Goal: Task Accomplishment & Management: Manage account settings

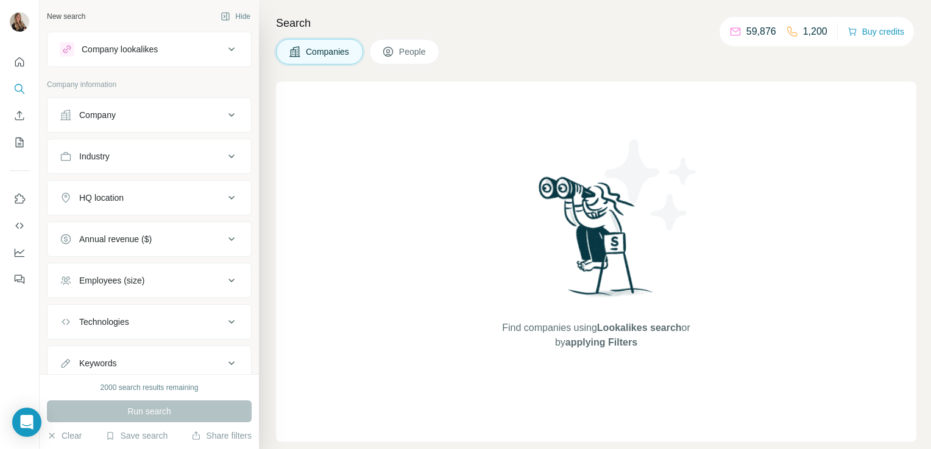
click at [170, 123] on button "Company" at bounding box center [149, 114] width 203 height 29
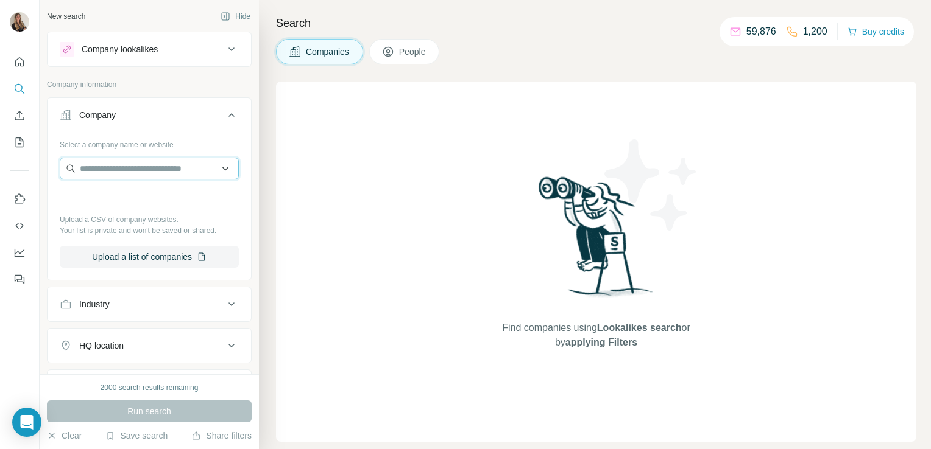
click at [133, 170] on input "text" at bounding box center [149, 169] width 179 height 22
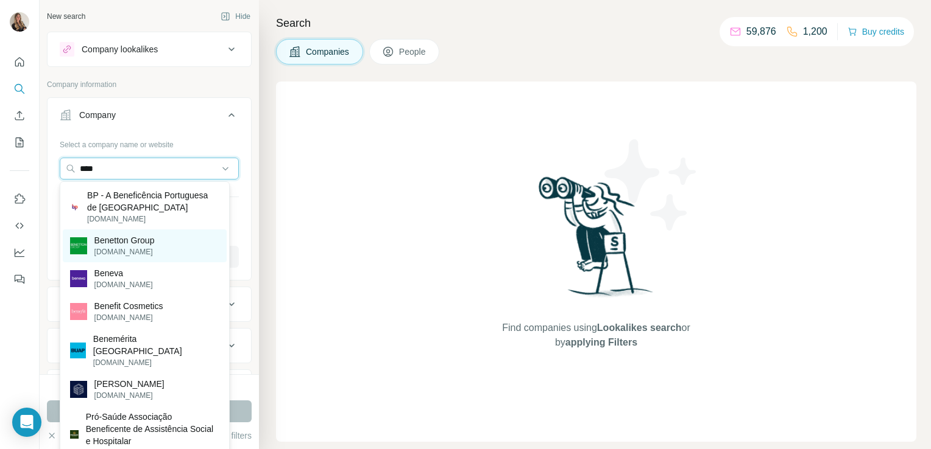
type input "****"
click at [124, 255] on p "benettongroup.com" at bounding box center [124, 252] width 60 height 11
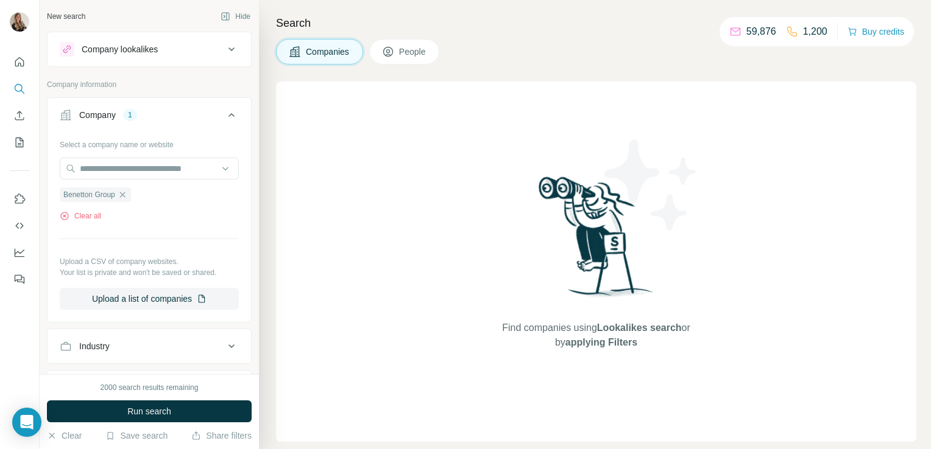
scroll to position [90, 0]
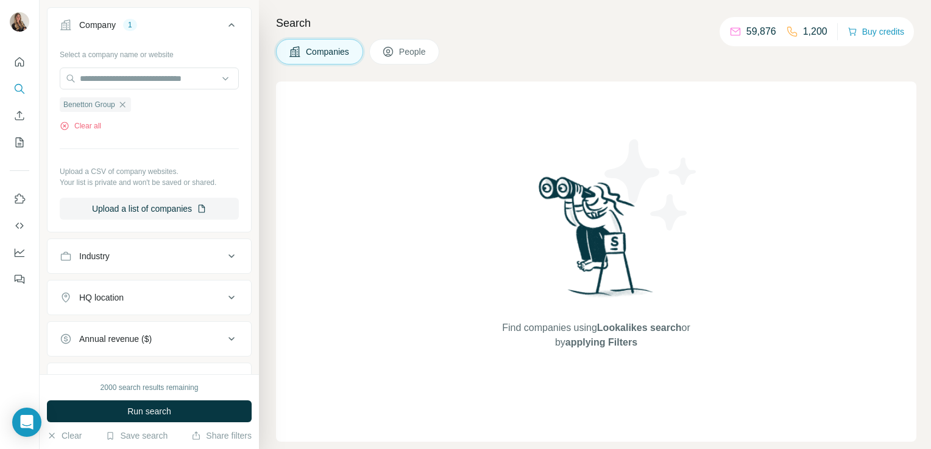
click at [127, 294] on div "HQ location" at bounding box center [142, 298] width 164 height 12
click at [102, 328] on input "text" at bounding box center [149, 328] width 179 height 22
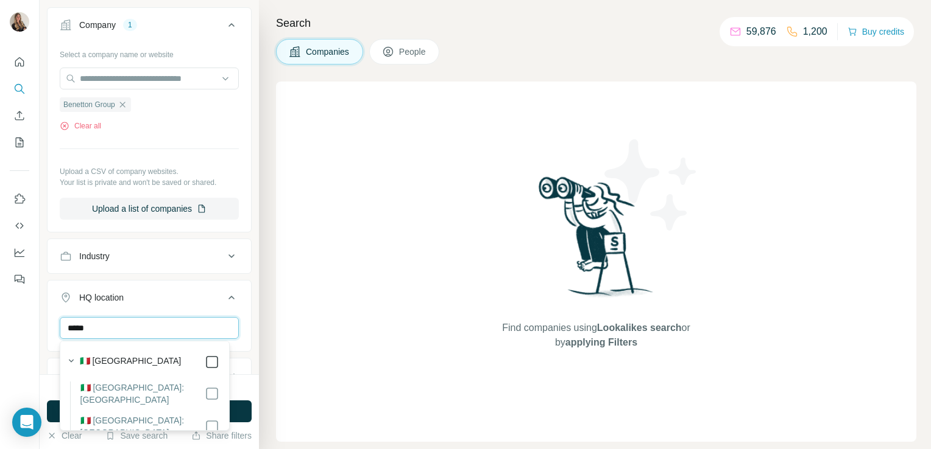
type input "*****"
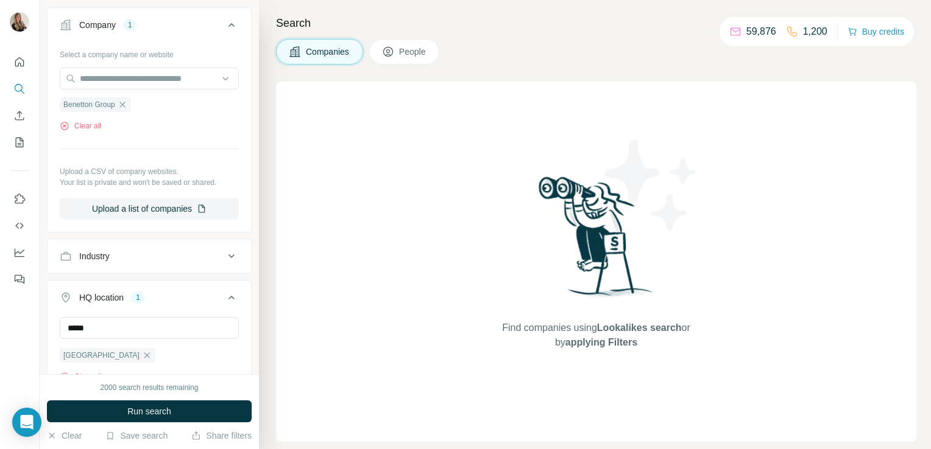
click at [343, 315] on div "Find companies using Lookalikes search or by applying Filters" at bounding box center [596, 262] width 640 height 361
click at [219, 406] on button "Run search" at bounding box center [149, 412] width 205 height 22
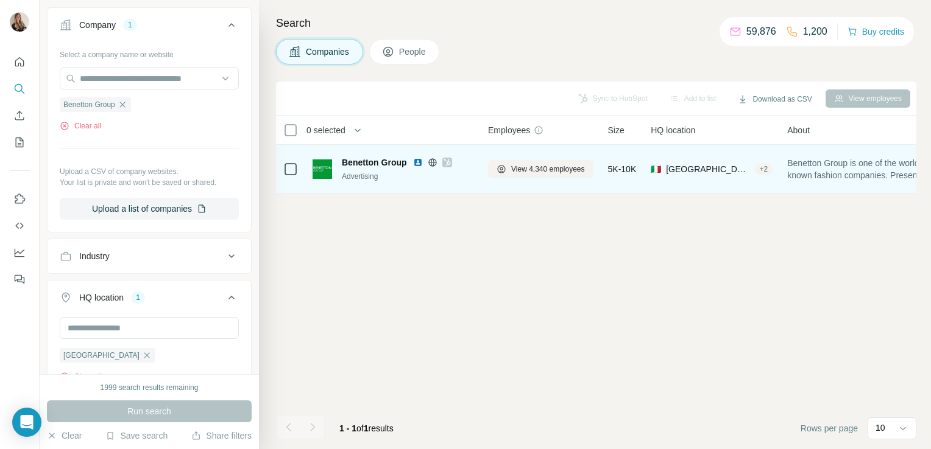
click at [448, 161] on icon at bounding box center [446, 163] width 7 height 10
click at [534, 172] on span "View 4,340 employees" at bounding box center [548, 169] width 74 height 11
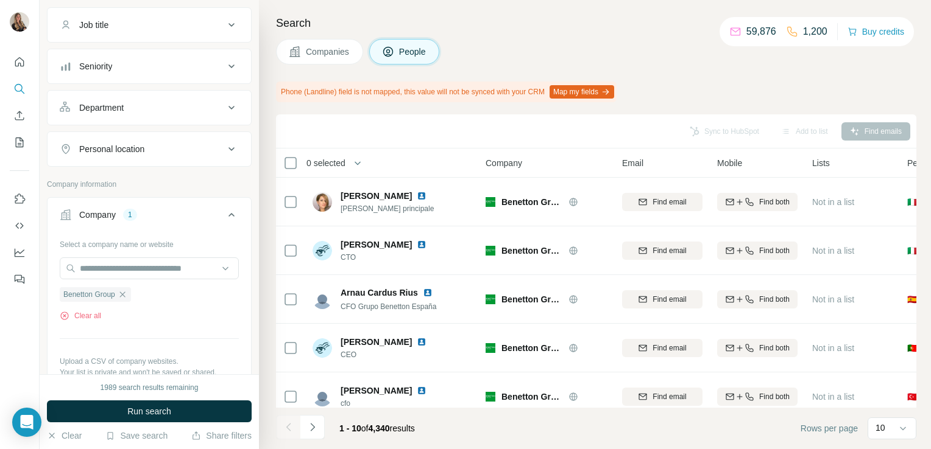
scroll to position [262, 2]
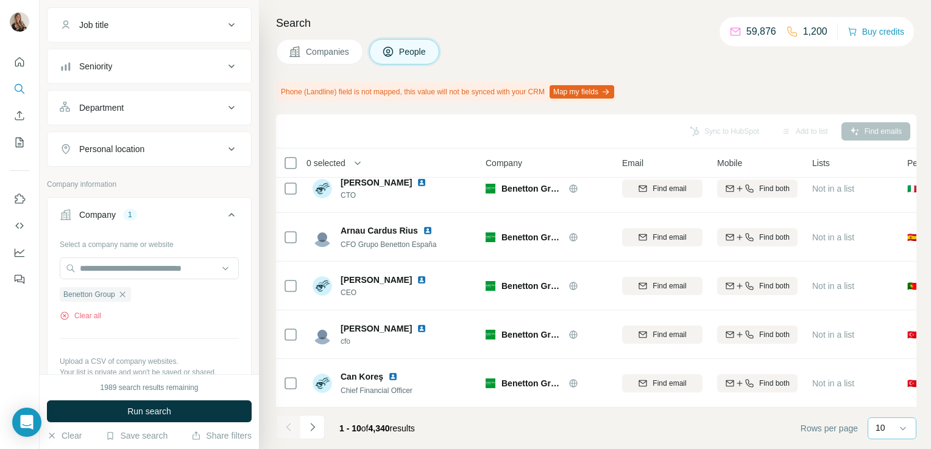
click at [892, 434] on div "10" at bounding box center [890, 428] width 30 height 21
click at [884, 350] on div "40" at bounding box center [891, 358] width 43 height 22
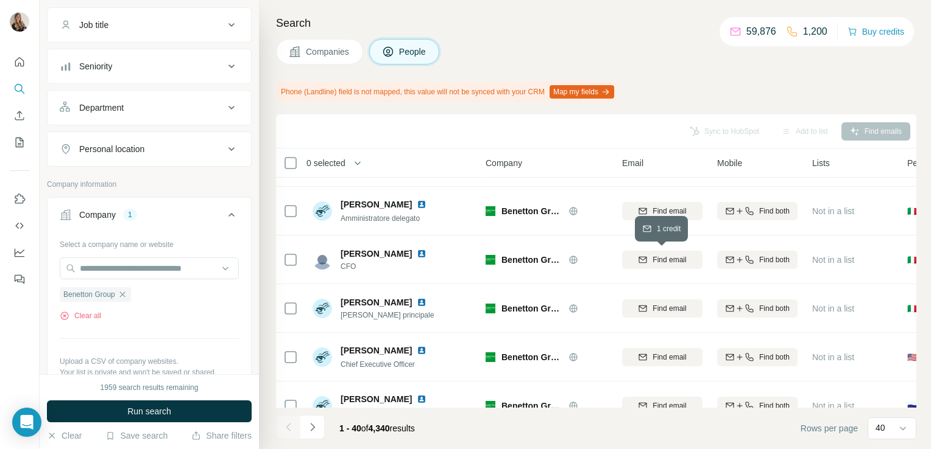
scroll to position [498, 2]
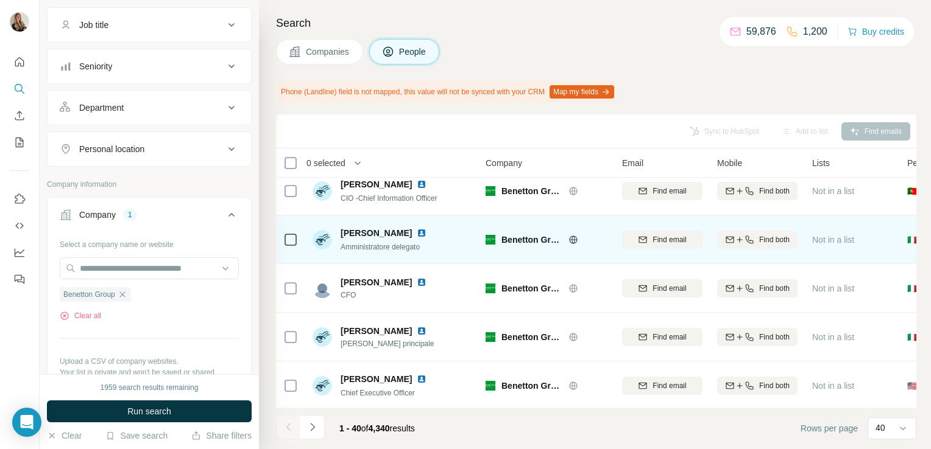
click at [417, 234] on img at bounding box center [422, 233] width 10 height 10
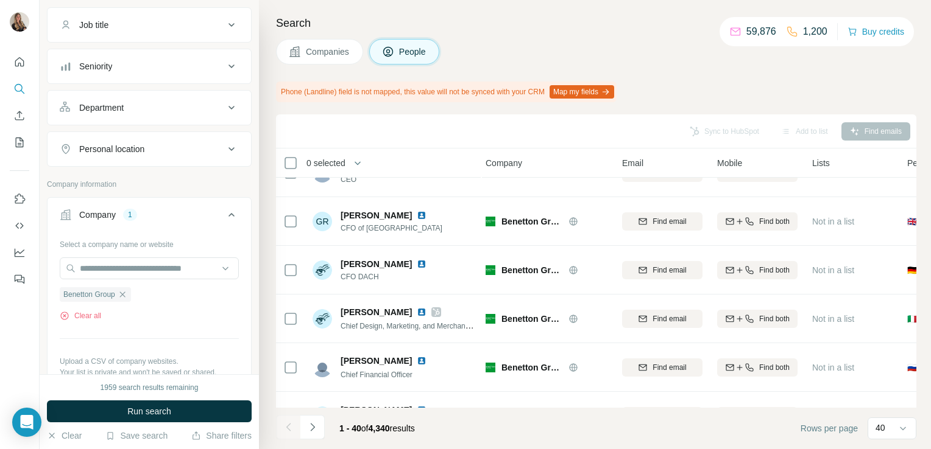
scroll to position [909, 2]
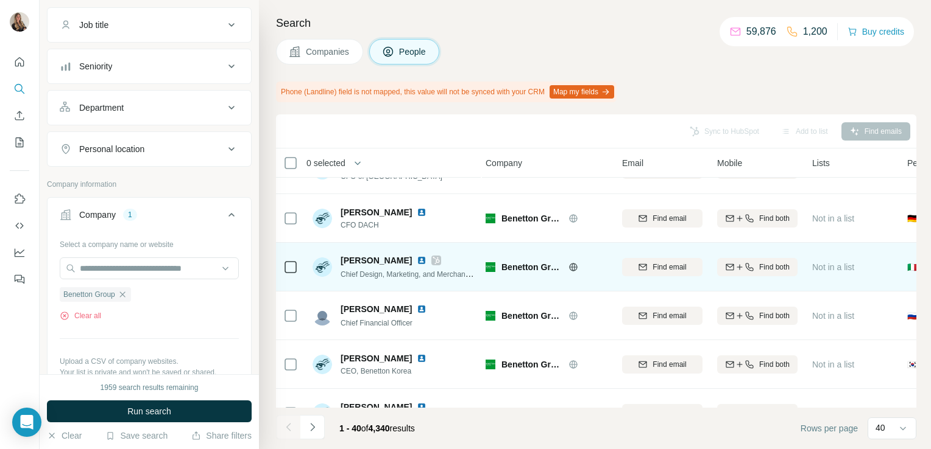
click at [424, 259] on img at bounding box center [422, 261] width 10 height 10
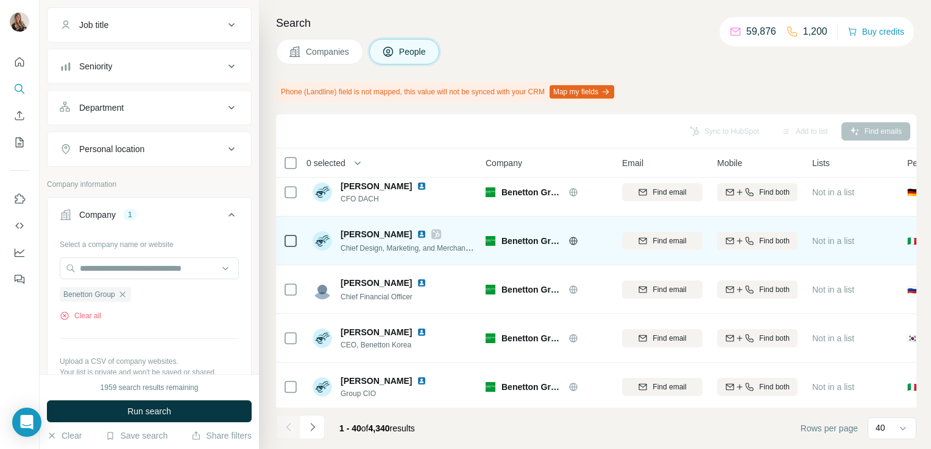
click at [435, 234] on icon at bounding box center [435, 235] width 7 height 10
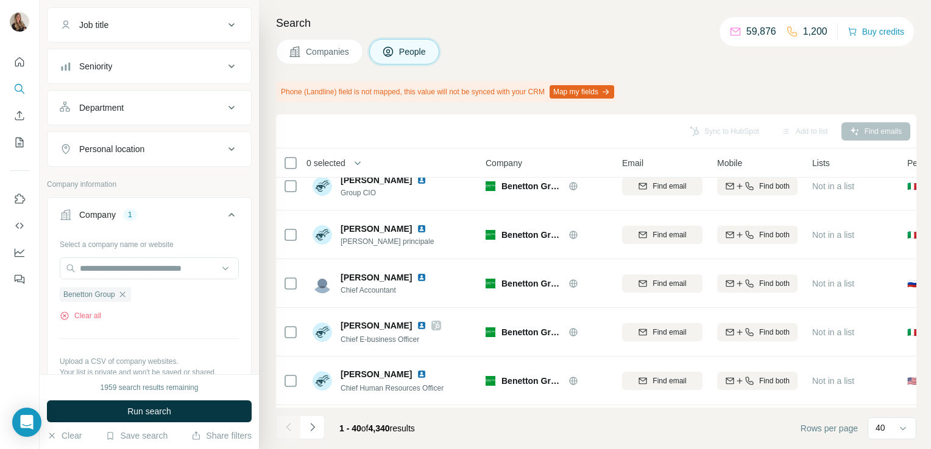
scroll to position [1137, 2]
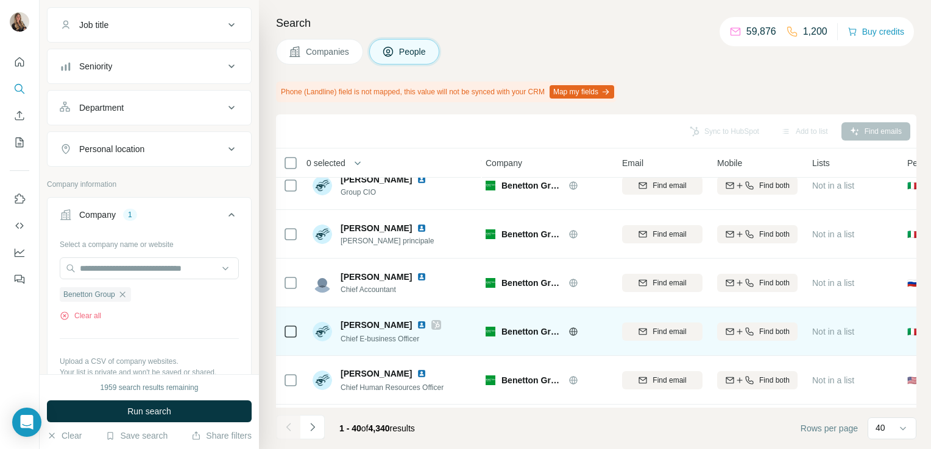
click at [417, 325] on img at bounding box center [422, 325] width 10 height 10
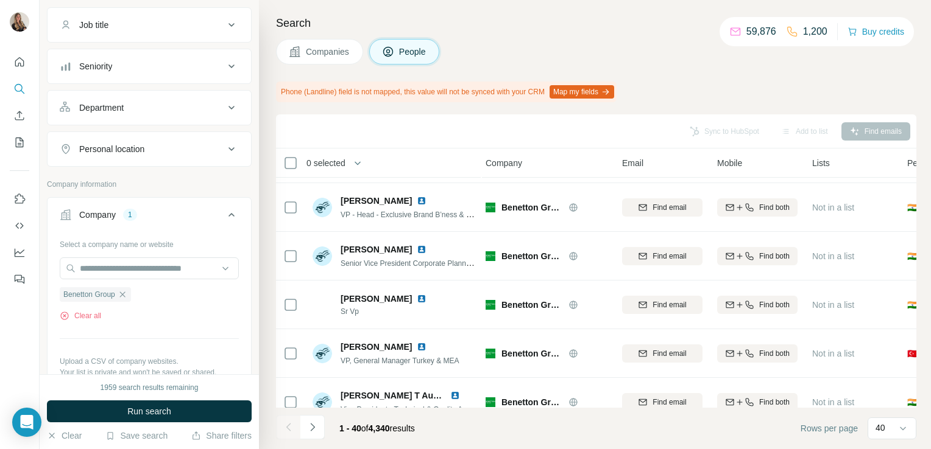
scroll to position [1724, 2]
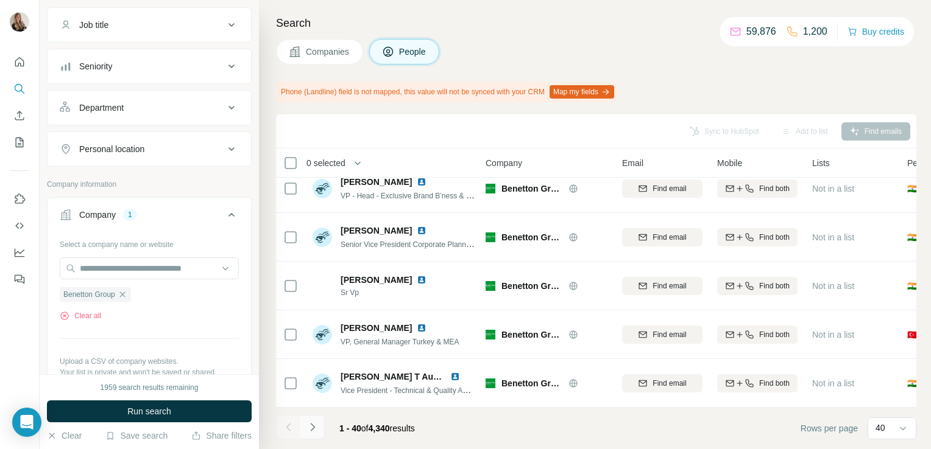
click at [323, 430] on button "Navigate to next page" at bounding box center [312, 427] width 24 height 24
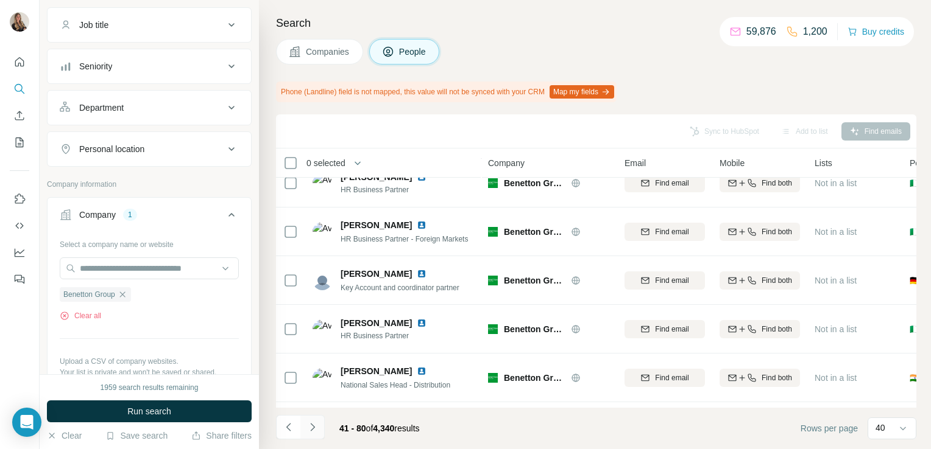
scroll to position [1724, 0]
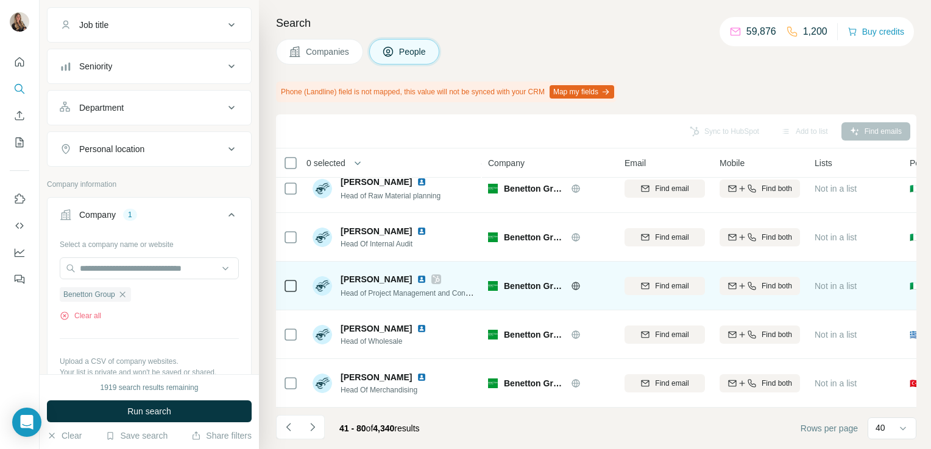
click at [419, 275] on img at bounding box center [422, 280] width 10 height 10
click at [436, 275] on icon at bounding box center [435, 280] width 7 height 10
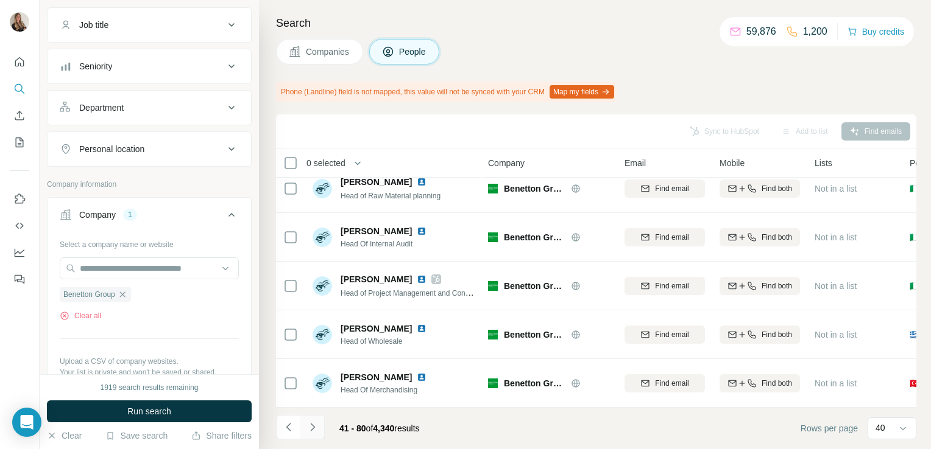
click at [319, 431] on button "Navigate to next page" at bounding box center [312, 427] width 24 height 24
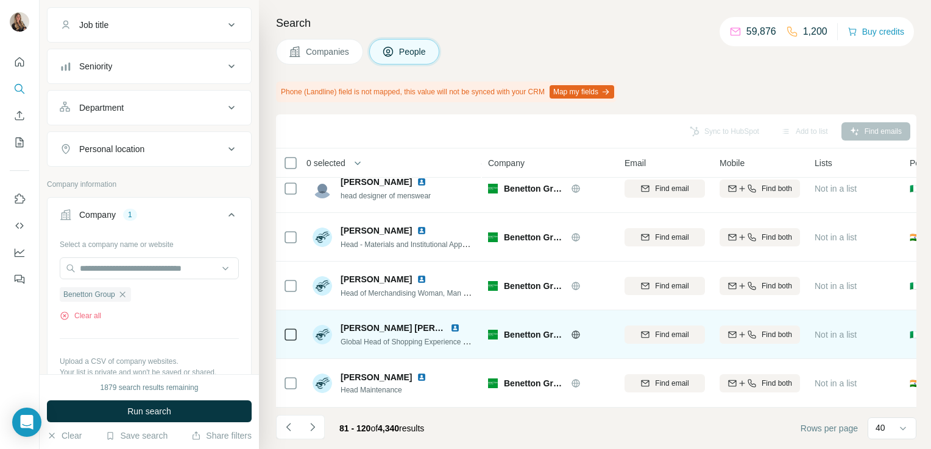
click at [455, 323] on img at bounding box center [455, 328] width 10 height 10
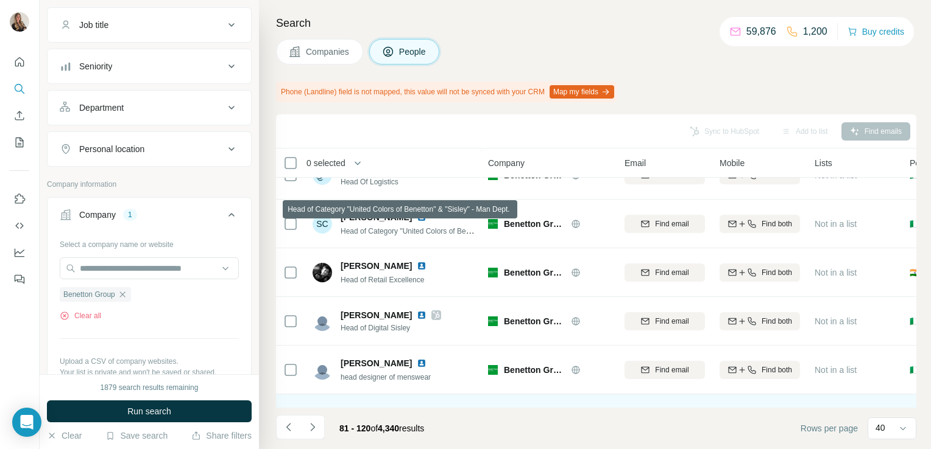
scroll to position [1525, 0]
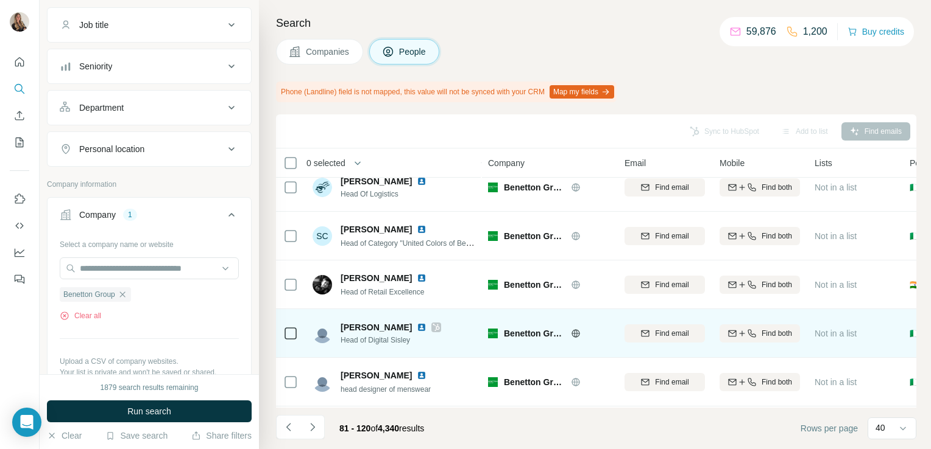
click at [417, 325] on img at bounding box center [422, 328] width 10 height 10
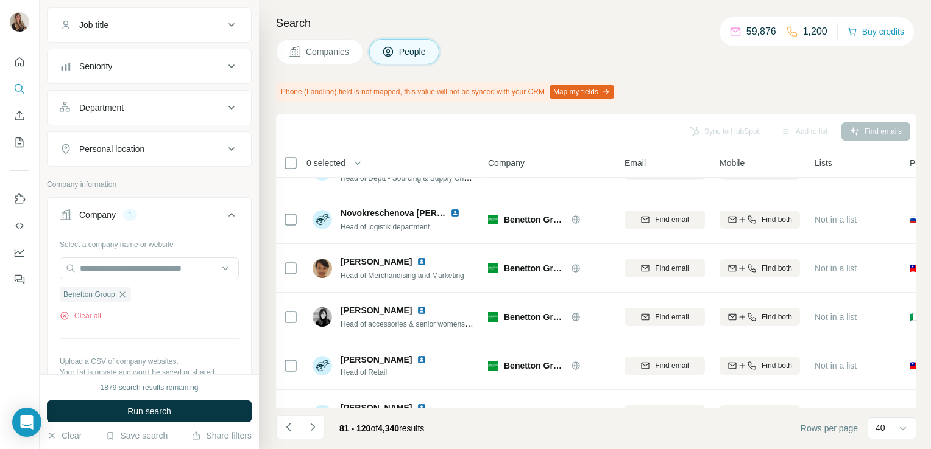
scroll to position [1153, 0]
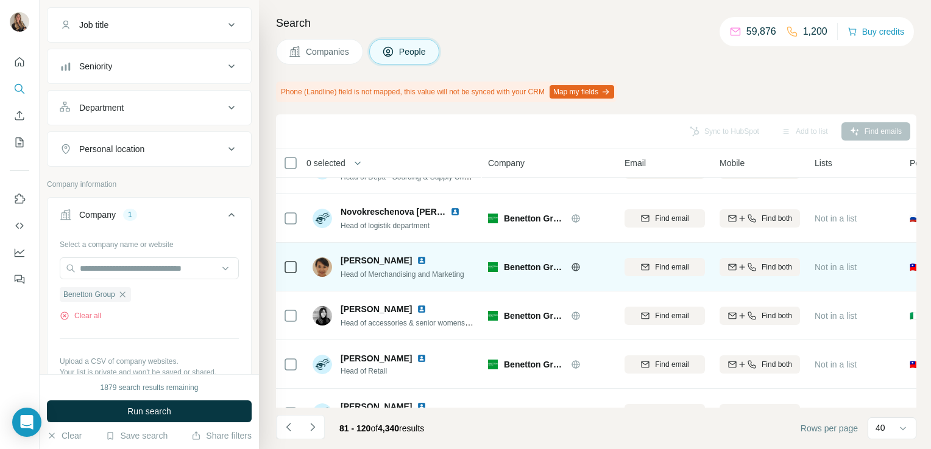
click at [417, 261] on img at bounding box center [422, 261] width 10 height 10
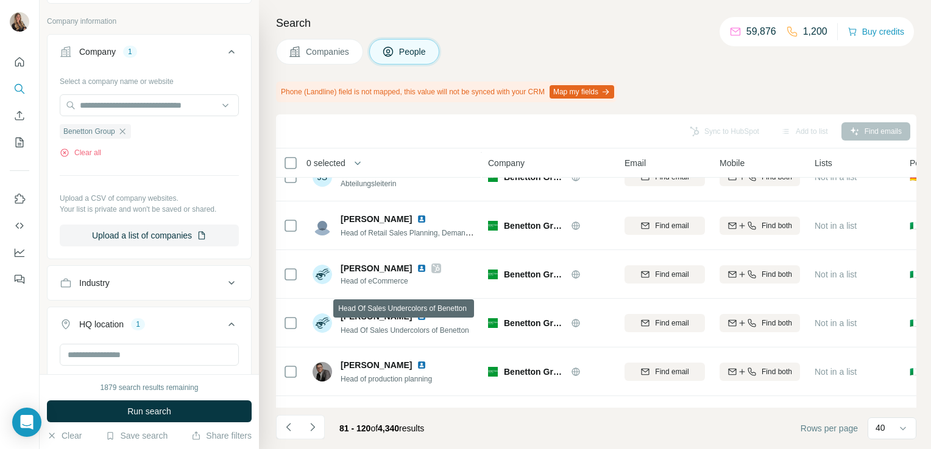
scroll to position [336, 0]
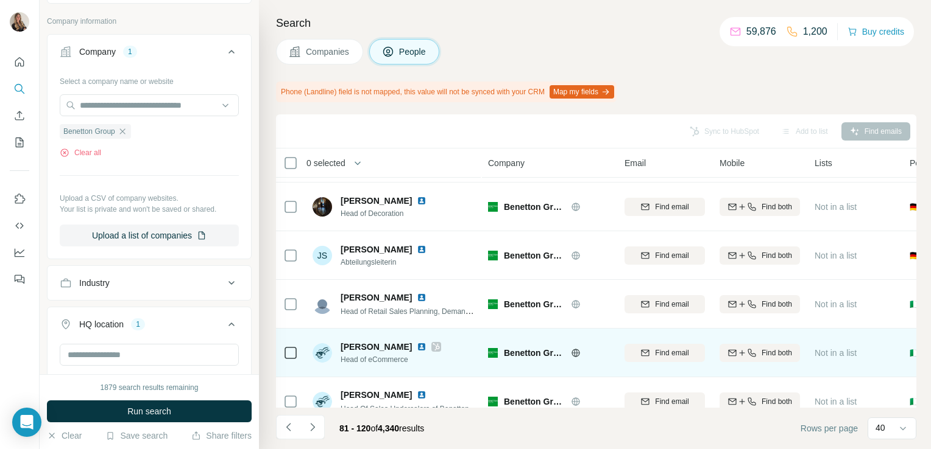
click at [417, 347] on img at bounding box center [422, 347] width 10 height 10
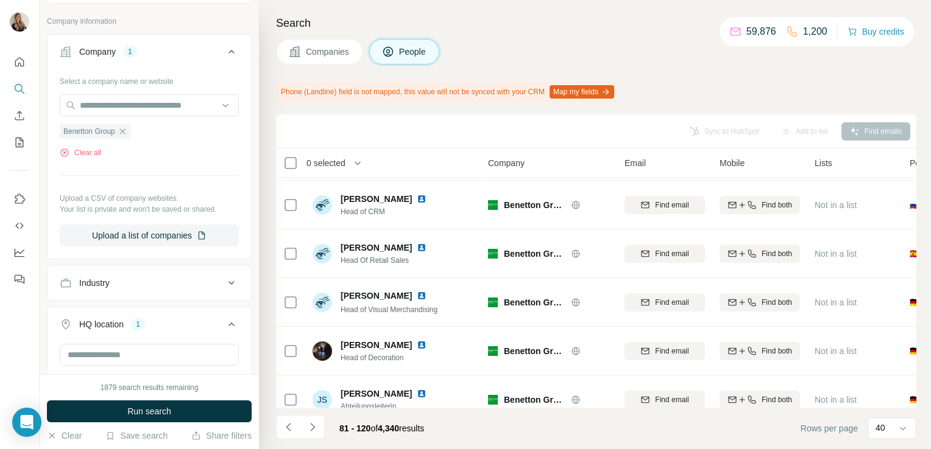
scroll to position [178, 0]
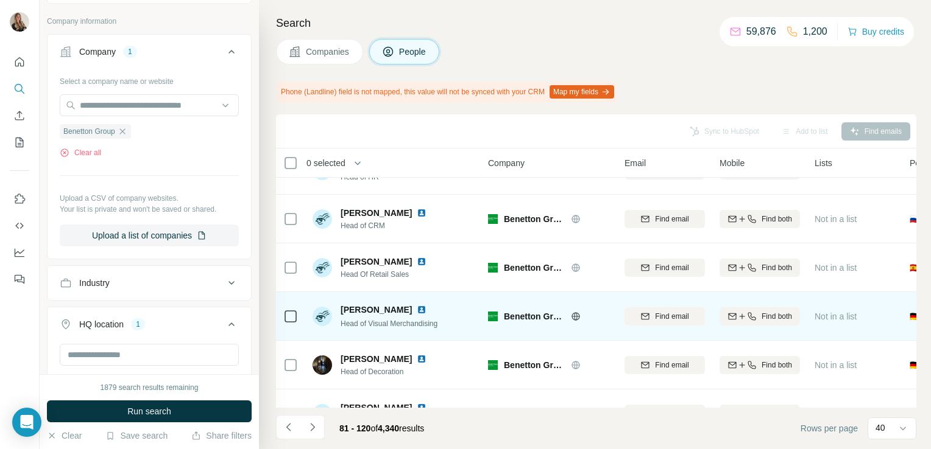
click at [409, 300] on div "Jana Andreschak Head of Visual Merchandising" at bounding box center [393, 316] width 162 height 33
click at [421, 308] on img at bounding box center [422, 310] width 10 height 10
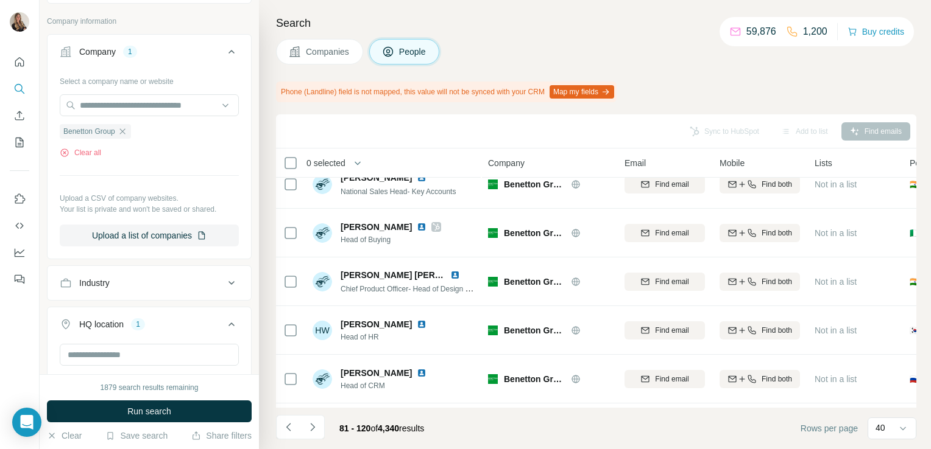
scroll to position [0, 0]
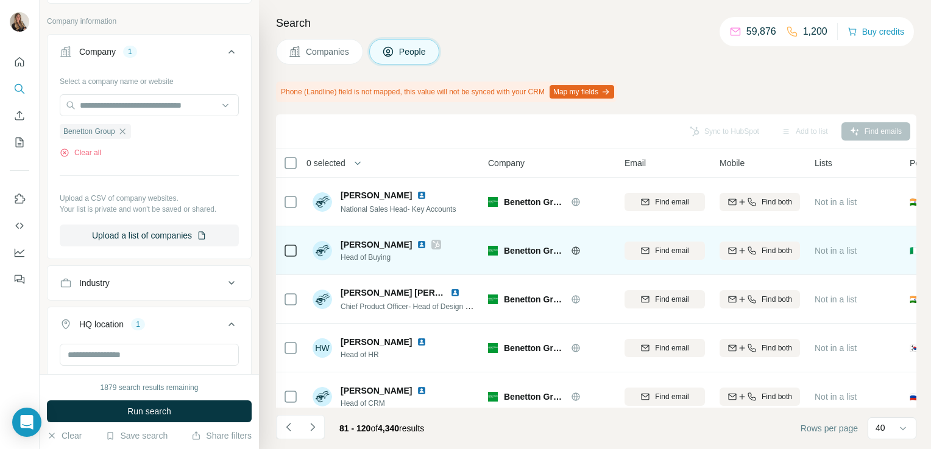
click at [426, 246] on img at bounding box center [422, 245] width 10 height 10
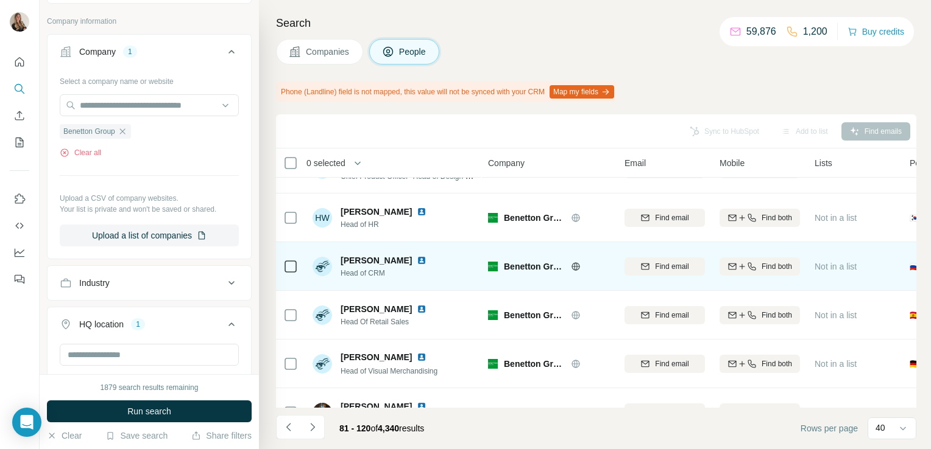
scroll to position [58, 0]
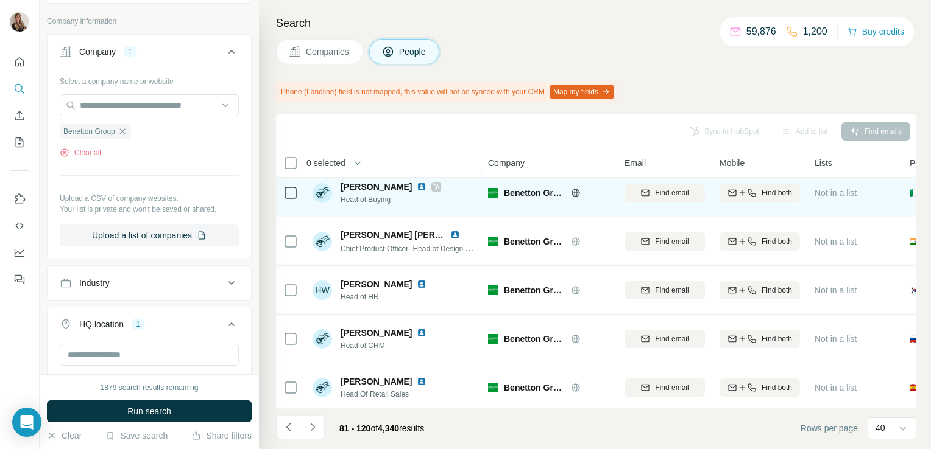
click at [438, 189] on icon at bounding box center [436, 186] width 7 height 7
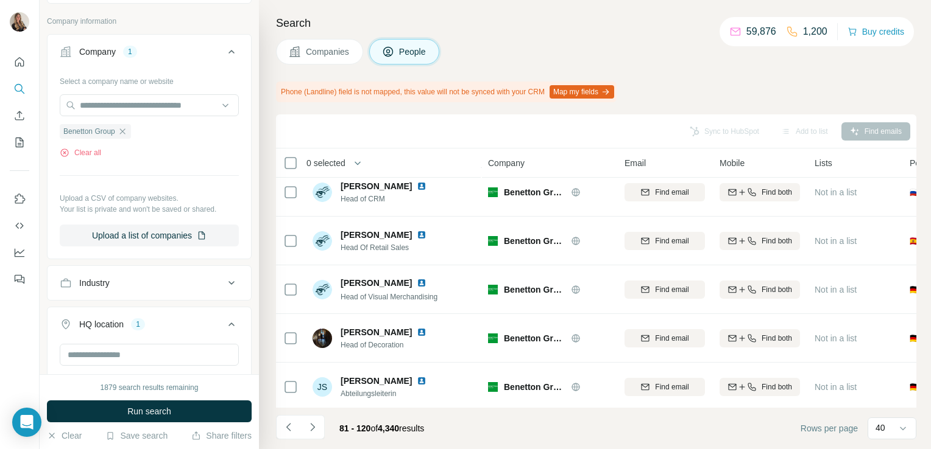
scroll to position [0, 0]
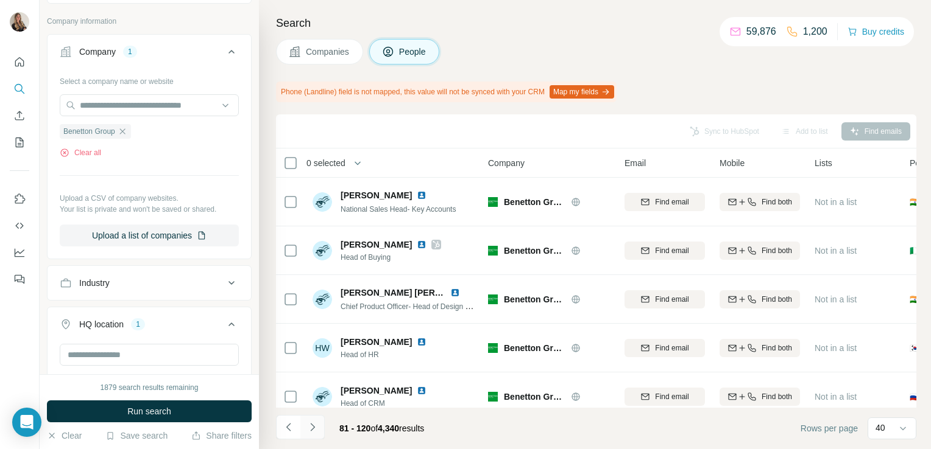
click at [315, 428] on icon "Navigate to next page" at bounding box center [312, 427] width 12 height 12
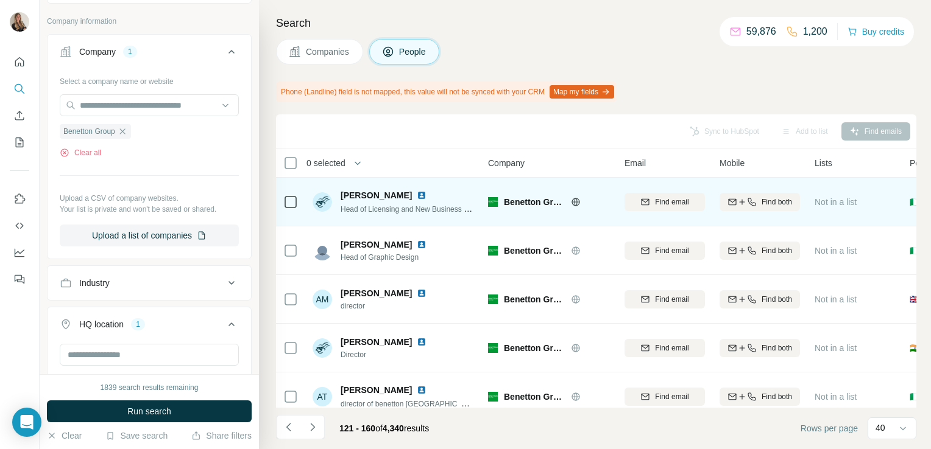
click at [417, 195] on img at bounding box center [422, 196] width 10 height 10
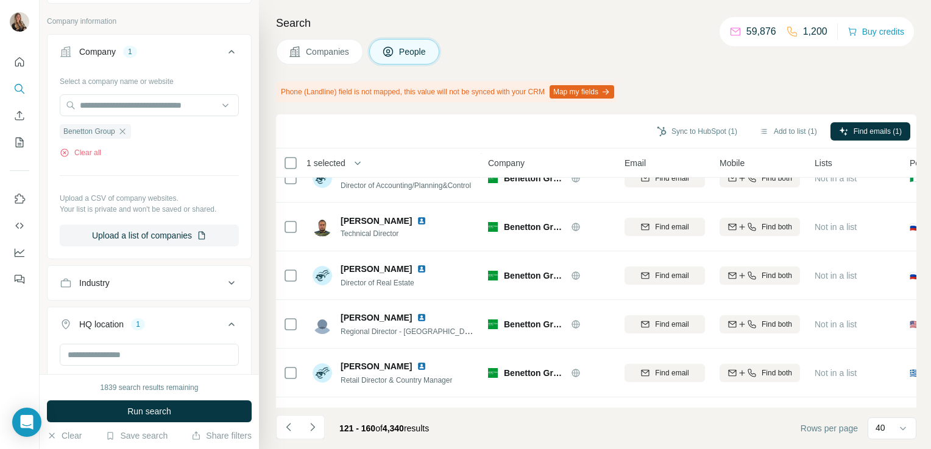
scroll to position [827, 0]
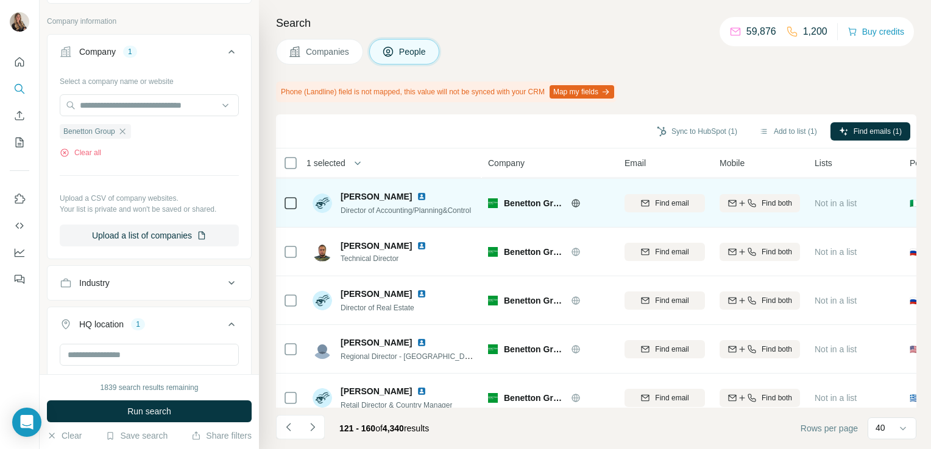
click at [417, 196] on img at bounding box center [422, 197] width 10 height 10
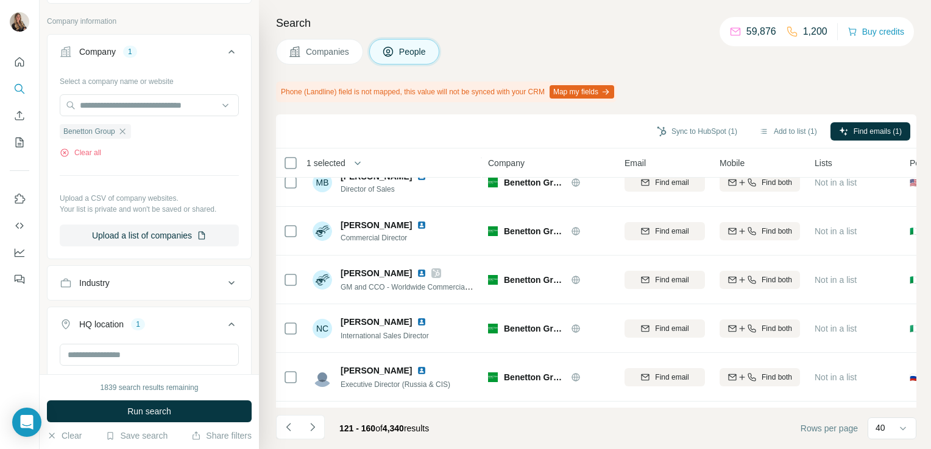
scroll to position [1214, 0]
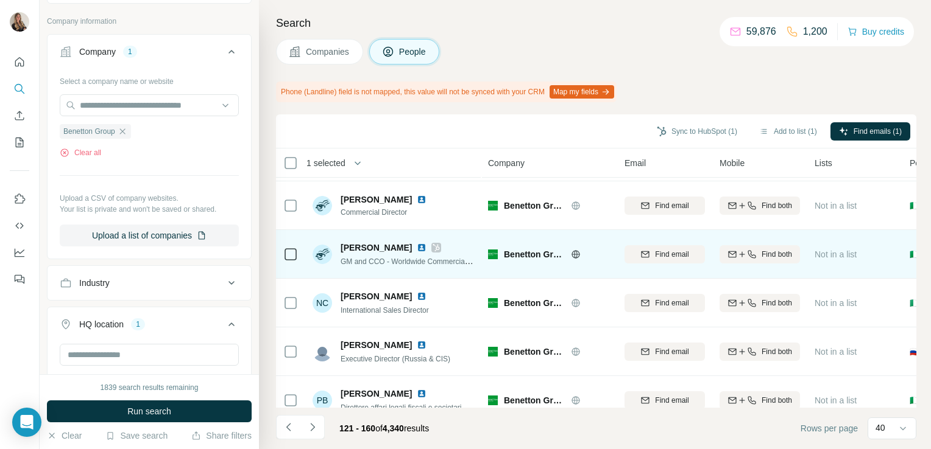
click at [417, 247] on img at bounding box center [422, 248] width 10 height 10
click at [432, 245] on icon at bounding box center [435, 248] width 7 height 10
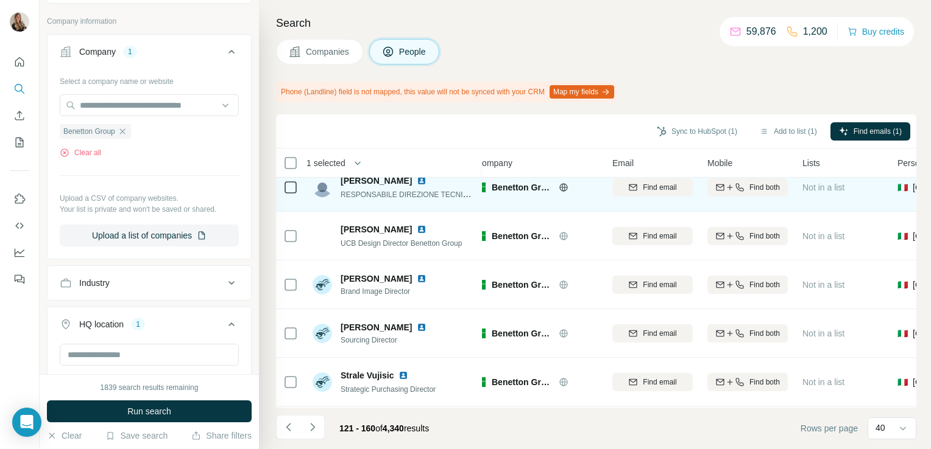
scroll to position [1622, 0]
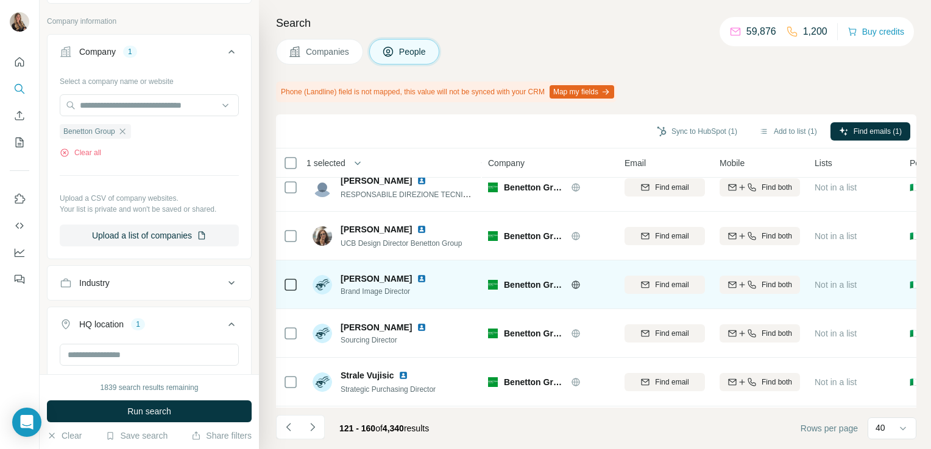
click at [417, 278] on img at bounding box center [422, 279] width 10 height 10
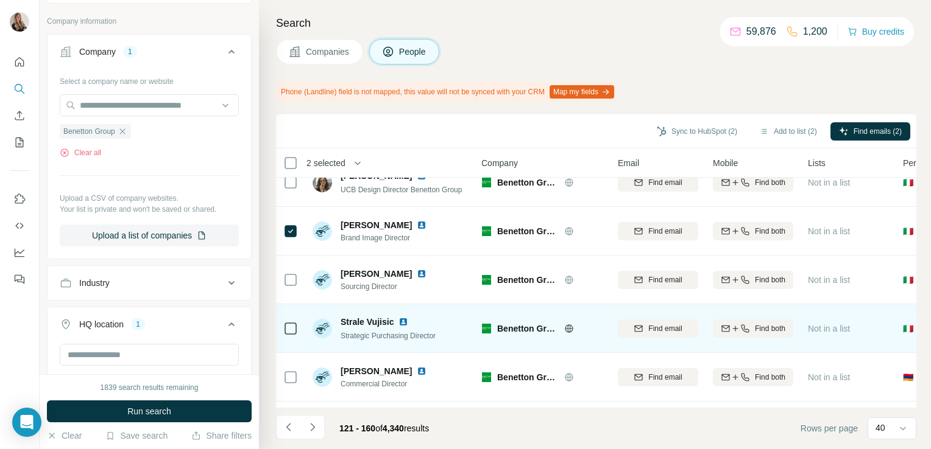
scroll to position [1676, 0]
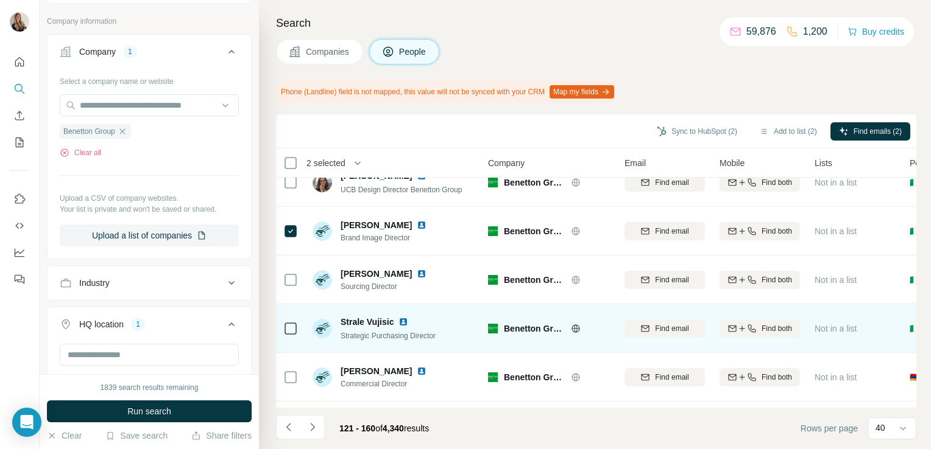
click at [404, 320] on img at bounding box center [403, 322] width 10 height 10
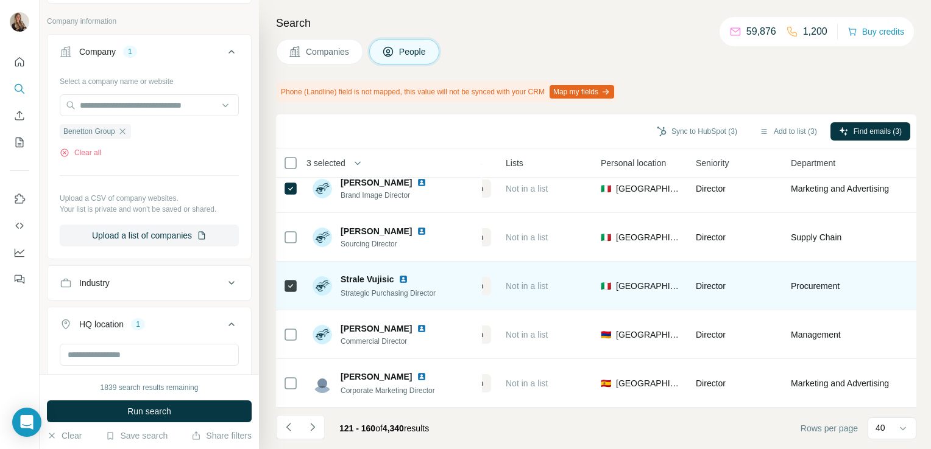
scroll to position [1724, 309]
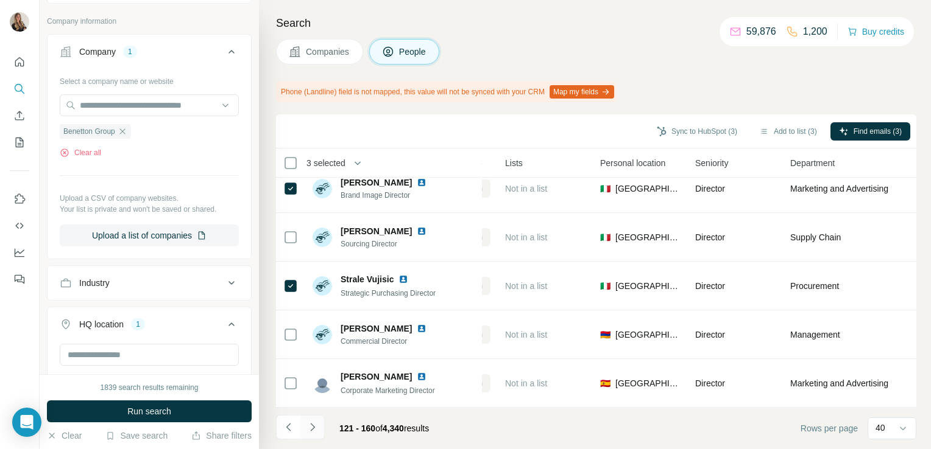
click at [317, 429] on icon "Navigate to next page" at bounding box center [312, 427] width 12 height 12
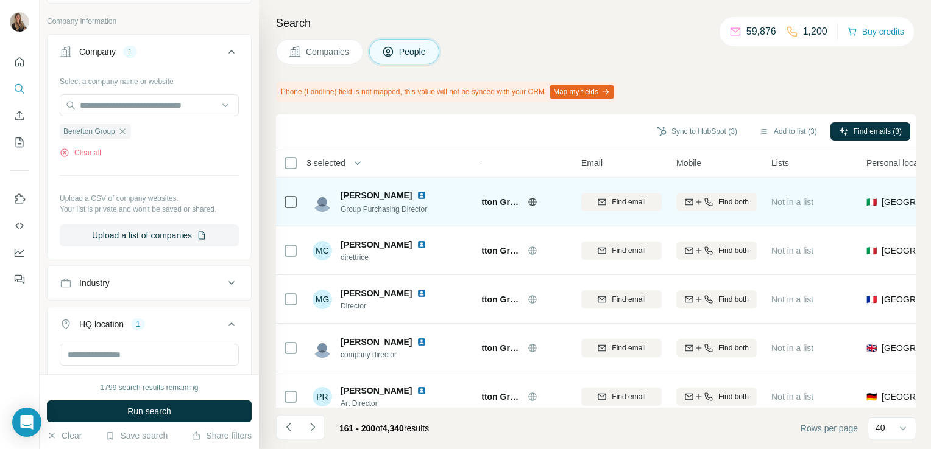
scroll to position [0, 0]
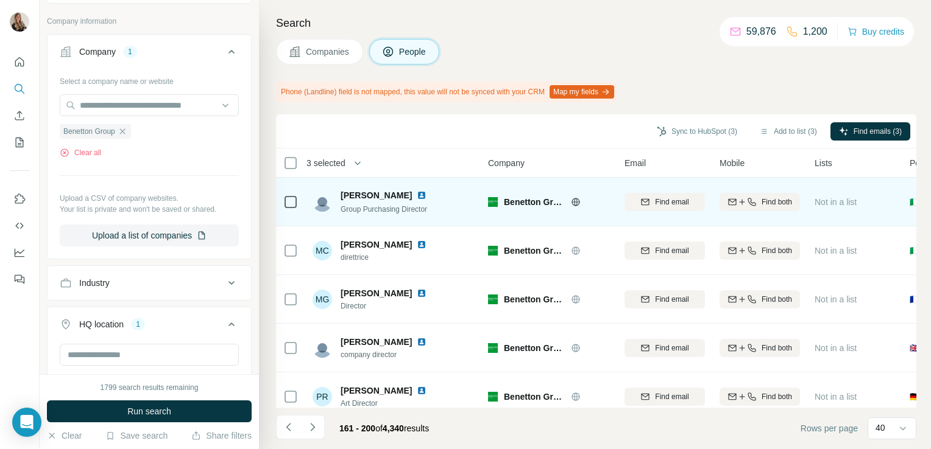
click at [419, 192] on img at bounding box center [422, 196] width 10 height 10
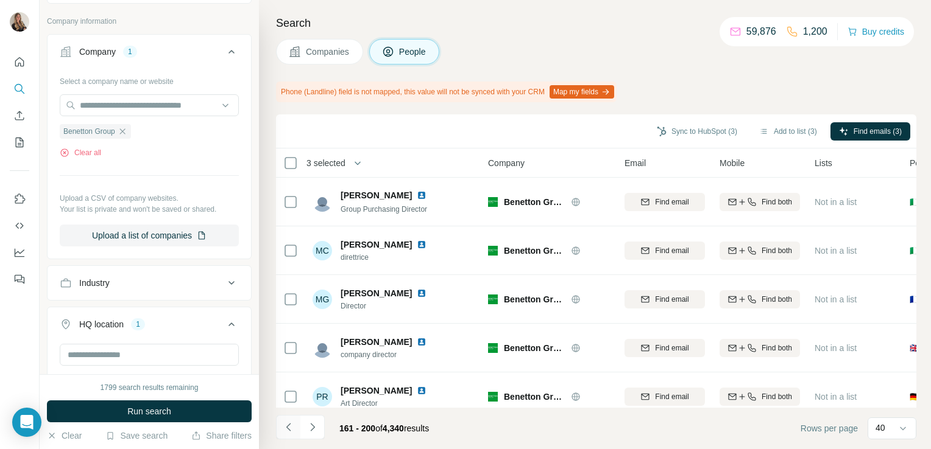
click at [289, 424] on icon "Navigate to previous page" at bounding box center [288, 427] width 4 height 8
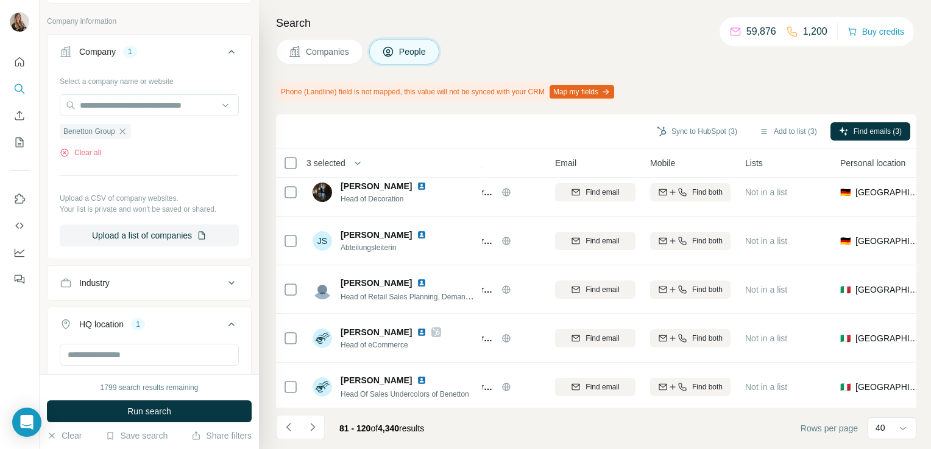
scroll to position [351, 68]
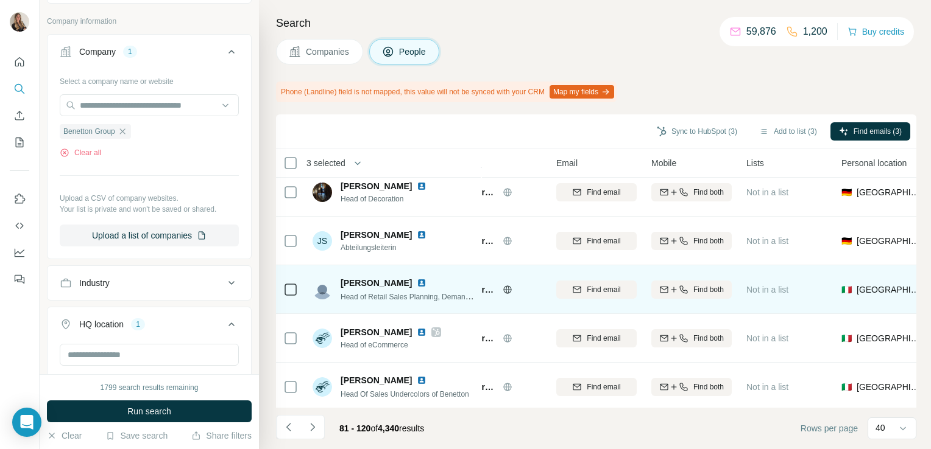
click at [417, 281] on img at bounding box center [422, 283] width 10 height 10
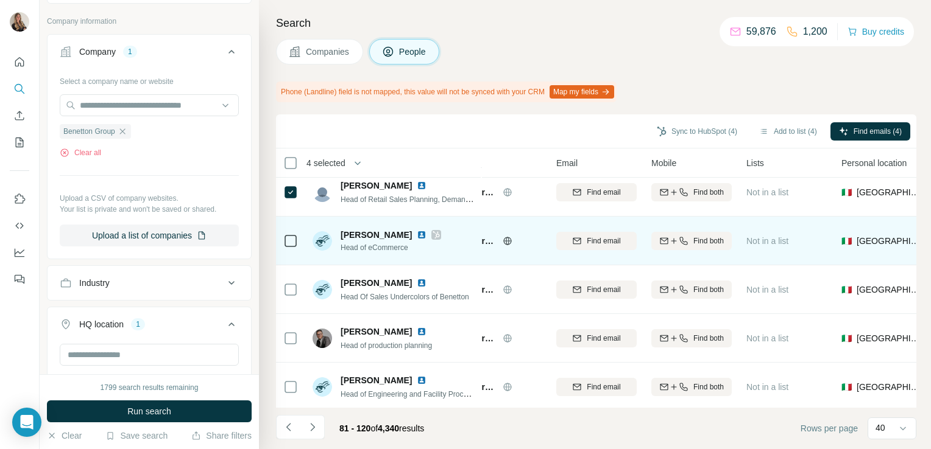
scroll to position [450, 68]
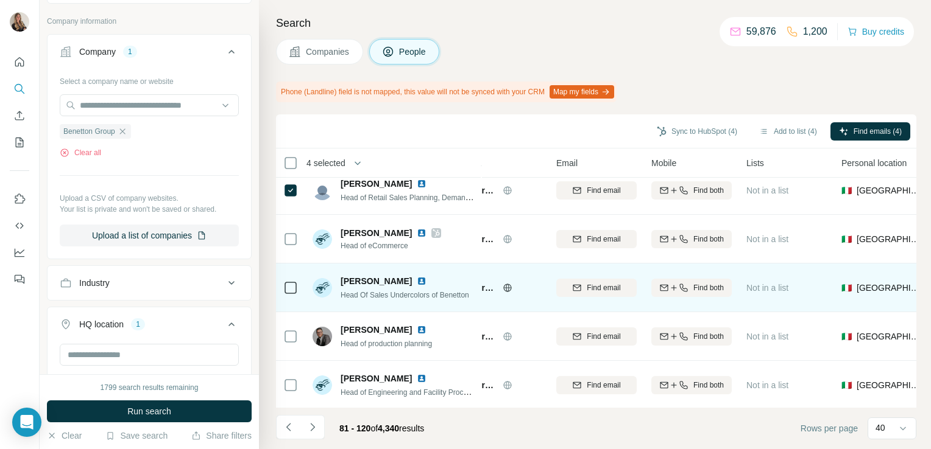
click at [422, 282] on img at bounding box center [422, 281] width 10 height 10
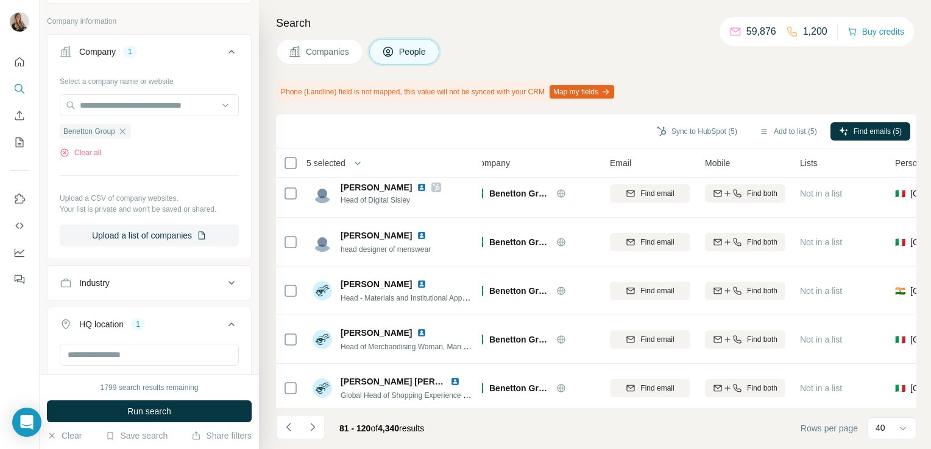
scroll to position [1724, 15]
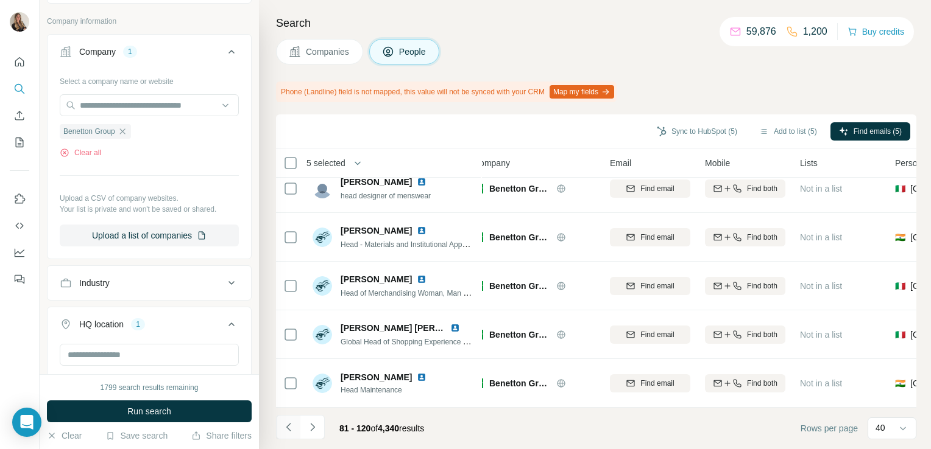
click at [289, 428] on icon "Navigate to previous page" at bounding box center [289, 427] width 12 height 12
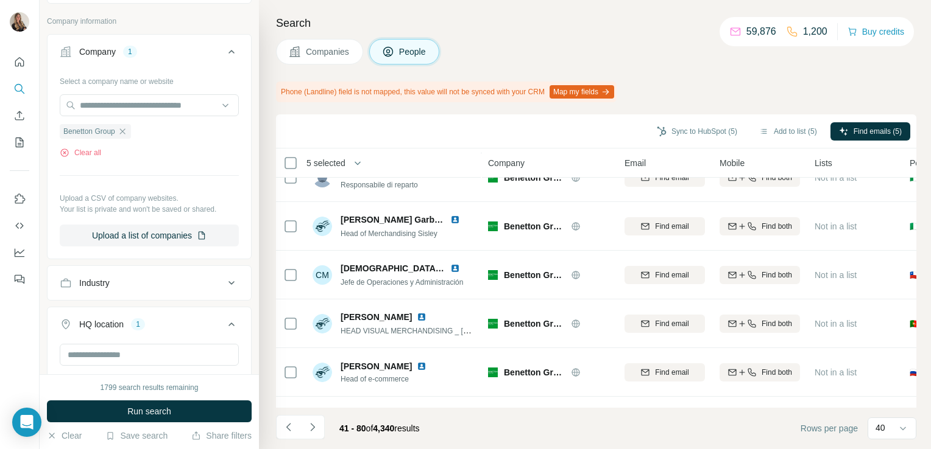
scroll to position [1247, 0]
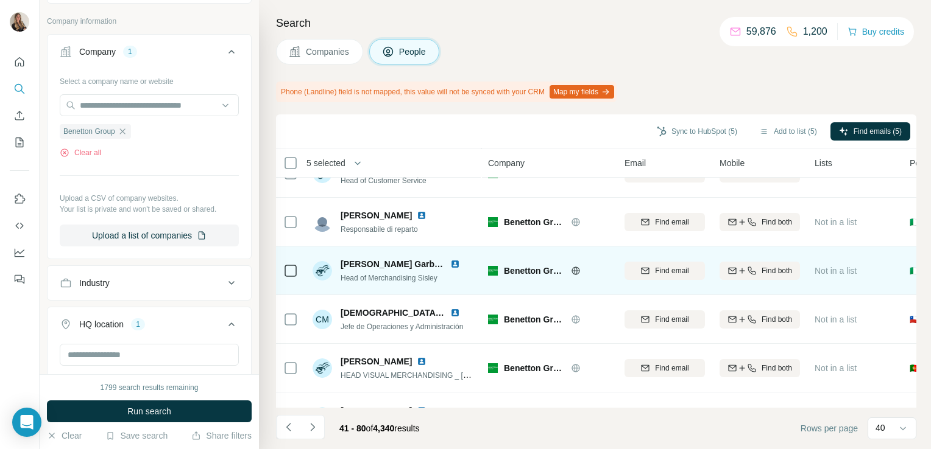
click at [451, 267] on img at bounding box center [455, 264] width 10 height 10
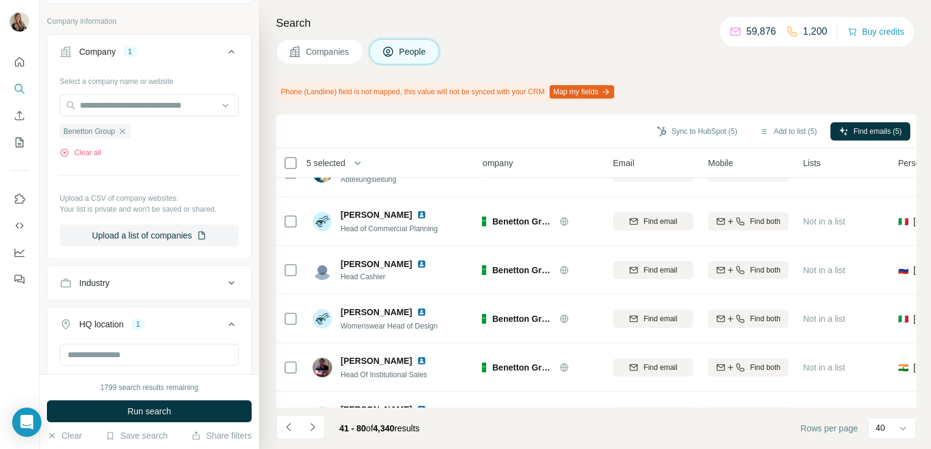
scroll to position [614, 0]
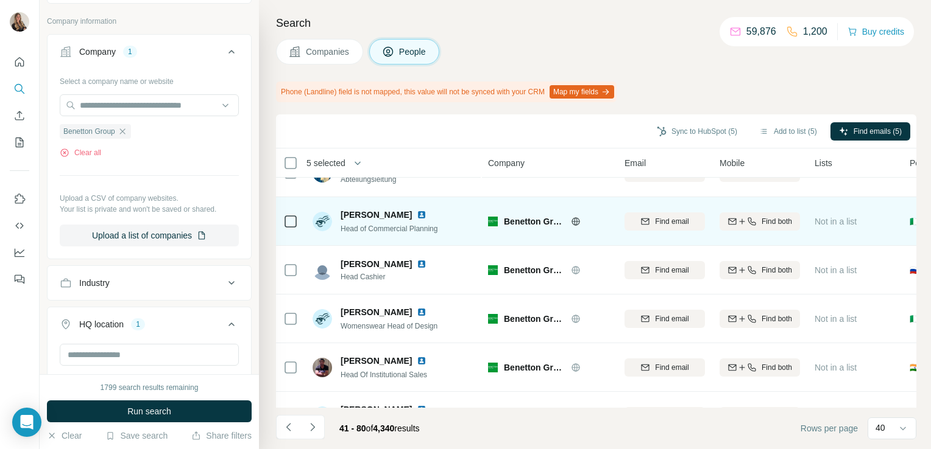
click at [421, 214] on img at bounding box center [422, 215] width 10 height 10
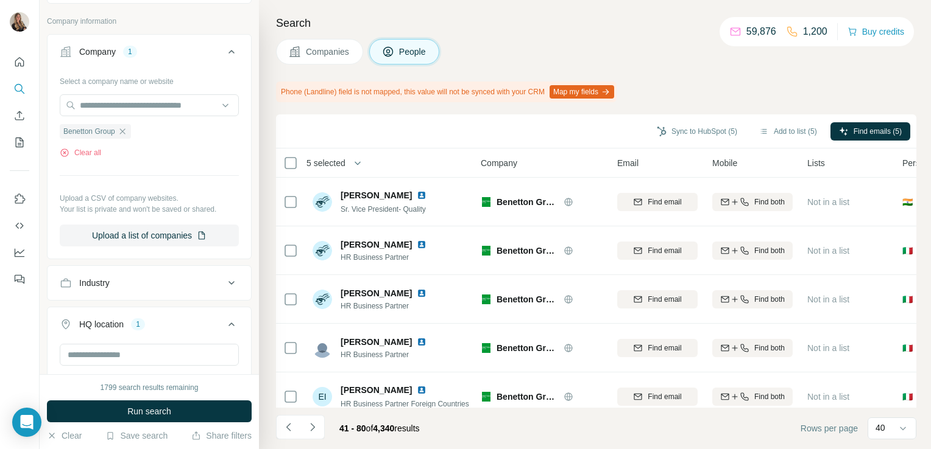
scroll to position [0, 0]
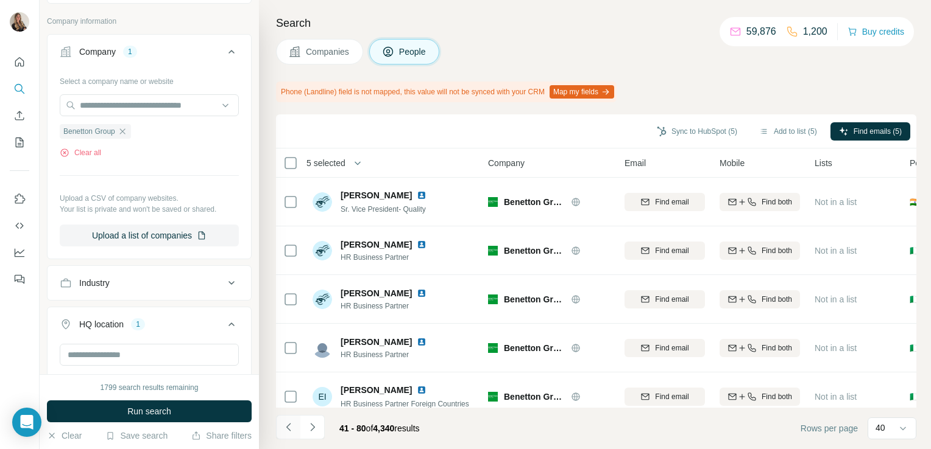
click at [290, 427] on icon "Navigate to previous page" at bounding box center [289, 427] width 12 height 12
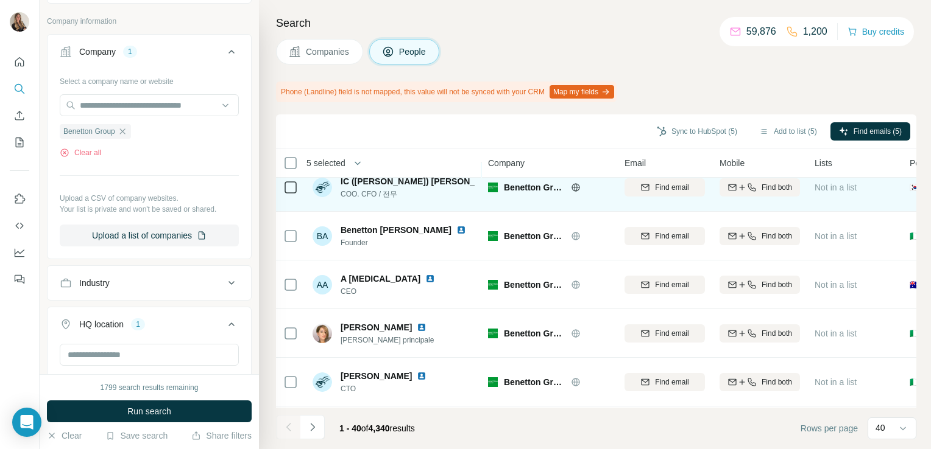
scroll to position [68, 0]
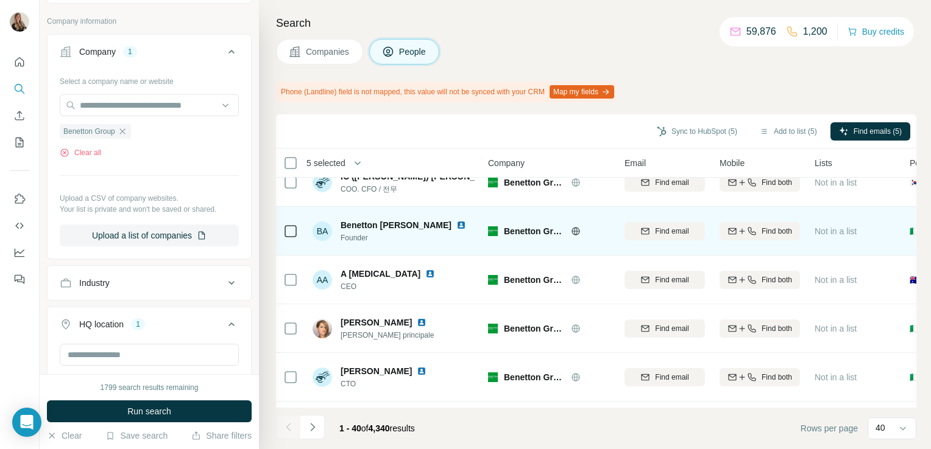
click at [456, 224] on img at bounding box center [461, 225] width 10 height 10
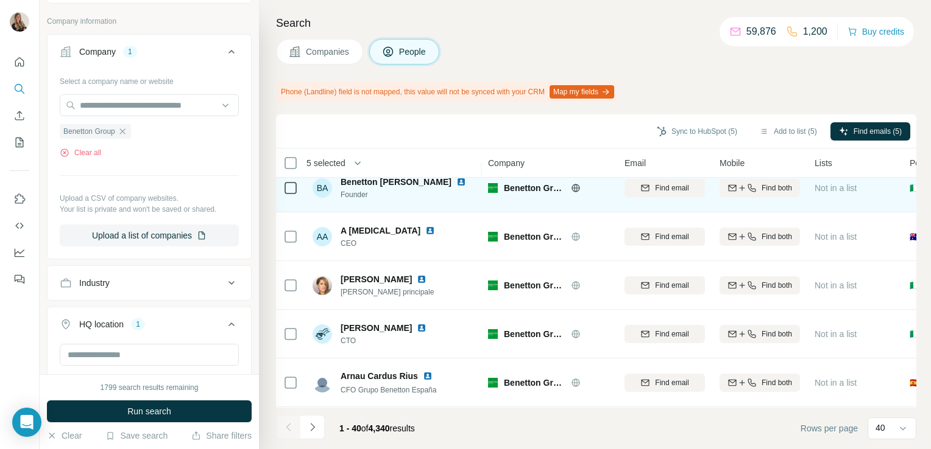
scroll to position [111, 0]
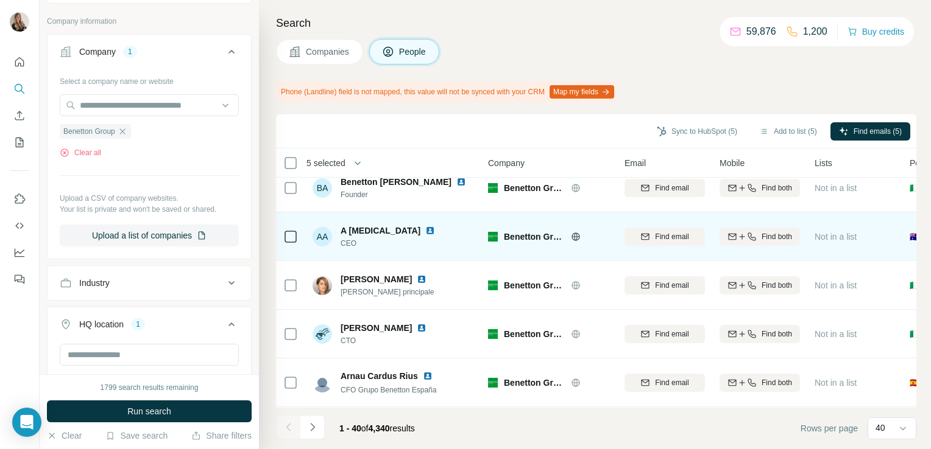
click at [425, 231] on img at bounding box center [430, 231] width 10 height 10
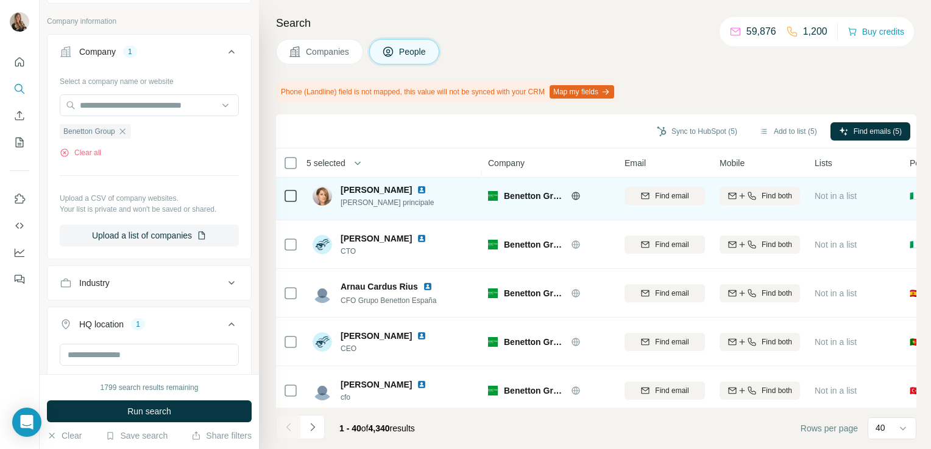
scroll to position [202, 0]
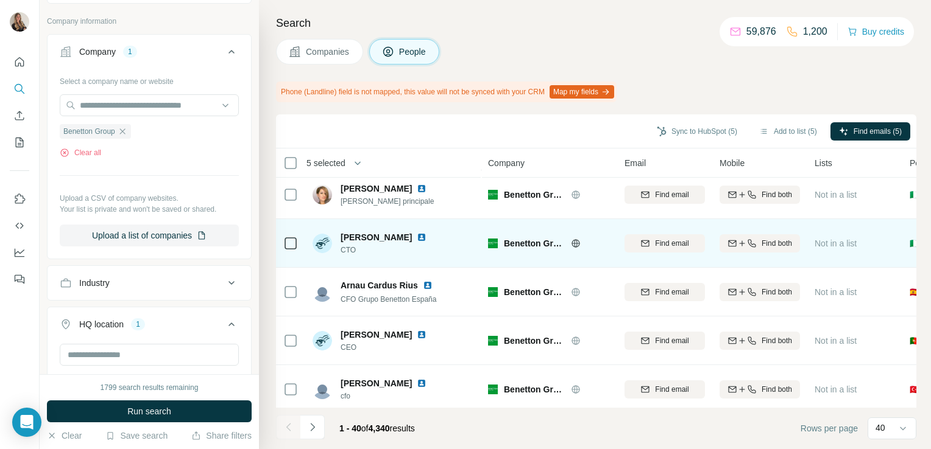
click at [420, 239] on img at bounding box center [422, 238] width 10 height 10
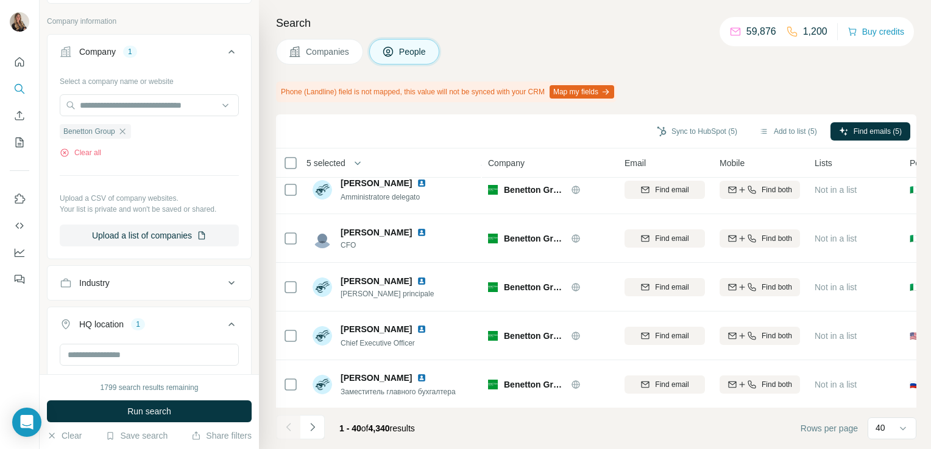
scroll to position [644, 0]
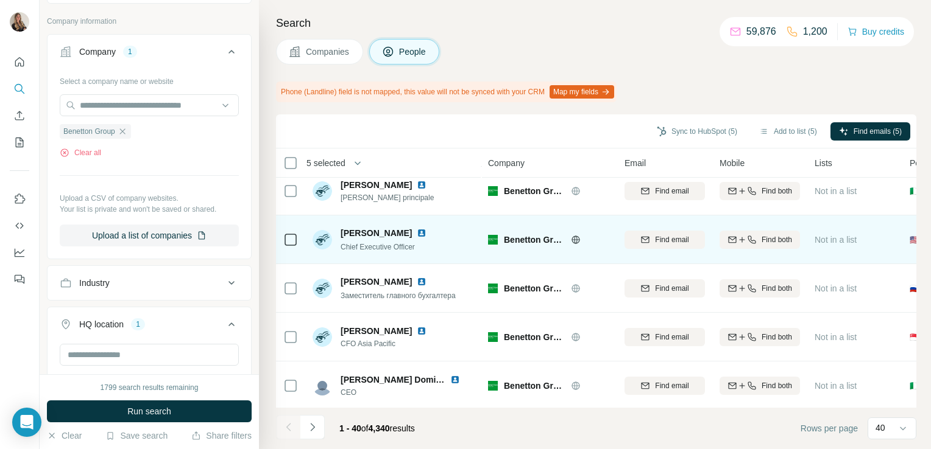
click at [417, 232] on img at bounding box center [422, 233] width 10 height 10
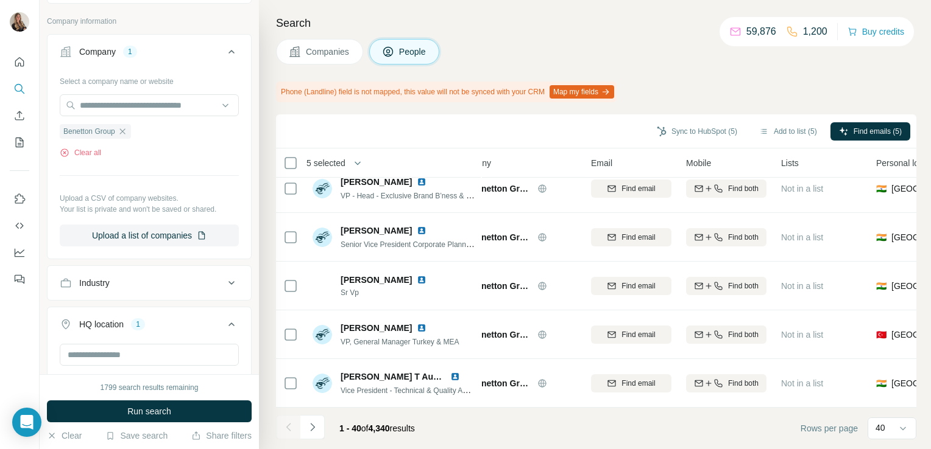
scroll to position [1724, 0]
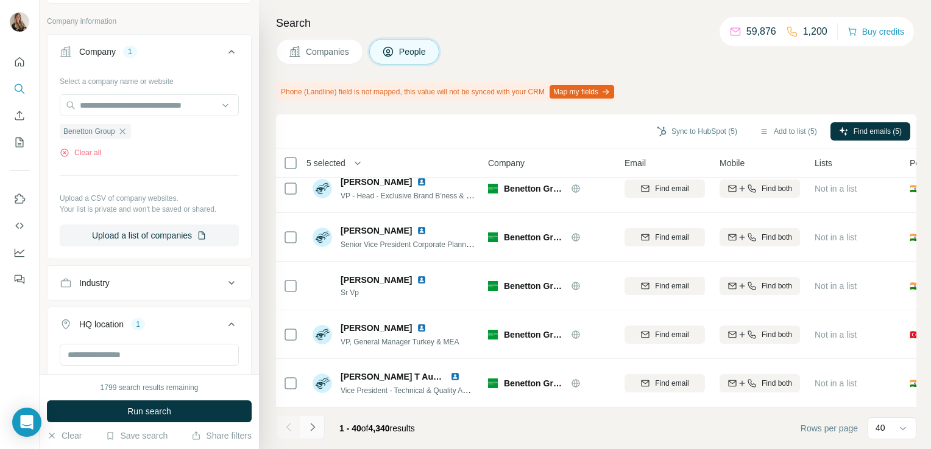
click at [308, 429] on icon "Navigate to next page" at bounding box center [312, 427] width 12 height 12
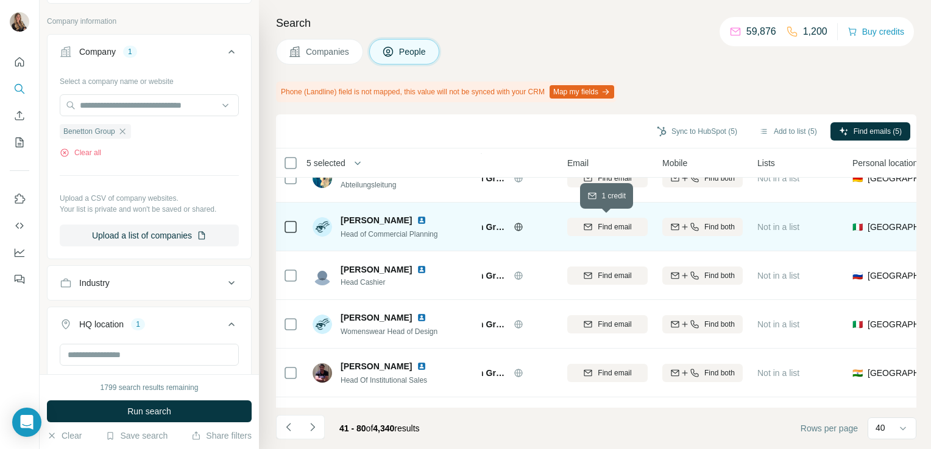
scroll to position [608, 0]
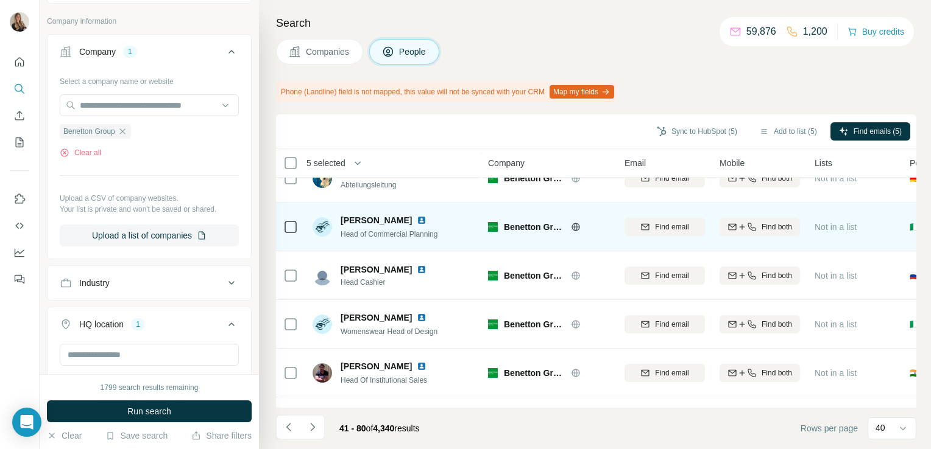
click at [421, 220] on img at bounding box center [422, 221] width 10 height 10
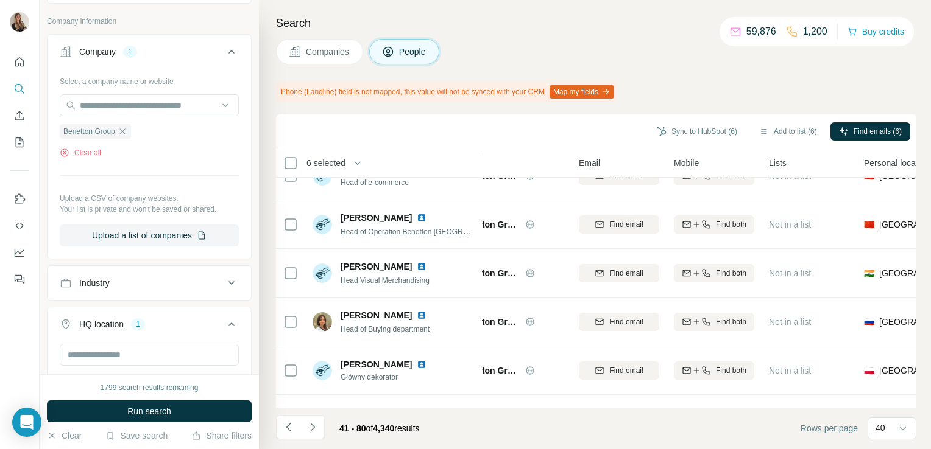
scroll to position [1724, 46]
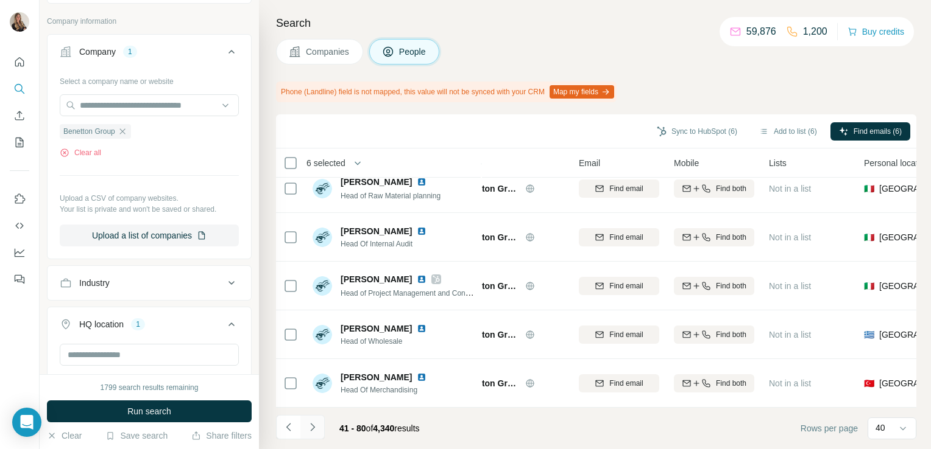
click at [315, 428] on icon "Navigate to next page" at bounding box center [312, 427] width 12 height 12
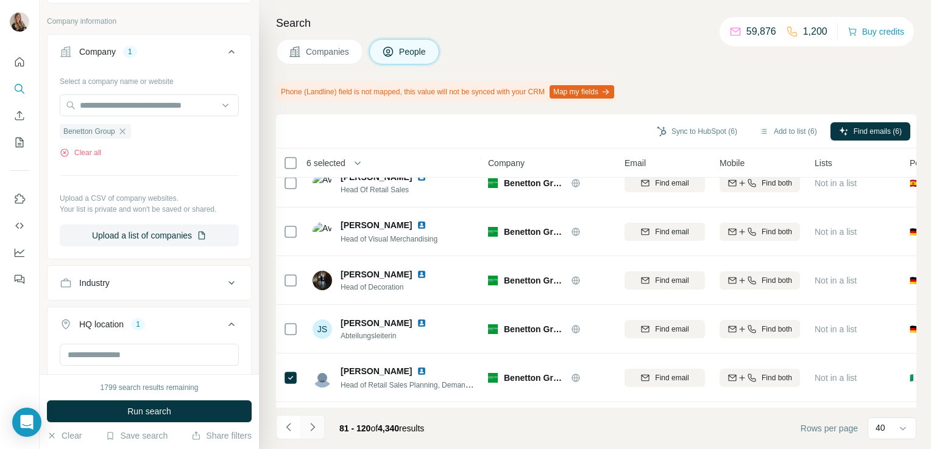
scroll to position [1724, 0]
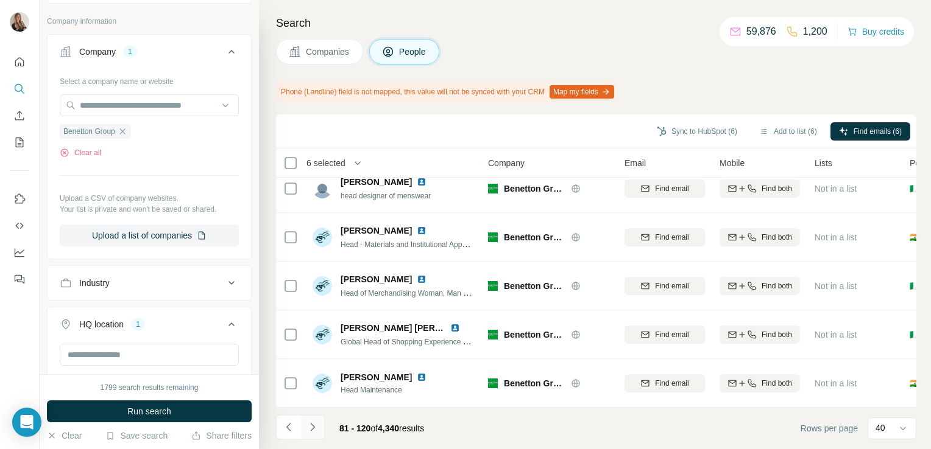
click at [319, 420] on button "Navigate to next page" at bounding box center [312, 427] width 24 height 24
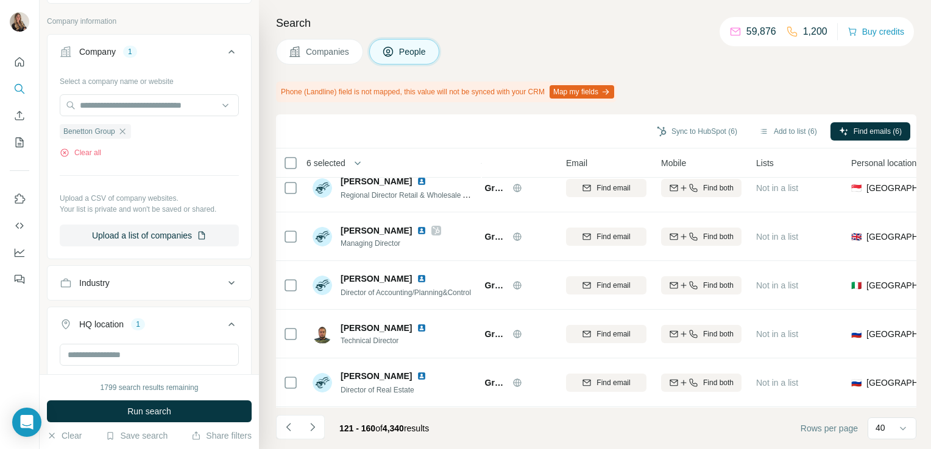
scroll to position [742, 58]
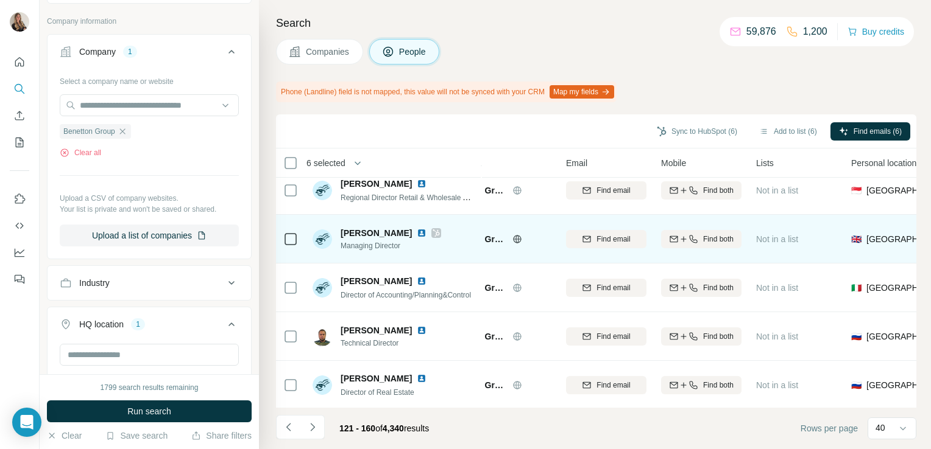
click at [417, 231] on img at bounding box center [422, 233] width 10 height 10
click at [432, 234] on icon at bounding box center [435, 233] width 7 height 10
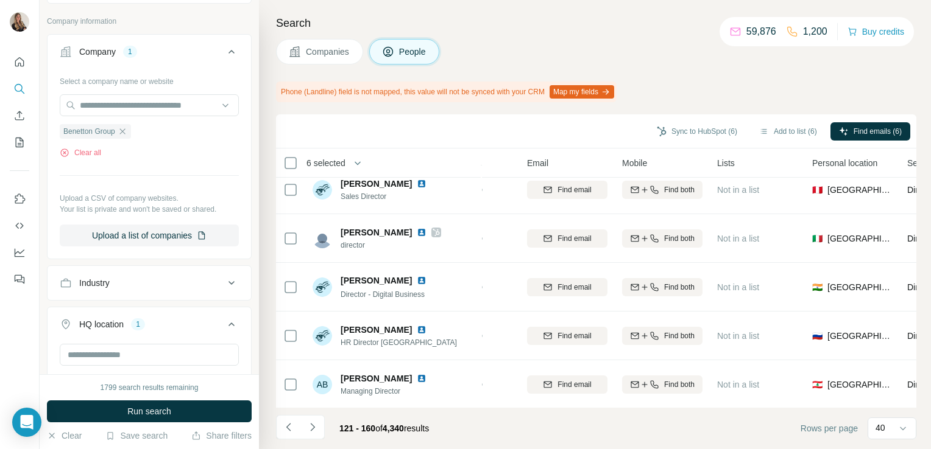
scroll to position [305, 44]
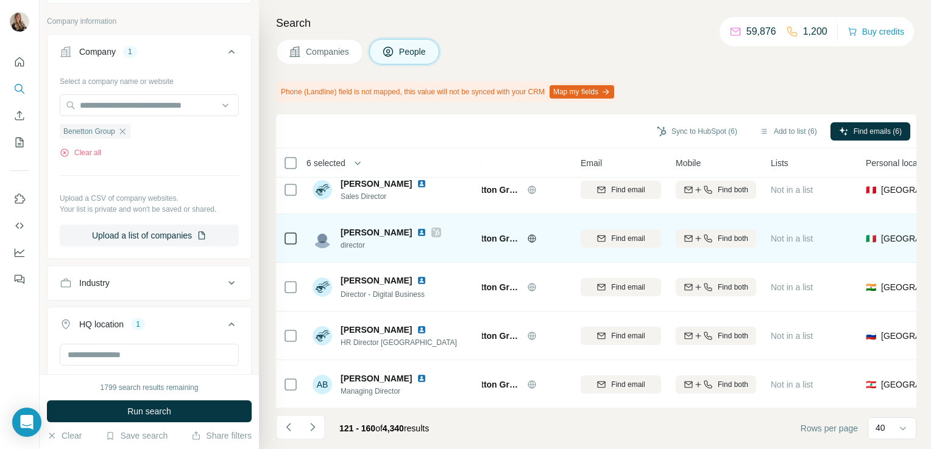
click at [417, 233] on img at bounding box center [422, 233] width 10 height 10
click at [432, 235] on icon at bounding box center [435, 233] width 7 height 10
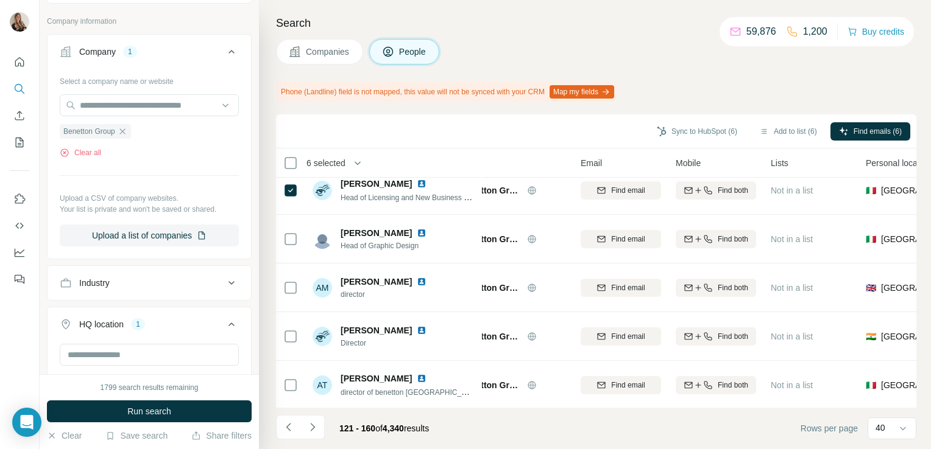
scroll to position [0, 44]
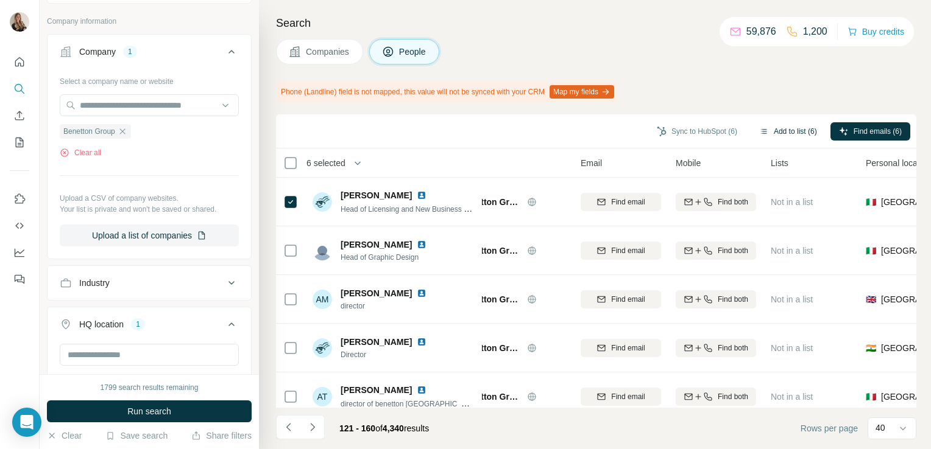
click at [780, 133] on button "Add to list (6)" at bounding box center [787, 131] width 75 height 18
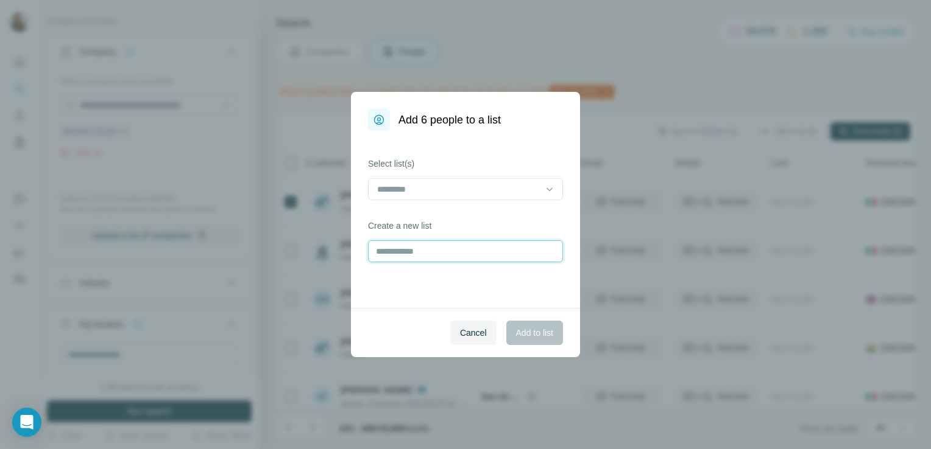
click at [454, 242] on input "text" at bounding box center [465, 252] width 195 height 22
type input "********"
click at [546, 338] on span "Add to list" at bounding box center [534, 333] width 37 height 12
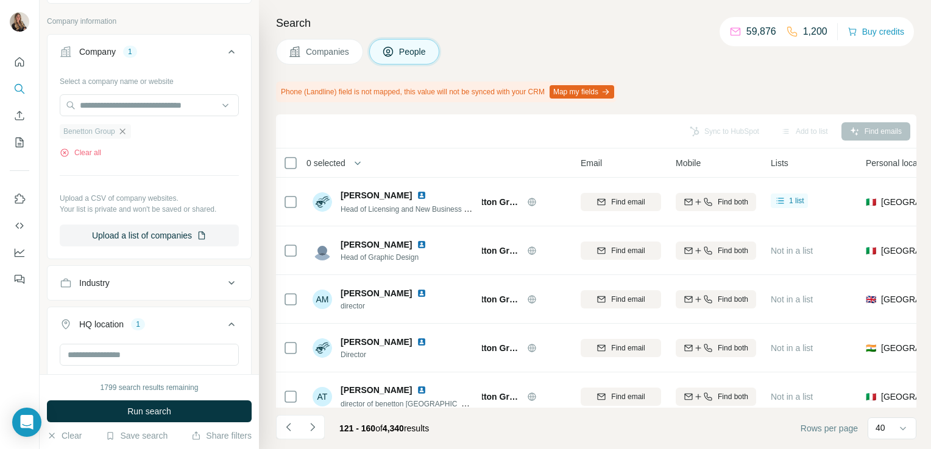
click at [124, 132] on icon "button" at bounding box center [123, 132] width 10 height 10
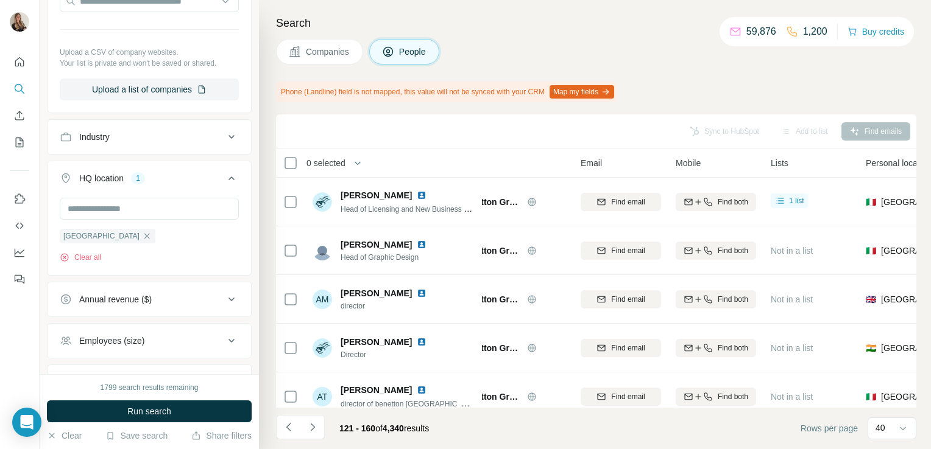
scroll to position [283, 0]
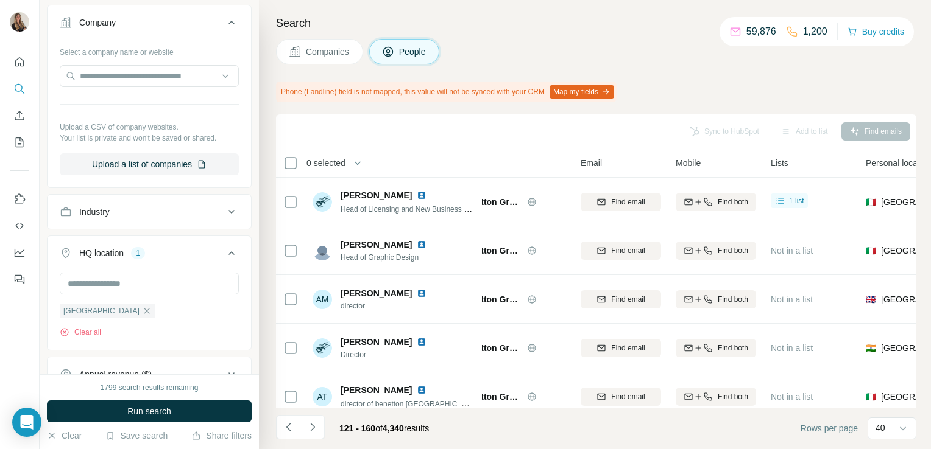
click at [147, 218] on button "Industry" at bounding box center [149, 211] width 203 height 29
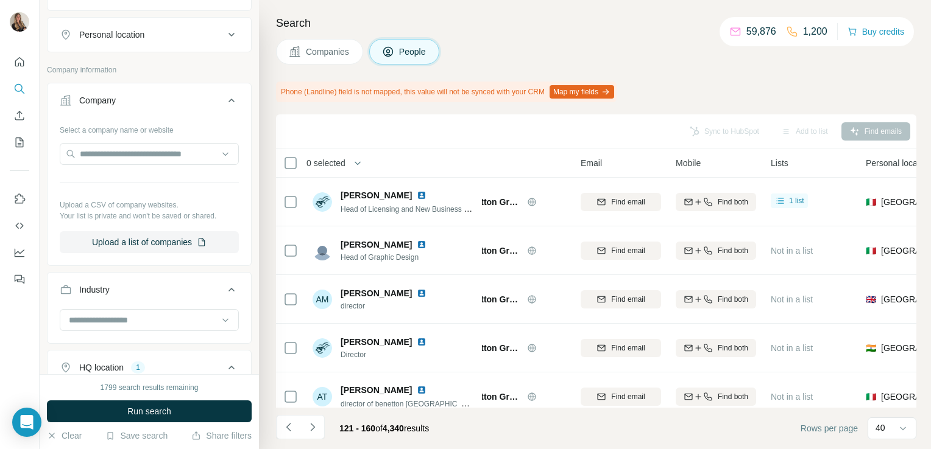
scroll to position [175, 0]
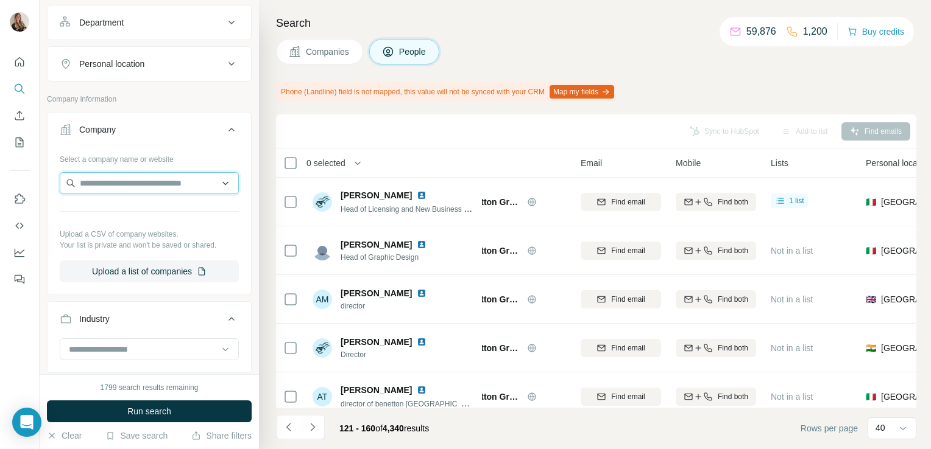
click at [139, 181] on input "text" at bounding box center [149, 183] width 179 height 22
paste input "**********"
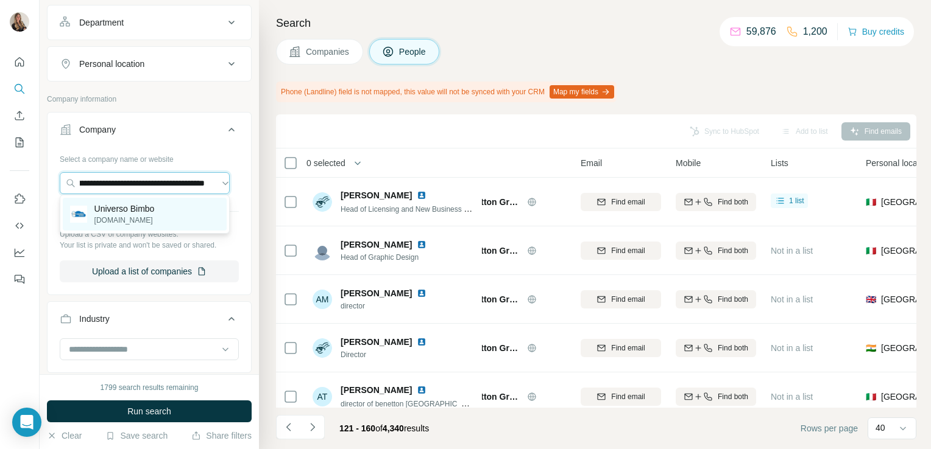
type input "**********"
click at [131, 220] on p "universobimbo.com" at bounding box center [124, 220] width 60 height 11
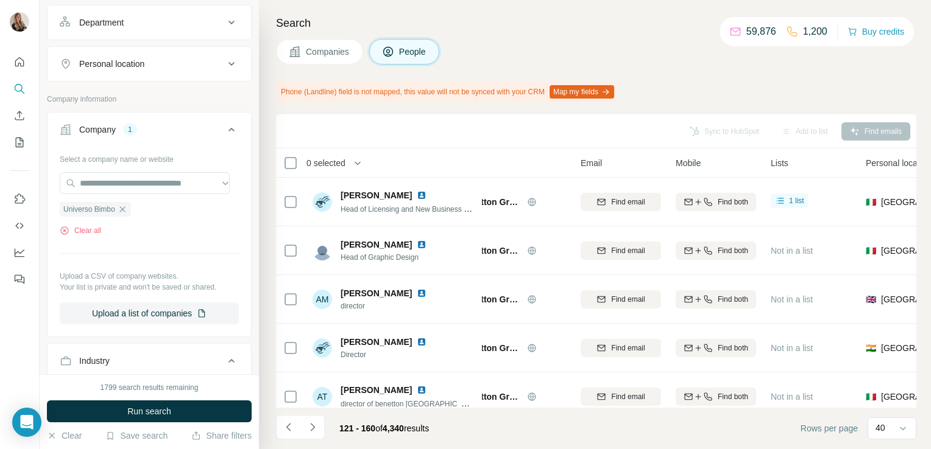
scroll to position [0, 0]
click at [147, 415] on span "Run search" at bounding box center [149, 412] width 44 height 12
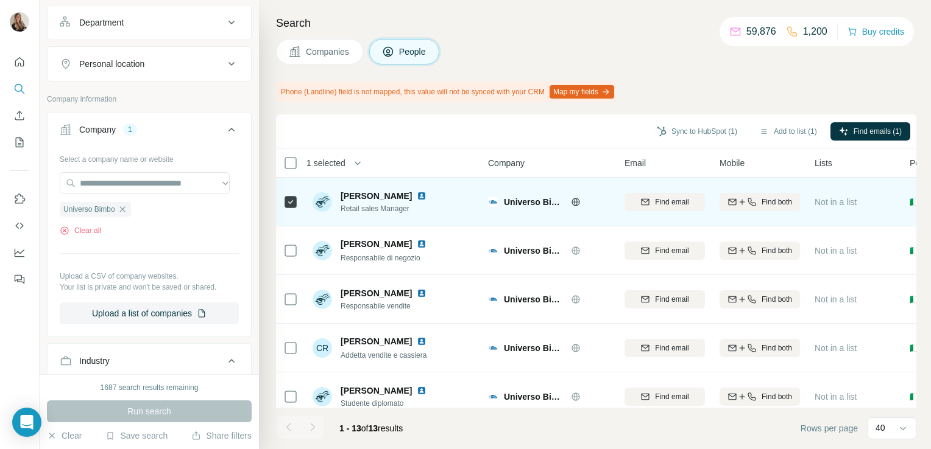
click at [426, 192] on img at bounding box center [422, 196] width 10 height 10
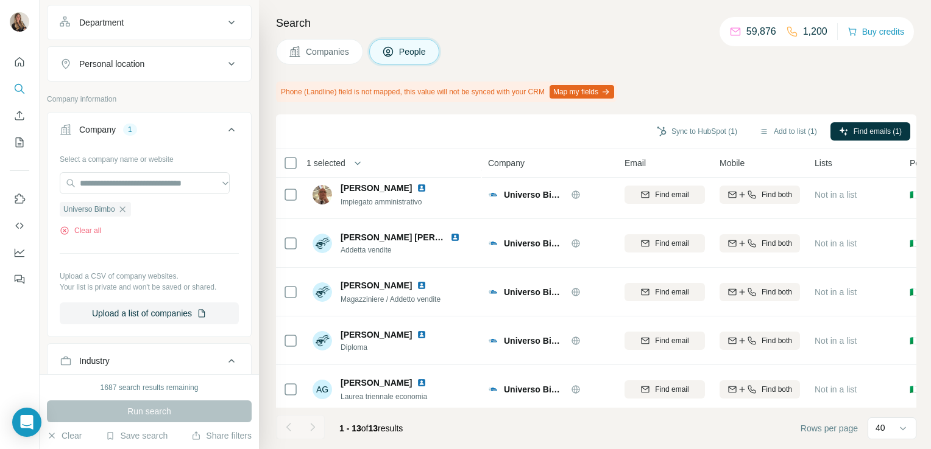
scroll to position [409, 0]
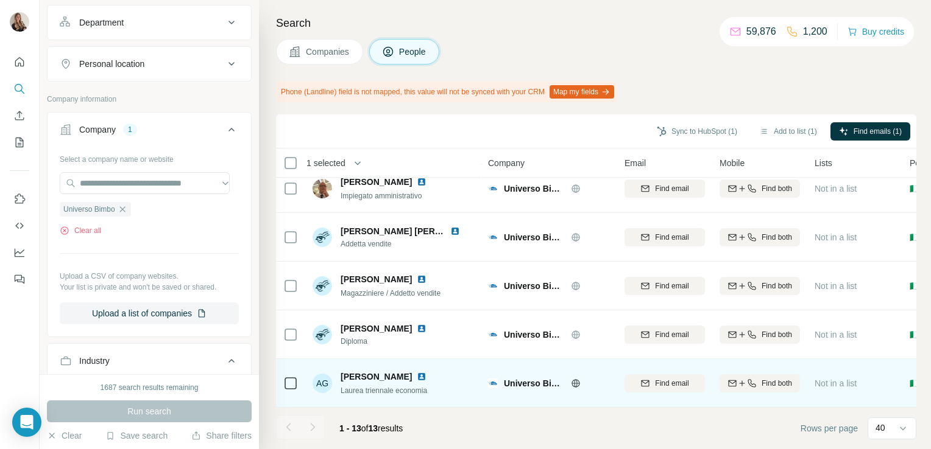
click at [418, 372] on img at bounding box center [422, 377] width 10 height 10
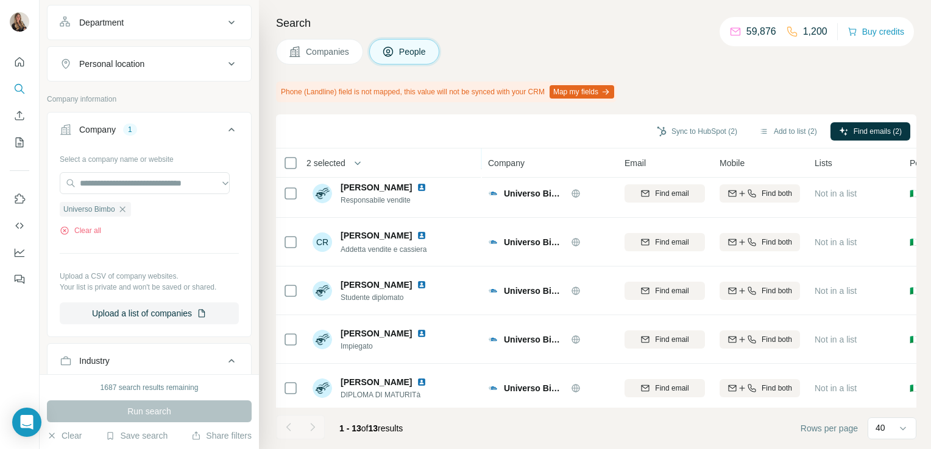
scroll to position [107, 0]
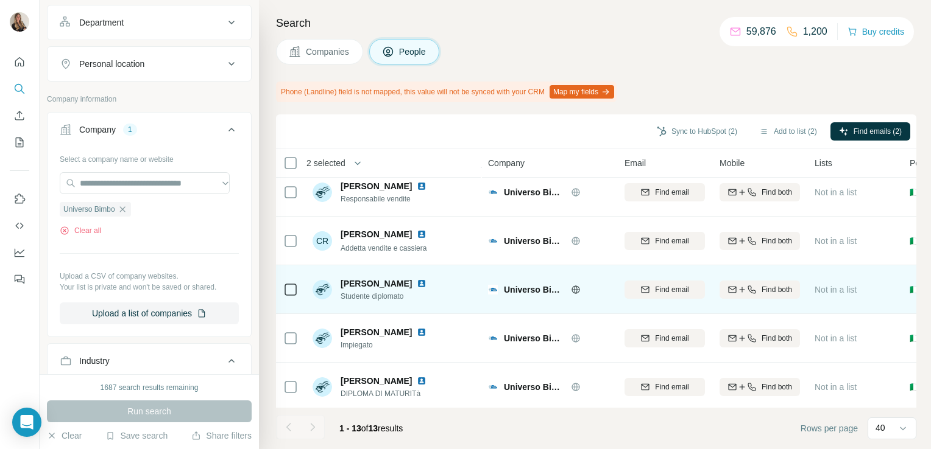
click at [426, 284] on img at bounding box center [422, 284] width 10 height 10
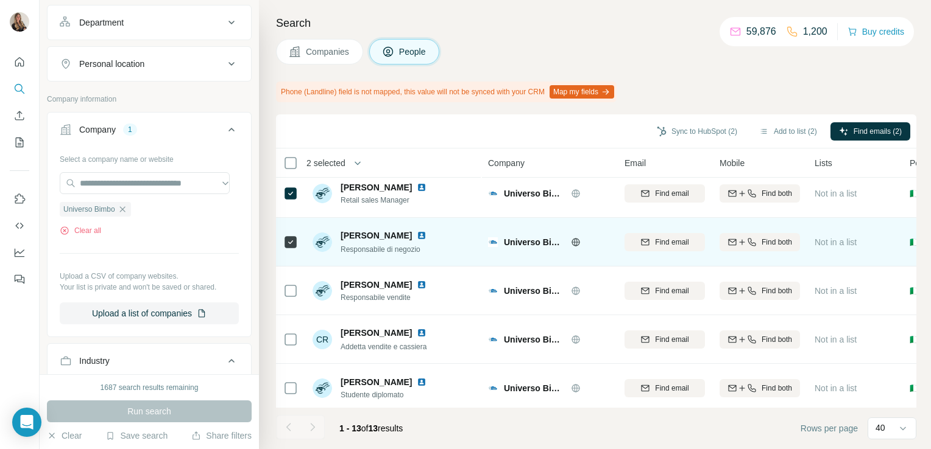
scroll to position [7, 0]
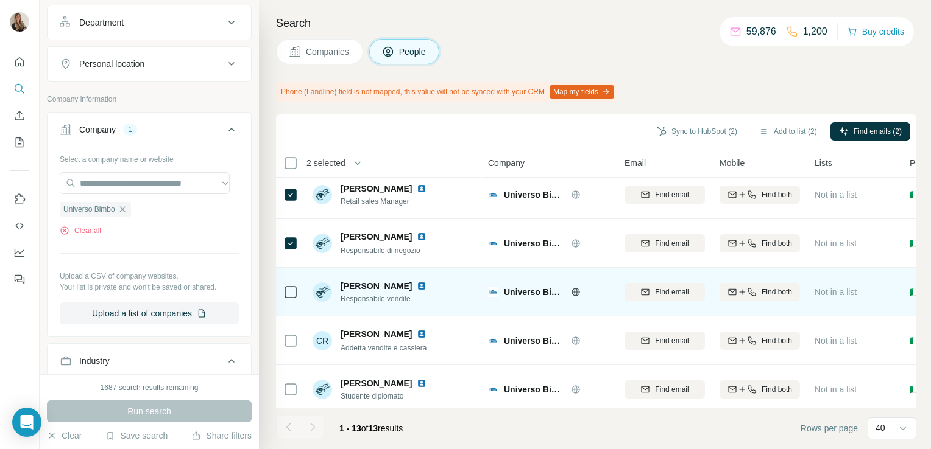
click at [418, 287] on img at bounding box center [422, 286] width 10 height 10
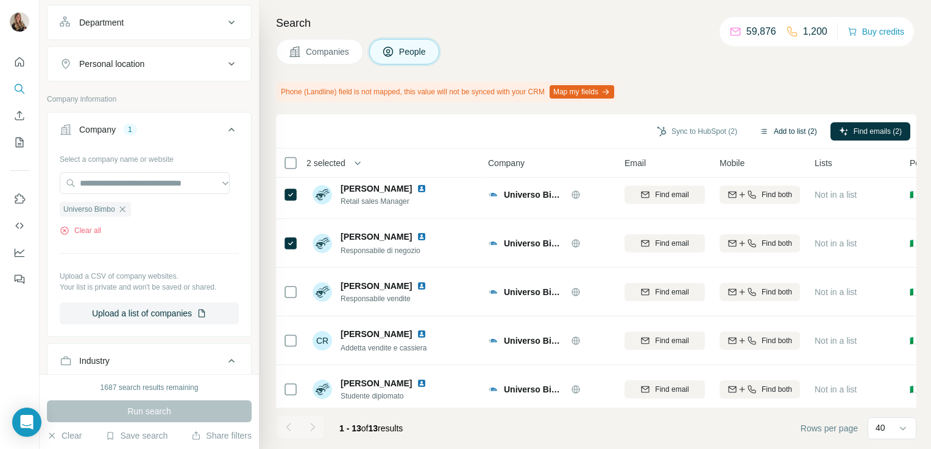
click at [759, 134] on icon "button" at bounding box center [764, 132] width 10 height 10
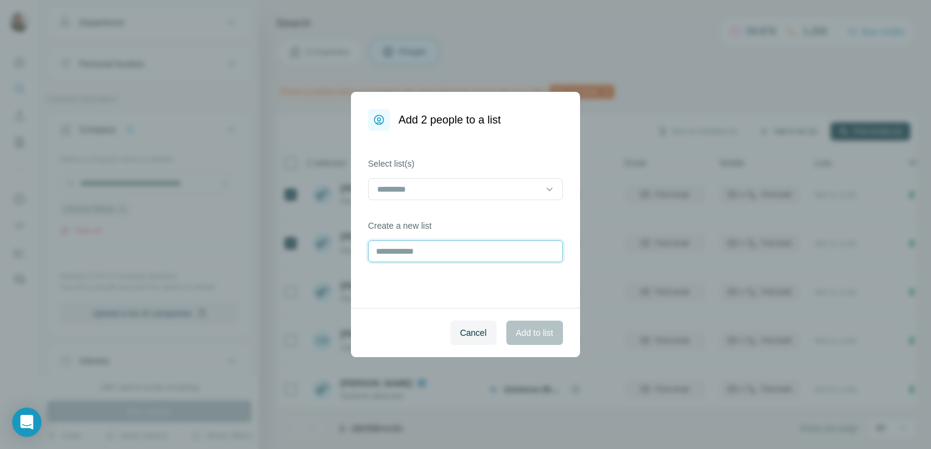
click at [409, 253] on input "text" at bounding box center [465, 252] width 195 height 22
type input "**********"
click at [546, 333] on span "Add to list" at bounding box center [534, 333] width 37 height 12
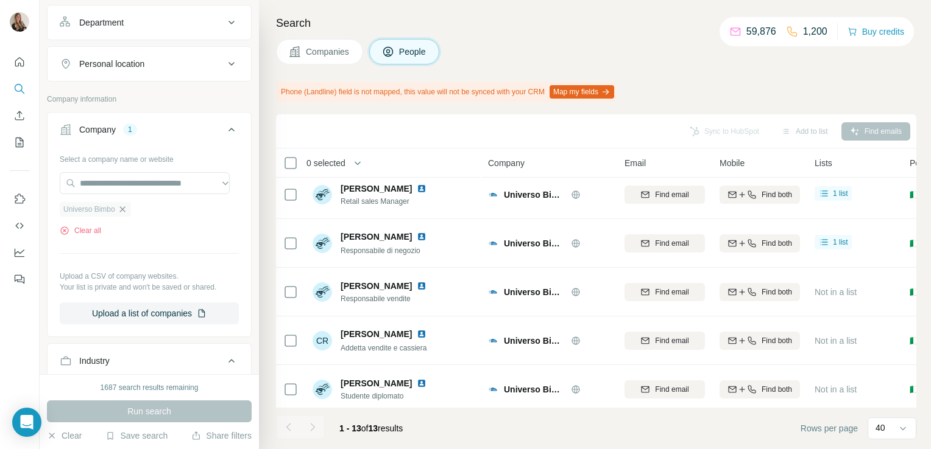
click at [122, 206] on icon "button" at bounding box center [123, 210] width 10 height 10
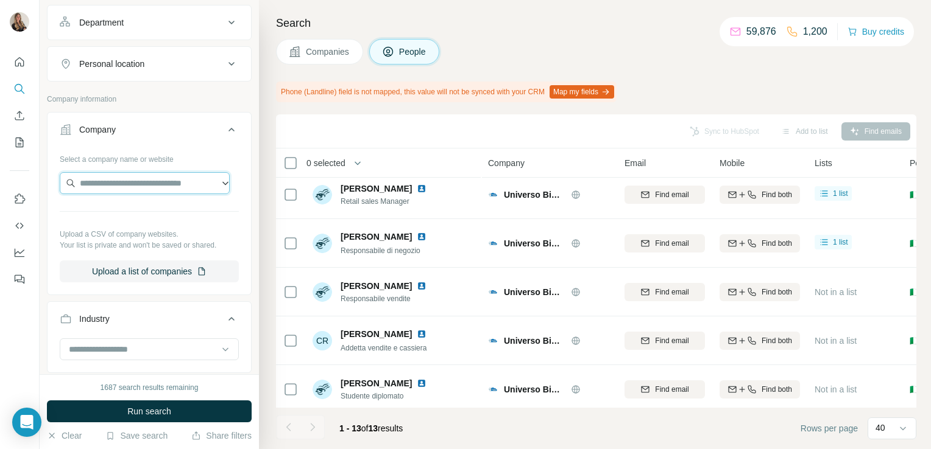
click at [134, 175] on input "text" at bounding box center [145, 183] width 170 height 22
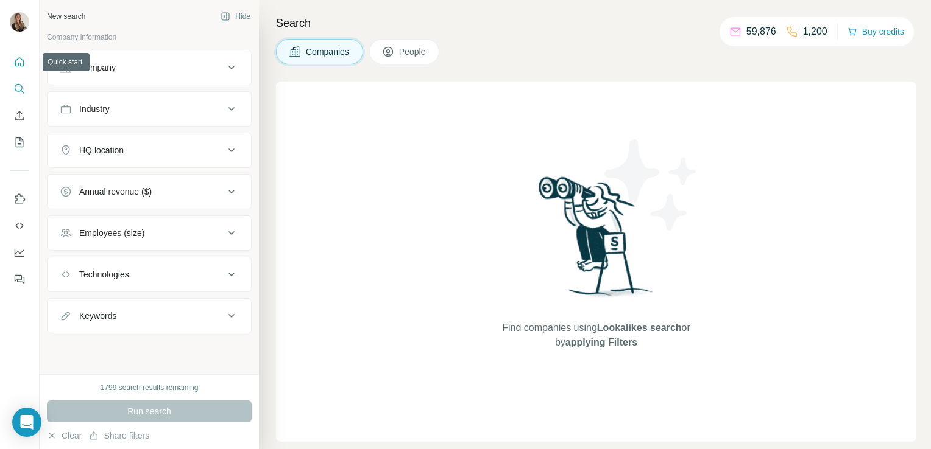
click at [22, 68] on icon "Quick start" at bounding box center [19, 62] width 12 height 12
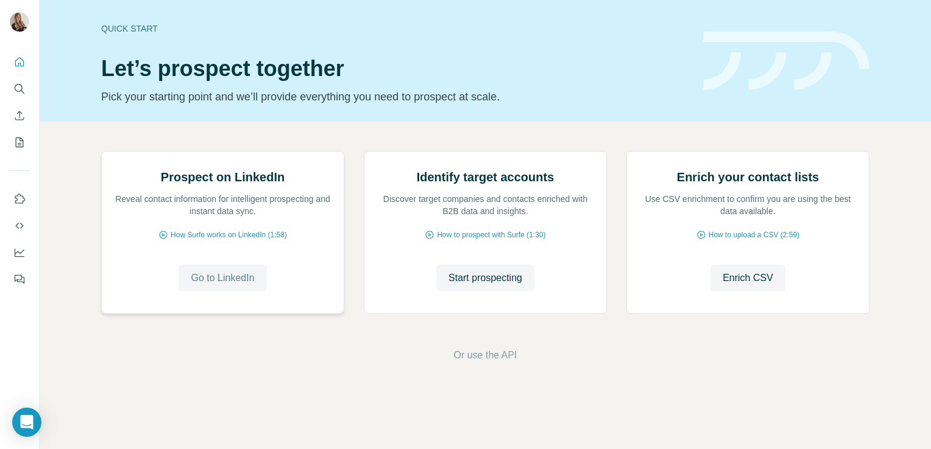
click at [222, 286] on span "Go to LinkedIn" at bounding box center [222, 278] width 63 height 15
click at [22, 85] on icon "Search" at bounding box center [19, 89] width 12 height 12
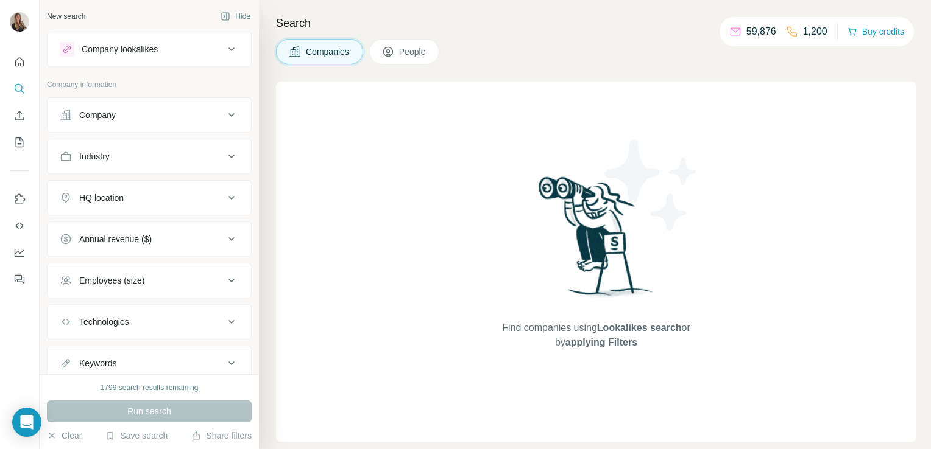
click at [114, 45] on div "Company lookalikes" at bounding box center [120, 49] width 76 height 12
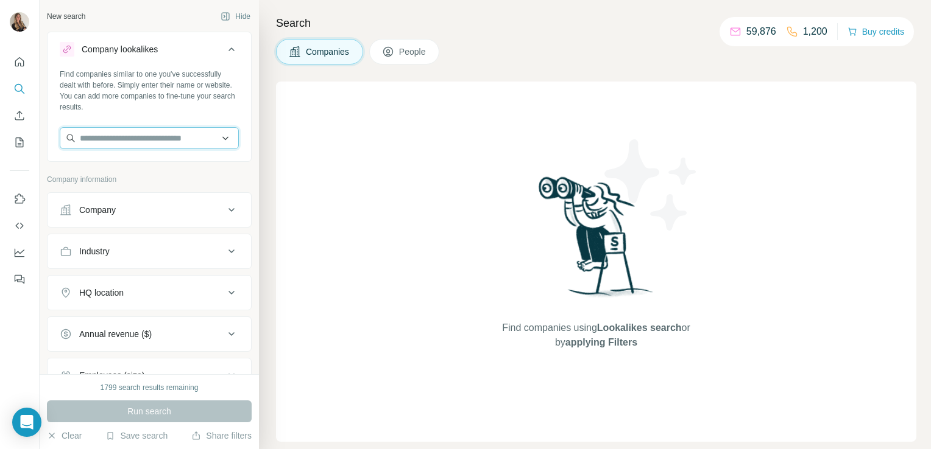
click at [130, 148] on input "text" at bounding box center [149, 138] width 179 height 22
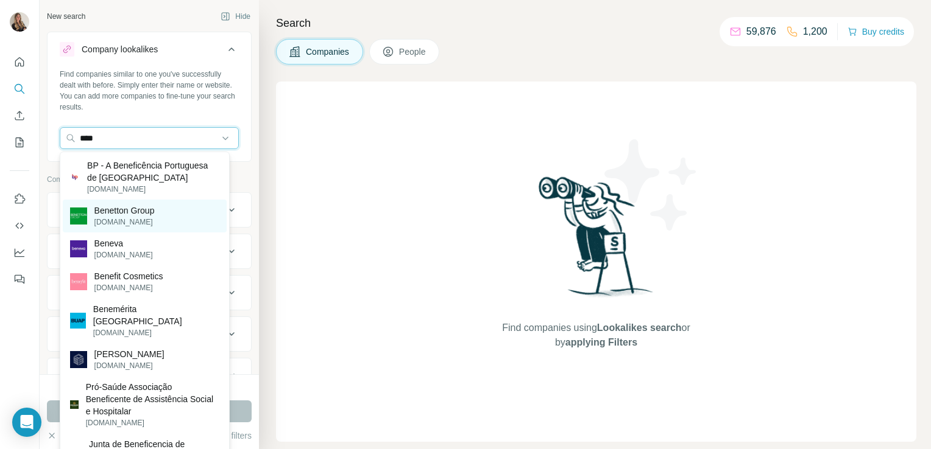
type input "****"
click at [126, 211] on p "Benetton Group" at bounding box center [124, 211] width 60 height 12
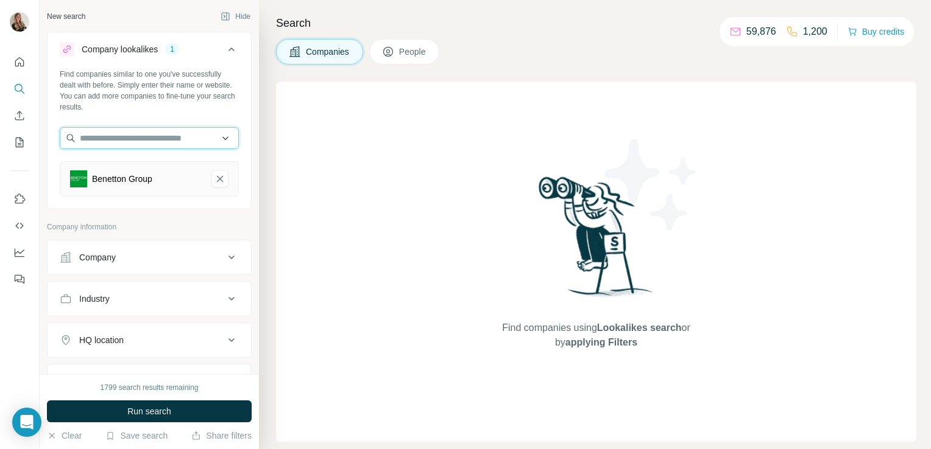
click at [112, 135] on input "text" at bounding box center [149, 138] width 179 height 22
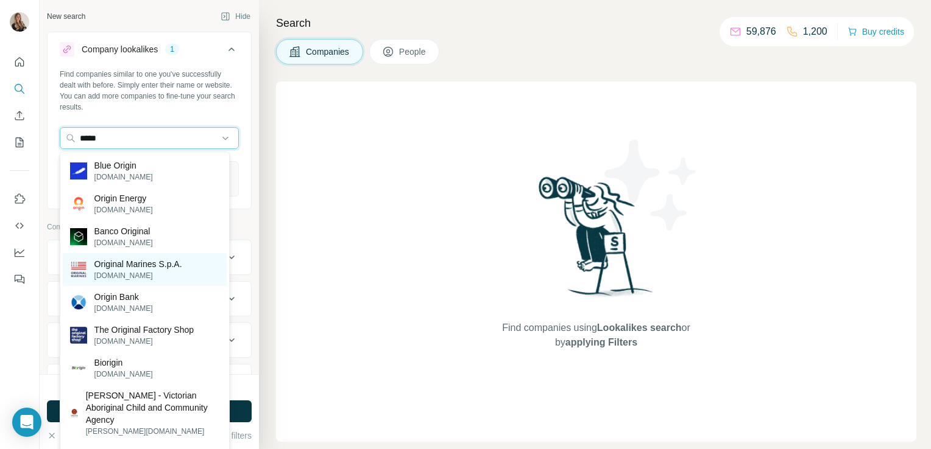
type input "*****"
click at [130, 269] on p "Original Marines S.p.A." at bounding box center [138, 264] width 88 height 12
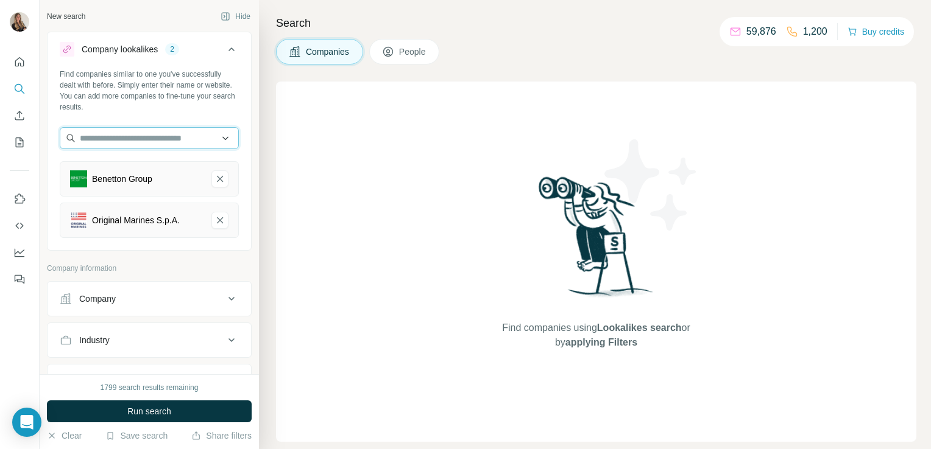
click at [120, 139] on input "text" at bounding box center [149, 138] width 179 height 22
type input "*"
click at [90, 133] on input "text" at bounding box center [149, 138] width 179 height 22
paste input "**********"
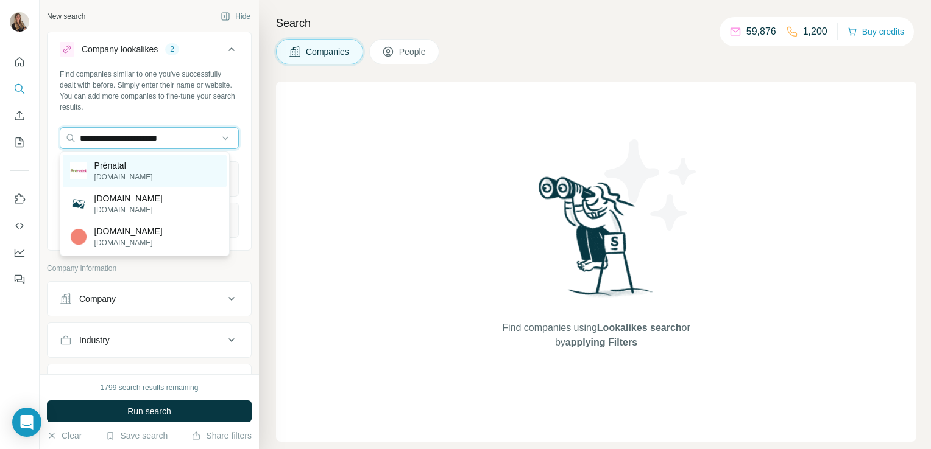
type input "**********"
click at [122, 172] on p "[DOMAIN_NAME]" at bounding box center [123, 177] width 58 height 11
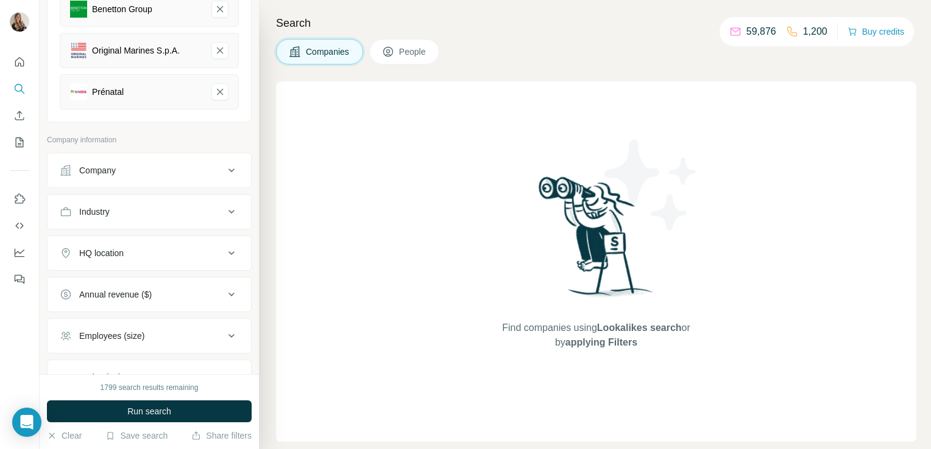
scroll to position [171, 0]
click at [118, 250] on div "HQ location" at bounding box center [101, 253] width 44 height 12
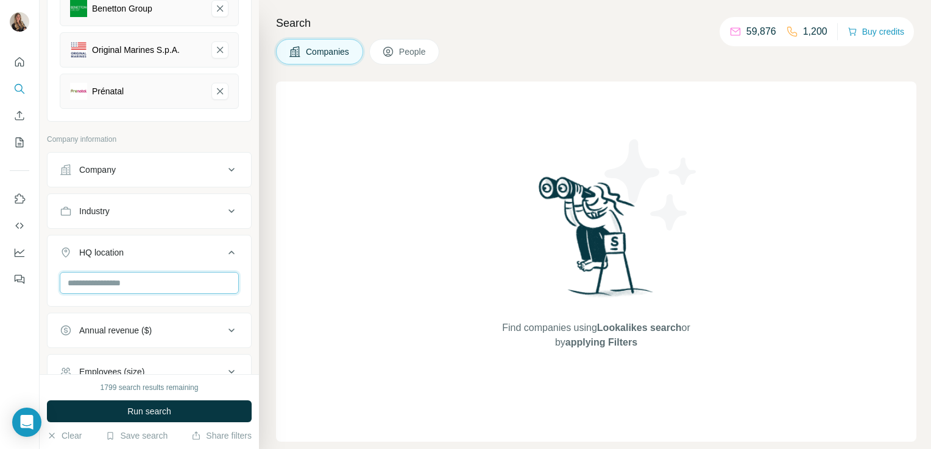
click at [95, 284] on input "text" at bounding box center [149, 283] width 179 height 22
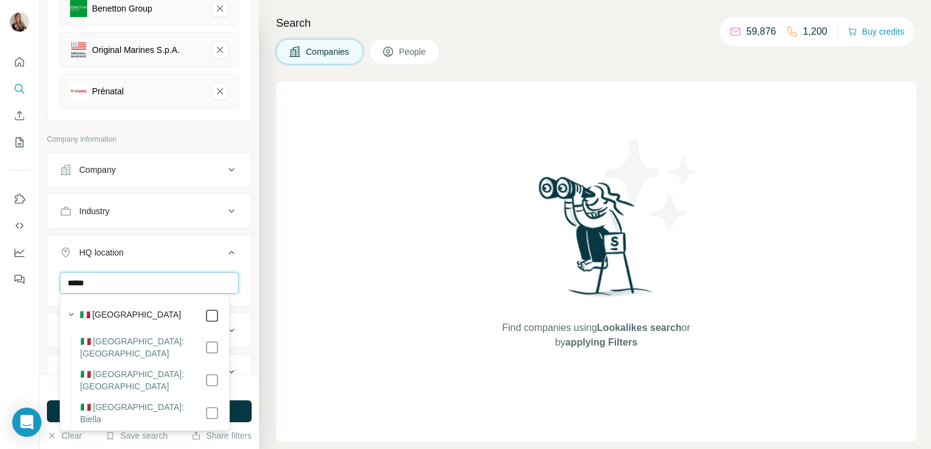
type input "*****"
click at [377, 247] on div "Find companies using Lookalikes search or by applying Filters" at bounding box center [596, 262] width 640 height 361
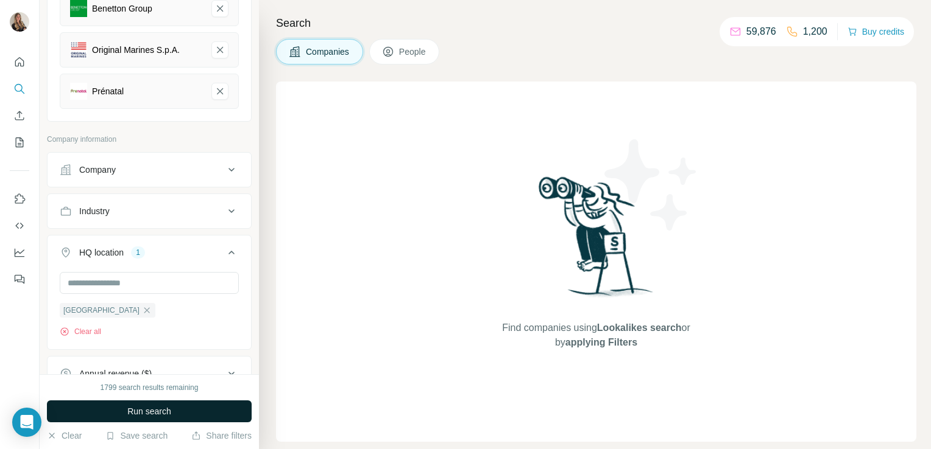
click at [188, 406] on button "Run search" at bounding box center [149, 412] width 205 height 22
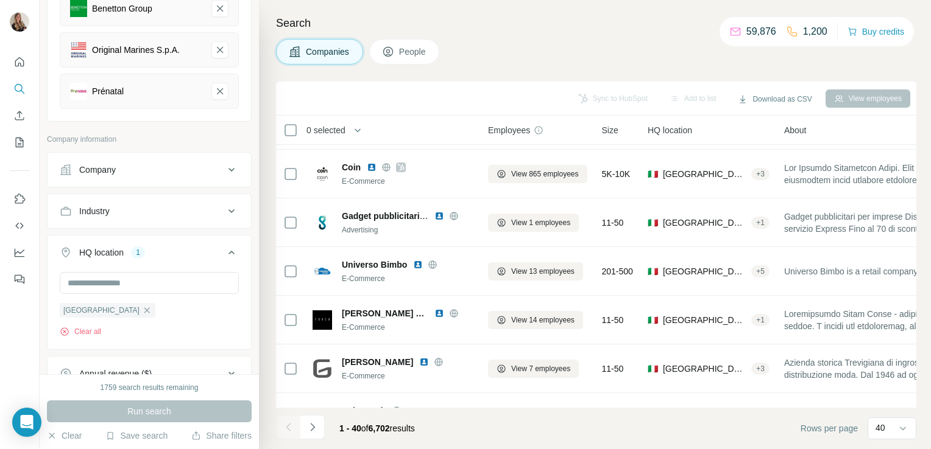
scroll to position [628, 0]
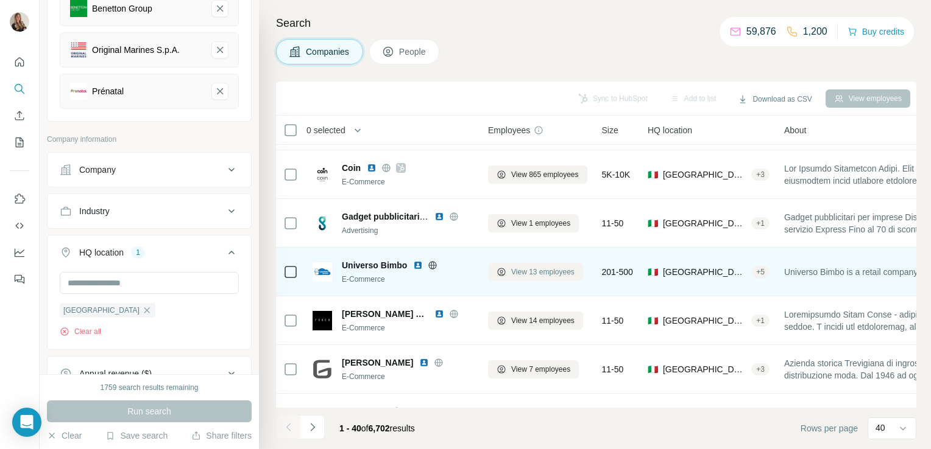
click at [509, 272] on button "View 13 employees" at bounding box center [535, 272] width 95 height 18
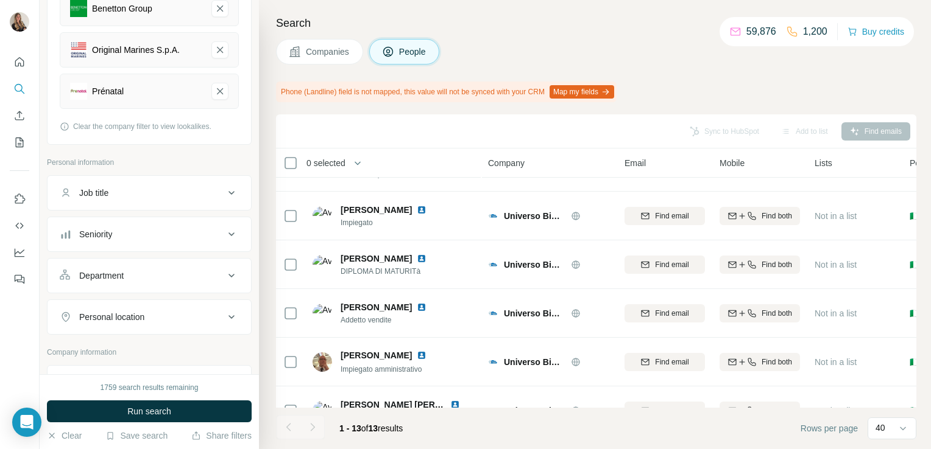
scroll to position [409, 0]
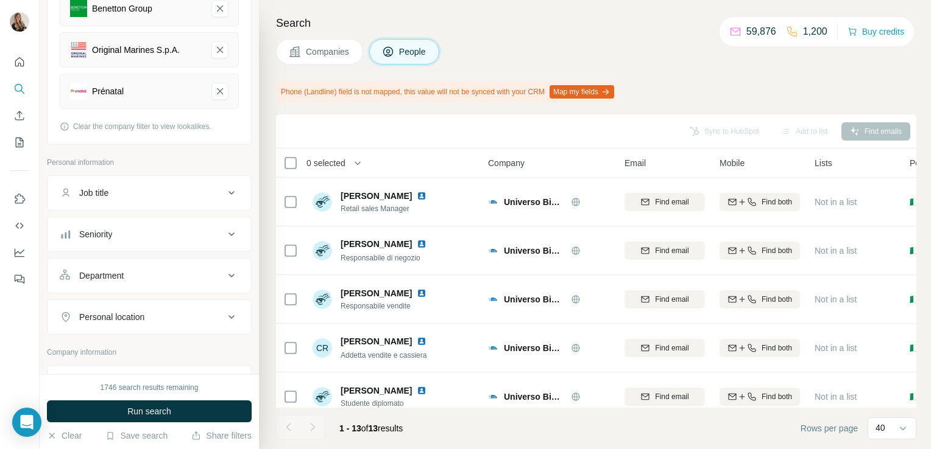
click at [312, 50] on span "Companies" at bounding box center [328, 52] width 44 height 12
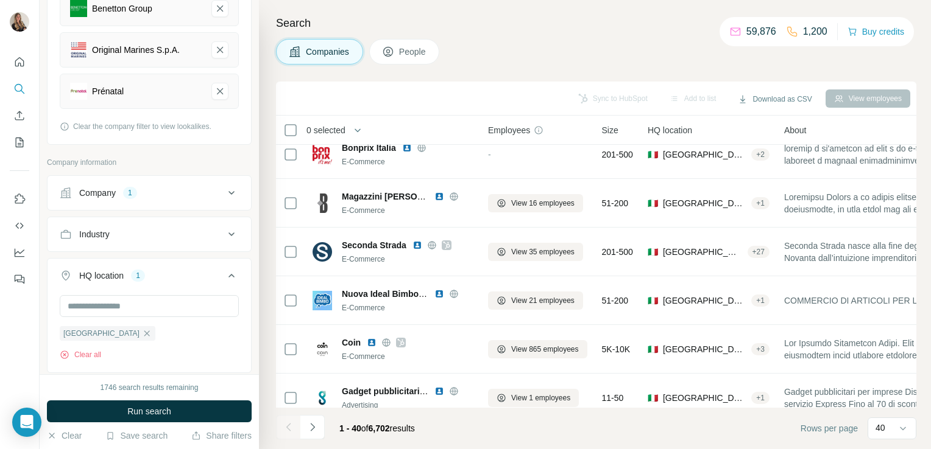
scroll to position [452, 0]
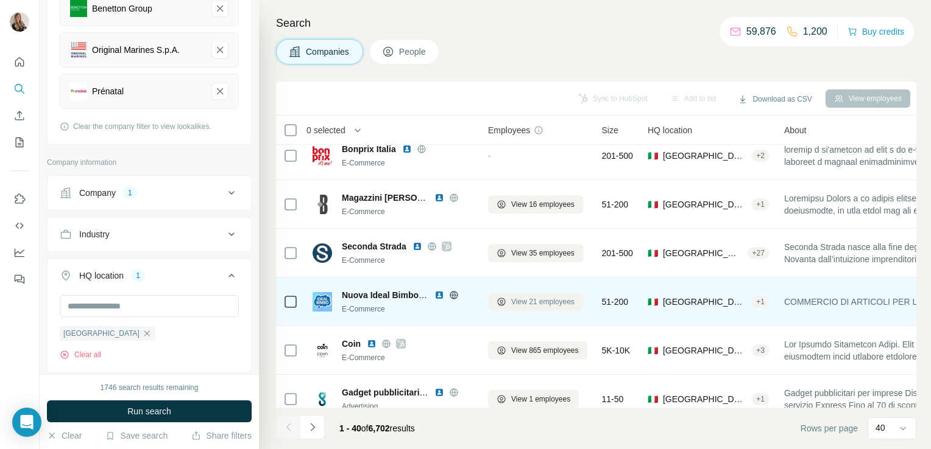
click at [507, 298] on button "View 21 employees" at bounding box center [535, 302] width 95 height 18
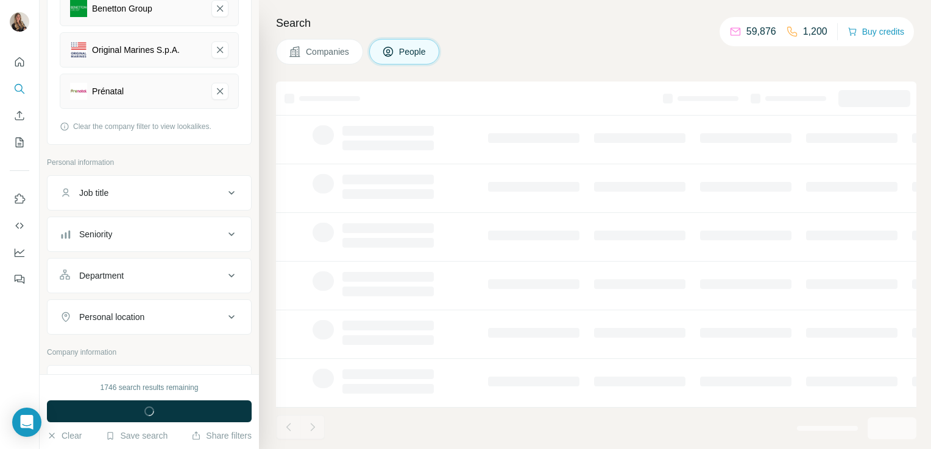
scroll to position [230, 0]
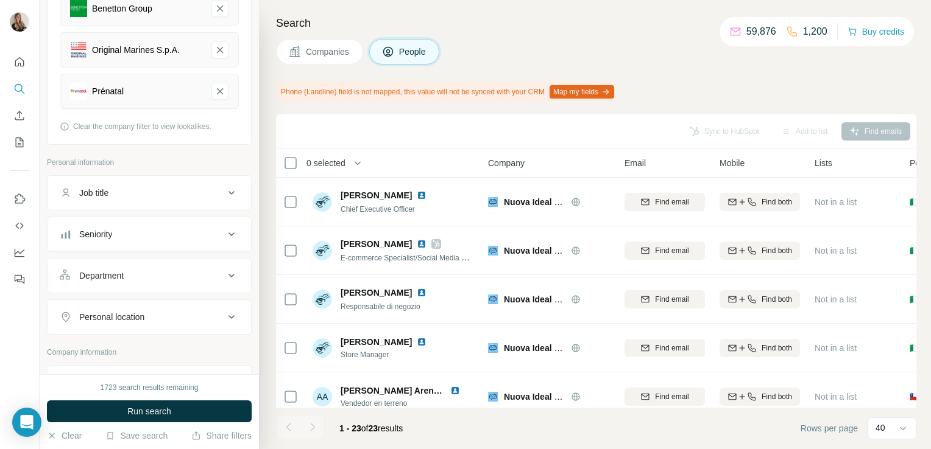
click at [322, 49] on span "Companies" at bounding box center [328, 52] width 44 height 12
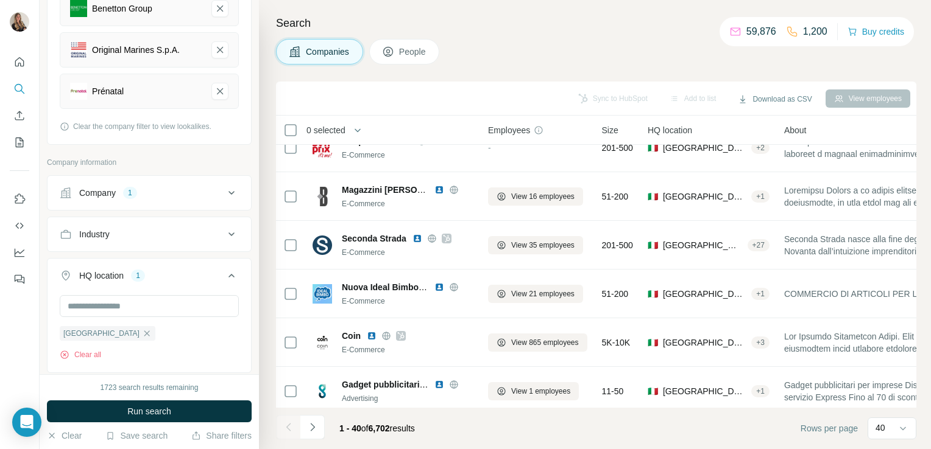
scroll to position [464, 0]
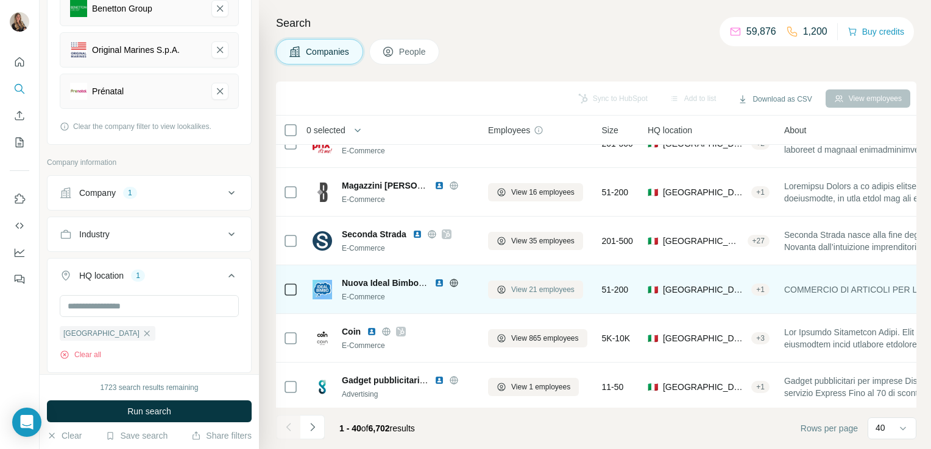
click at [513, 290] on span "View 21 employees" at bounding box center [542, 289] width 63 height 11
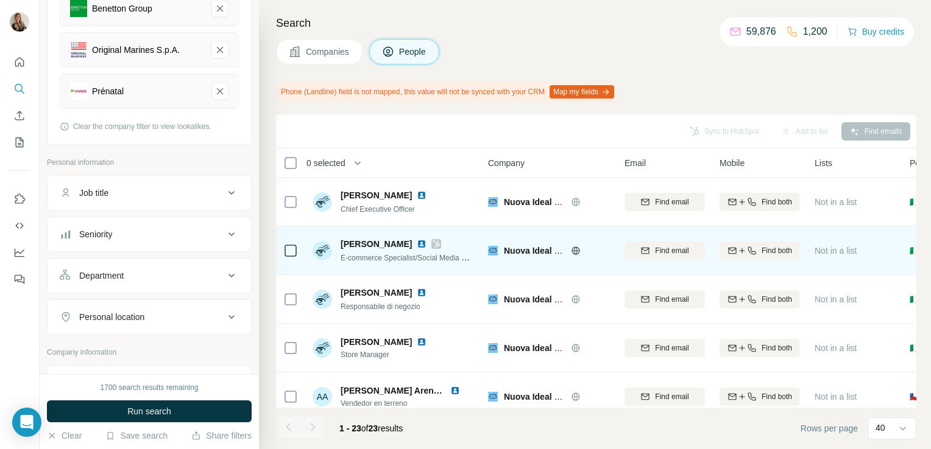
click at [432, 241] on icon at bounding box center [435, 244] width 7 height 10
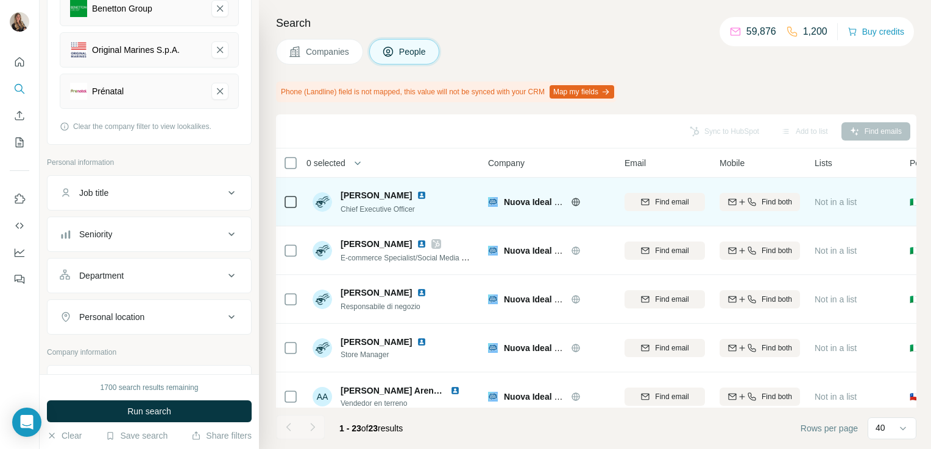
click at [420, 194] on img at bounding box center [422, 196] width 10 height 10
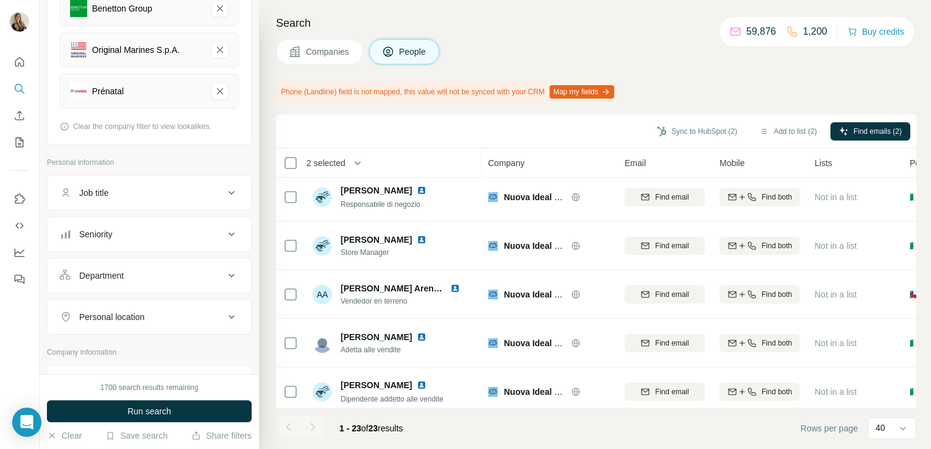
scroll to position [104, 0]
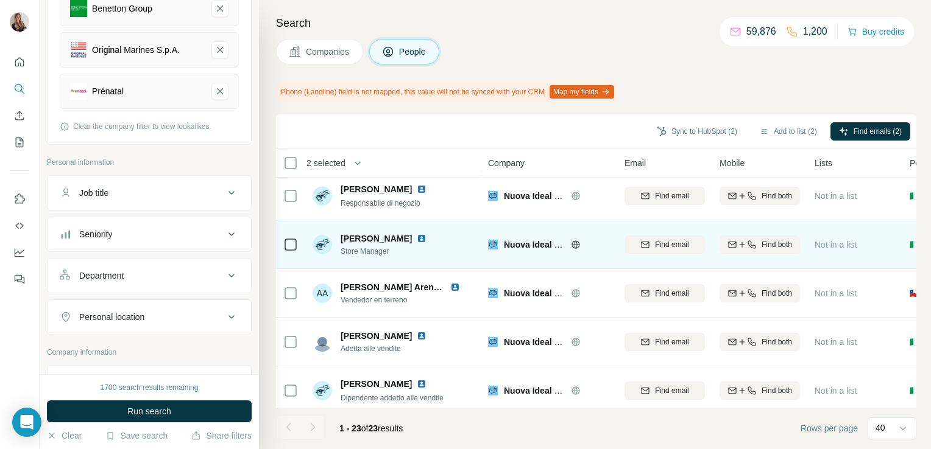
click at [426, 237] on img at bounding box center [422, 239] width 10 height 10
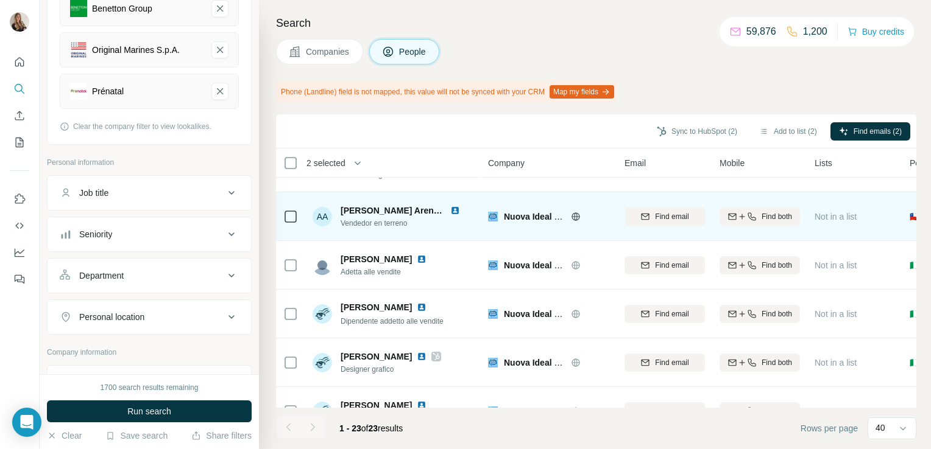
scroll to position [181, 0]
click at [443, 306] on div "Anna Ambrosio" at bounding box center [391, 306] width 103 height 12
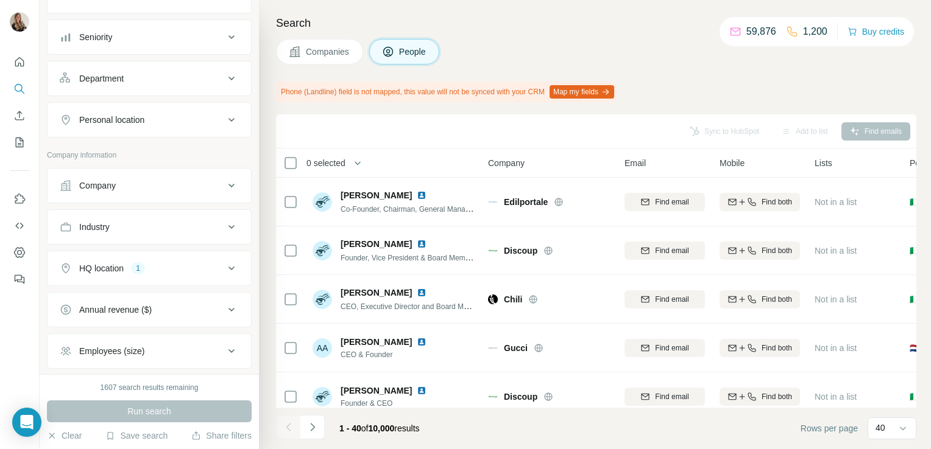
scroll to position [125, 0]
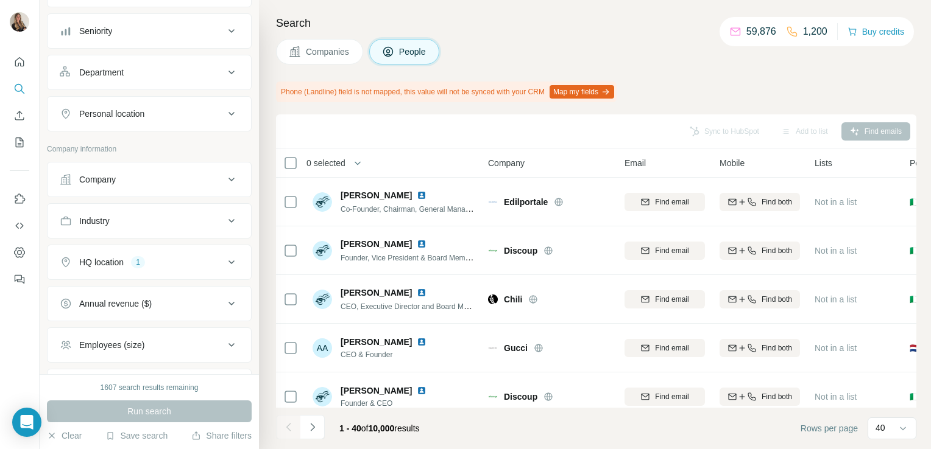
click at [132, 188] on button "Company" at bounding box center [149, 179] width 203 height 29
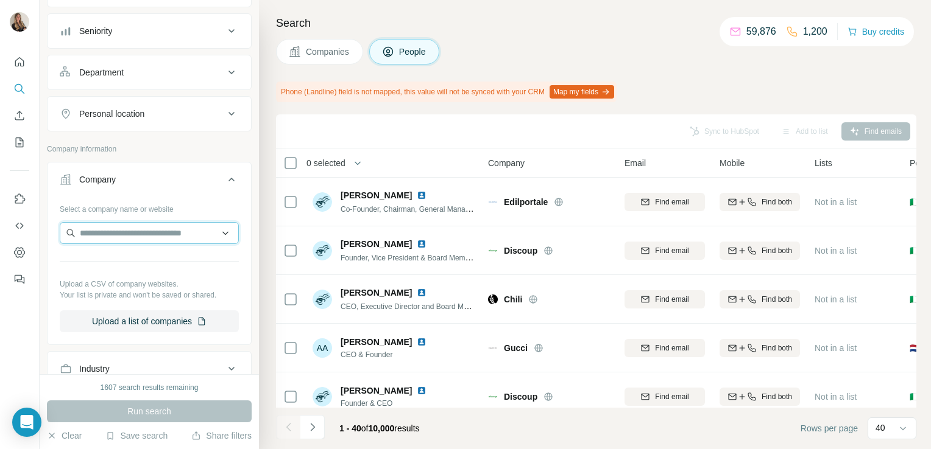
click at [116, 234] on input "text" at bounding box center [149, 233] width 179 height 22
paste input "**********"
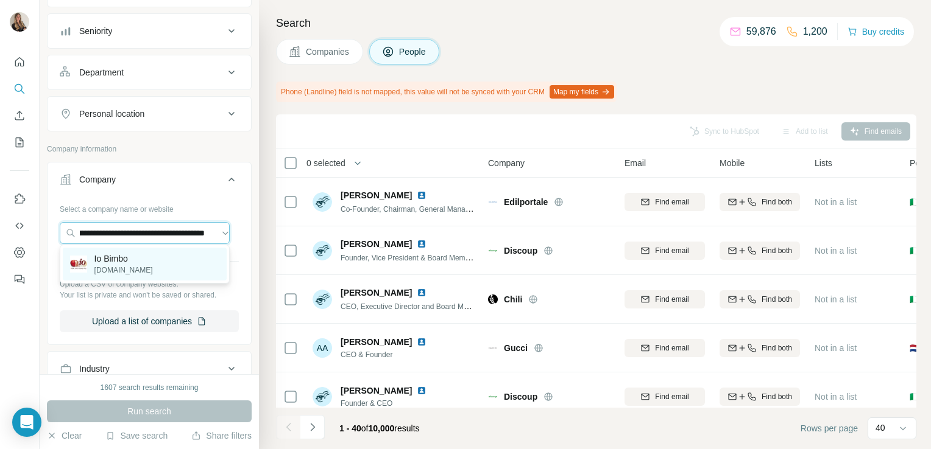
type input "**********"
click at [115, 262] on p "Io Bimbo" at bounding box center [123, 259] width 58 height 12
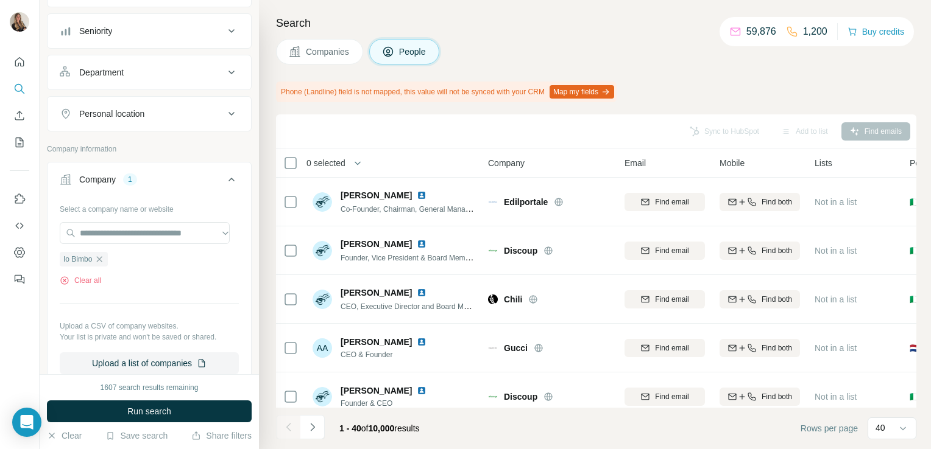
scroll to position [0, 0]
click at [113, 417] on button "Run search" at bounding box center [149, 412] width 205 height 22
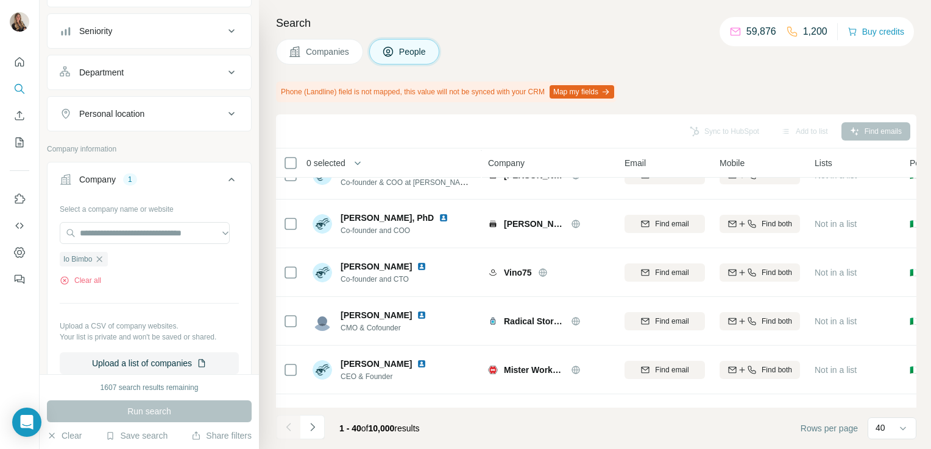
scroll to position [814, 0]
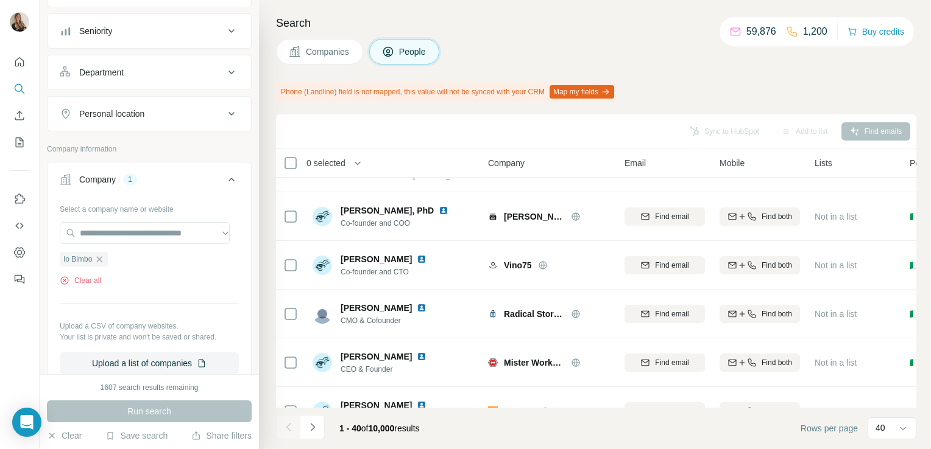
click at [331, 49] on span "Companies" at bounding box center [328, 52] width 44 height 12
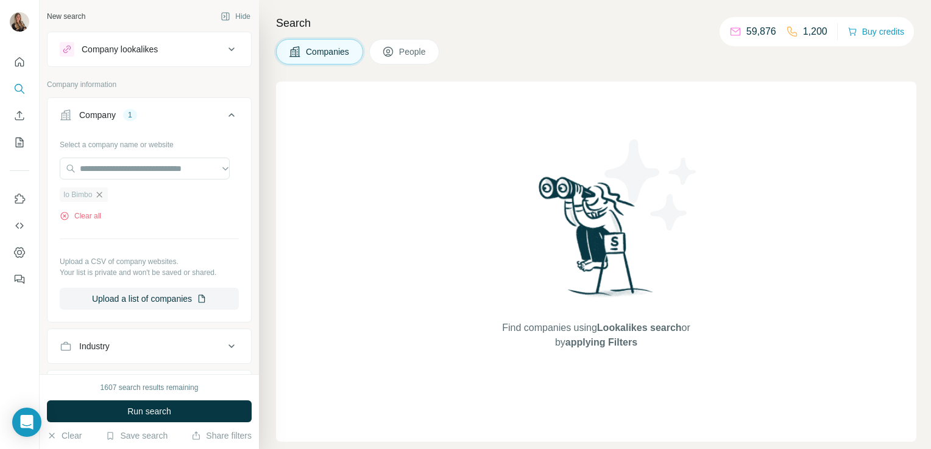
click at [101, 194] on icon "button" at bounding box center [99, 195] width 10 height 10
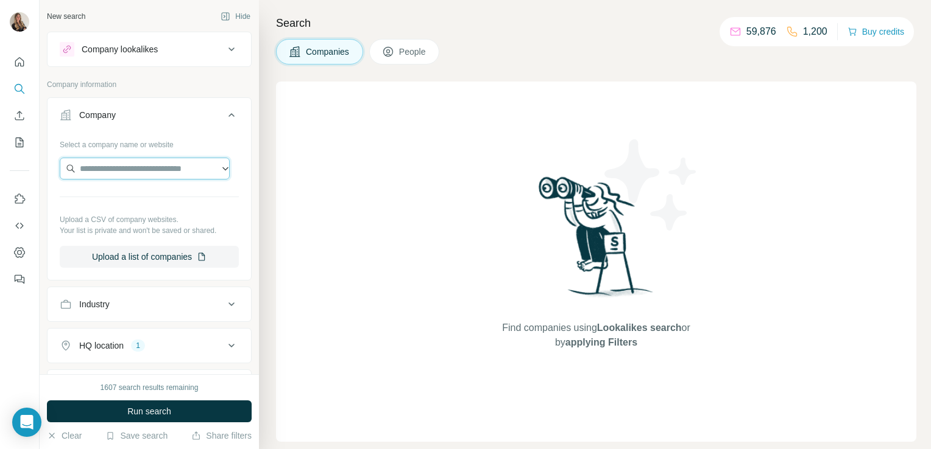
click at [94, 167] on input "text" at bounding box center [145, 169] width 170 height 22
paste input "**********"
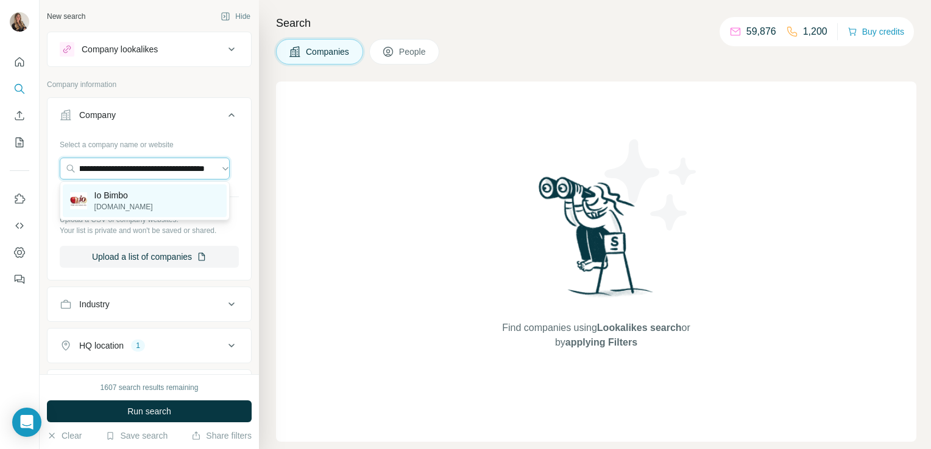
type input "**********"
click at [106, 197] on p "Io Bimbo" at bounding box center [123, 195] width 58 height 12
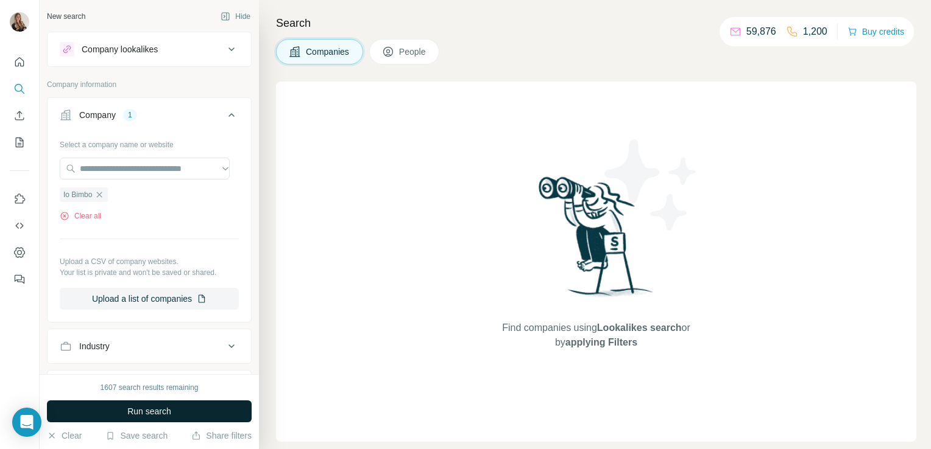
click at [112, 406] on button "Run search" at bounding box center [149, 412] width 205 height 22
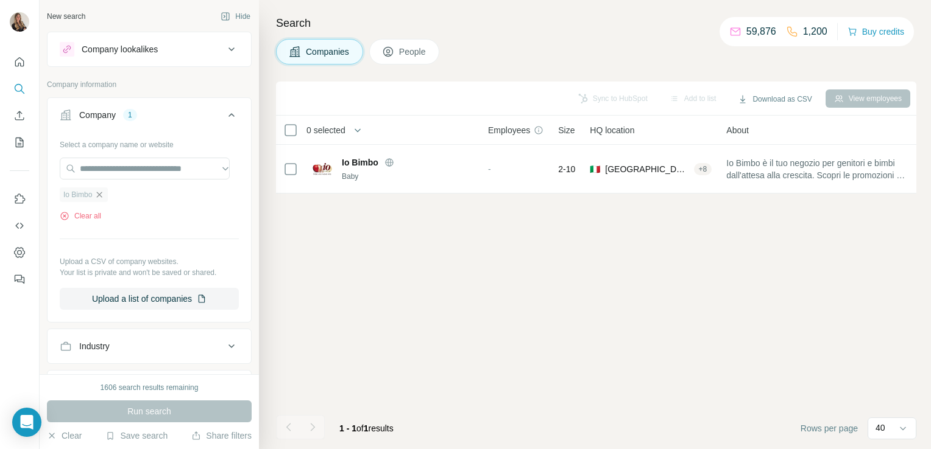
click at [97, 194] on icon "button" at bounding box center [99, 195] width 10 height 10
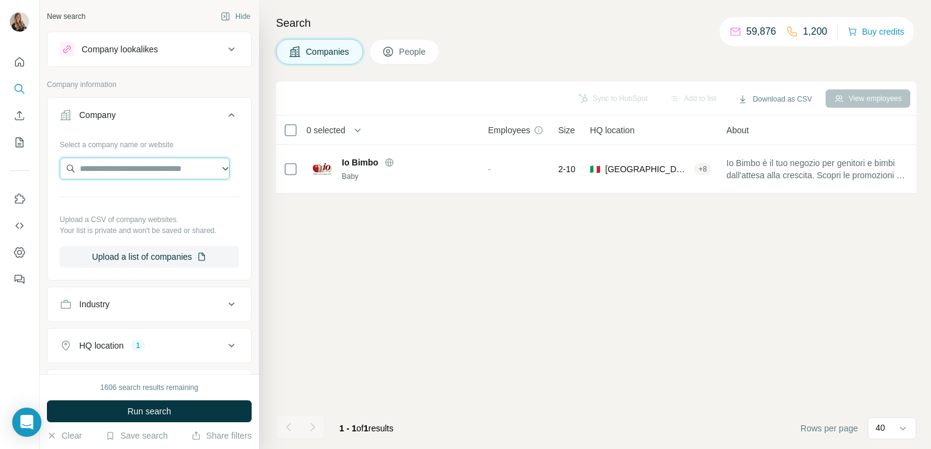
click at [114, 165] on input "text" at bounding box center [145, 169] width 170 height 22
paste input "**********"
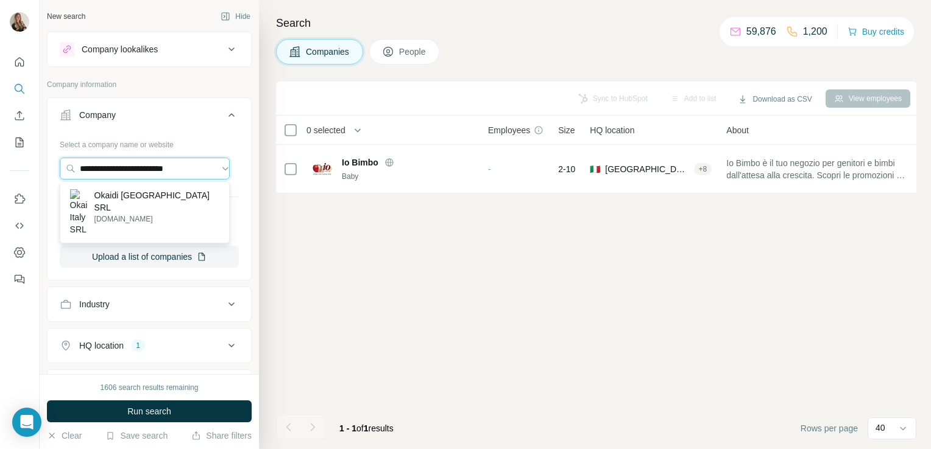
type input "**********"
click at [110, 217] on div "Okaidi Italy SRL okaidi.it" at bounding box center [145, 212] width 170 height 62
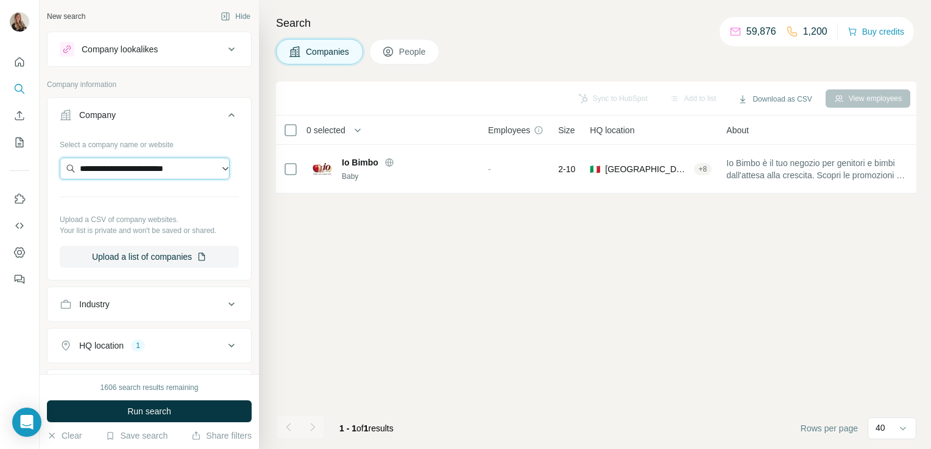
click at [192, 171] on input "**********" at bounding box center [145, 169] width 170 height 22
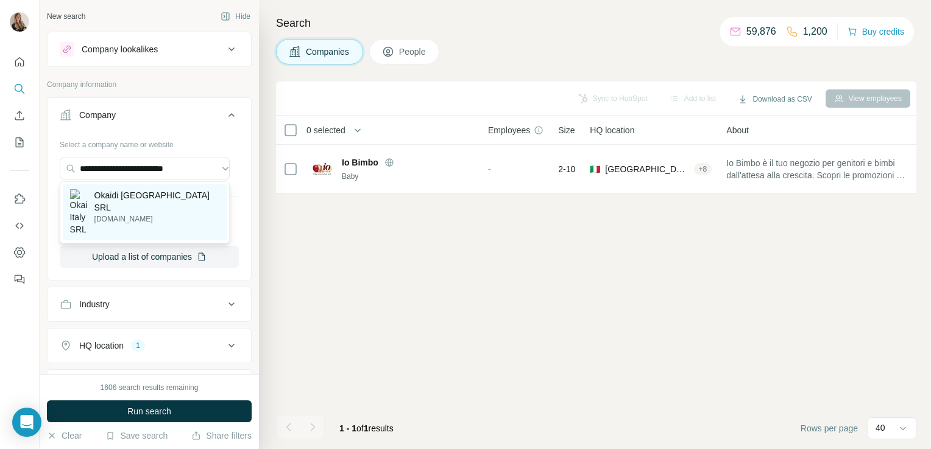
click at [167, 194] on div "Okaidi Italy SRL okaidi.it" at bounding box center [145, 213] width 164 height 56
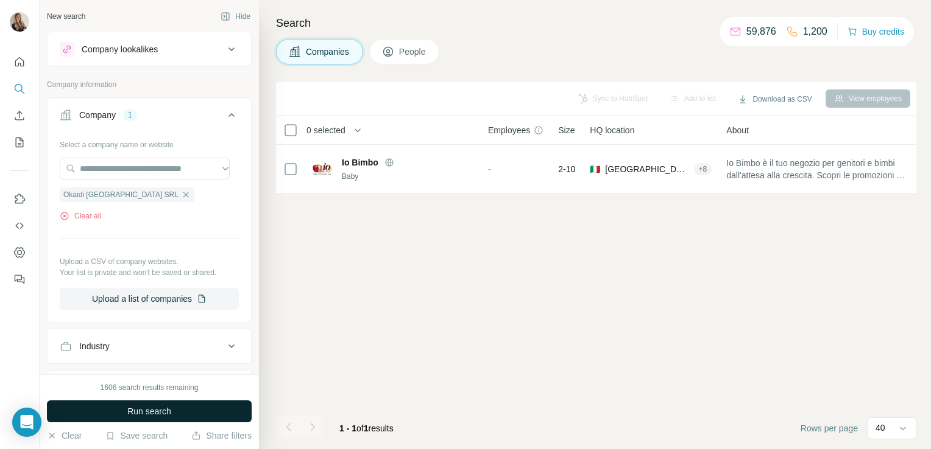
click at [127, 409] on span "Run search" at bounding box center [149, 412] width 44 height 12
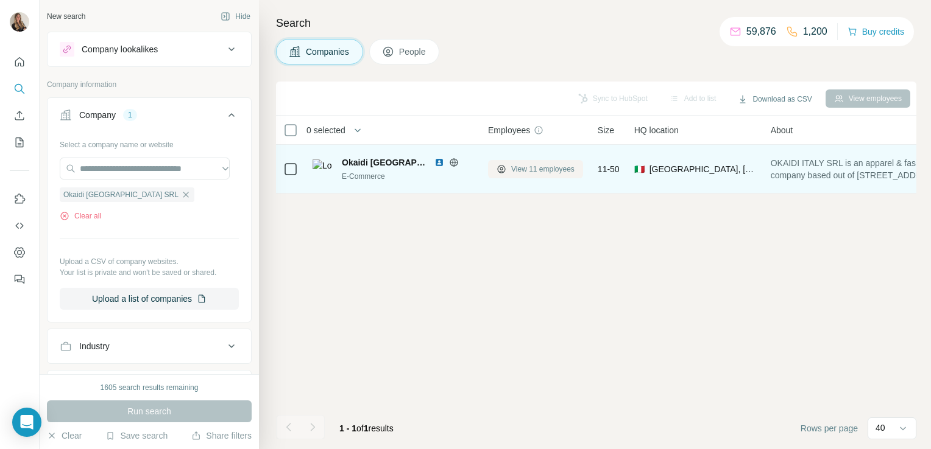
click at [551, 170] on span "View 11 employees" at bounding box center [542, 169] width 63 height 11
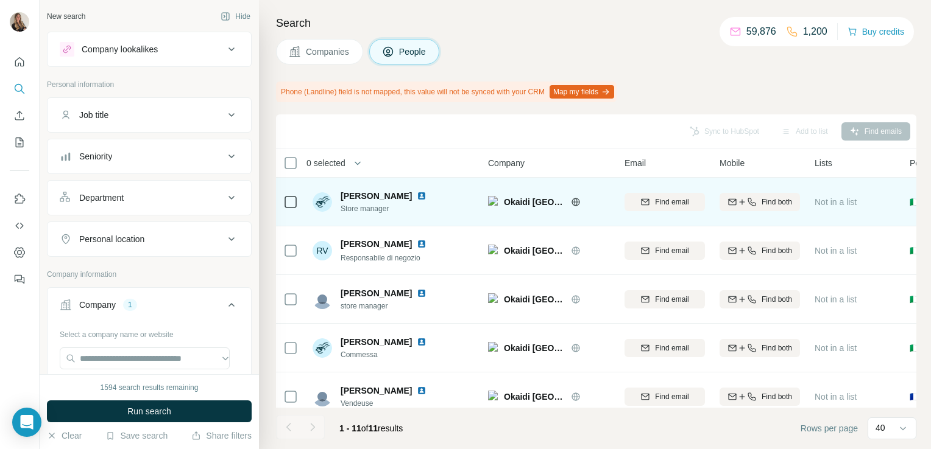
click at [403, 194] on div "Anita Pagliuca" at bounding box center [390, 196] width 100 height 12
click at [417, 194] on img at bounding box center [422, 196] width 10 height 10
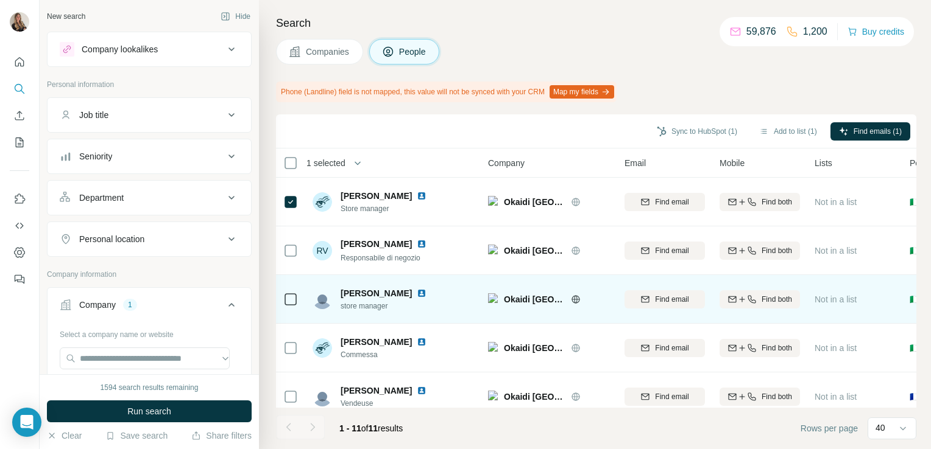
click at [412, 292] on div "Tiziana Carlorani" at bounding box center [390, 293] width 100 height 12
click at [418, 291] on img at bounding box center [422, 294] width 10 height 10
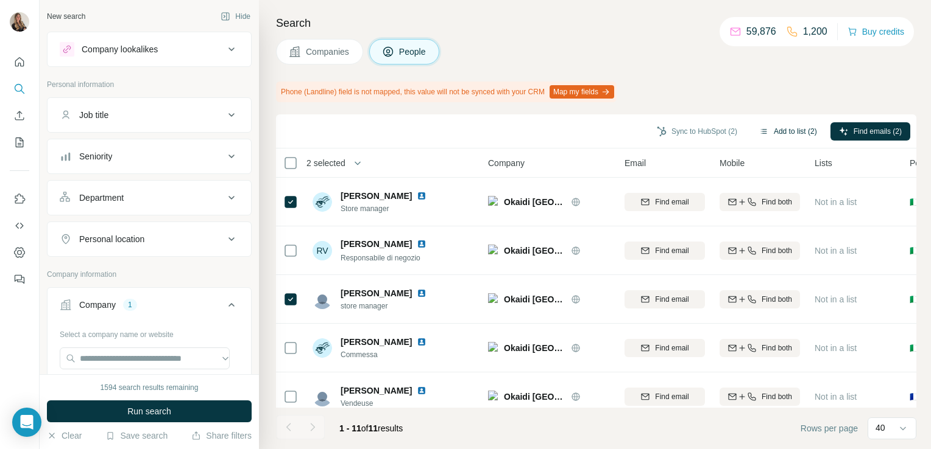
click at [797, 133] on button "Add to list (2)" at bounding box center [787, 131] width 75 height 18
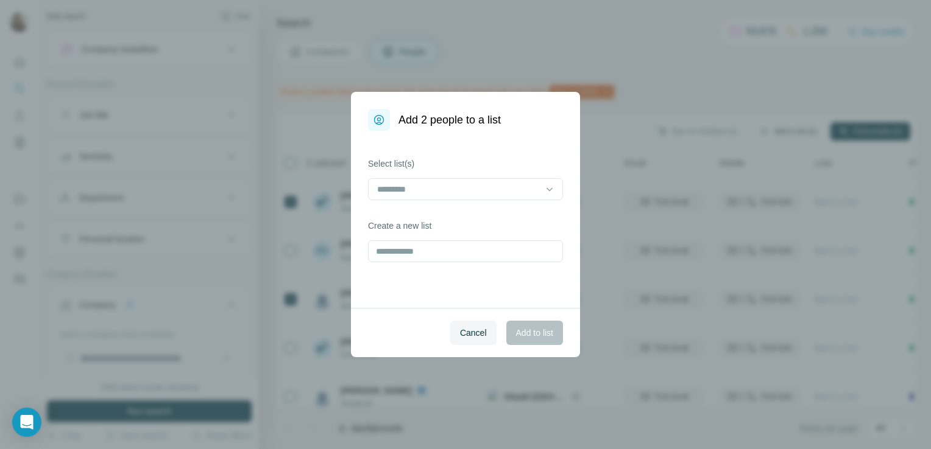
click at [769, 135] on div "Add 2 people to a list Select list(s) Create a new list Cancel Add to list" at bounding box center [465, 224] width 931 height 449
click at [455, 250] on input "text" at bounding box center [465, 252] width 195 height 22
type input "******"
click at [526, 339] on button "Add to list" at bounding box center [534, 333] width 57 height 24
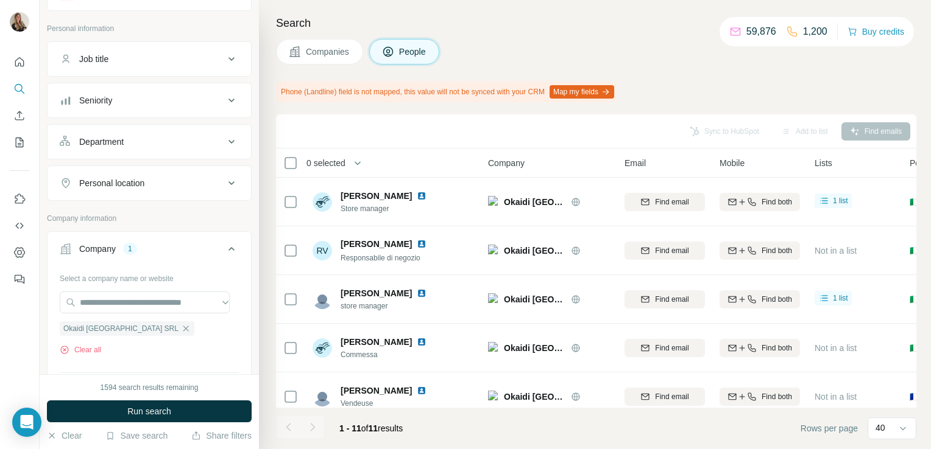
scroll to position [58, 0]
click at [181, 324] on icon "button" at bounding box center [186, 327] width 10 height 10
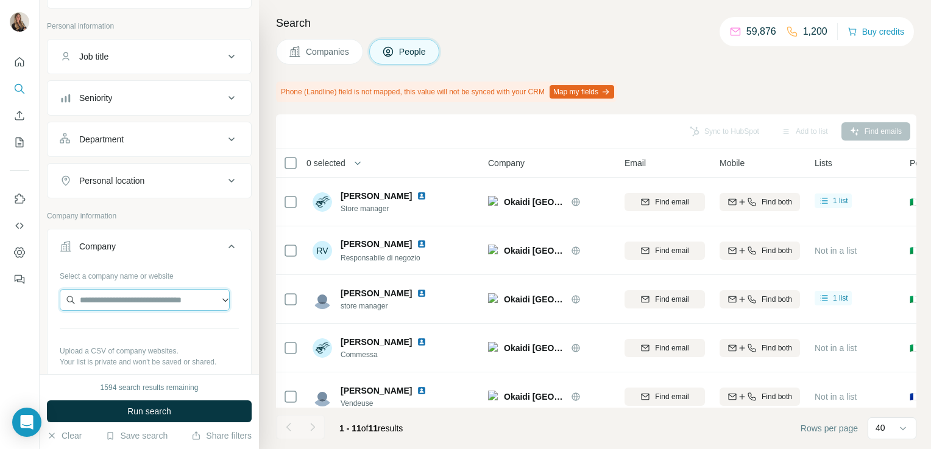
click at [121, 294] on input "text" at bounding box center [145, 300] width 170 height 22
paste input "**********"
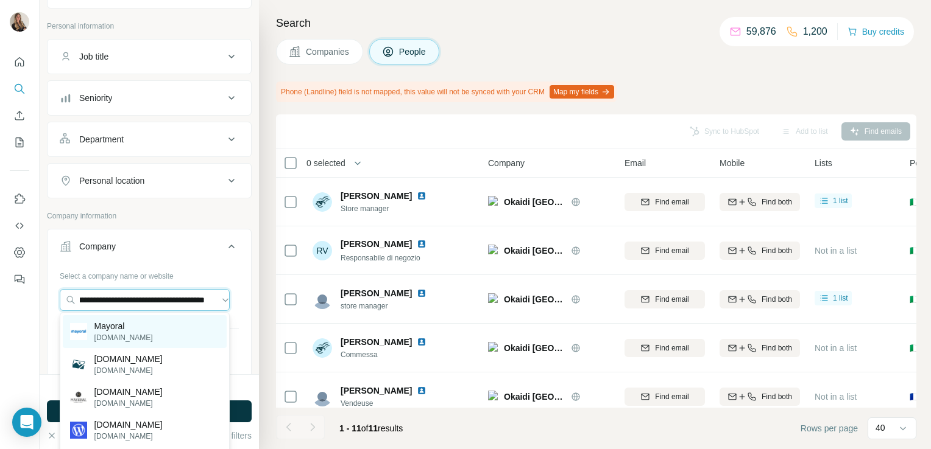
type input "**********"
click at [108, 333] on p "mayoral.com" at bounding box center [123, 338] width 58 height 11
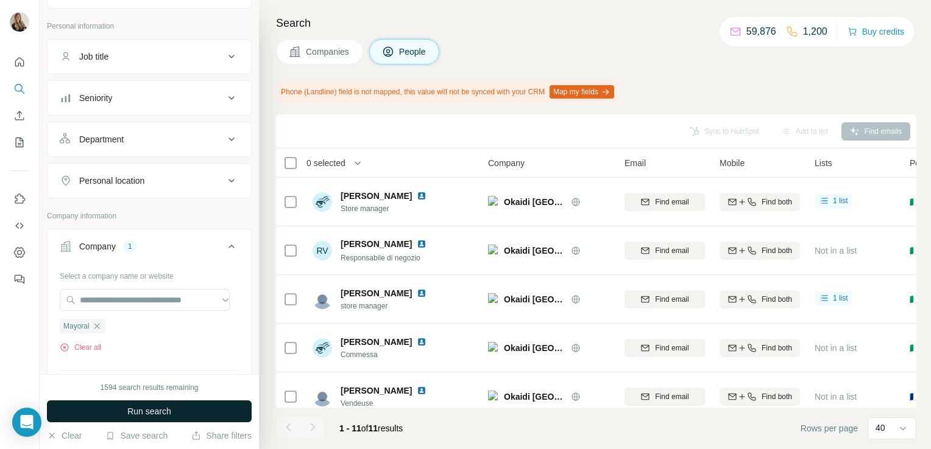
click at [133, 413] on span "Run search" at bounding box center [149, 412] width 44 height 12
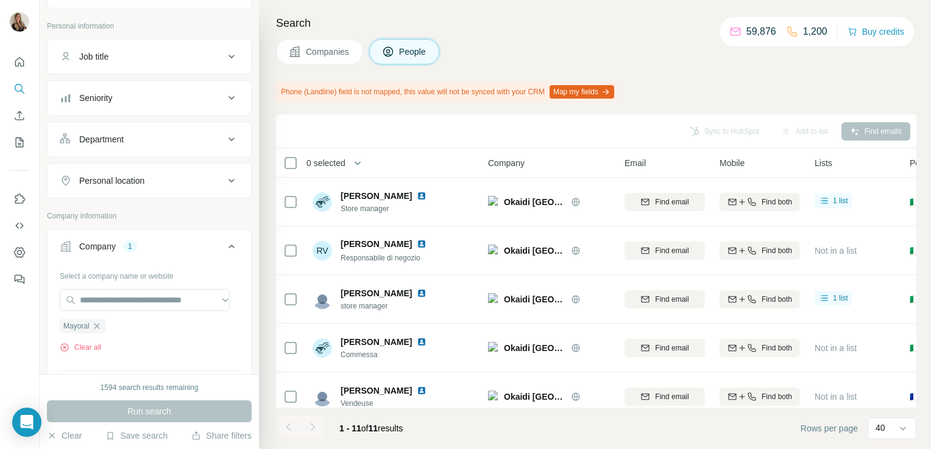
click at [326, 61] on button "Companies" at bounding box center [319, 52] width 87 height 26
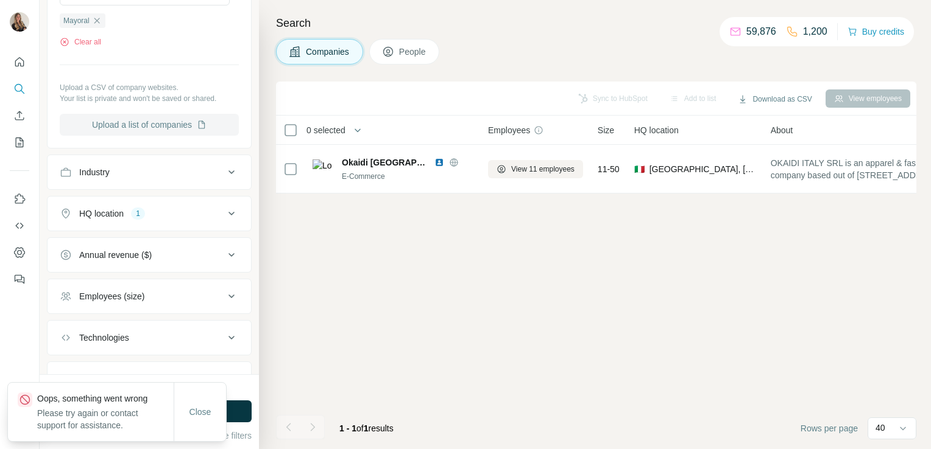
scroll to position [41, 0]
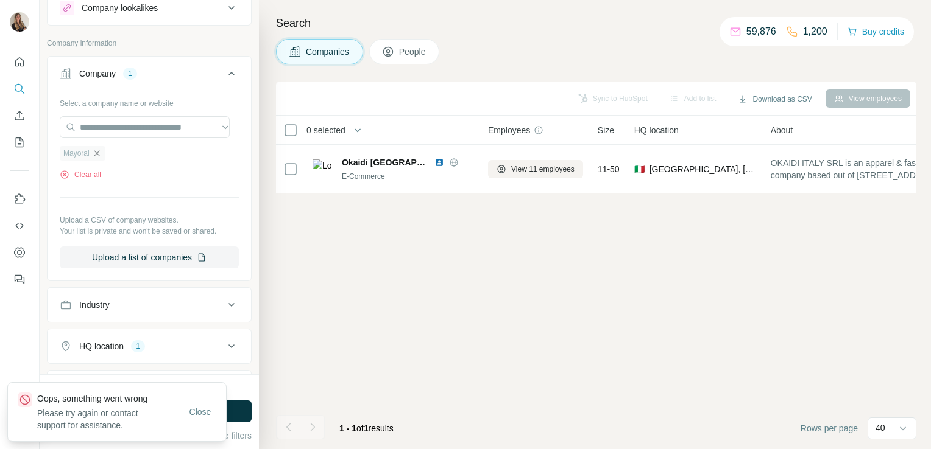
click at [99, 155] on icon "button" at bounding box center [97, 154] width 10 height 10
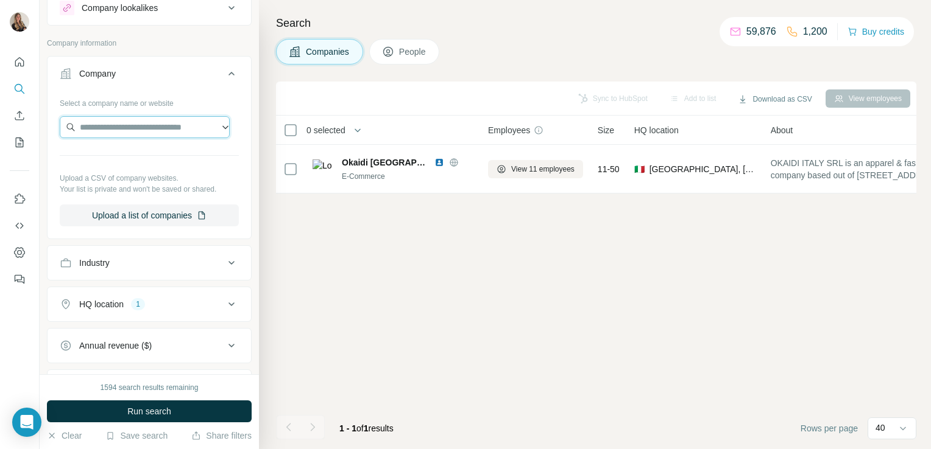
click at [112, 124] on input "text" at bounding box center [145, 127] width 170 height 22
paste input "**********"
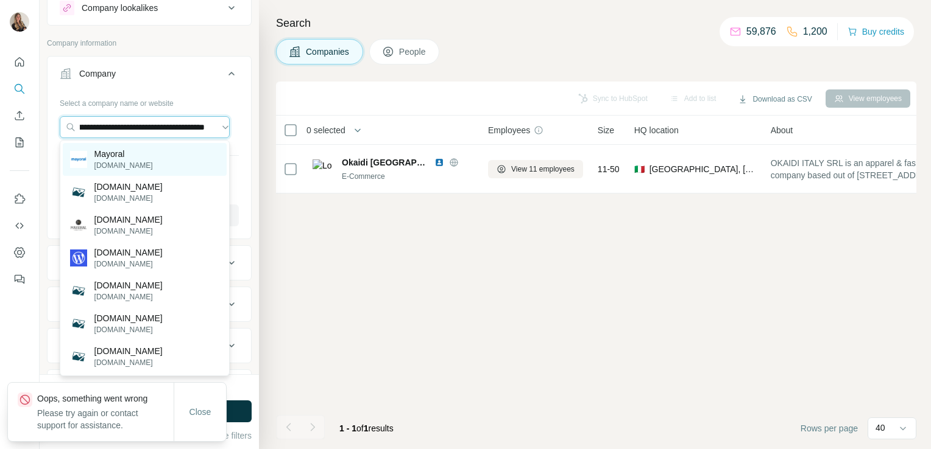
type input "**********"
click at [117, 158] on p "Mayoral" at bounding box center [123, 154] width 58 height 12
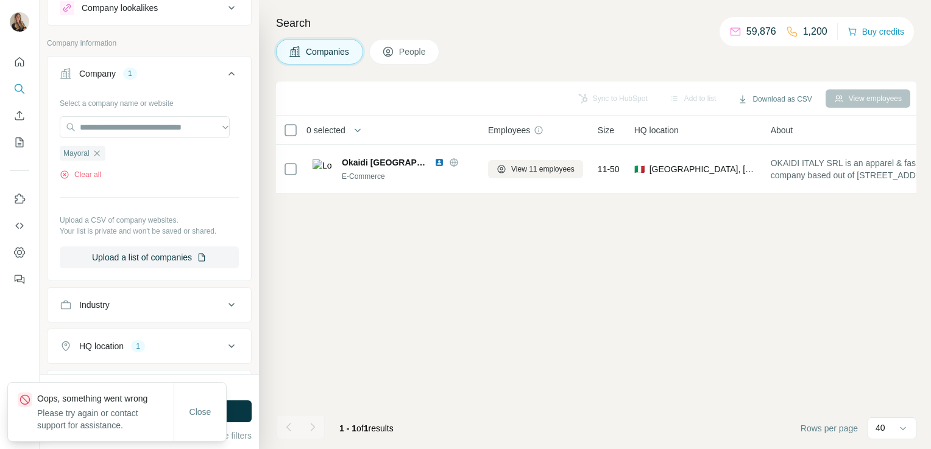
scroll to position [228, 0]
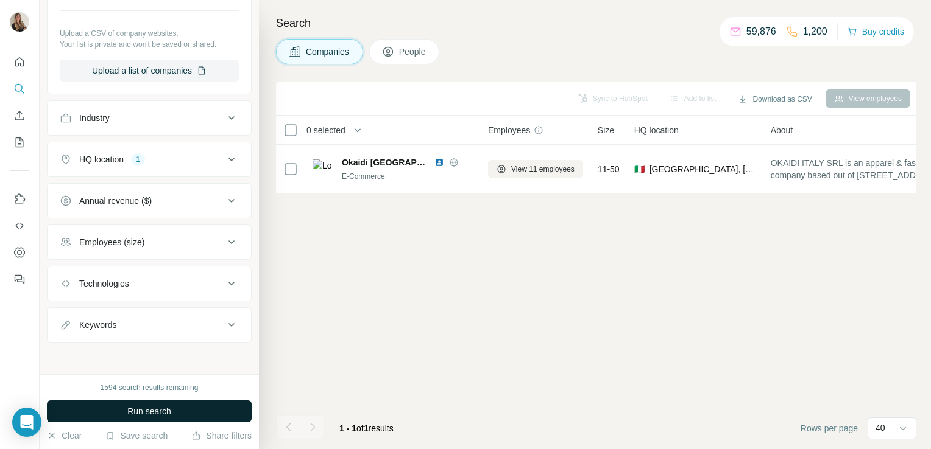
click at [188, 417] on button "Run search" at bounding box center [149, 412] width 205 height 22
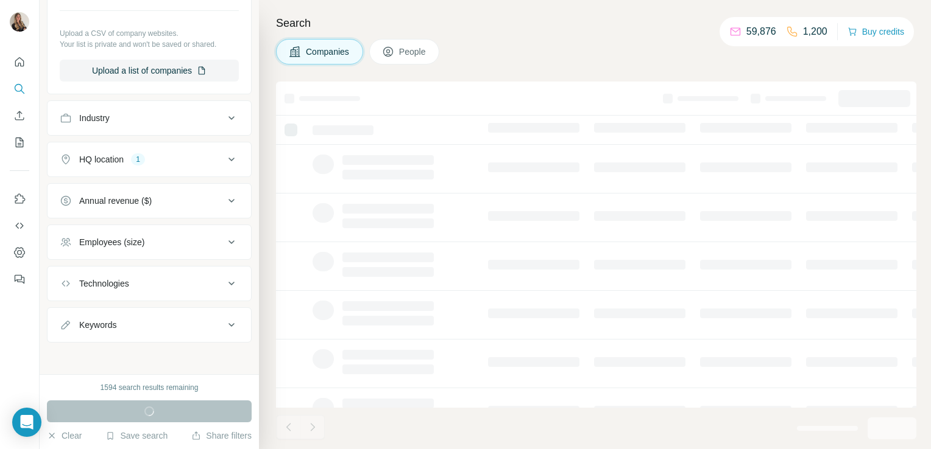
scroll to position [0, 0]
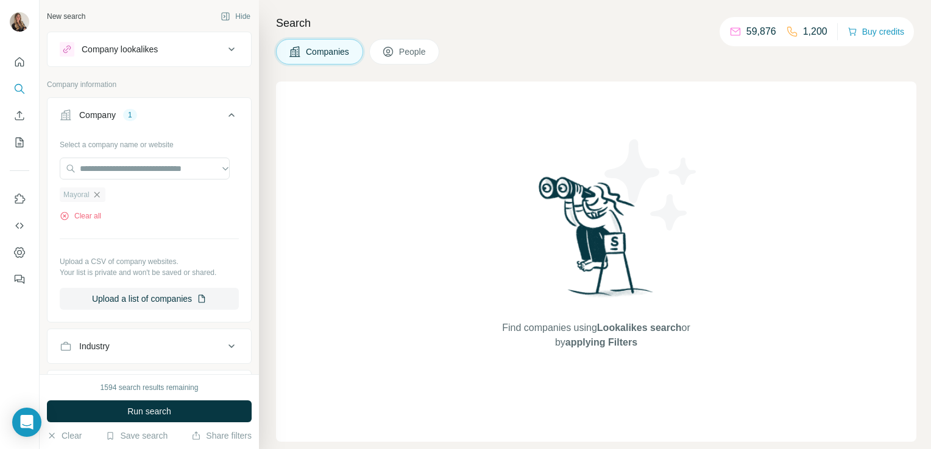
click at [94, 191] on icon "button" at bounding box center [97, 195] width 10 height 10
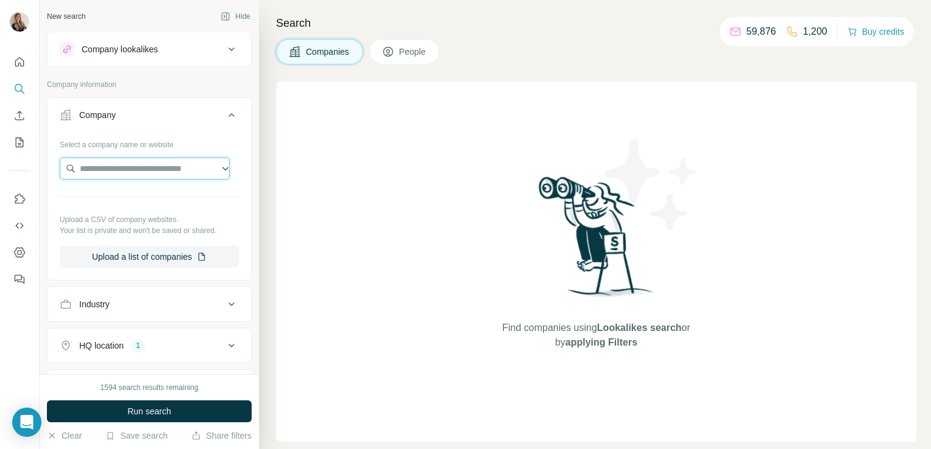
click at [114, 168] on input "text" at bounding box center [145, 169] width 170 height 22
paste input "**********"
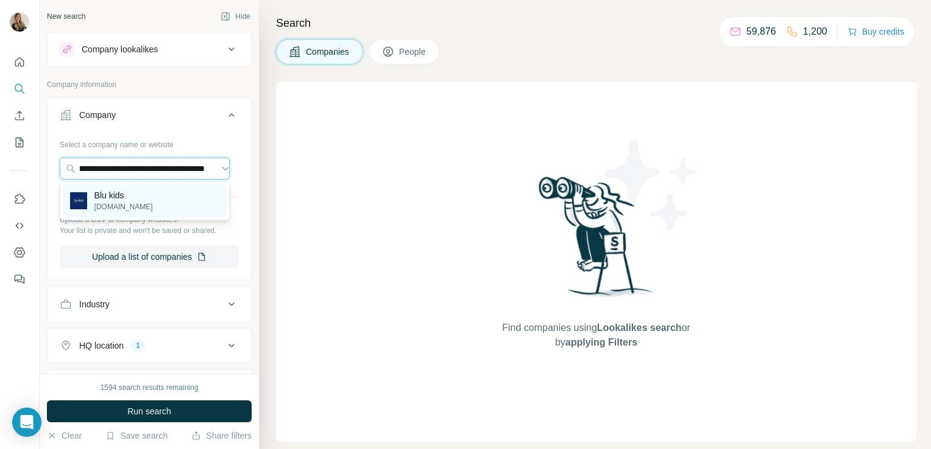
type input "**********"
click at [118, 194] on p "Blu kids" at bounding box center [123, 195] width 58 height 12
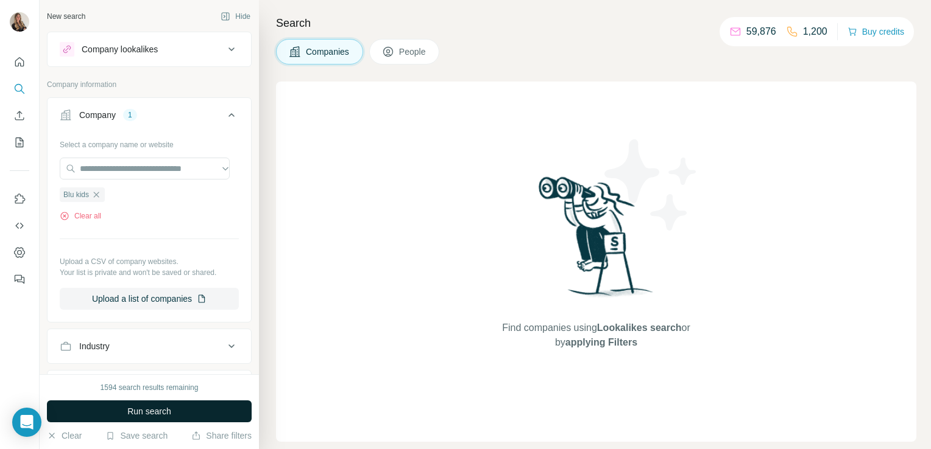
click at [100, 415] on button "Run search" at bounding box center [149, 412] width 205 height 22
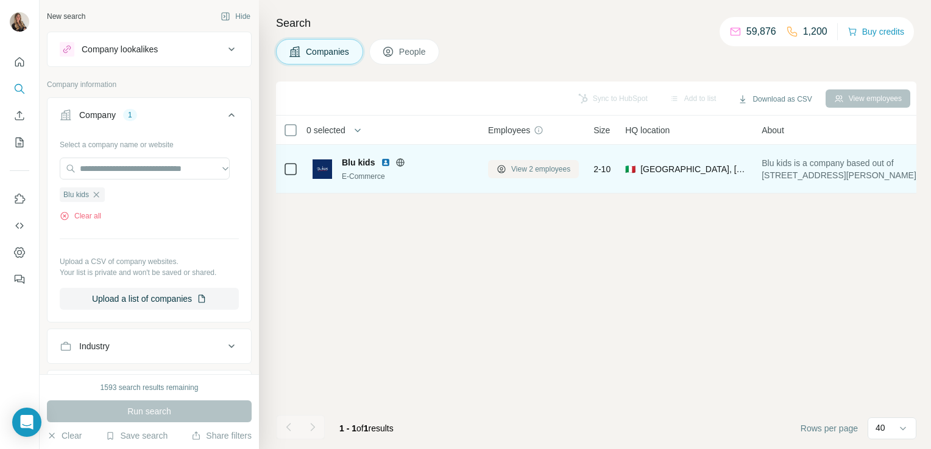
click at [521, 172] on span "View 2 employees" at bounding box center [540, 169] width 59 height 11
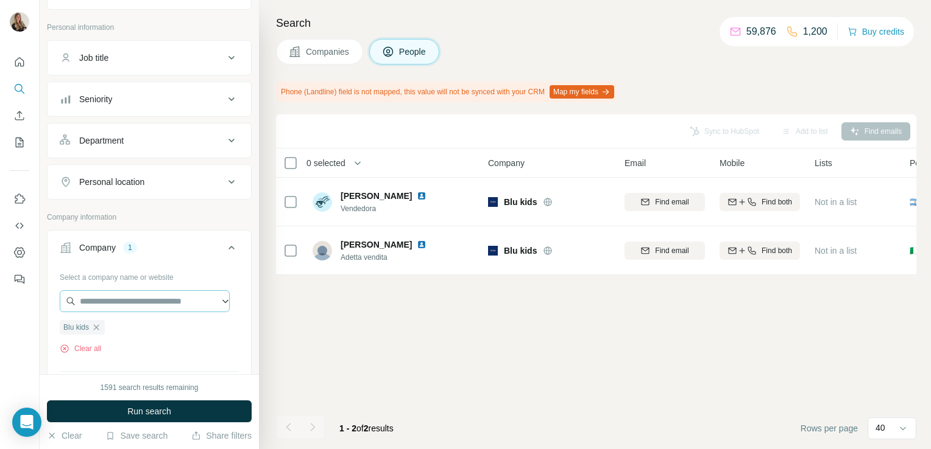
scroll to position [68, 0]
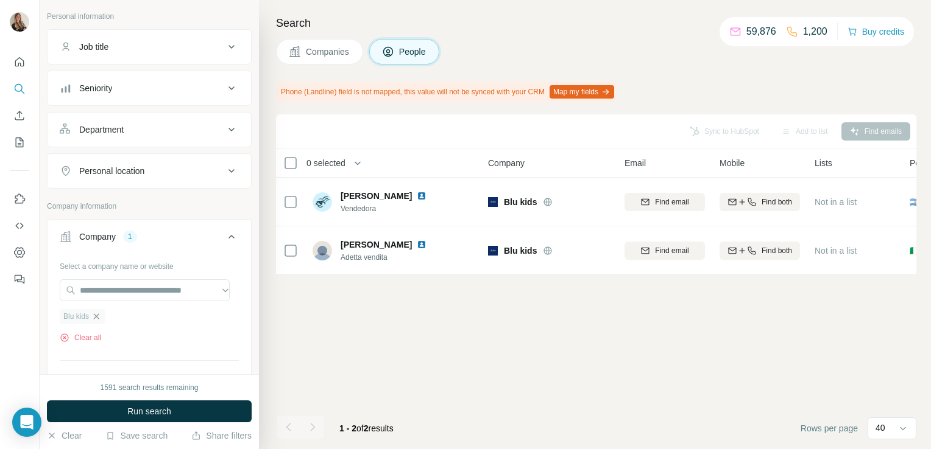
click at [95, 315] on icon "button" at bounding box center [96, 317] width 10 height 10
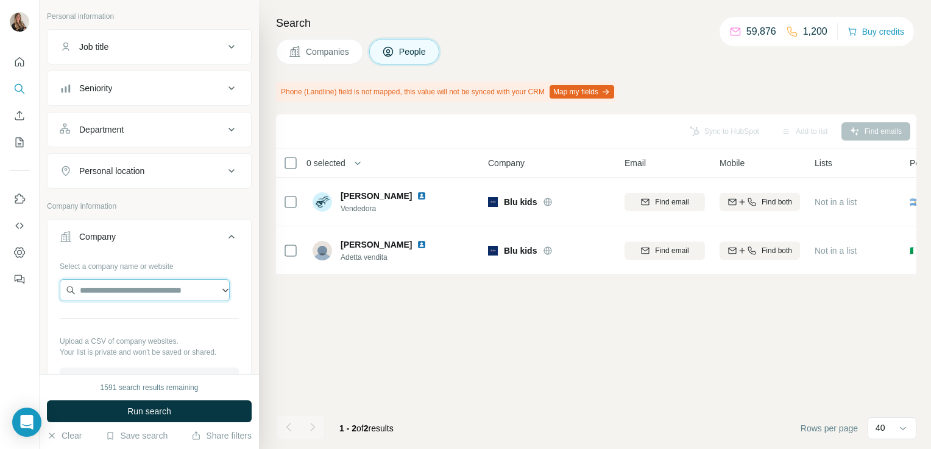
click at [99, 281] on input "text" at bounding box center [145, 291] width 170 height 22
paste input "**********"
drag, startPoint x: 213, startPoint y: 290, endPoint x: 88, endPoint y: 289, distance: 125.5
click at [88, 289] on input "**********" at bounding box center [145, 291] width 170 height 22
type input "****"
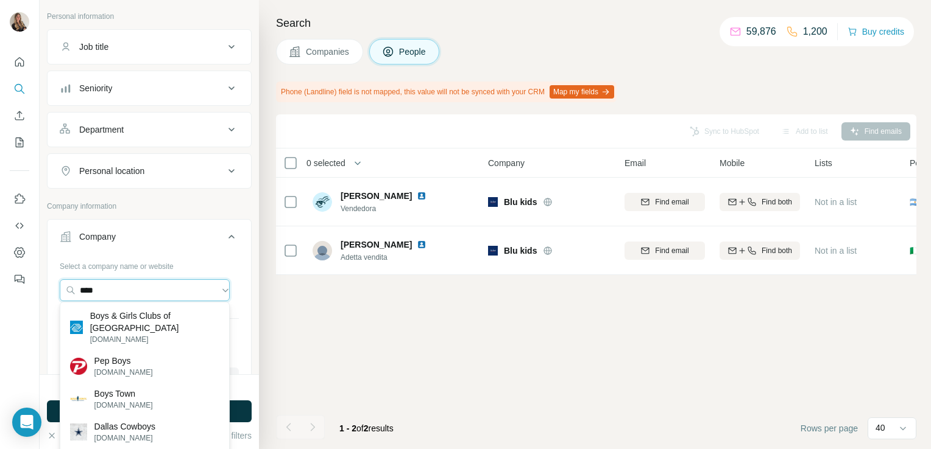
drag, startPoint x: 105, startPoint y: 289, endPoint x: 52, endPoint y: 289, distance: 52.4
click at [52, 289] on div "Select a company name or website **** Upload a CSV of company websites. Your li…" at bounding box center [149, 327] width 203 height 143
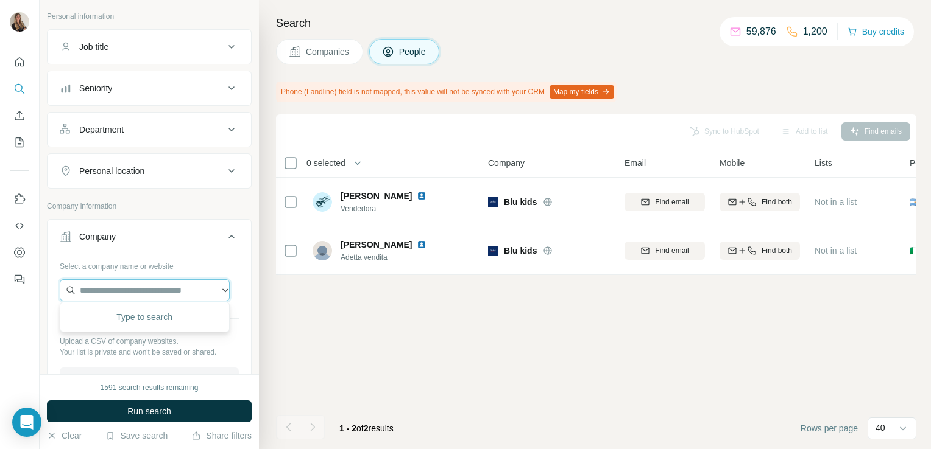
click at [93, 289] on input "text" at bounding box center [145, 291] width 170 height 22
paste input "**********"
type input "*"
click at [133, 294] on input "text" at bounding box center [145, 291] width 170 height 22
paste input "**********"
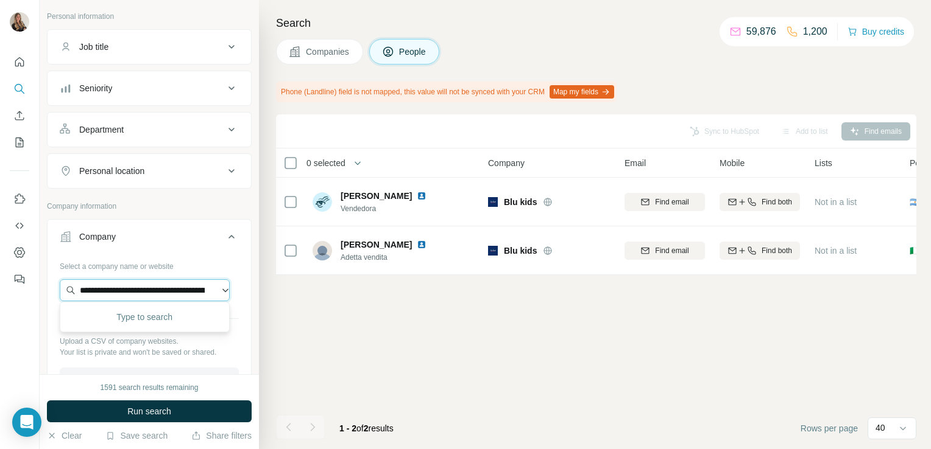
scroll to position [0, 323]
type input "**********"
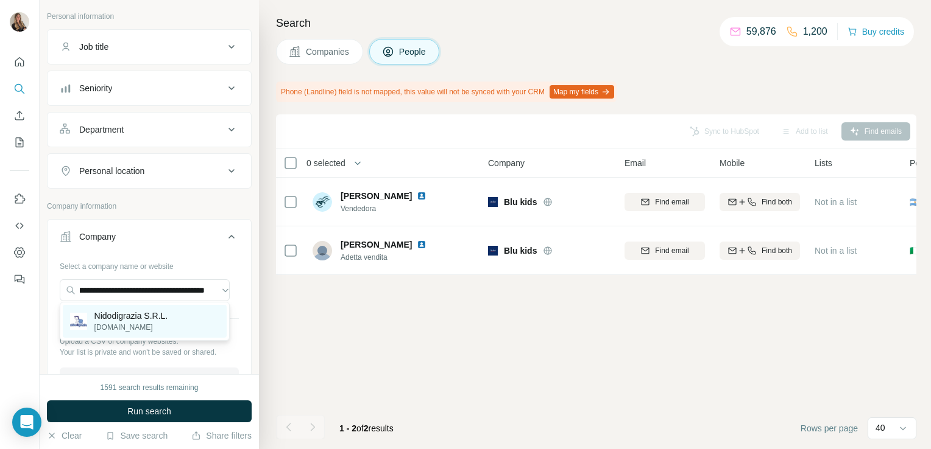
click at [161, 323] on p "nidodigrazia.it" at bounding box center [131, 327] width 74 height 11
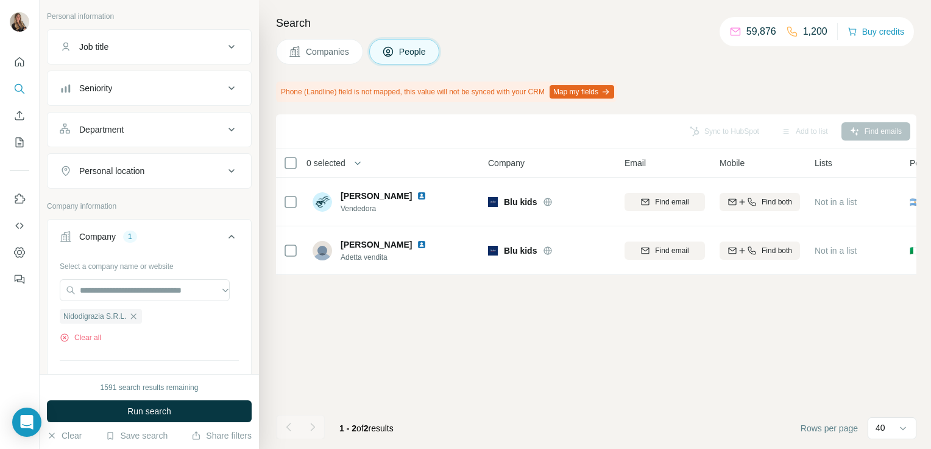
click at [320, 55] on span "Companies" at bounding box center [328, 52] width 44 height 12
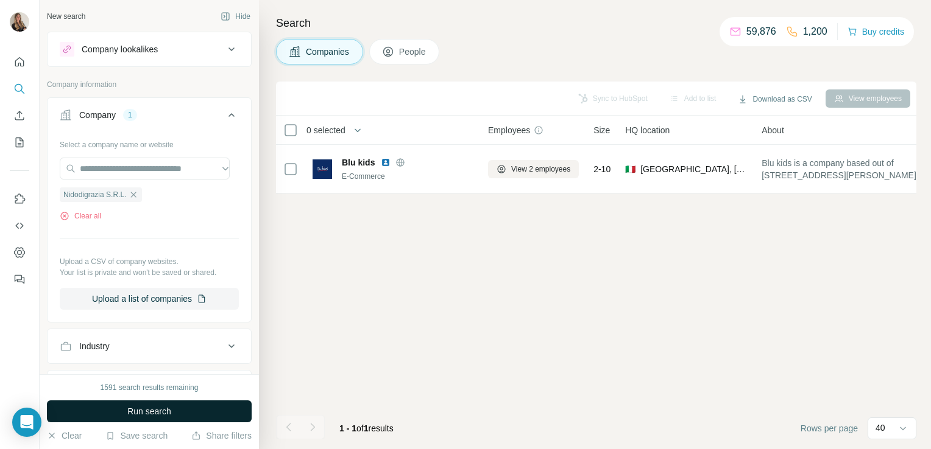
click at [139, 419] on button "Run search" at bounding box center [149, 412] width 205 height 22
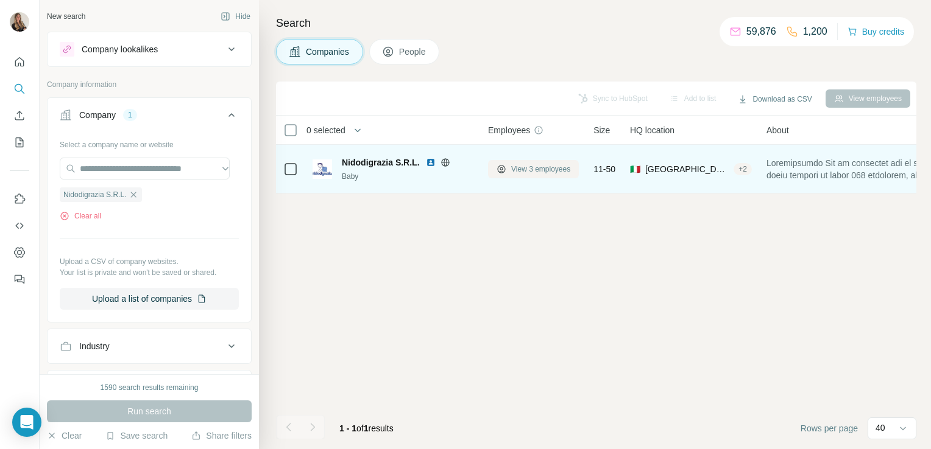
click at [536, 167] on span "View 3 employees" at bounding box center [540, 169] width 59 height 11
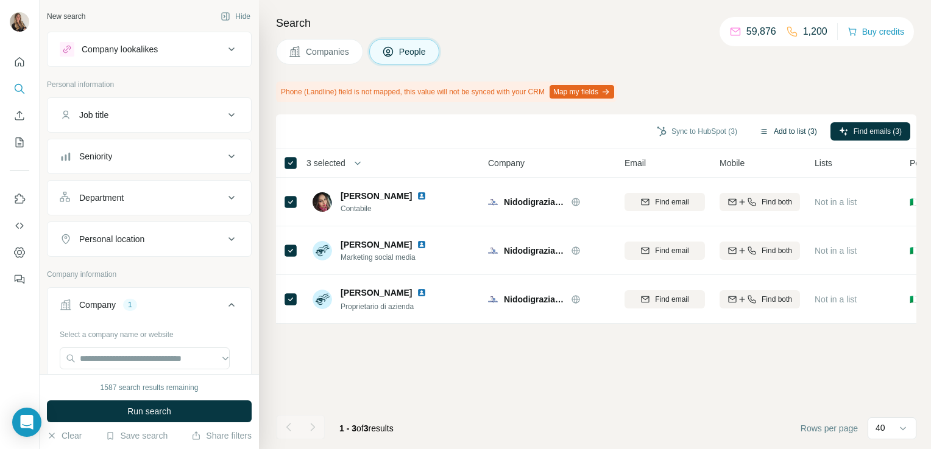
click at [765, 130] on button "Add to list (3)" at bounding box center [787, 131] width 75 height 18
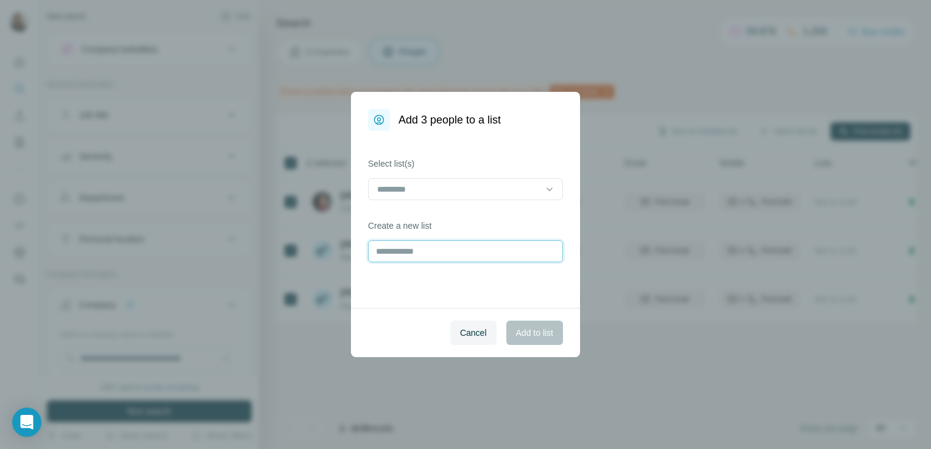
click at [473, 252] on input "text" at bounding box center [465, 252] width 195 height 22
type input "**********"
click at [519, 330] on span "Add to list" at bounding box center [534, 333] width 37 height 12
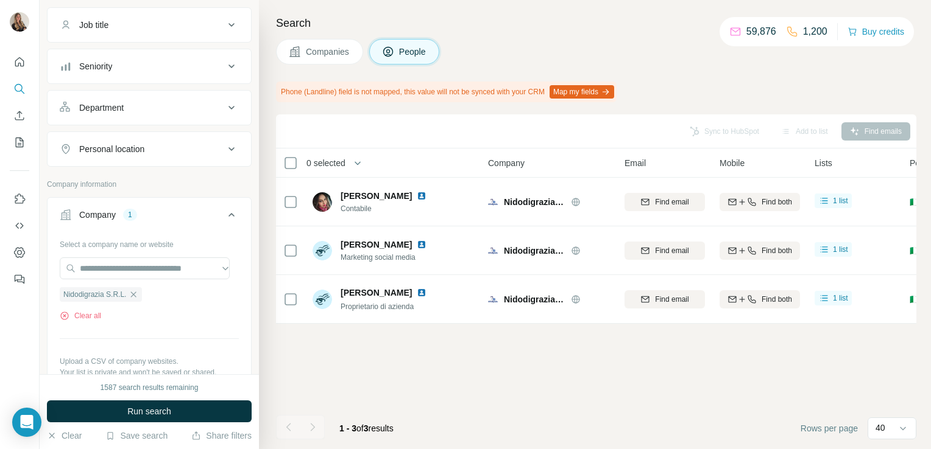
scroll to position [106, 0]
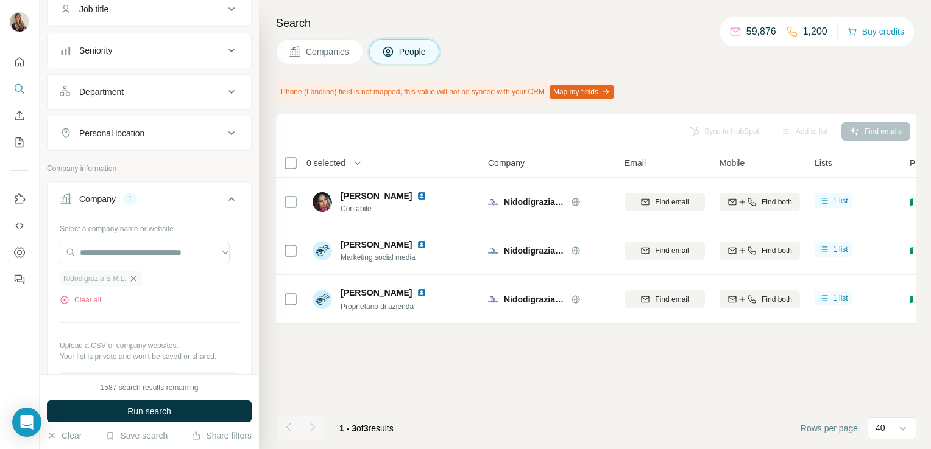
click at [136, 279] on icon "button" at bounding box center [134, 279] width 10 height 10
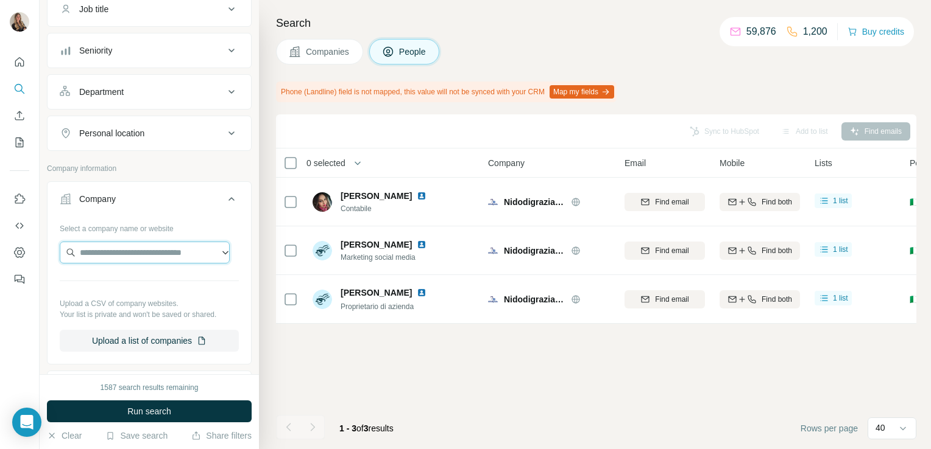
click at [119, 258] on input "text" at bounding box center [145, 253] width 170 height 22
paste input "**********"
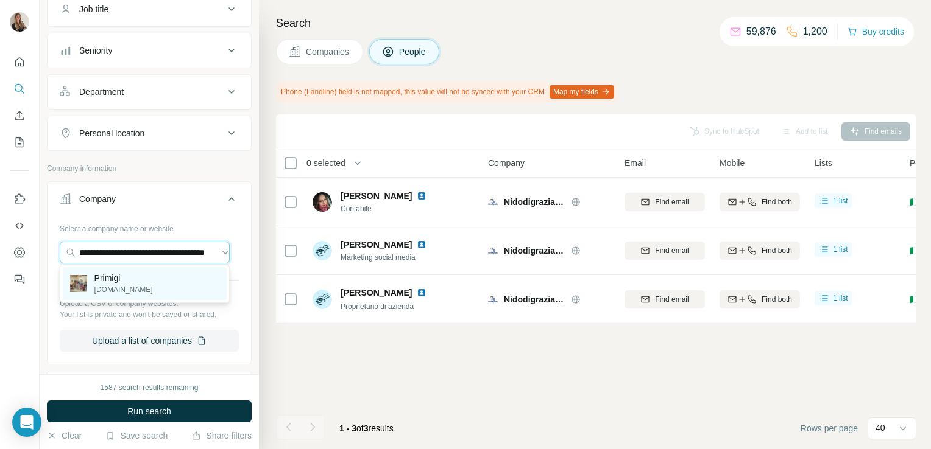
type input "**********"
click at [113, 280] on p "Primigi" at bounding box center [123, 278] width 58 height 12
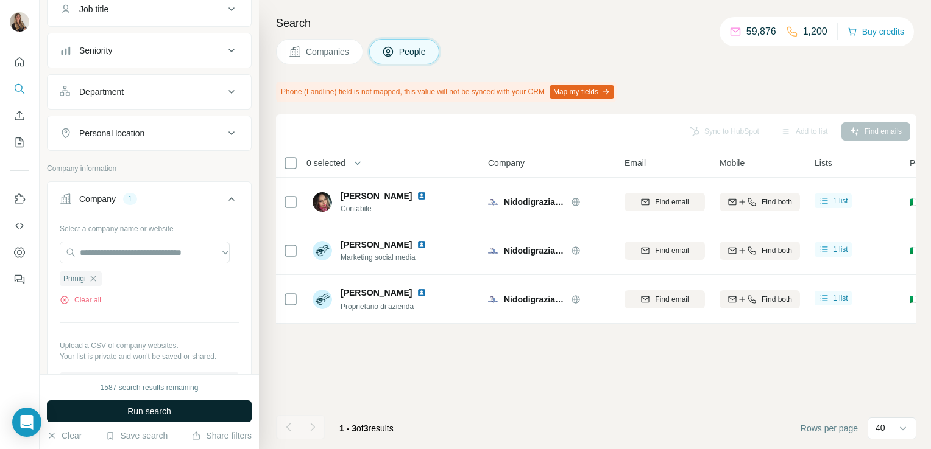
click at [107, 411] on button "Run search" at bounding box center [149, 412] width 205 height 22
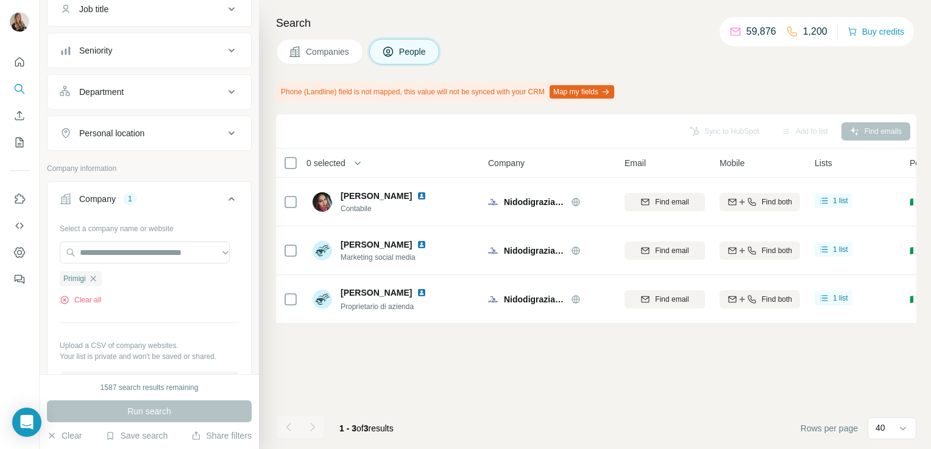
click at [336, 46] on span "Companies" at bounding box center [328, 52] width 44 height 12
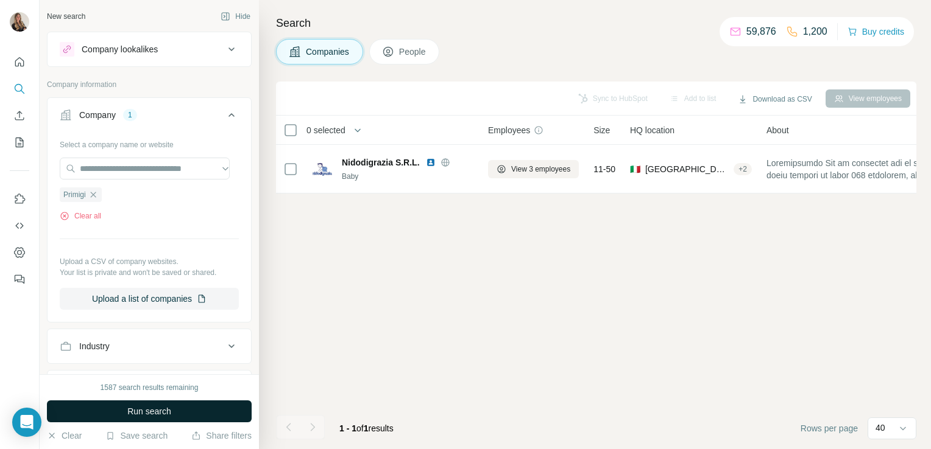
click at [163, 407] on span "Run search" at bounding box center [149, 412] width 44 height 12
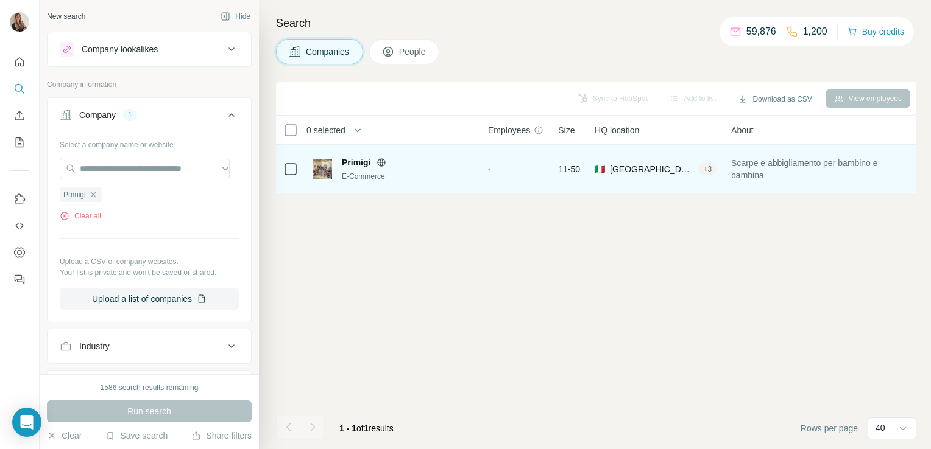
click at [380, 165] on icon at bounding box center [381, 162] width 3 height 8
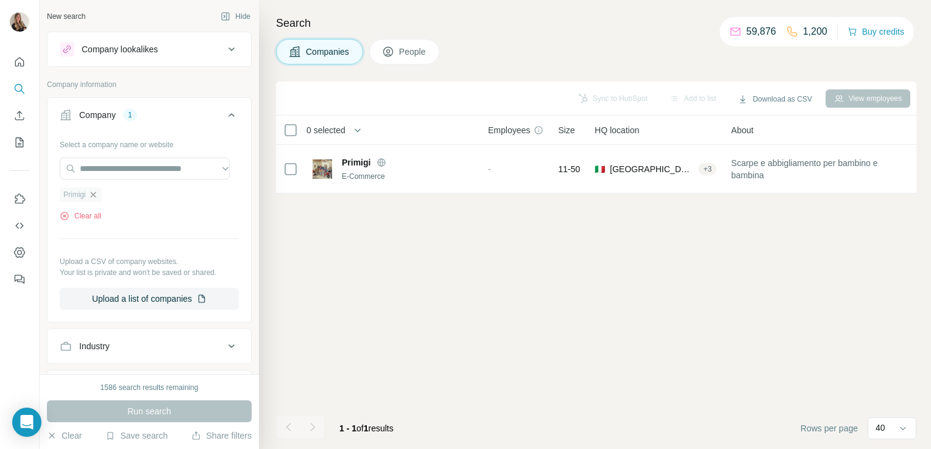
click at [97, 194] on icon "button" at bounding box center [93, 195] width 10 height 10
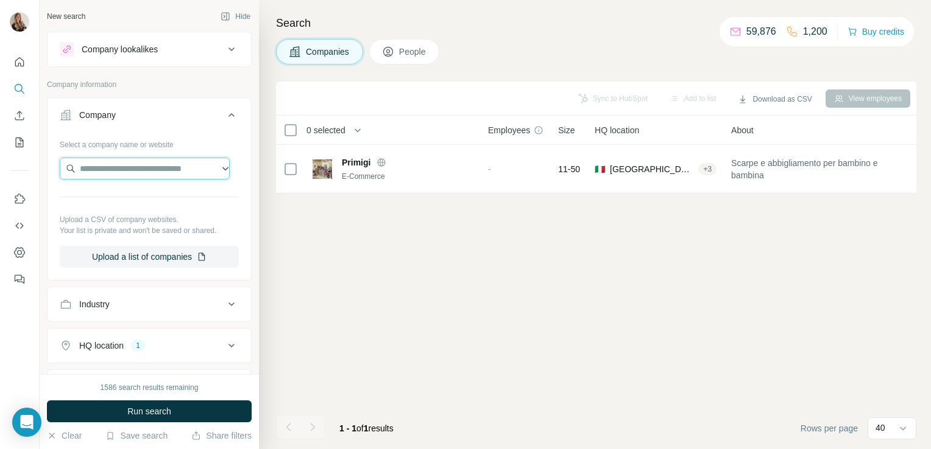
click at [94, 165] on input "text" at bounding box center [145, 169] width 170 height 22
paste input "**********"
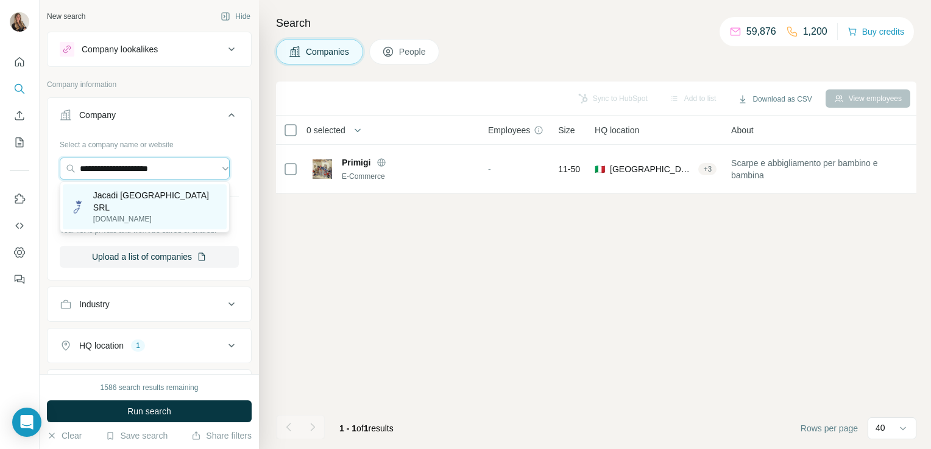
type input "**********"
click at [104, 199] on p "Jacadi Italy SRL" at bounding box center [156, 201] width 126 height 24
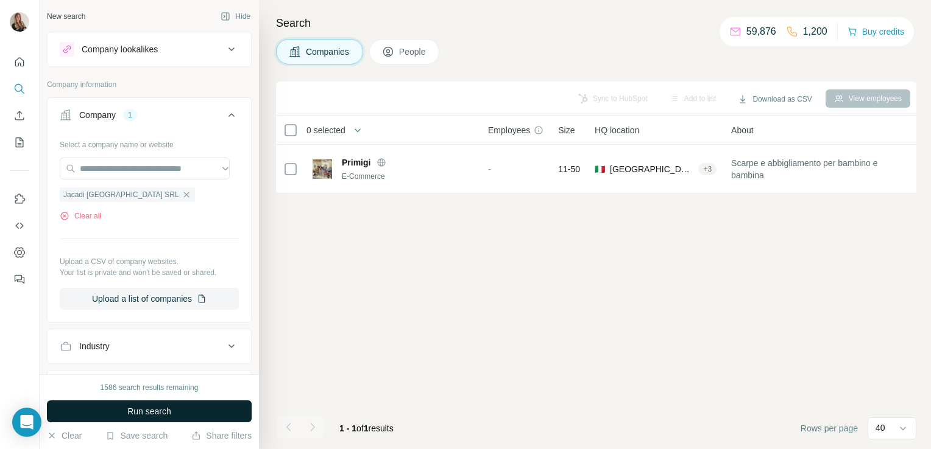
click at [108, 405] on button "Run search" at bounding box center [149, 412] width 205 height 22
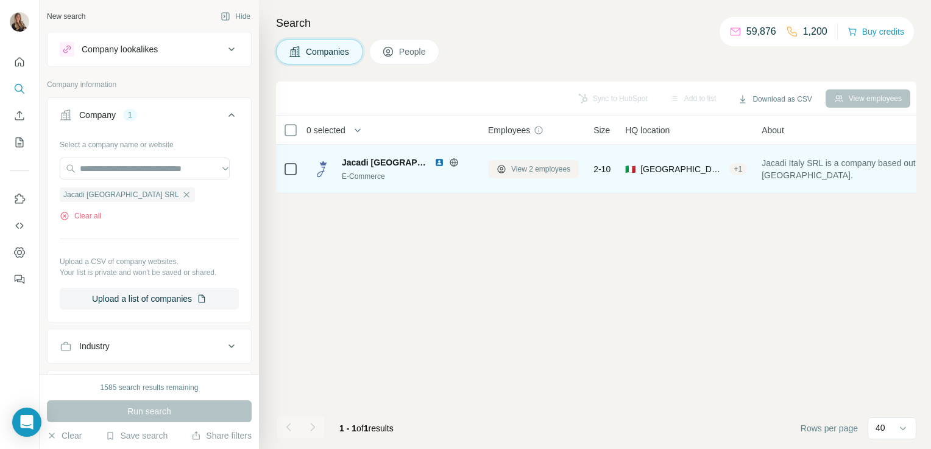
click at [509, 166] on button "View 2 employees" at bounding box center [533, 169] width 91 height 18
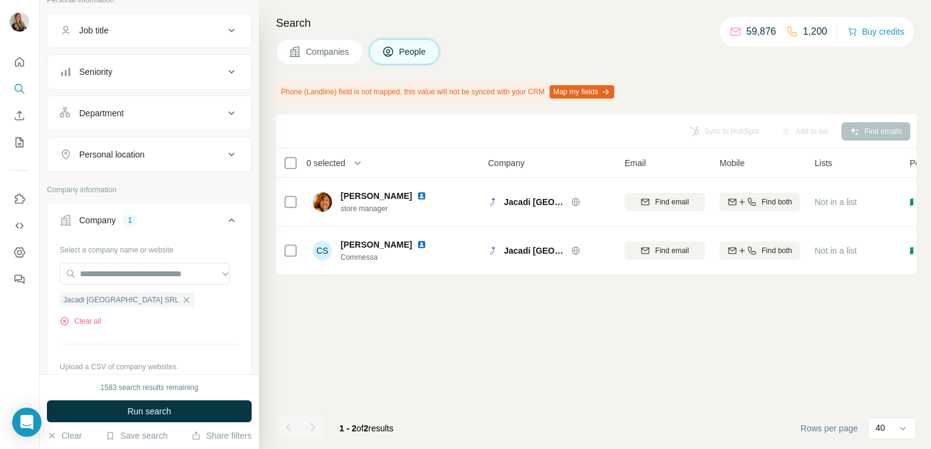
scroll to position [85, 0]
click at [181, 298] on icon "button" at bounding box center [186, 300] width 10 height 10
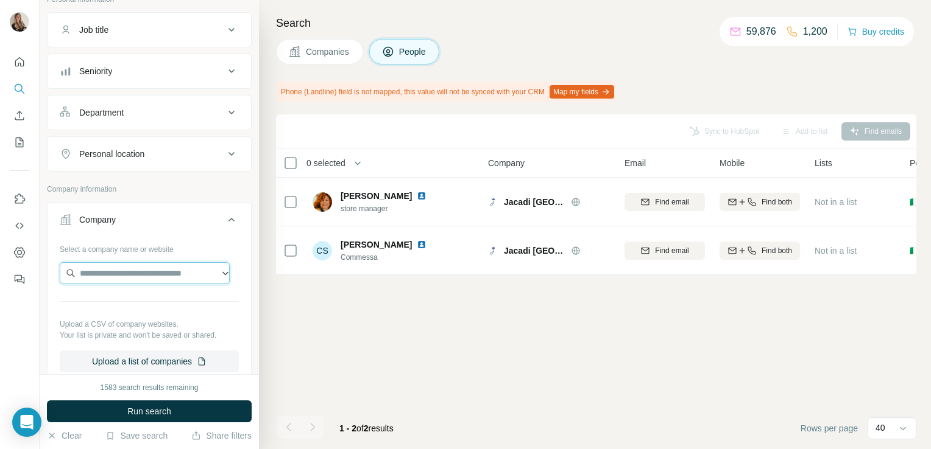
click at [122, 272] on input "text" at bounding box center [145, 273] width 170 height 22
paste input "**********"
type input "**********"
drag, startPoint x: 77, startPoint y: 274, endPoint x: 239, endPoint y: 279, distance: 161.5
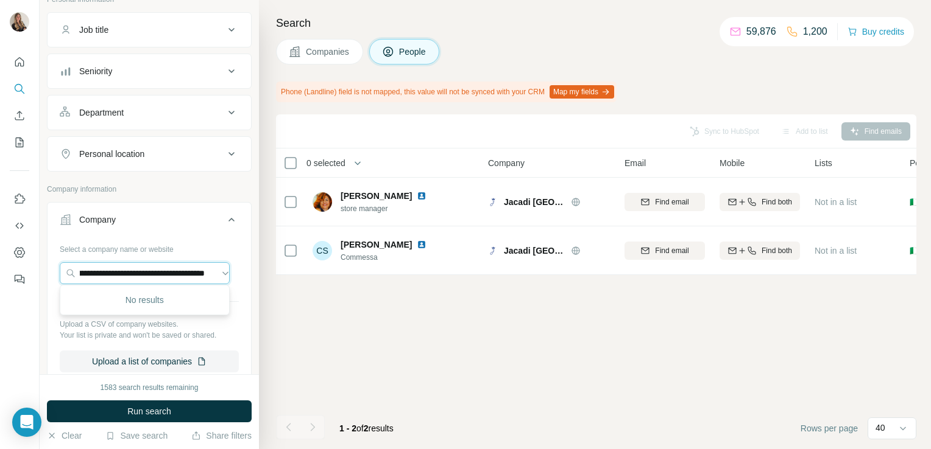
click at [239, 279] on div "**********" at bounding box center [149, 310] width 203 height 143
type input "*********"
drag, startPoint x: 180, startPoint y: 271, endPoint x: 72, endPoint y: 272, distance: 107.2
click at [72, 272] on input "*********" at bounding box center [145, 273] width 170 height 22
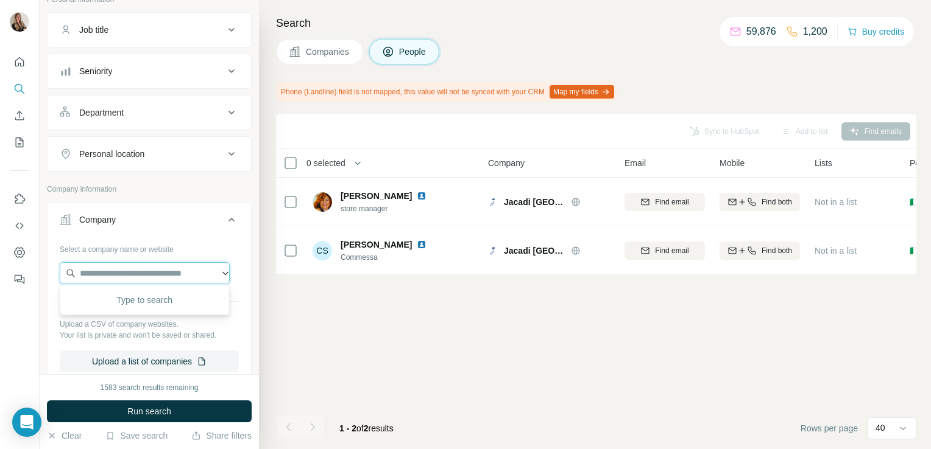
paste input "**********"
type input "*"
click at [113, 271] on input "text" at bounding box center [145, 273] width 170 height 22
paste input "**********"
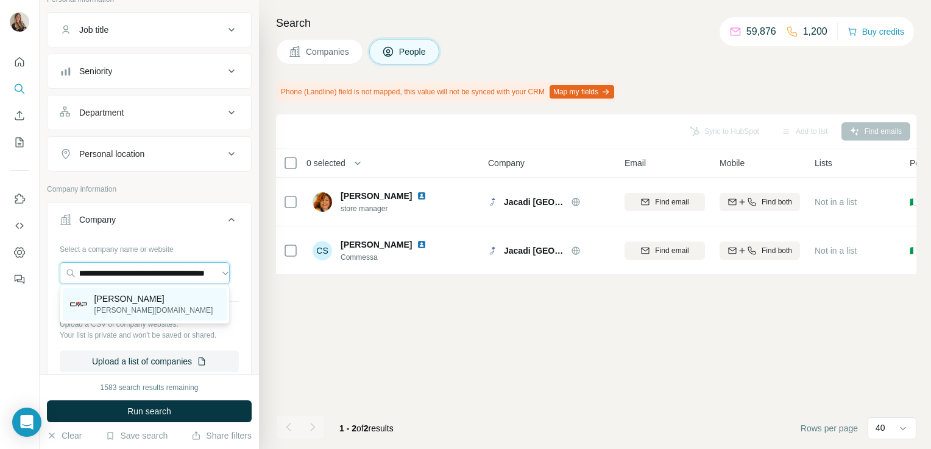
type input "**********"
click at [127, 292] on div "Melby melby.it" at bounding box center [145, 304] width 164 height 33
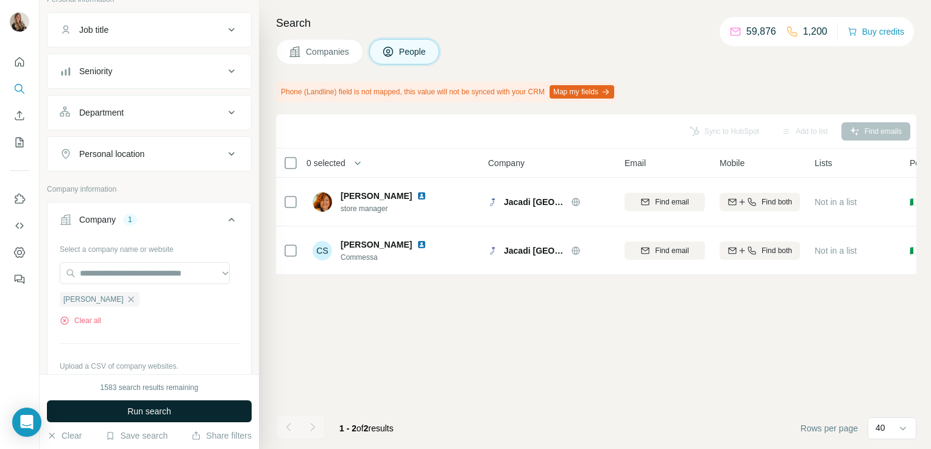
click at [146, 411] on span "Run search" at bounding box center [149, 412] width 44 height 12
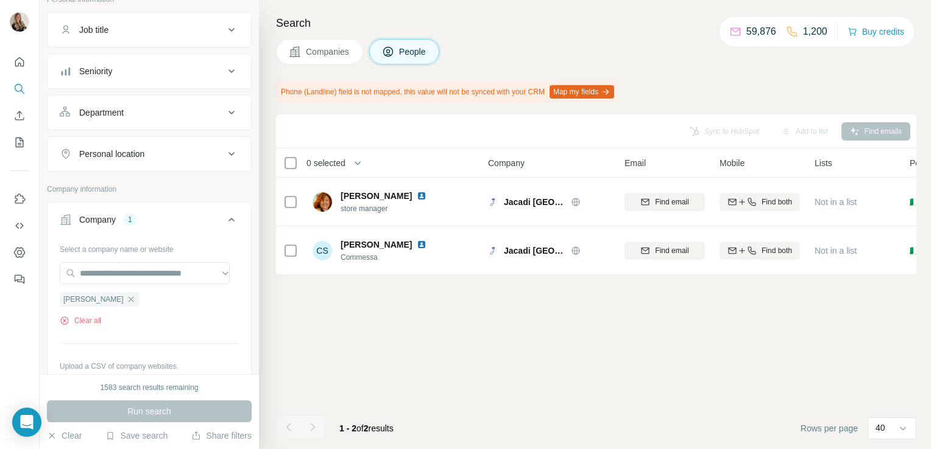
click at [331, 60] on button "Companies" at bounding box center [319, 52] width 87 height 26
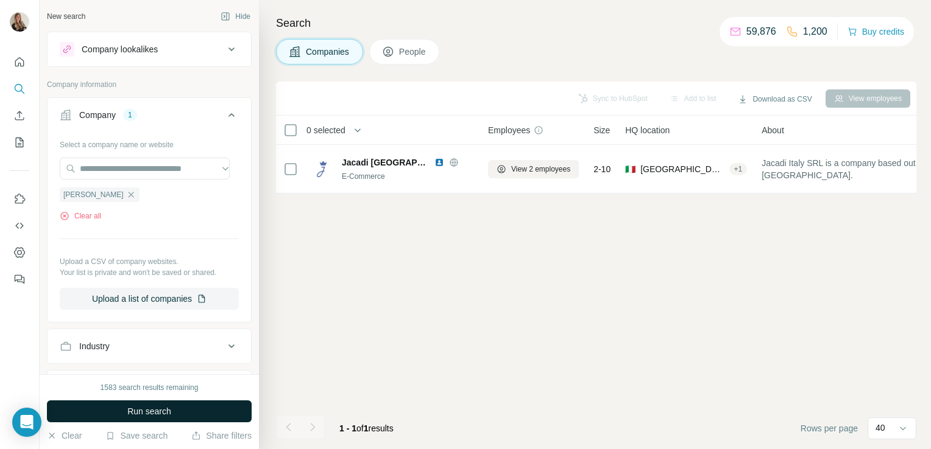
click at [182, 410] on button "Run search" at bounding box center [149, 412] width 205 height 22
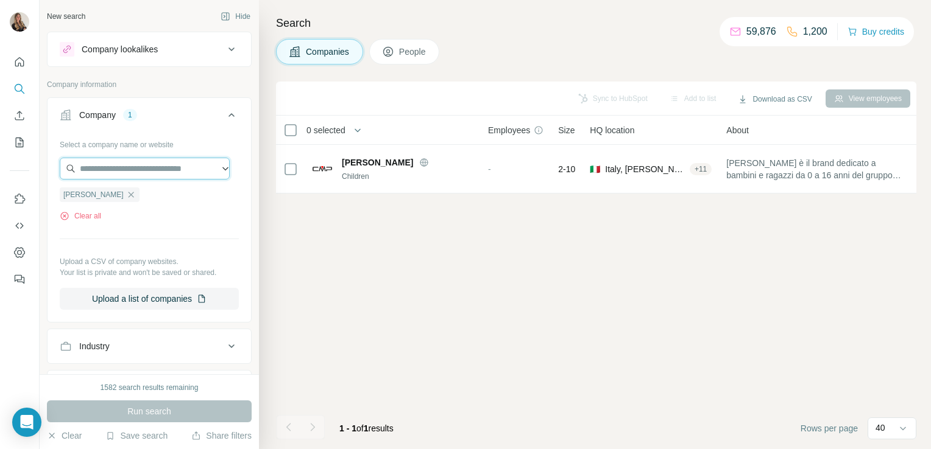
click at [105, 166] on input "text" at bounding box center [145, 169] width 170 height 22
click at [139, 250] on div "Select a company name or website Melby Clear all Upload a CSV of company websit…" at bounding box center [149, 222] width 179 height 175
click at [126, 196] on icon "button" at bounding box center [131, 195] width 10 height 10
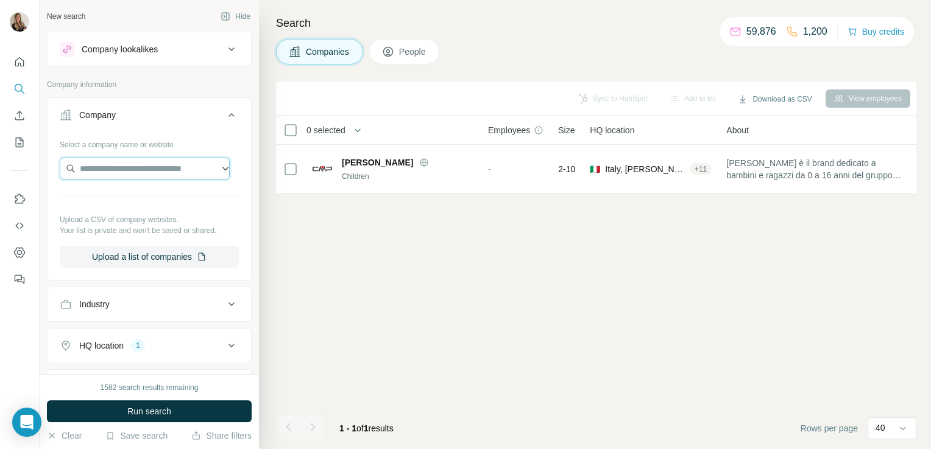
click at [93, 174] on input "text" at bounding box center [145, 169] width 170 height 22
paste input "**********"
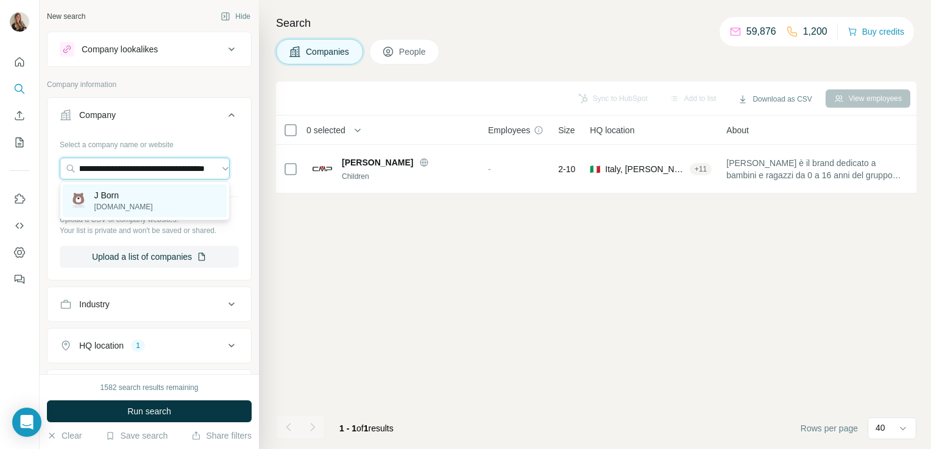
type input "**********"
click at [106, 204] on p "j-born.eu" at bounding box center [123, 207] width 58 height 11
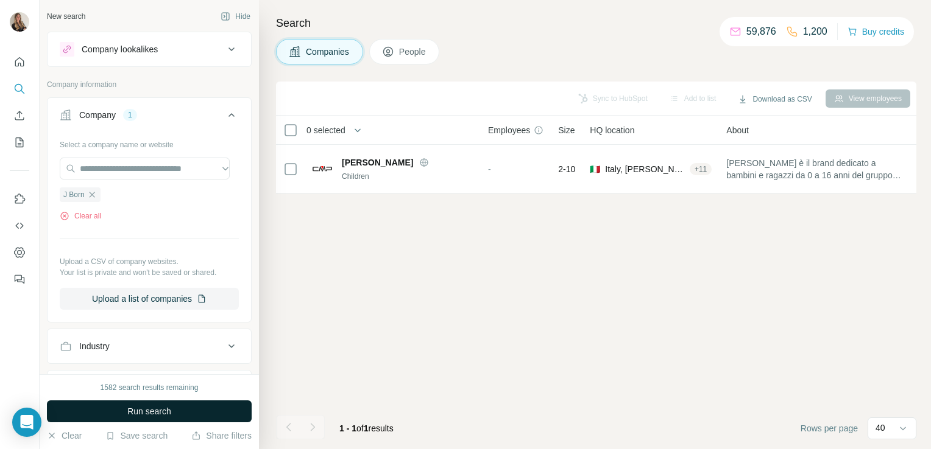
click at [144, 418] on button "Run search" at bounding box center [149, 412] width 205 height 22
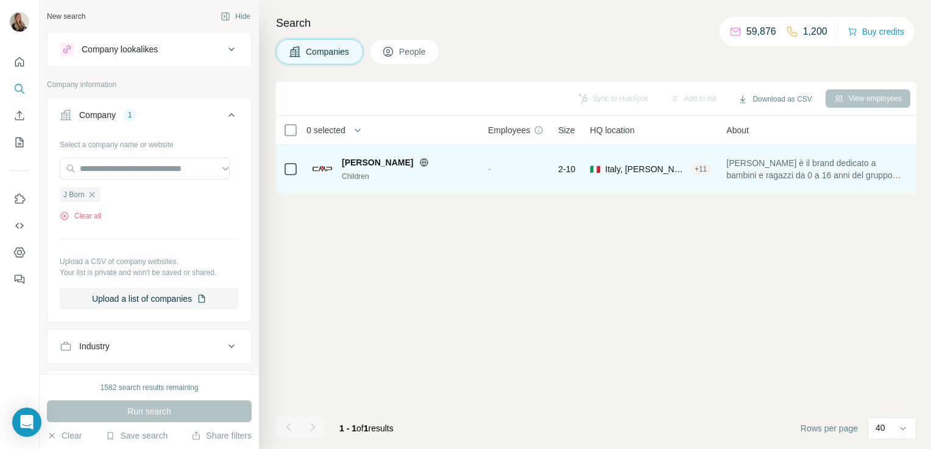
click at [419, 162] on icon at bounding box center [424, 163] width 10 height 10
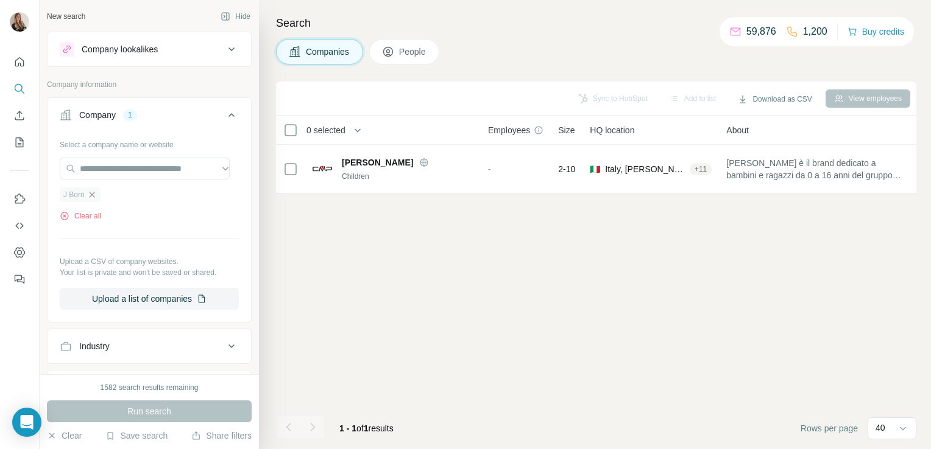
click at [95, 194] on icon "button" at bounding box center [92, 195] width 10 height 10
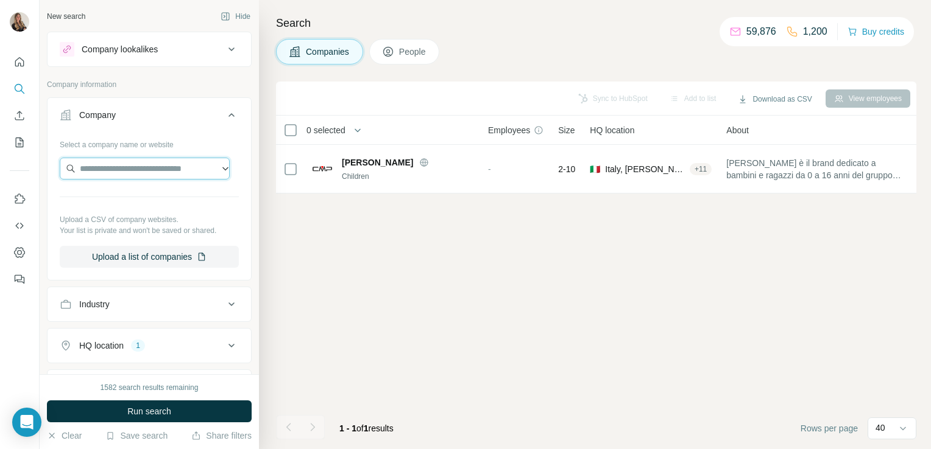
click at [107, 170] on input "text" at bounding box center [145, 169] width 170 height 22
paste input "**********"
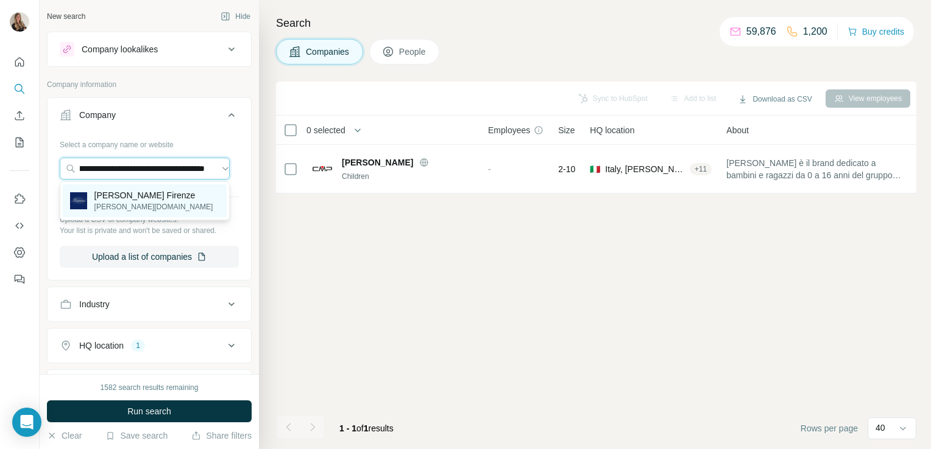
type input "**********"
click at [107, 196] on p "Baroni Firenze" at bounding box center [153, 195] width 119 height 12
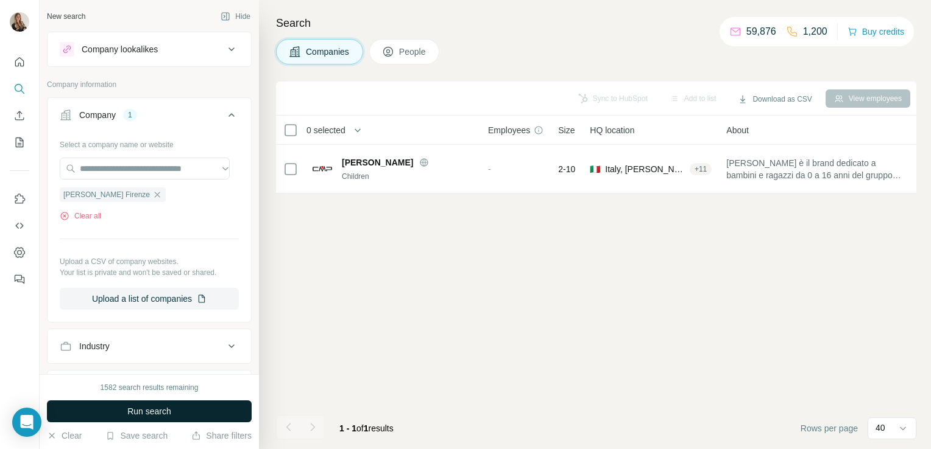
click at [151, 410] on span "Run search" at bounding box center [149, 412] width 44 height 12
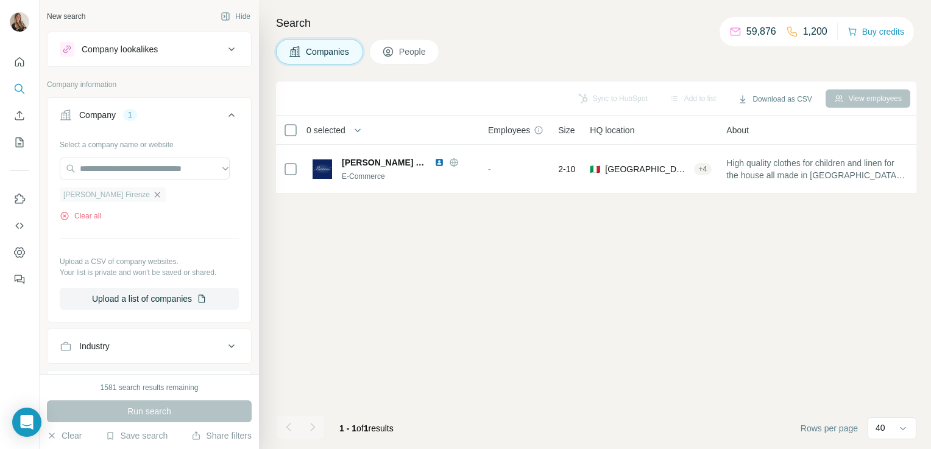
click at [152, 194] on icon "button" at bounding box center [157, 195] width 10 height 10
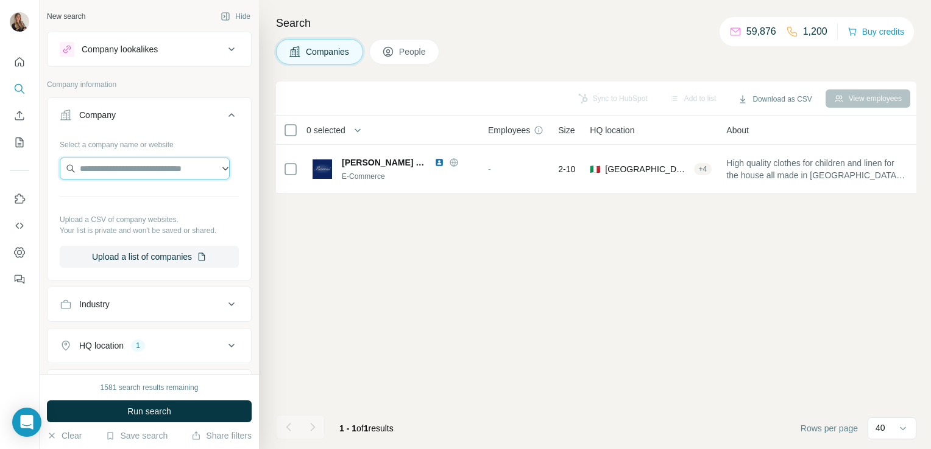
click at [127, 170] on input "text" at bounding box center [145, 169] width 170 height 22
paste input "**********"
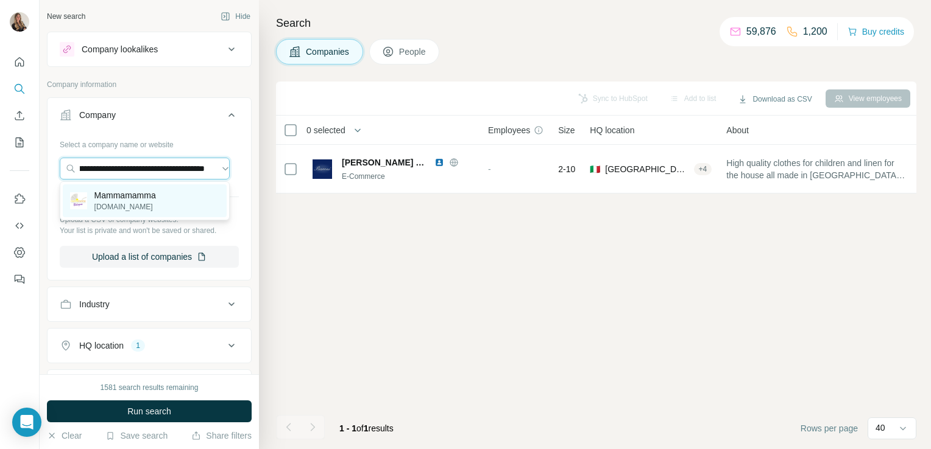
type input "**********"
click at [131, 194] on p "Mammamamma" at bounding box center [125, 195] width 62 height 12
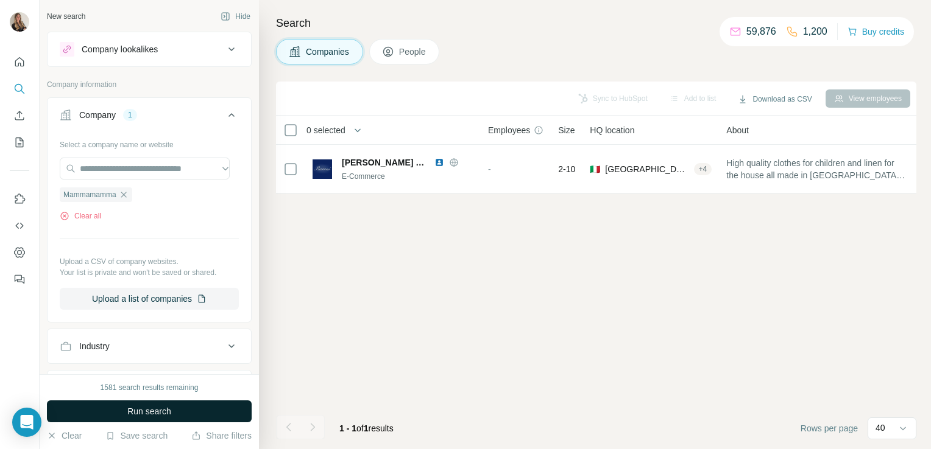
click at [137, 418] on span "Run search" at bounding box center [149, 412] width 44 height 12
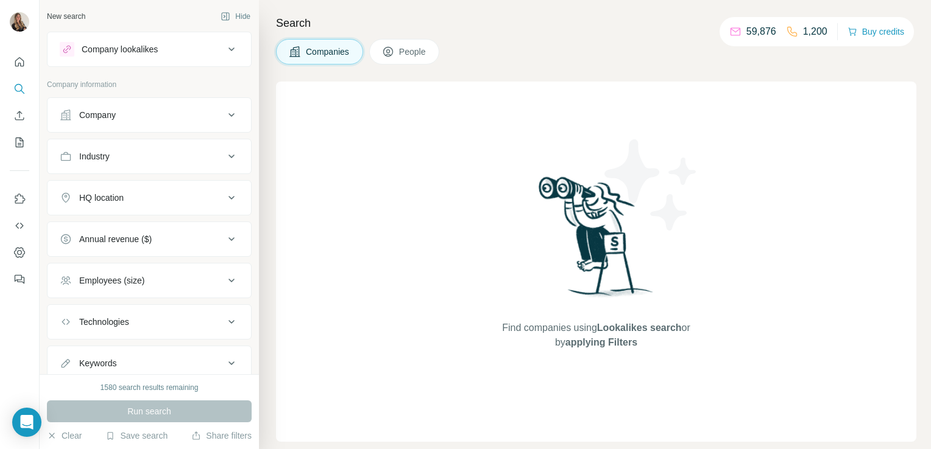
click at [105, 205] on button "HQ location" at bounding box center [149, 197] width 203 height 29
click at [110, 232] on input "text" at bounding box center [149, 228] width 179 height 22
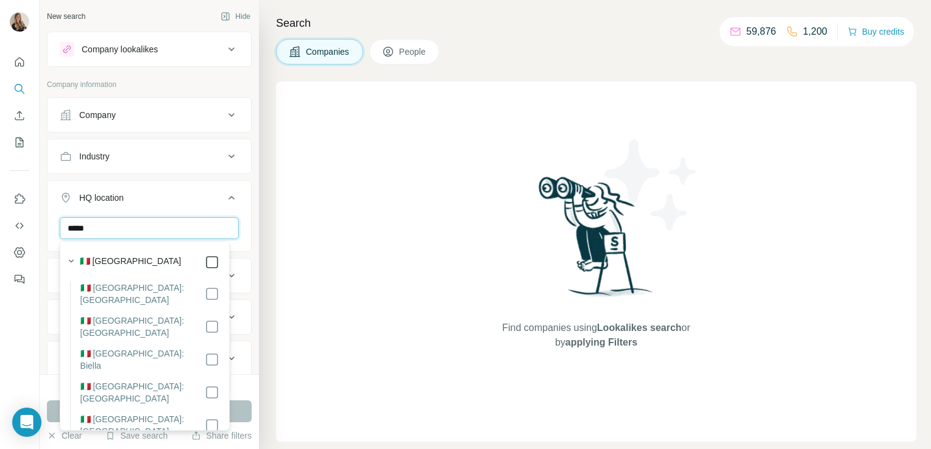
type input "*****"
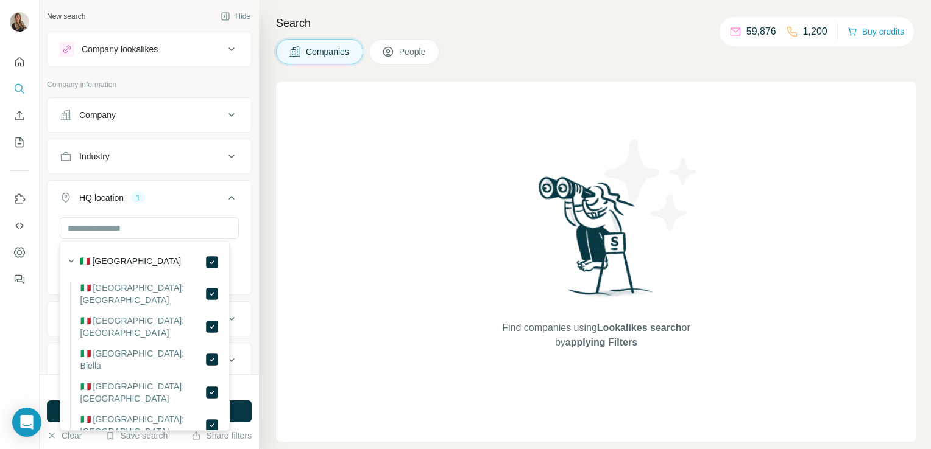
click at [157, 126] on button "Company" at bounding box center [149, 114] width 203 height 29
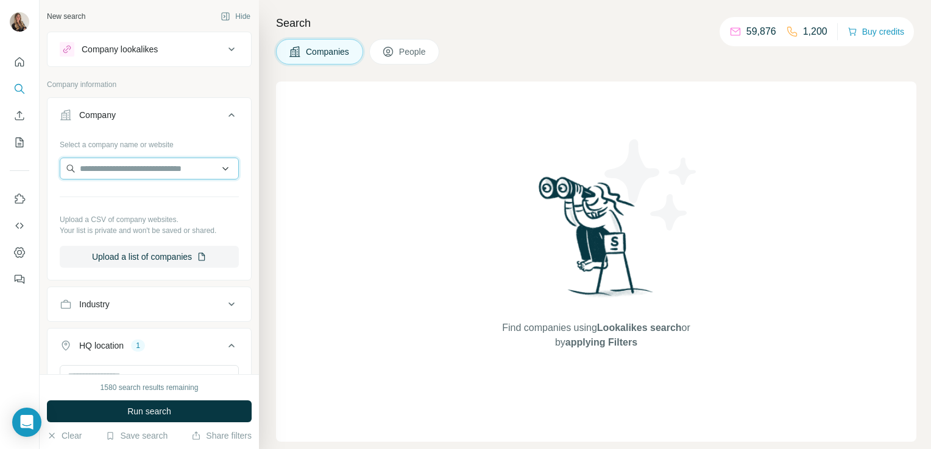
click at [131, 168] on input "text" at bounding box center [149, 169] width 179 height 22
paste input "**********"
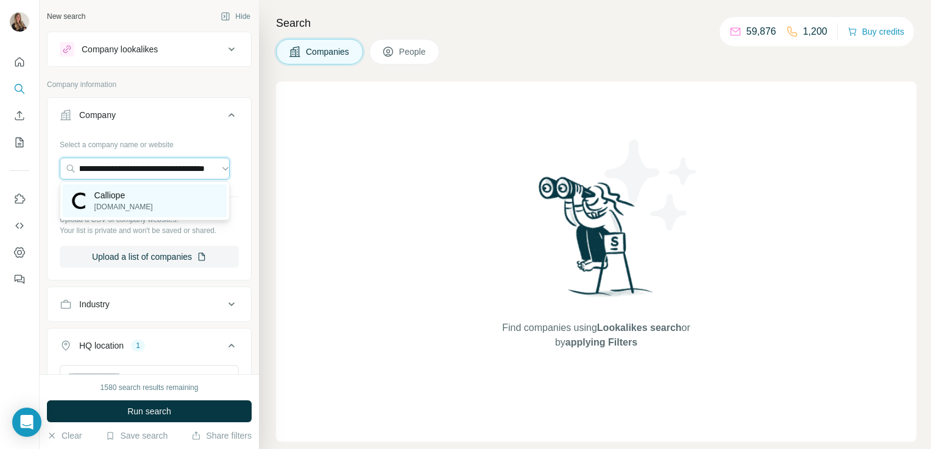
type input "**********"
click at [143, 199] on div "Calliope calliope.style" at bounding box center [145, 201] width 164 height 33
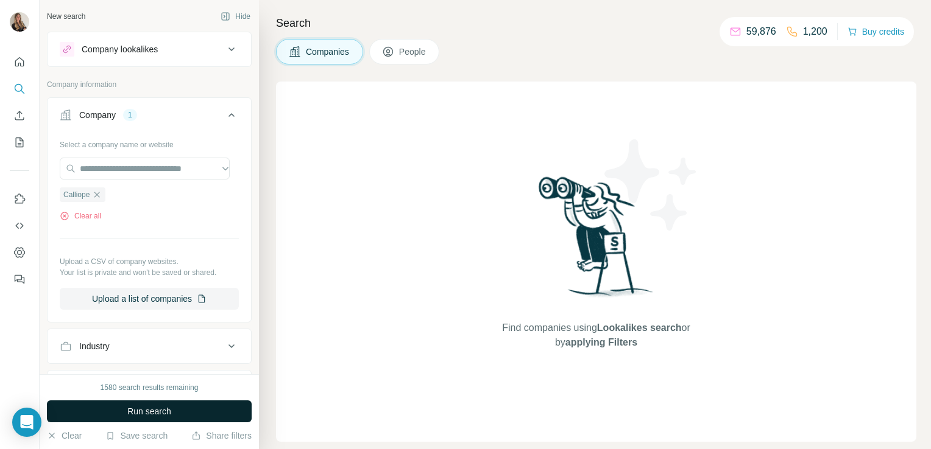
click at [102, 415] on button "Run search" at bounding box center [149, 412] width 205 height 22
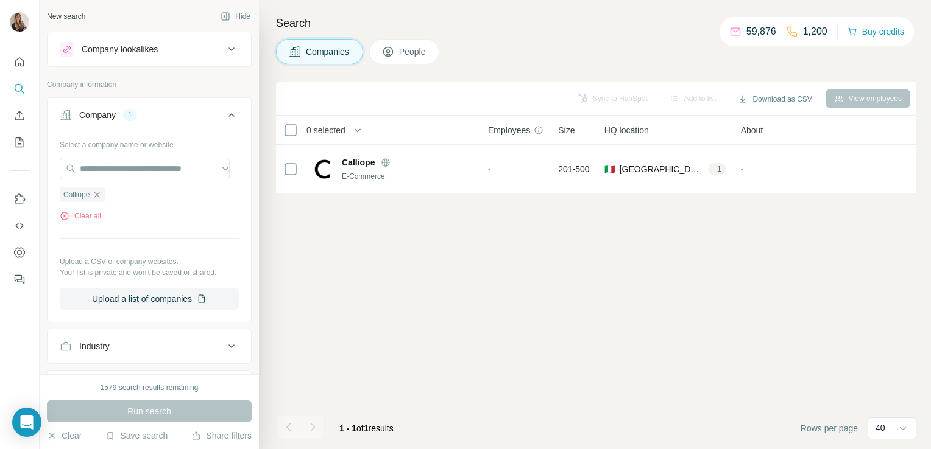
click at [402, 46] on span "People" at bounding box center [413, 52] width 28 height 12
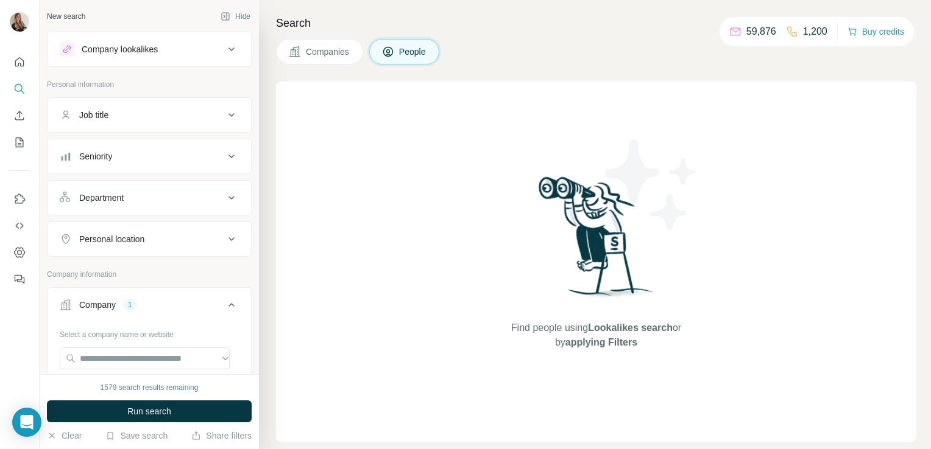
click at [328, 51] on span "Companies" at bounding box center [328, 52] width 44 height 12
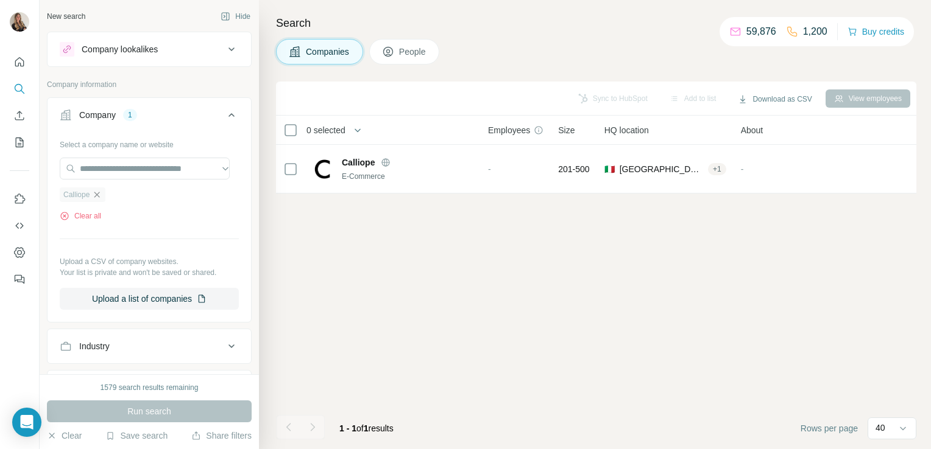
click at [100, 194] on icon "button" at bounding box center [97, 195] width 10 height 10
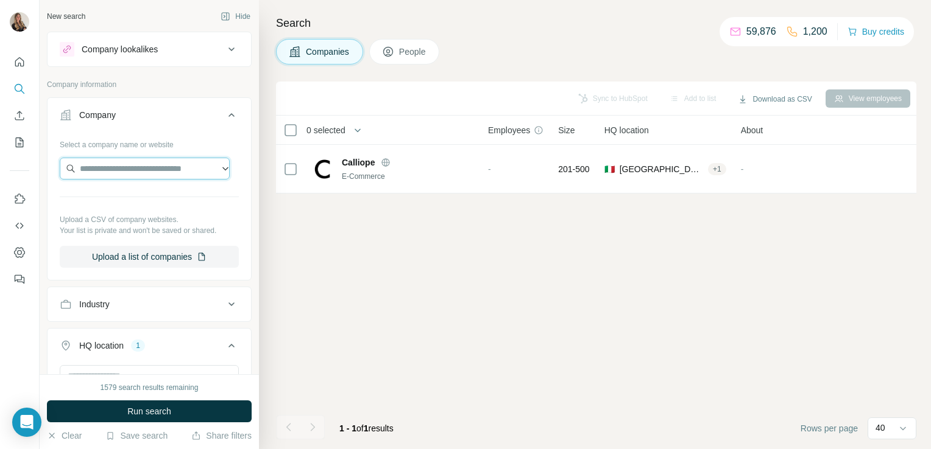
click at [93, 167] on input "text" at bounding box center [145, 169] width 170 height 22
paste input "**********"
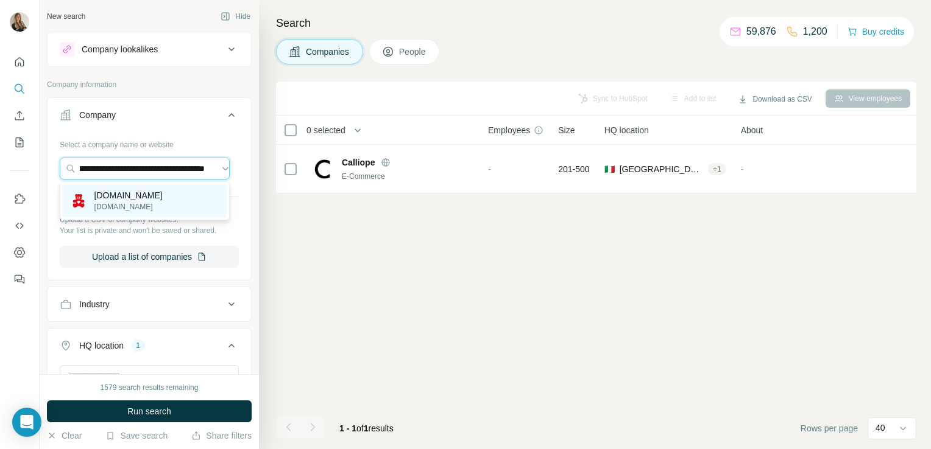
type input "**********"
click at [108, 199] on p "Salinamilano.com" at bounding box center [128, 195] width 68 height 12
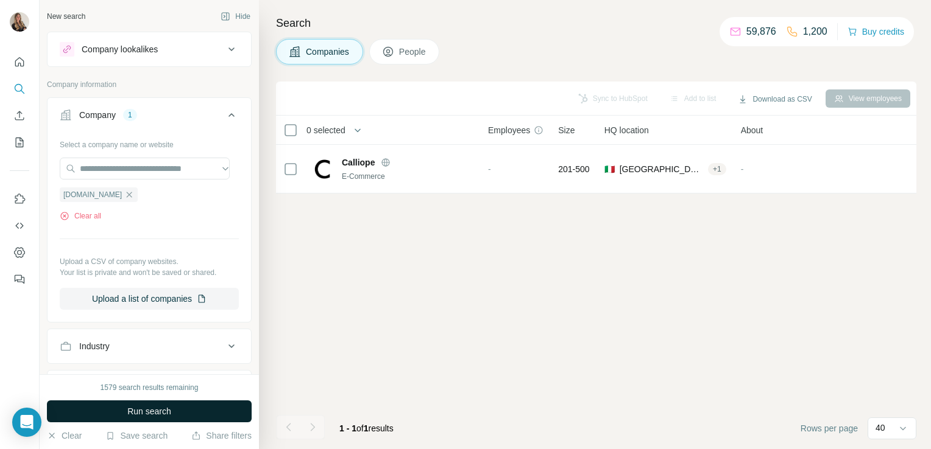
click at [124, 409] on button "Run search" at bounding box center [149, 412] width 205 height 22
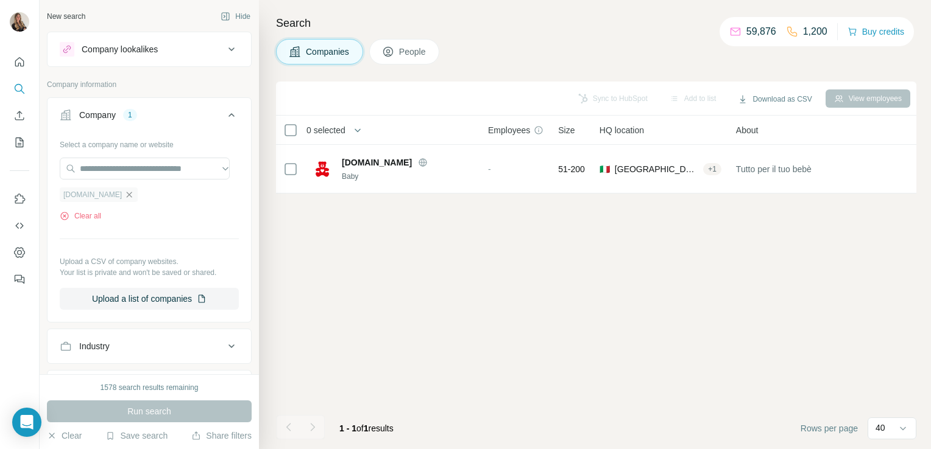
click at [127, 197] on icon "button" at bounding box center [129, 195] width 10 height 10
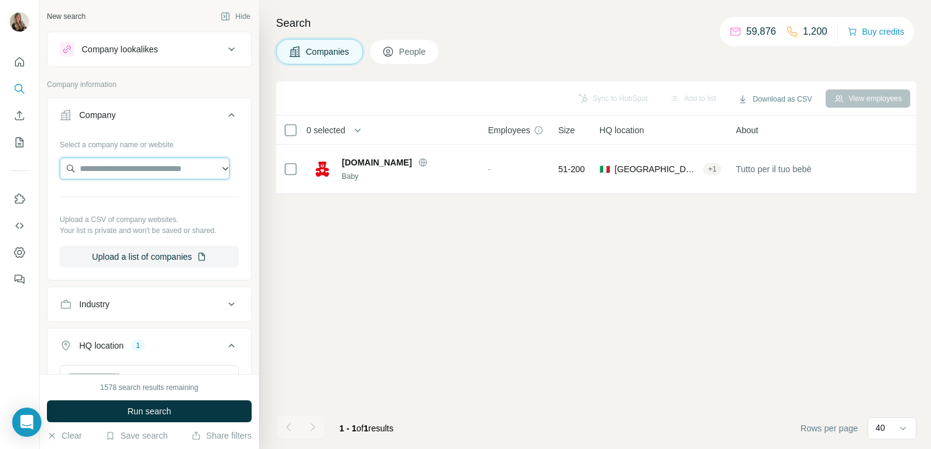
click at [111, 174] on input "text" at bounding box center [145, 169] width 170 height 22
paste input "**********"
type input "*"
click at [144, 169] on input "text" at bounding box center [145, 169] width 170 height 22
paste input "**********"
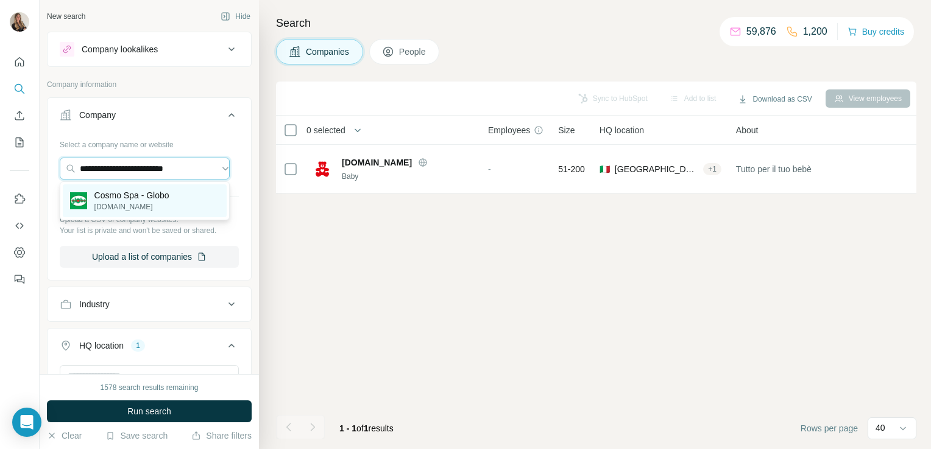
type input "**********"
click at [153, 202] on p "globomoda.com" at bounding box center [131, 207] width 75 height 11
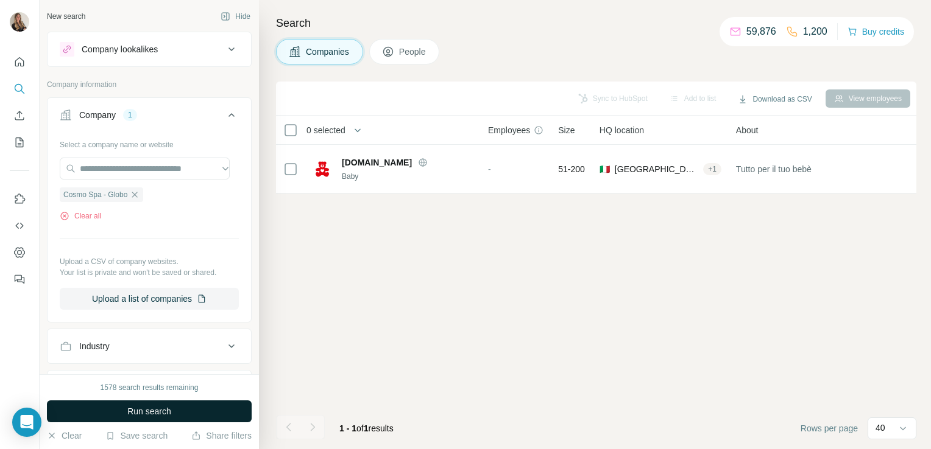
click at [178, 407] on button "Run search" at bounding box center [149, 412] width 205 height 22
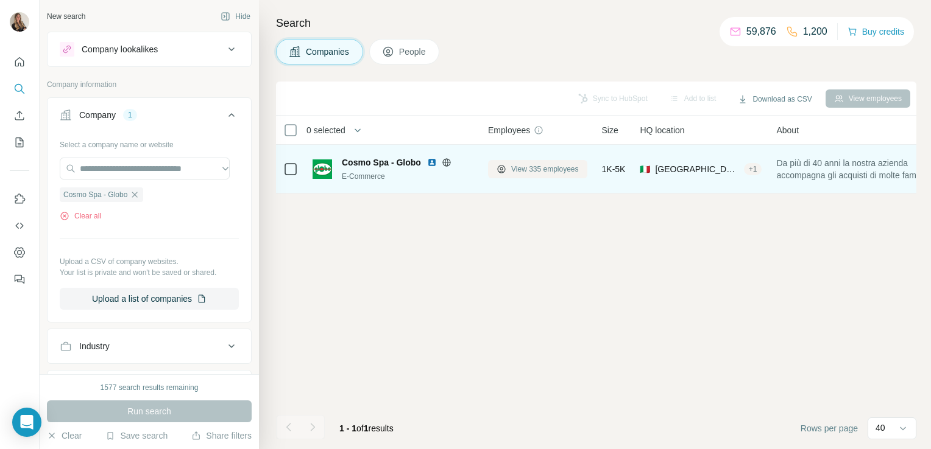
click at [565, 167] on span "View 335 employees" at bounding box center [545, 169] width 68 height 11
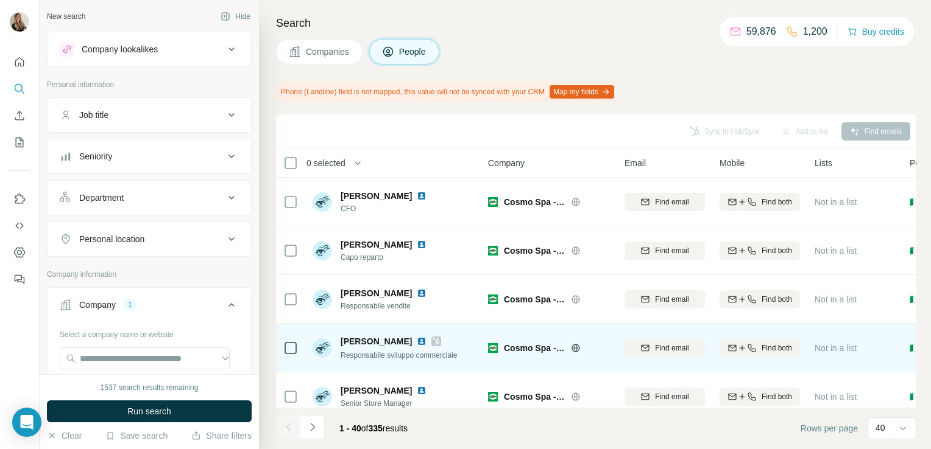
click at [432, 342] on icon at bounding box center [435, 342] width 7 height 10
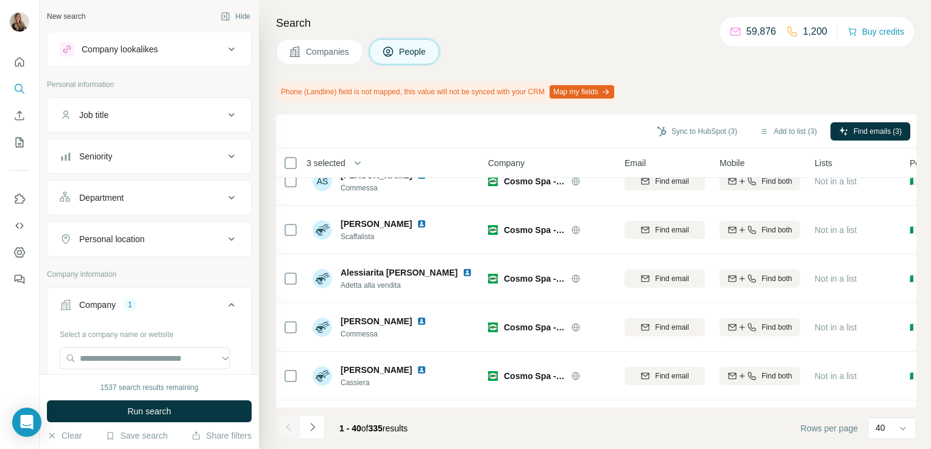
scroll to position [1724, 0]
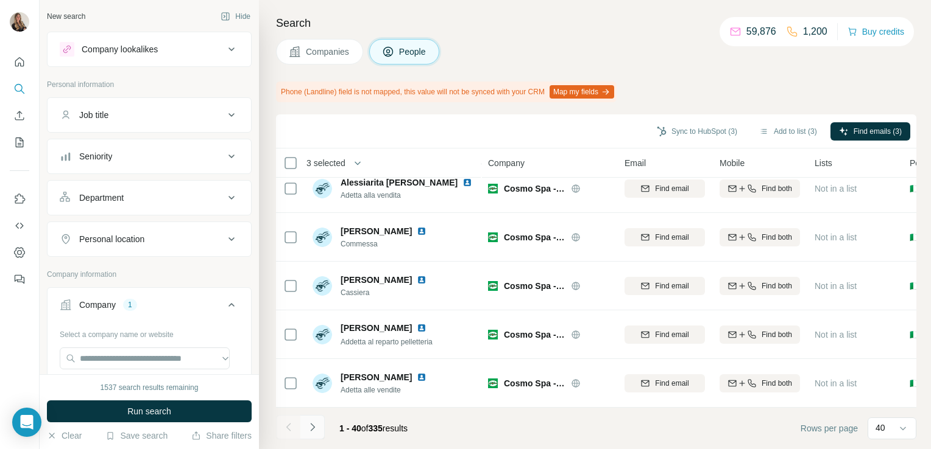
click at [311, 429] on icon "Navigate to next page" at bounding box center [312, 427] width 12 height 12
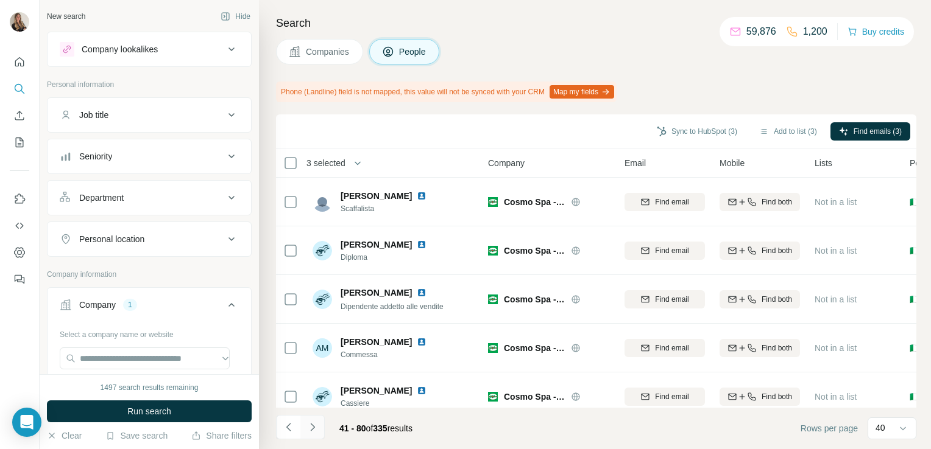
click at [310, 430] on icon "Navigate to next page" at bounding box center [312, 427] width 12 height 12
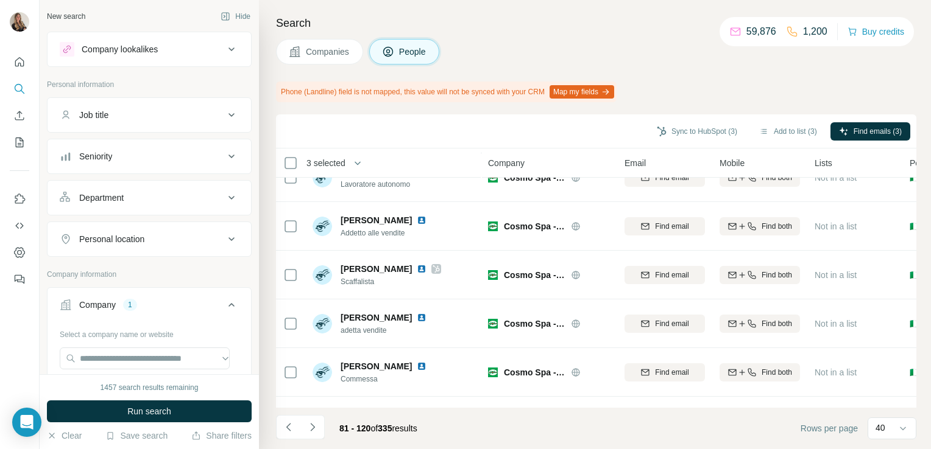
scroll to position [659, 0]
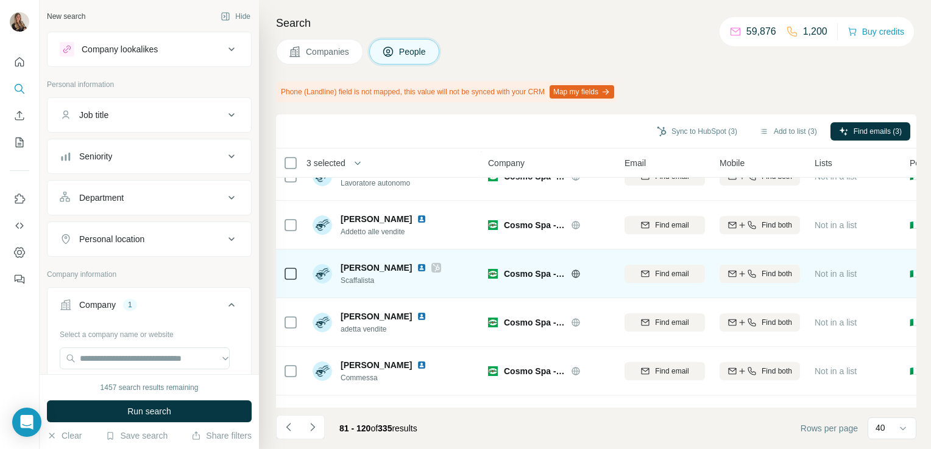
click at [433, 269] on icon at bounding box center [436, 267] width 7 height 7
click at [417, 269] on img at bounding box center [422, 268] width 10 height 10
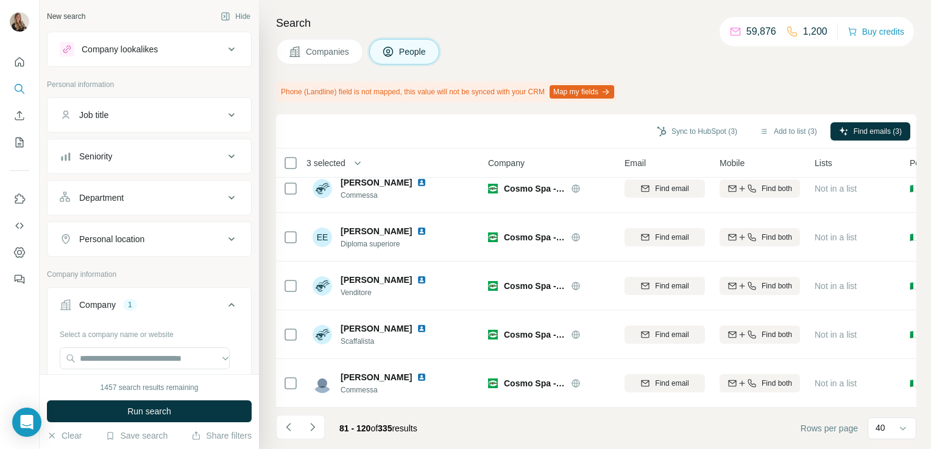
click at [386, 250] on div "EE Elvira Entrotti Diploma superiore" at bounding box center [393, 236] width 162 height 33
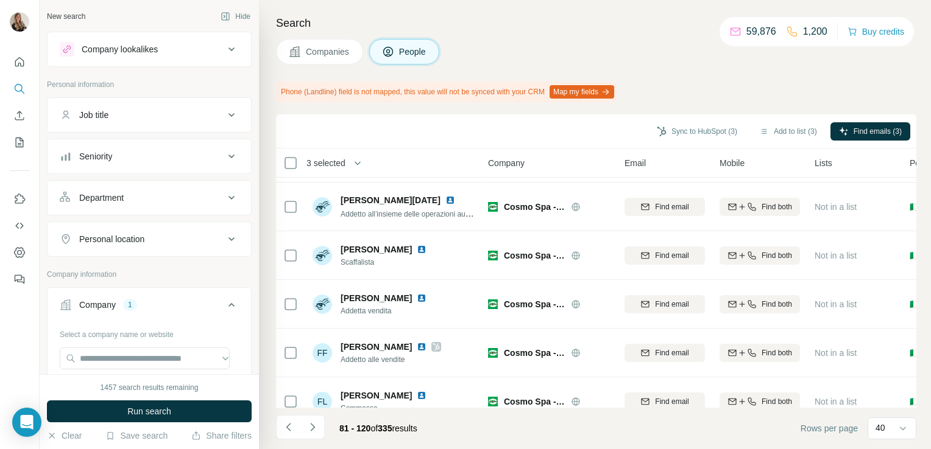
scroll to position [1311, 0]
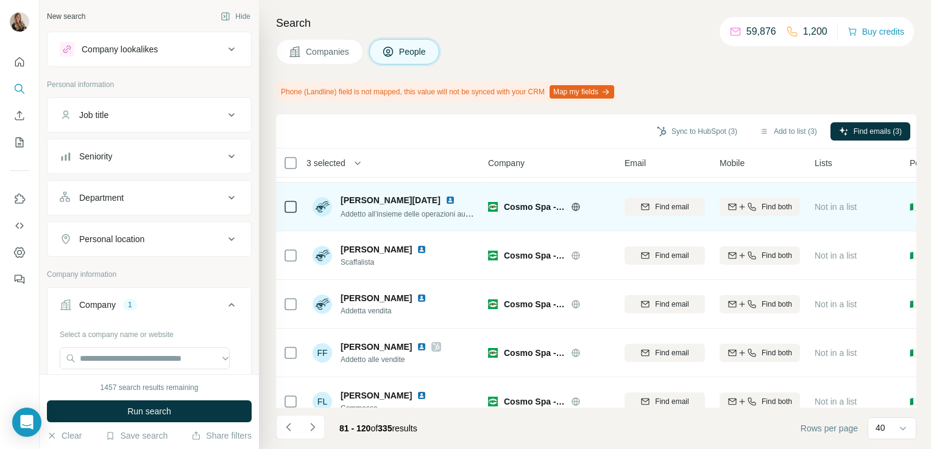
click at [445, 200] on img at bounding box center [450, 200] width 10 height 10
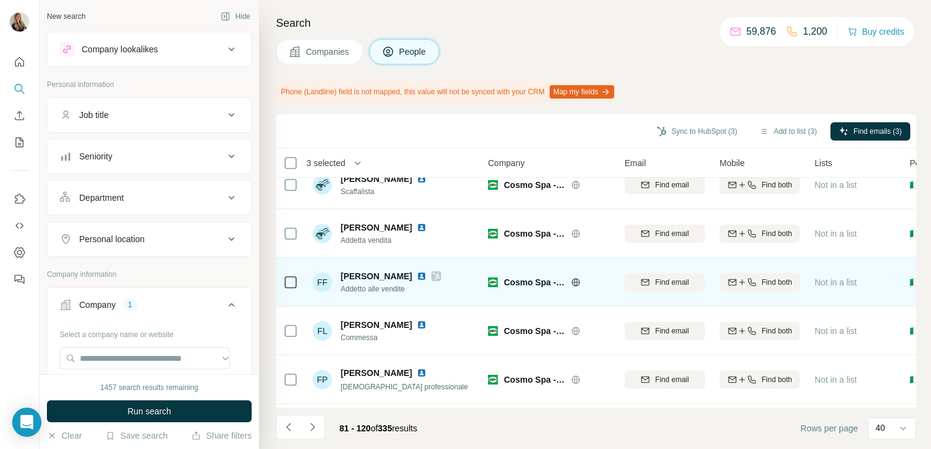
click at [433, 275] on icon at bounding box center [436, 276] width 7 height 7
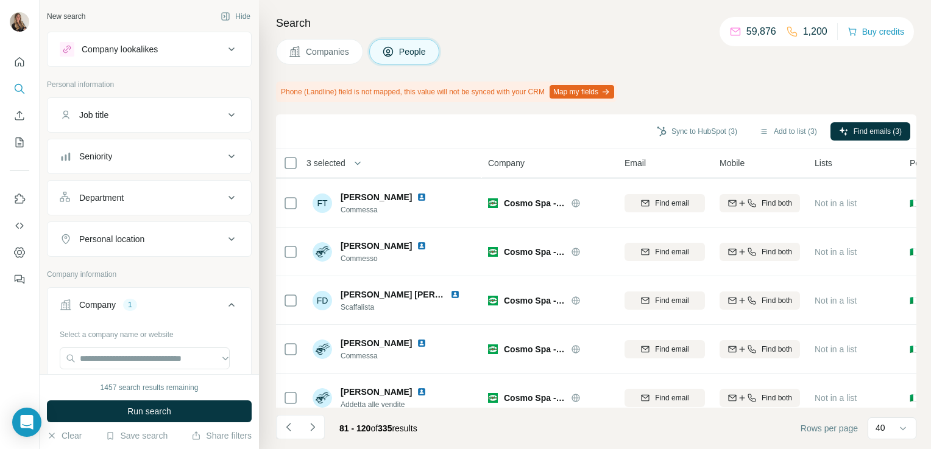
scroll to position [1724, 0]
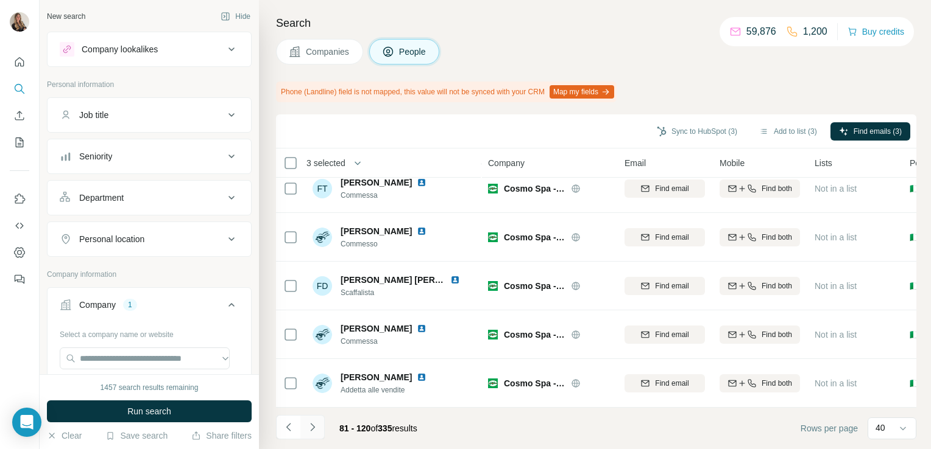
click at [313, 429] on icon "Navigate to next page" at bounding box center [312, 427] width 12 height 12
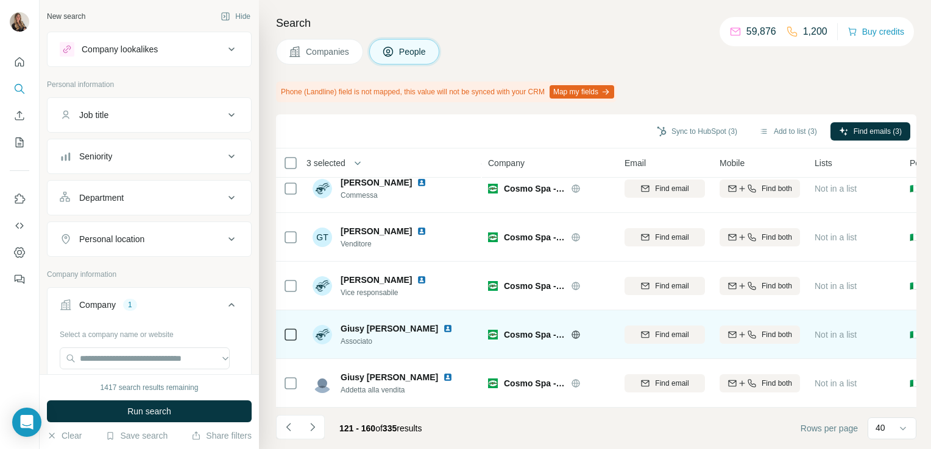
click at [443, 324] on img at bounding box center [448, 329] width 10 height 10
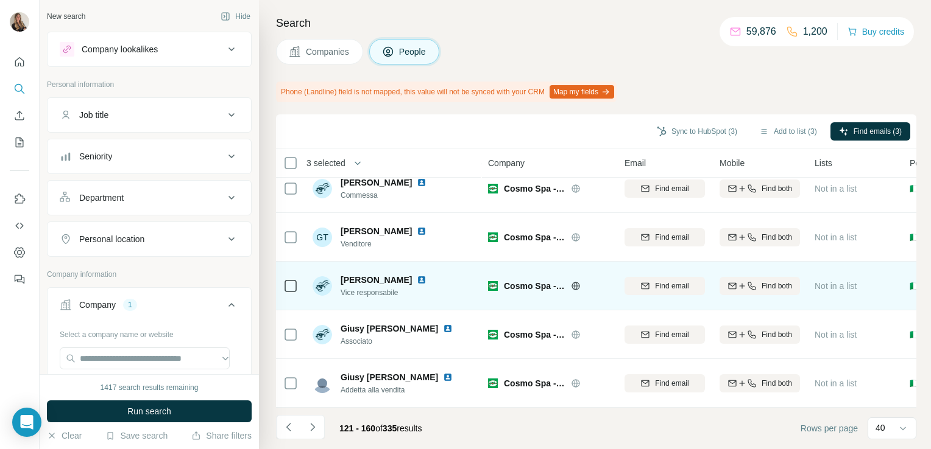
click at [420, 275] on img at bounding box center [422, 280] width 10 height 10
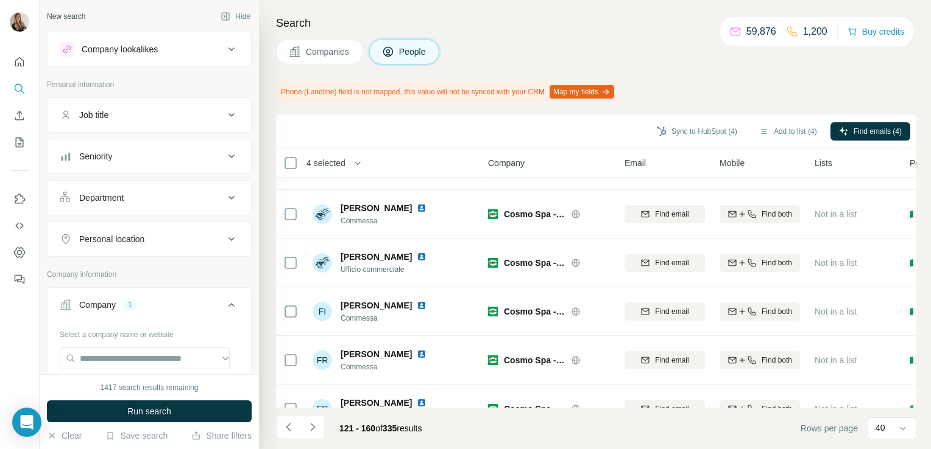
scroll to position [0, 0]
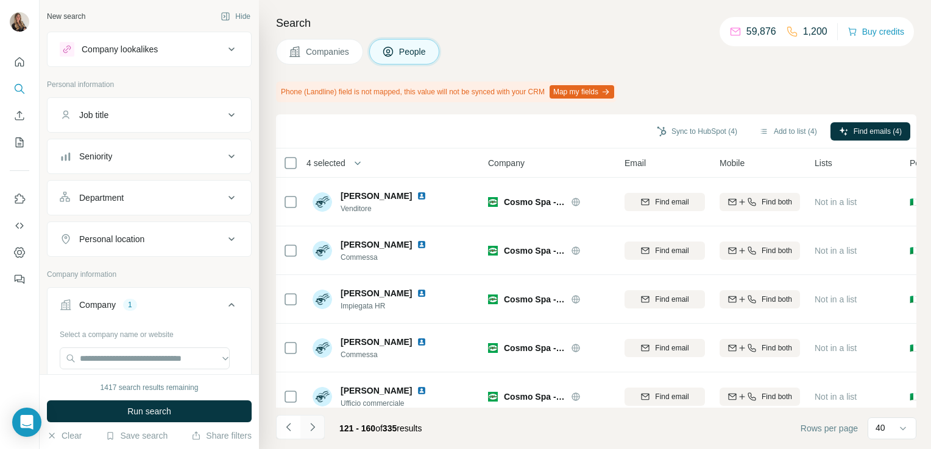
click at [315, 429] on icon "Navigate to next page" at bounding box center [312, 427] width 12 height 12
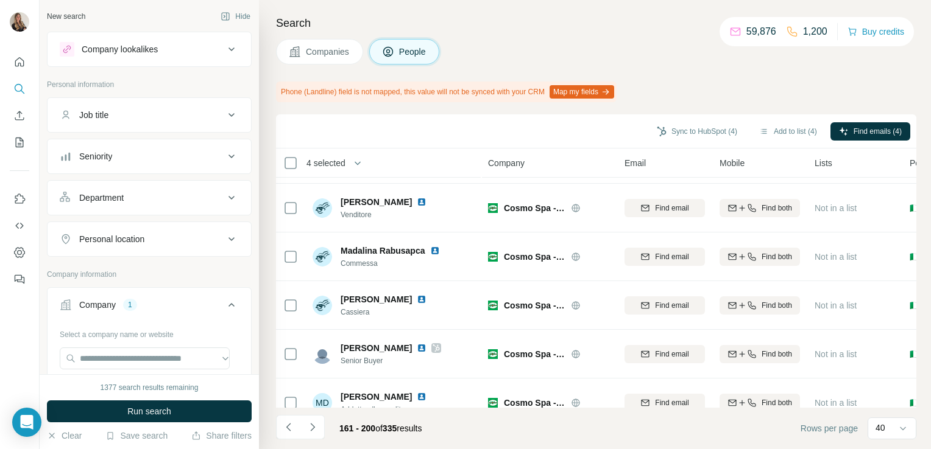
scroll to position [1724, 0]
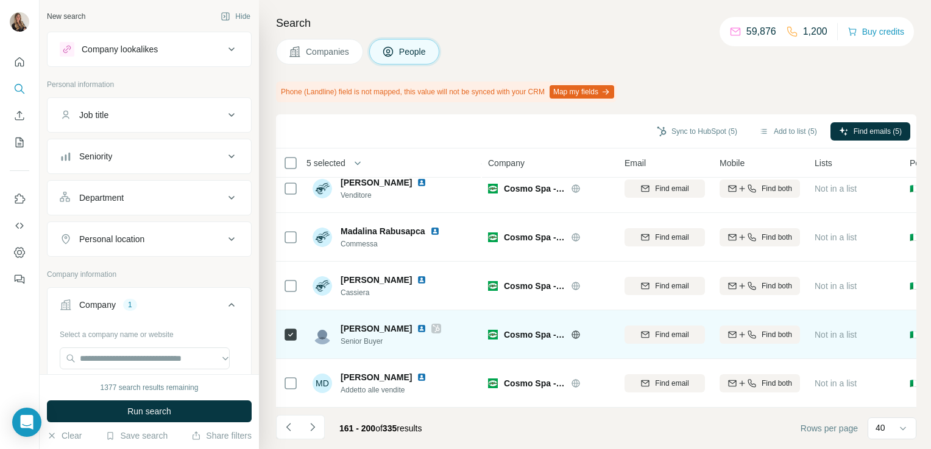
click at [432, 326] on icon at bounding box center [435, 329] width 7 height 10
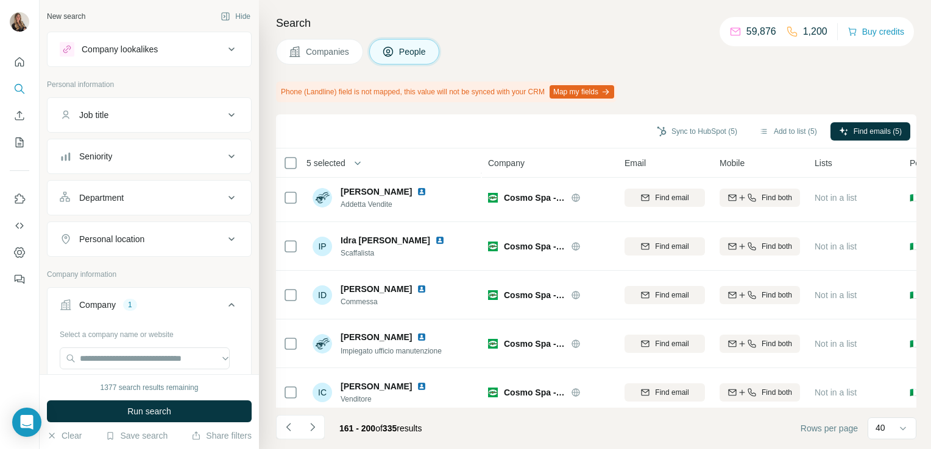
scroll to position [0, 0]
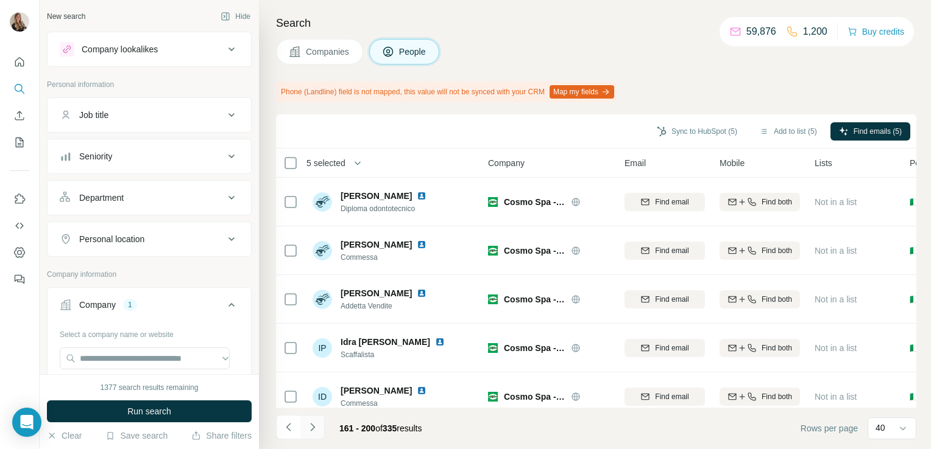
click at [315, 429] on icon "Navigate to next page" at bounding box center [312, 427] width 12 height 12
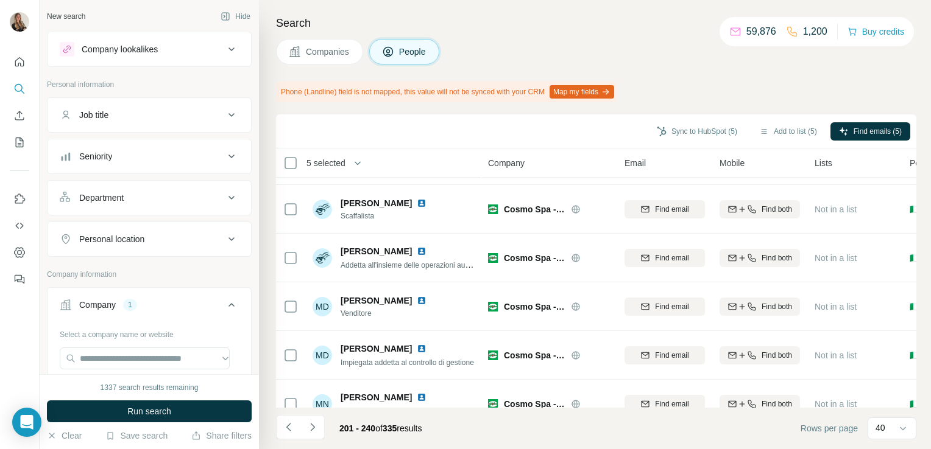
scroll to position [677, 0]
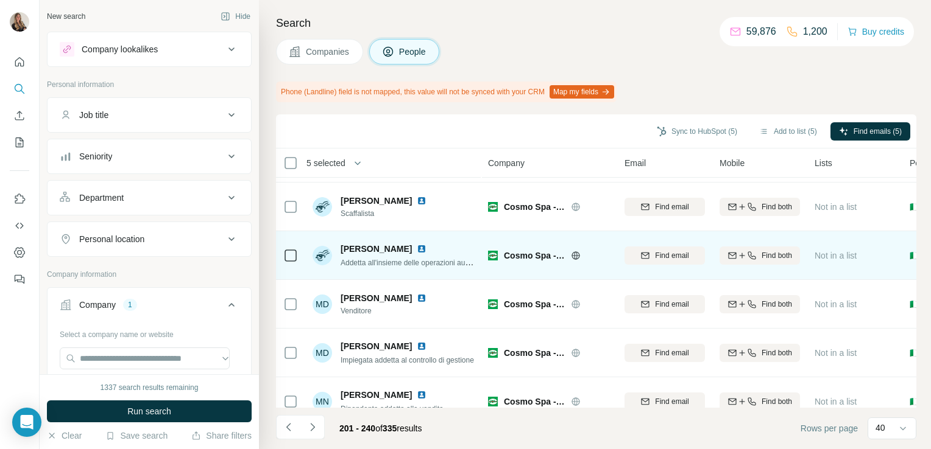
click at [423, 252] on img at bounding box center [422, 249] width 10 height 10
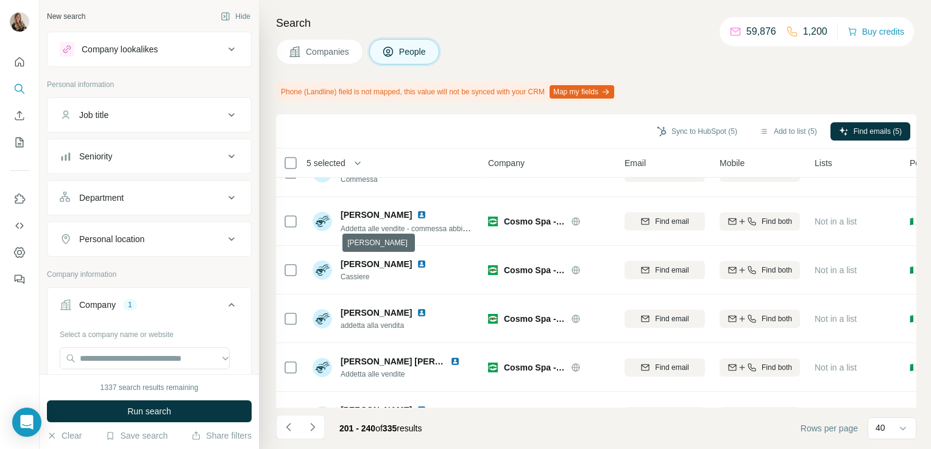
scroll to position [0, 0]
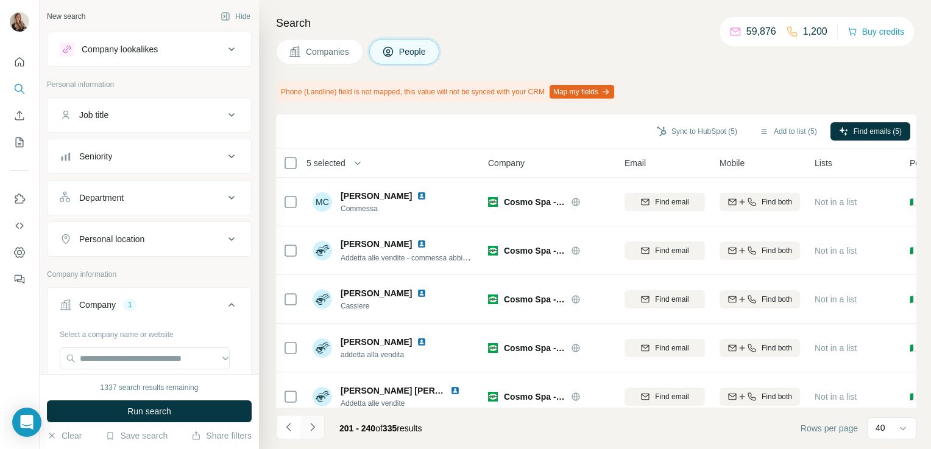
click at [311, 432] on icon "Navigate to next page" at bounding box center [312, 427] width 12 height 12
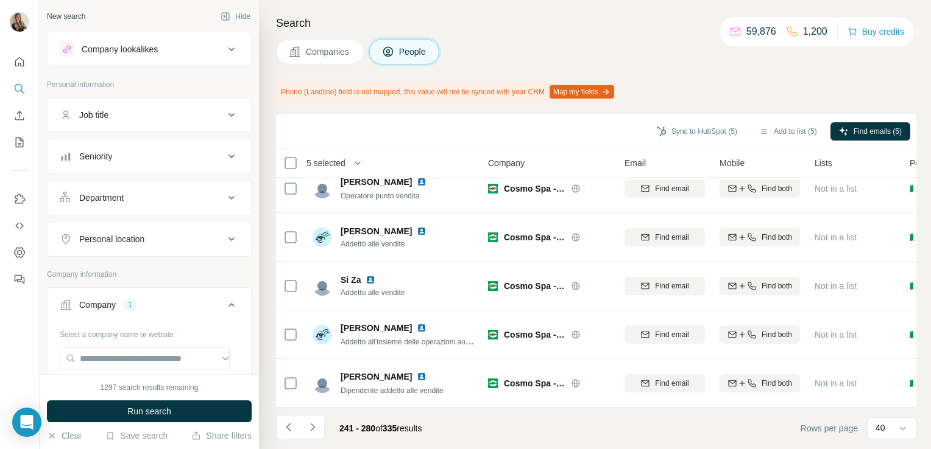
scroll to position [1724, 0]
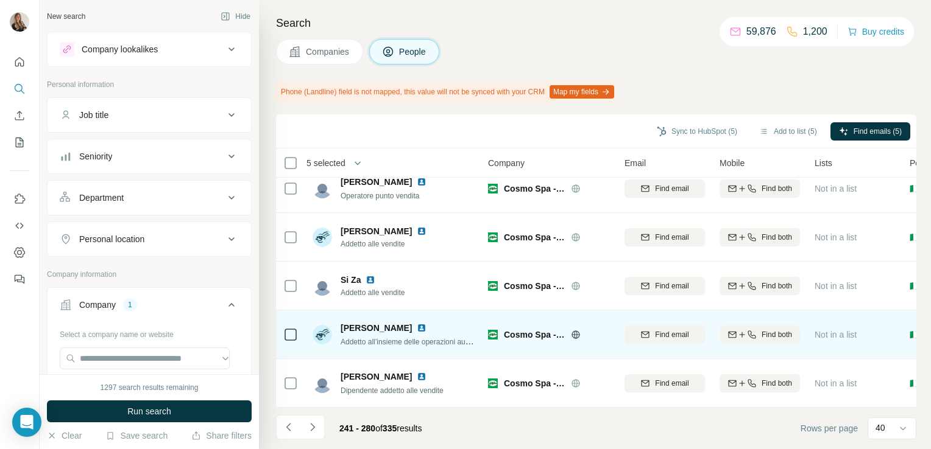
click at [417, 323] on img at bounding box center [422, 328] width 10 height 10
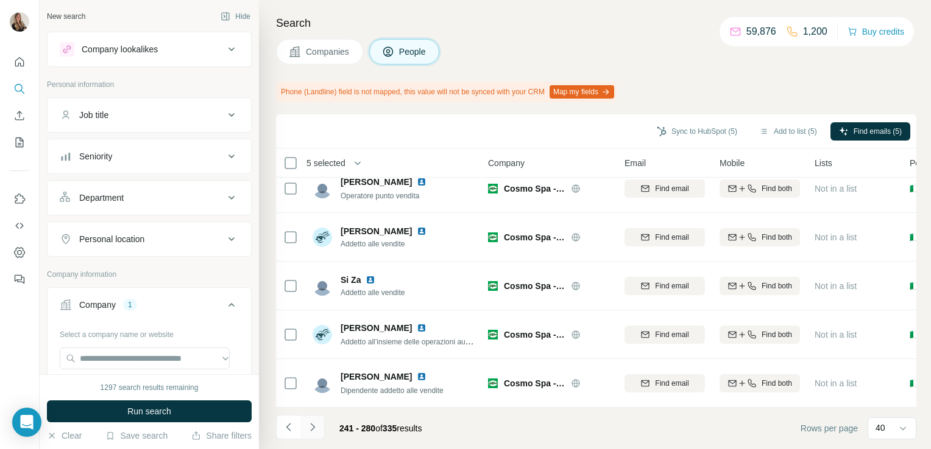
click at [312, 429] on icon "Navigate to next page" at bounding box center [312, 427] width 4 height 8
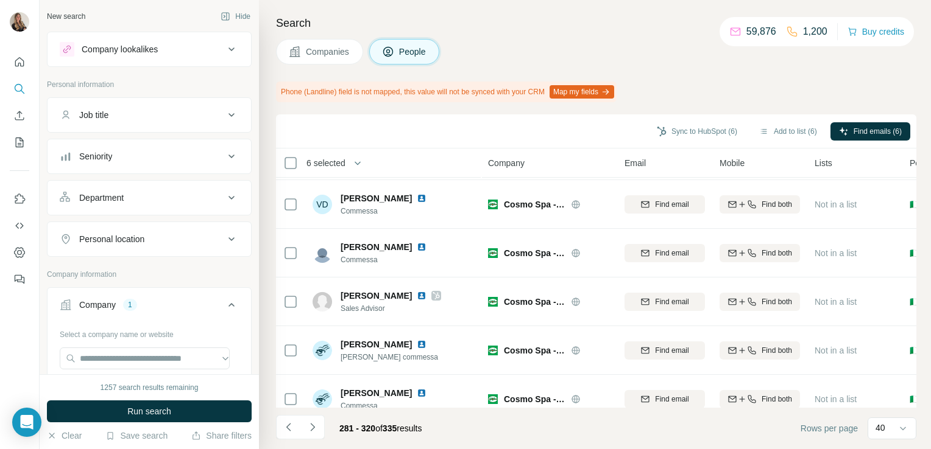
scroll to position [532, 0]
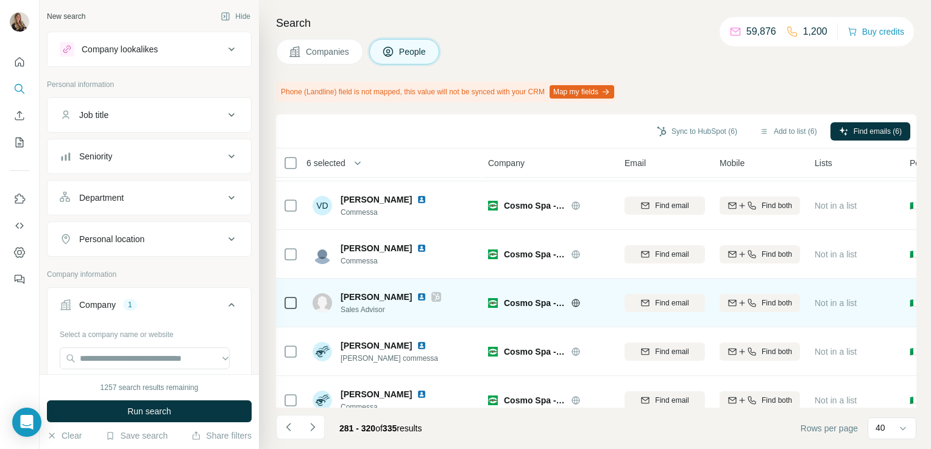
click at [432, 298] on icon at bounding box center [435, 297] width 7 height 10
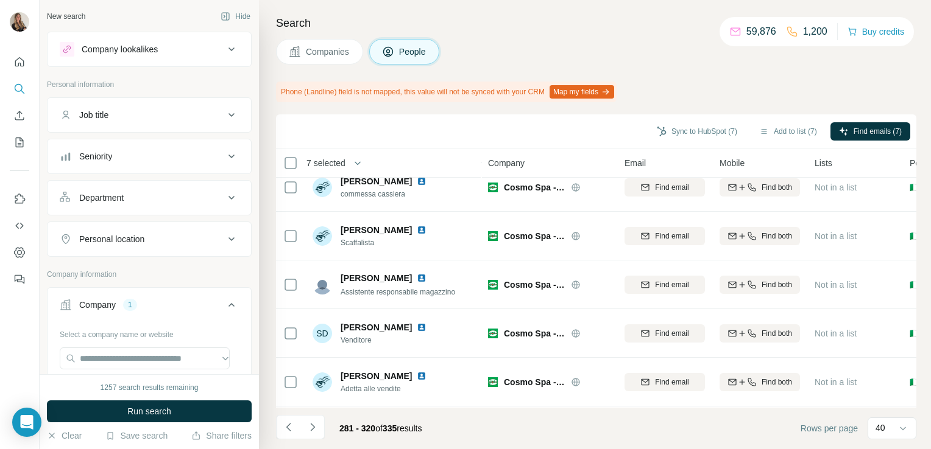
scroll to position [0, 0]
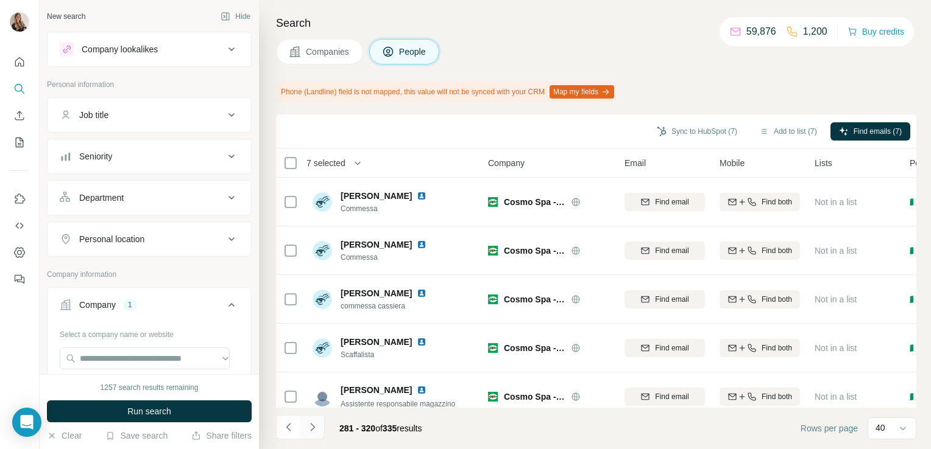
click at [311, 435] on button "Navigate to next page" at bounding box center [312, 427] width 24 height 24
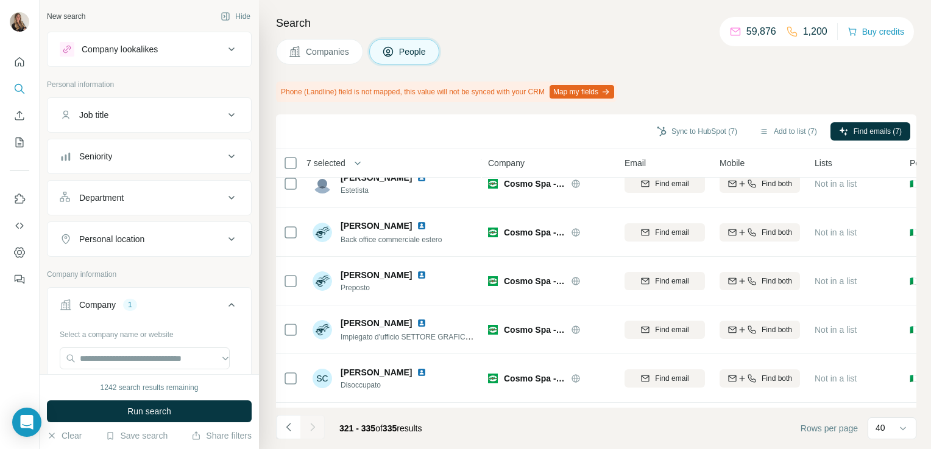
scroll to position [506, 0]
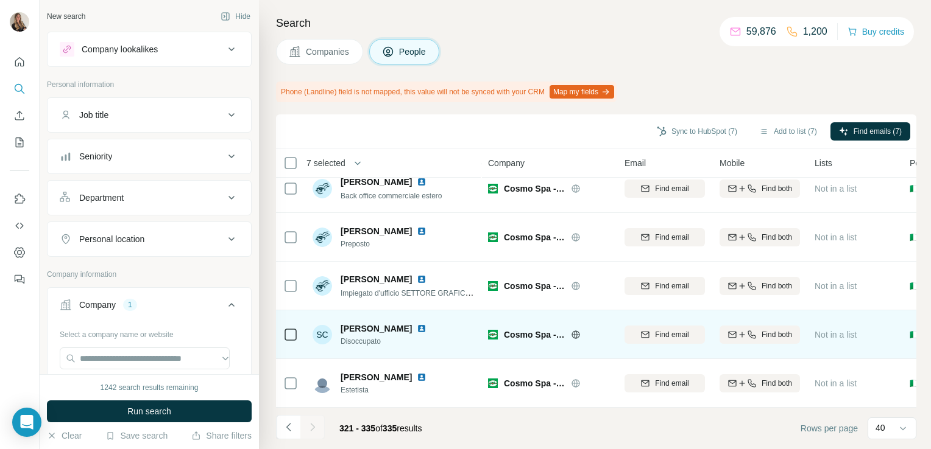
click at [424, 325] on img at bounding box center [422, 329] width 10 height 10
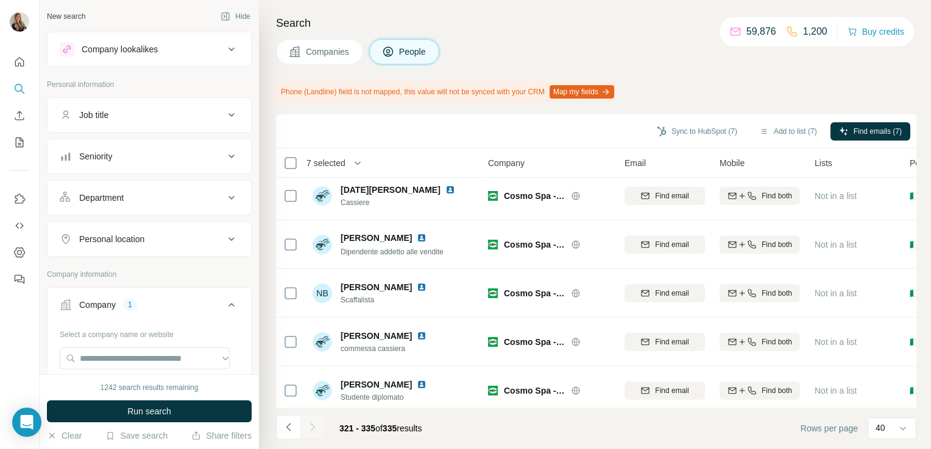
scroll to position [0, 0]
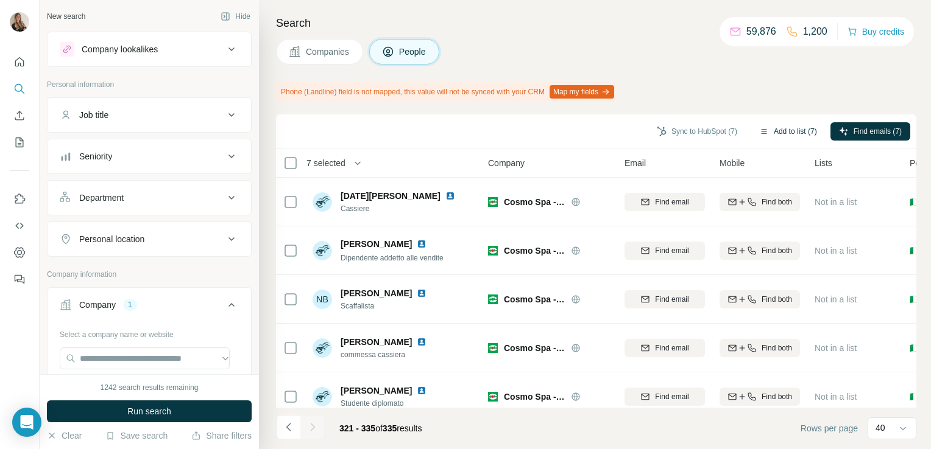
click at [780, 135] on button "Add to list (7)" at bounding box center [787, 131] width 75 height 18
click at [783, 132] on body "New search Hide Company lookalikes Personal information Job title Seniority Dep…" at bounding box center [465, 224] width 931 height 449
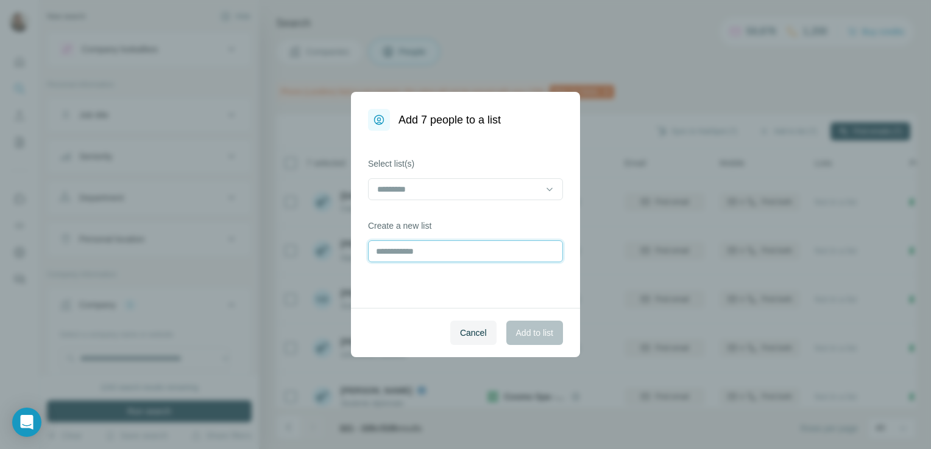
click at [438, 246] on input "text" at bounding box center [465, 252] width 195 height 22
type input "**********"
click at [526, 333] on span "Add to list" at bounding box center [534, 333] width 37 height 12
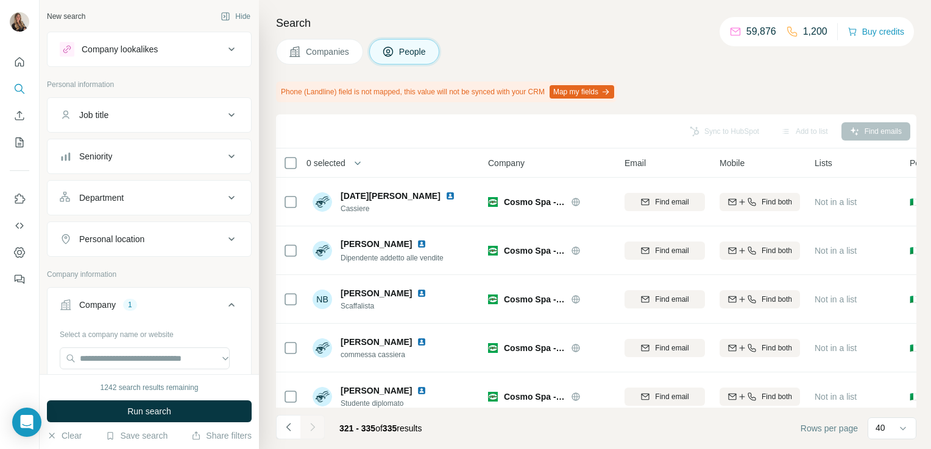
scroll to position [93, 0]
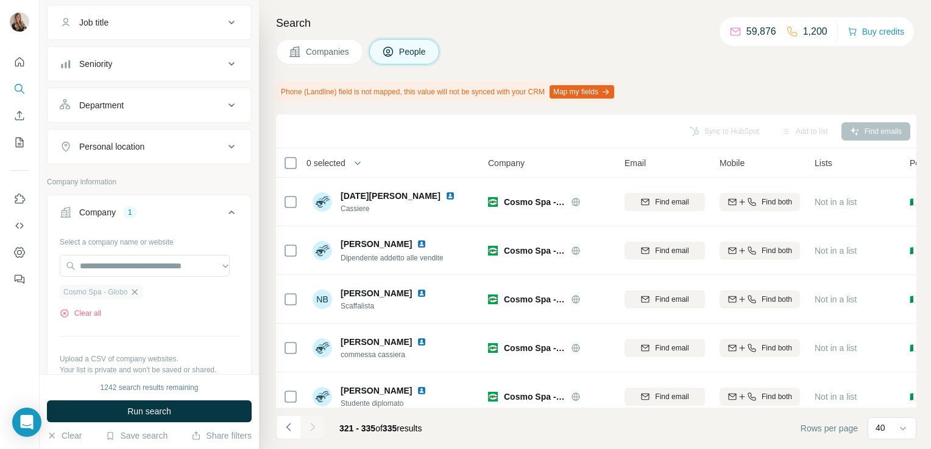
click at [134, 292] on icon "button" at bounding box center [135, 292] width 10 height 10
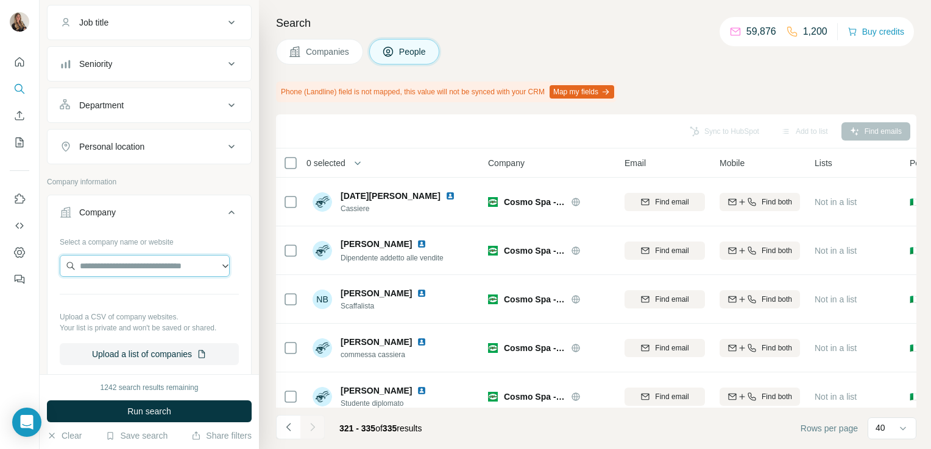
click at [119, 260] on input "text" at bounding box center [145, 266] width 170 height 22
paste input "**********"
drag, startPoint x: 209, startPoint y: 263, endPoint x: 68, endPoint y: 263, distance: 141.9
click at [68, 263] on input "**********" at bounding box center [145, 266] width 170 height 22
type input "*"
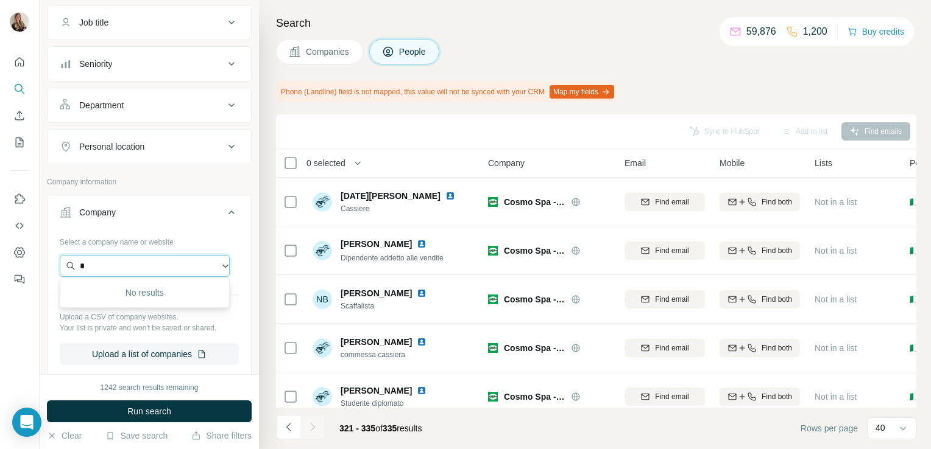
drag, startPoint x: 86, startPoint y: 263, endPoint x: 61, endPoint y: 266, distance: 25.1
click at [61, 266] on input "*" at bounding box center [145, 266] width 170 height 22
paste input "**********"
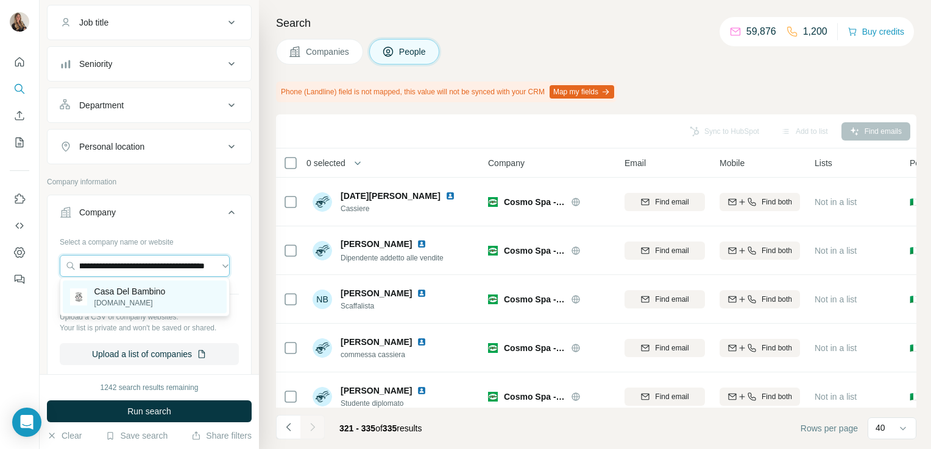
type input "**********"
click at [130, 288] on p "Casa Del Bambino" at bounding box center [129, 292] width 71 height 12
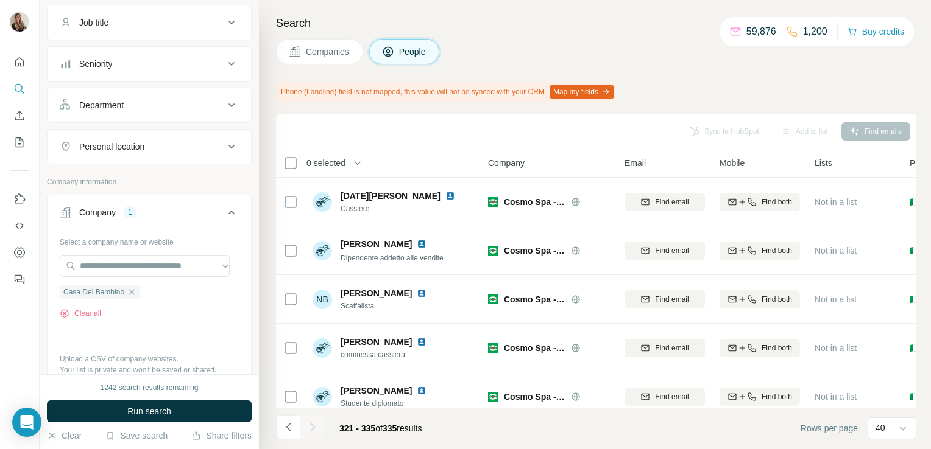
scroll to position [0, 0]
click at [317, 47] on span "Companies" at bounding box center [328, 52] width 44 height 12
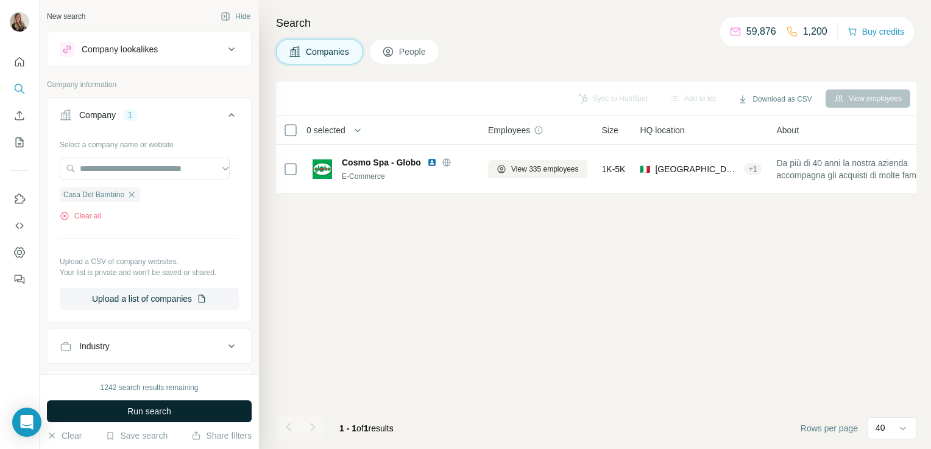
click at [143, 412] on span "Run search" at bounding box center [149, 412] width 44 height 12
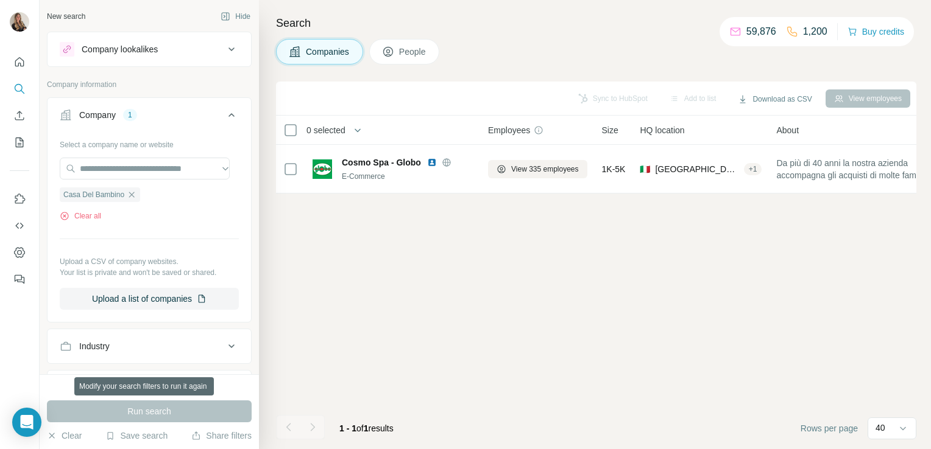
click at [143, 412] on div "Run search" at bounding box center [149, 412] width 205 height 22
drag, startPoint x: 143, startPoint y: 412, endPoint x: 102, endPoint y: 242, distance: 174.7
click at [102, 242] on div "Select a company name or website Casa Del Bambino Clear all Upload a CSV of com…" at bounding box center [149, 222] width 179 height 175
click at [85, 192] on span "Casa Del Bambino" at bounding box center [93, 194] width 61 height 11
click at [152, 414] on div "Run search" at bounding box center [149, 412] width 205 height 22
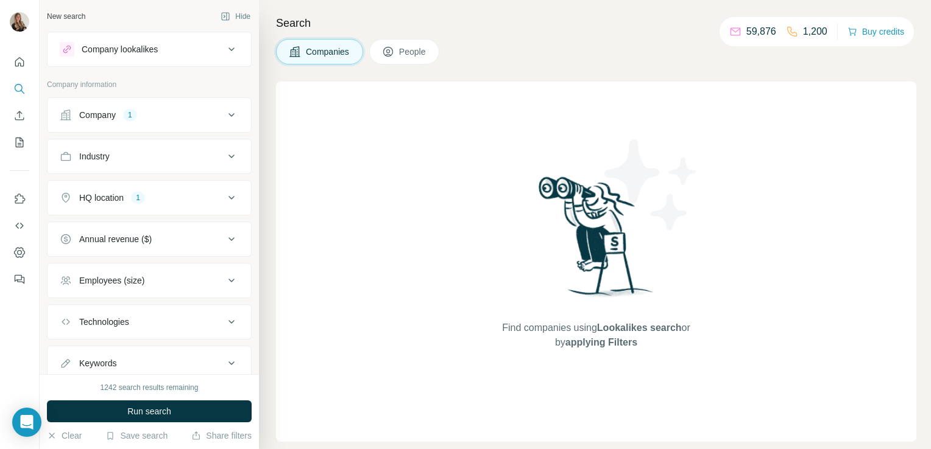
click at [166, 121] on button "Company 1" at bounding box center [149, 114] width 203 height 29
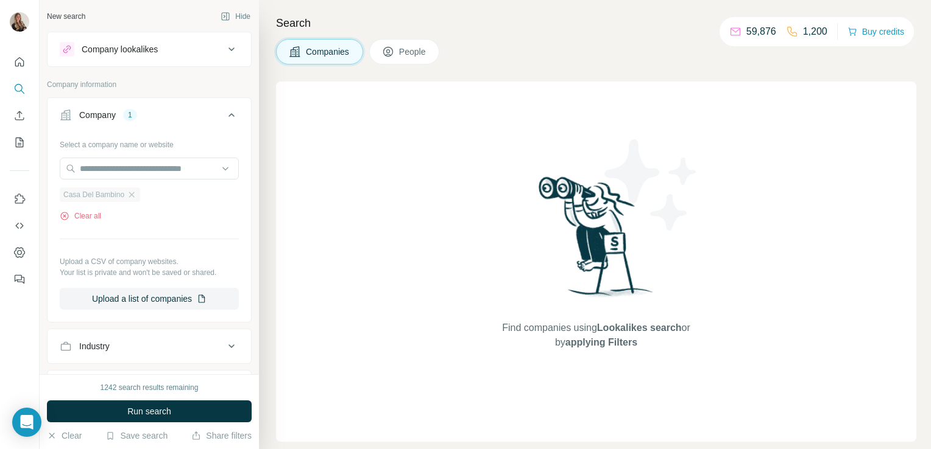
click at [107, 195] on span "Casa Del Bambino" at bounding box center [93, 194] width 61 height 11
click at [134, 197] on icon "button" at bounding box center [132, 195] width 10 height 10
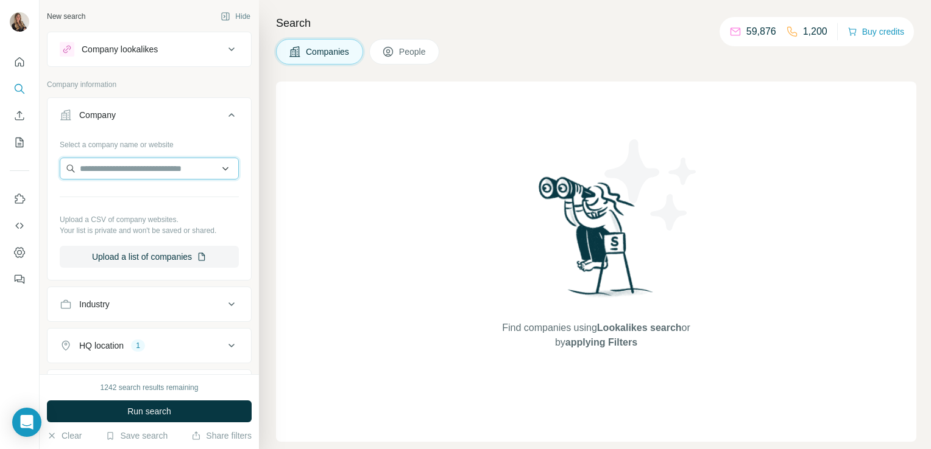
click at [119, 167] on input "text" at bounding box center [149, 169] width 179 height 22
paste input "**********"
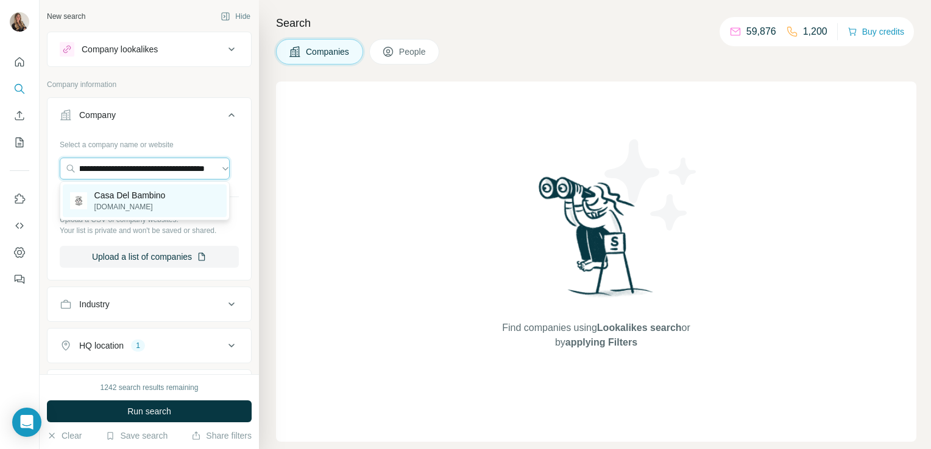
type input "**********"
click at [122, 191] on p "Casa Del Bambino" at bounding box center [129, 195] width 71 height 12
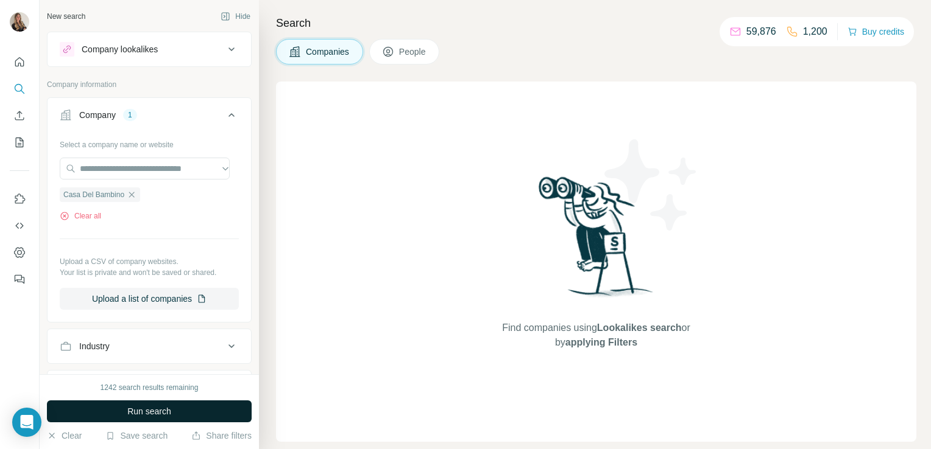
click at [111, 408] on button "Run search" at bounding box center [149, 412] width 205 height 22
click at [132, 194] on icon "button" at bounding box center [132, 195] width 10 height 10
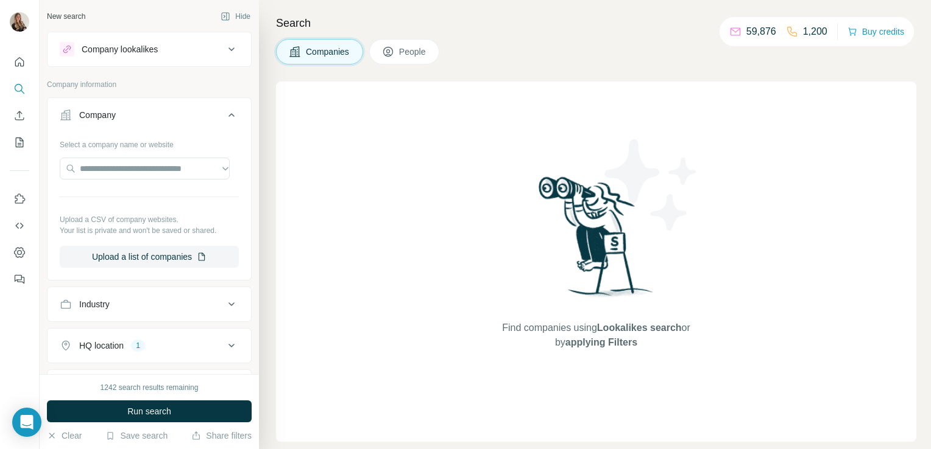
click at [121, 57] on button "Company lookalikes" at bounding box center [149, 49] width 203 height 29
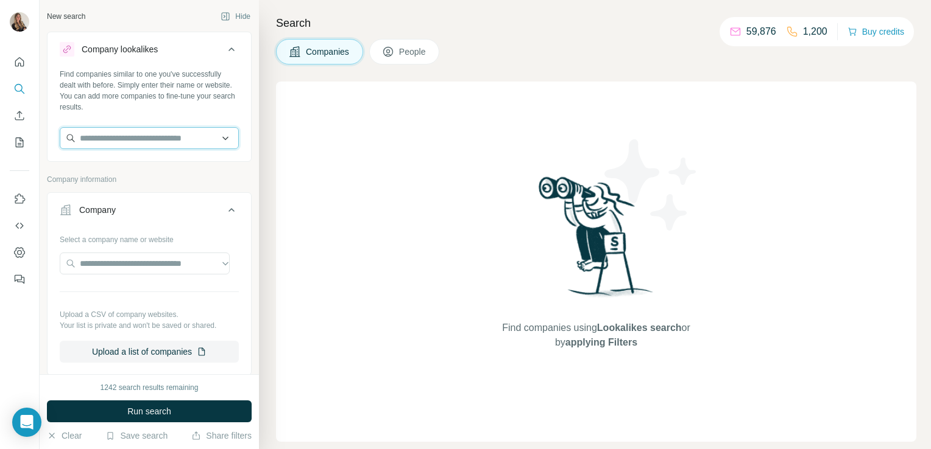
click at [95, 139] on input "text" at bounding box center [149, 138] width 179 height 22
paste input "**********"
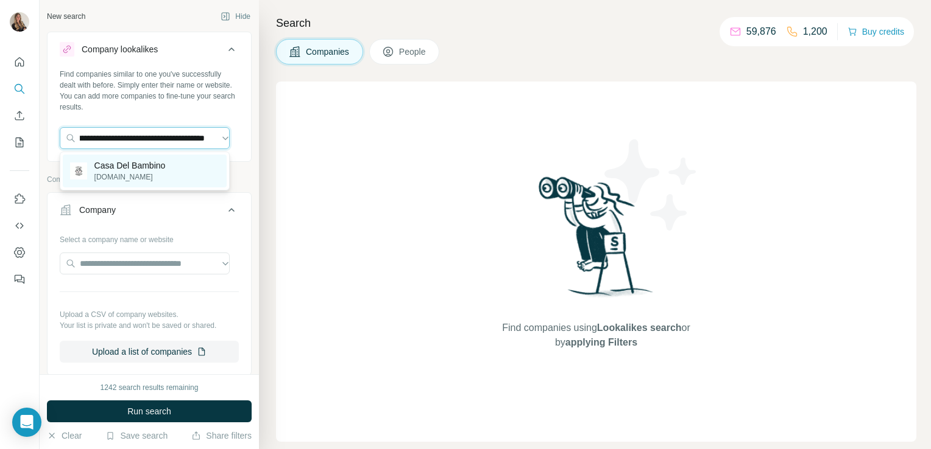
type input "**********"
click at [114, 173] on p "[DOMAIN_NAME]" at bounding box center [129, 177] width 71 height 11
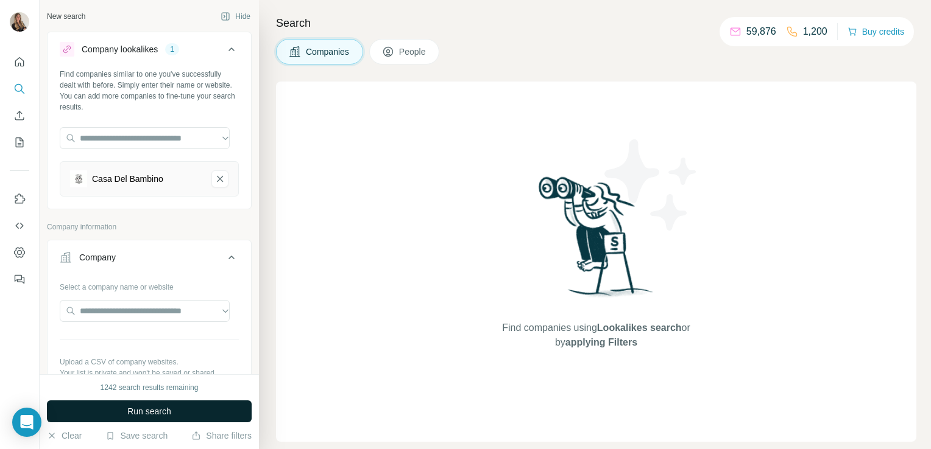
click at [110, 407] on button "Run search" at bounding box center [149, 412] width 205 height 22
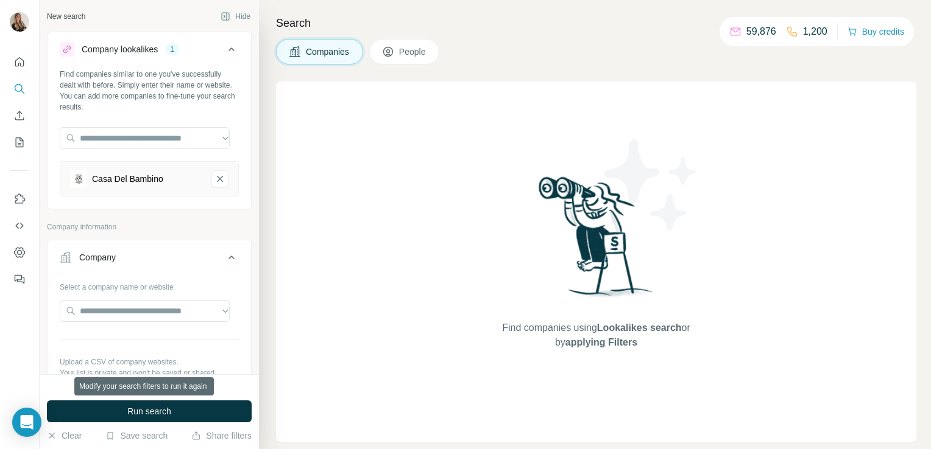
click at [110, 407] on button "Run search" at bounding box center [149, 412] width 205 height 22
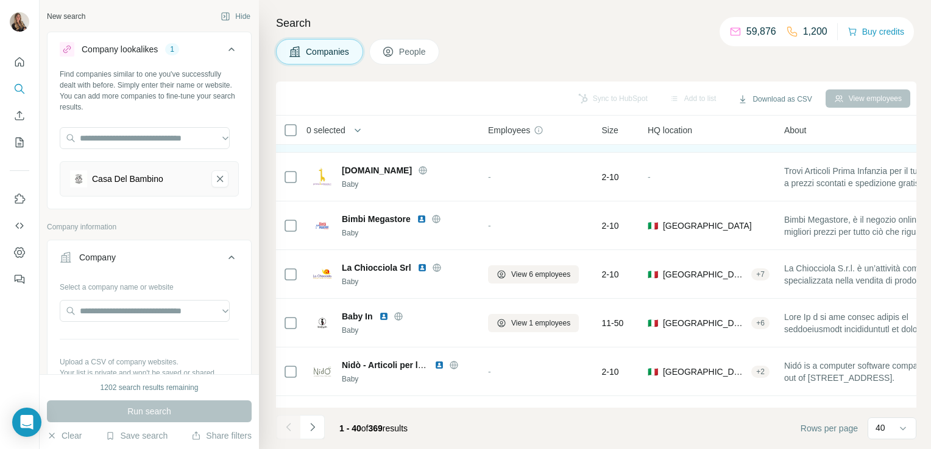
scroll to position [185, 0]
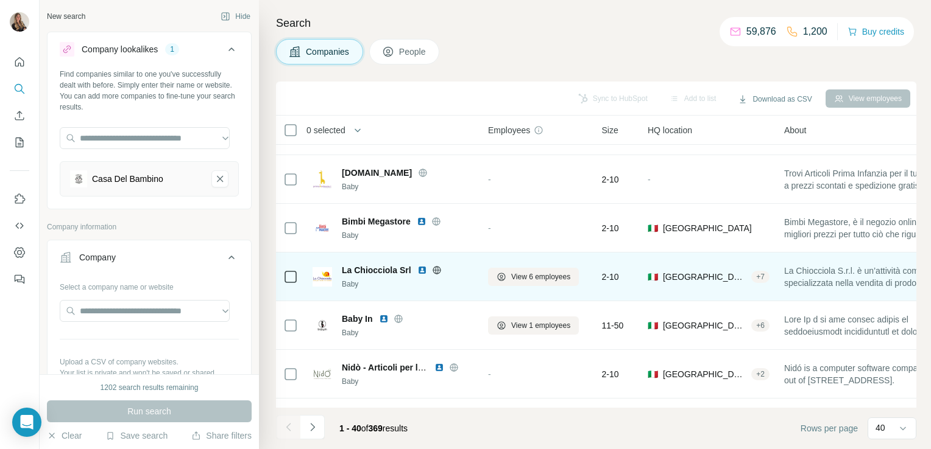
click at [435, 272] on icon at bounding box center [436, 270] width 3 height 8
click at [536, 272] on span "View 6 employees" at bounding box center [540, 277] width 59 height 11
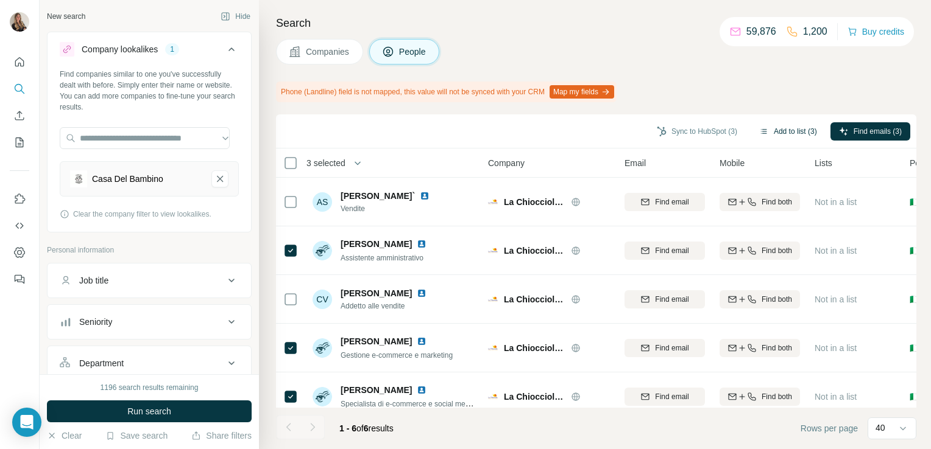
click at [772, 128] on button "Add to list (3)" at bounding box center [787, 131] width 75 height 18
click at [777, 134] on button "Add to list (3)" at bounding box center [787, 131] width 75 height 18
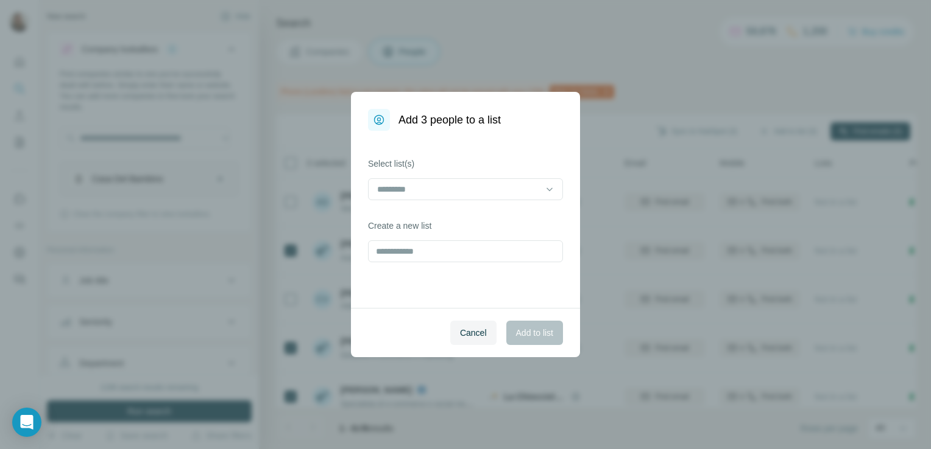
click at [477, 236] on div "Create a new list" at bounding box center [465, 241] width 195 height 43
click at [400, 264] on div "Select list(s) Create a new list" at bounding box center [465, 219] width 229 height 177
click at [395, 252] on input "text" at bounding box center [465, 252] width 195 height 22
type input "**********"
click at [520, 325] on button "Add to list" at bounding box center [534, 333] width 57 height 24
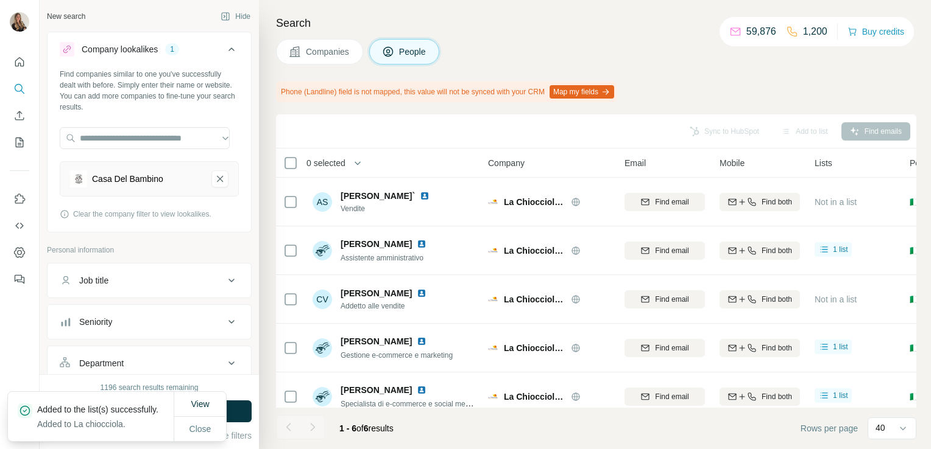
click at [319, 59] on button "Companies" at bounding box center [319, 52] width 87 height 26
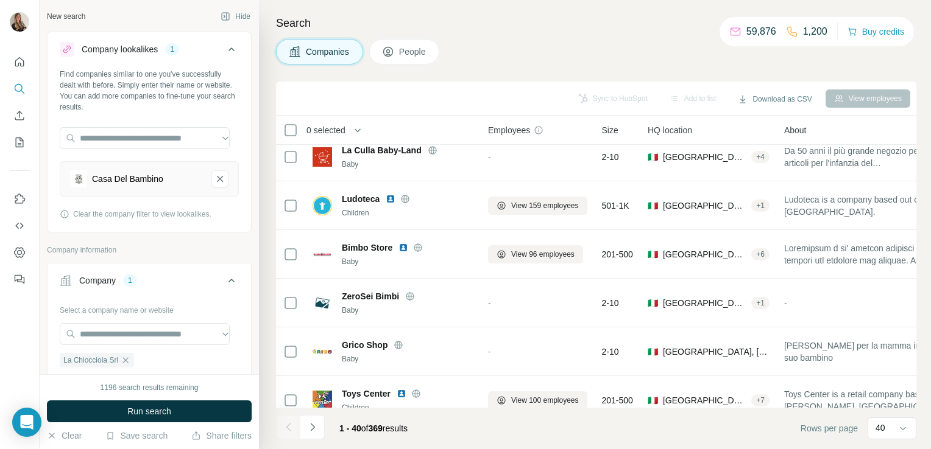
scroll to position [1157, 0]
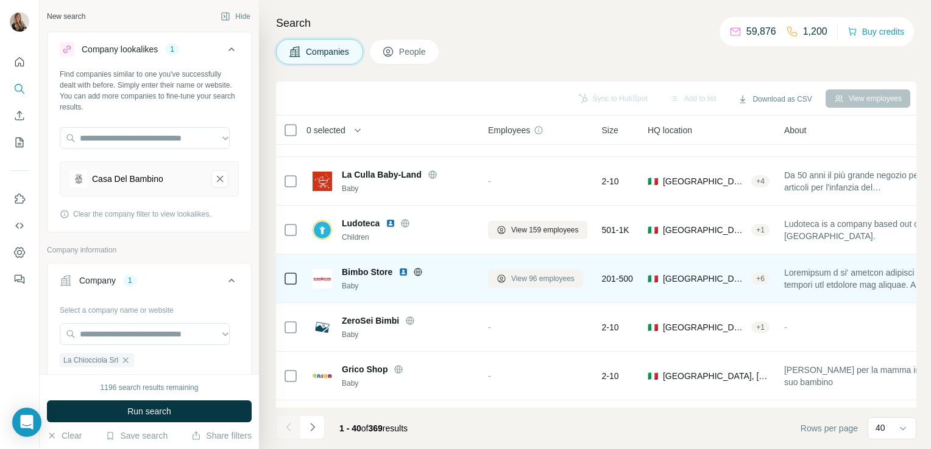
click at [523, 277] on span "View 96 employees" at bounding box center [542, 278] width 63 height 11
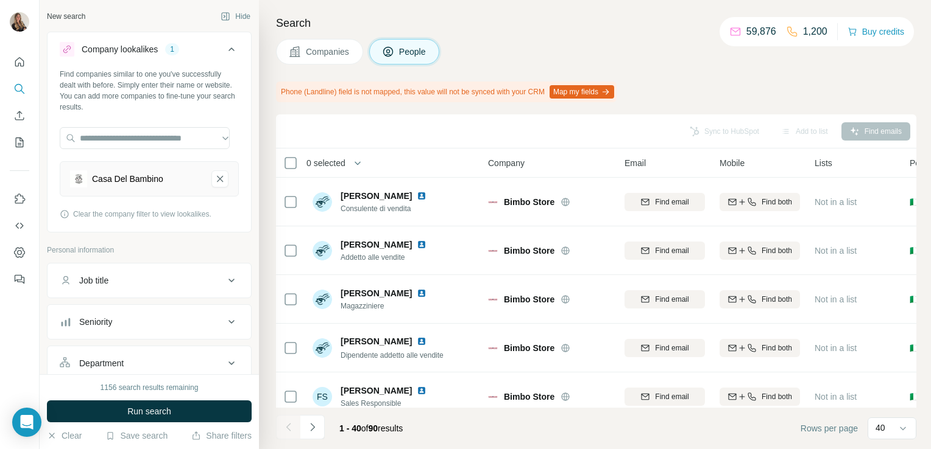
scroll to position [1724, 0]
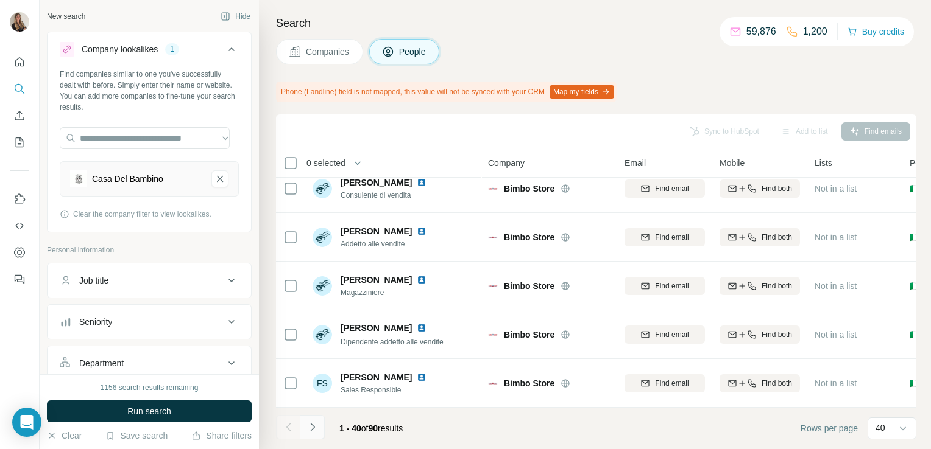
click at [318, 429] on button "Navigate to next page" at bounding box center [312, 427] width 24 height 24
click at [286, 431] on icon "Navigate to previous page" at bounding box center [289, 427] width 12 height 12
click at [316, 432] on icon "Navigate to next page" at bounding box center [312, 427] width 12 height 12
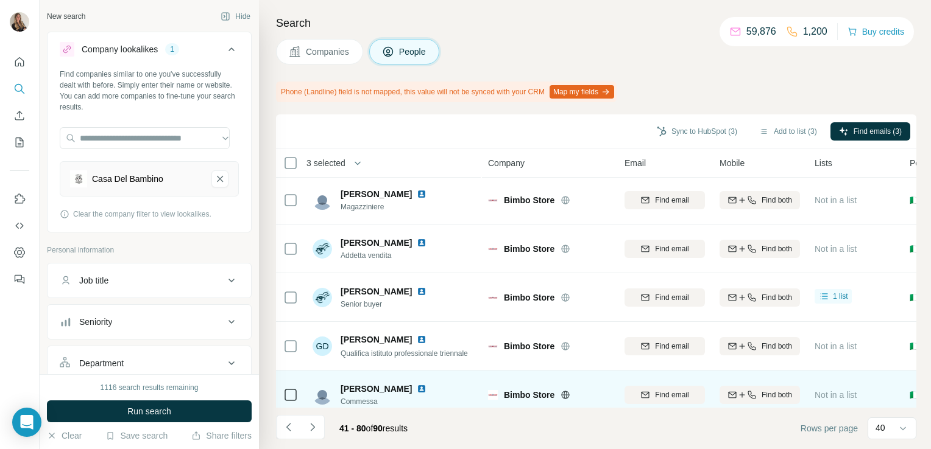
scroll to position [0, 0]
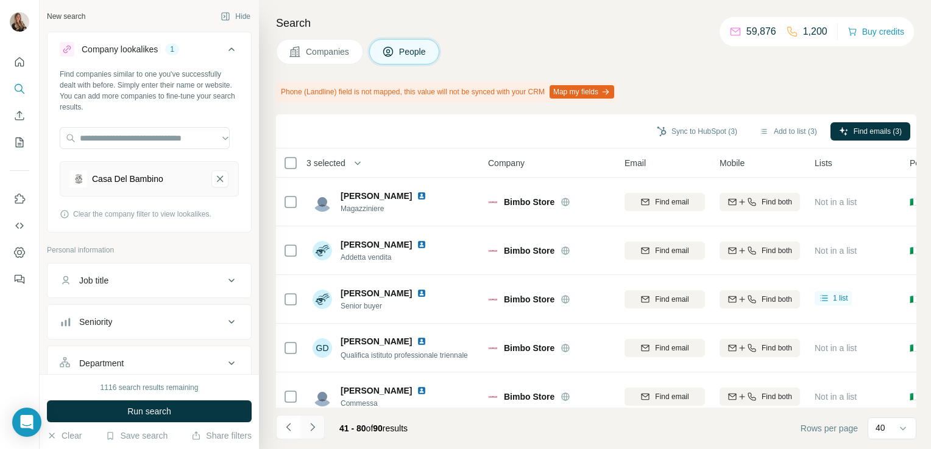
click at [311, 429] on icon "Navigate to next page" at bounding box center [312, 427] width 12 height 12
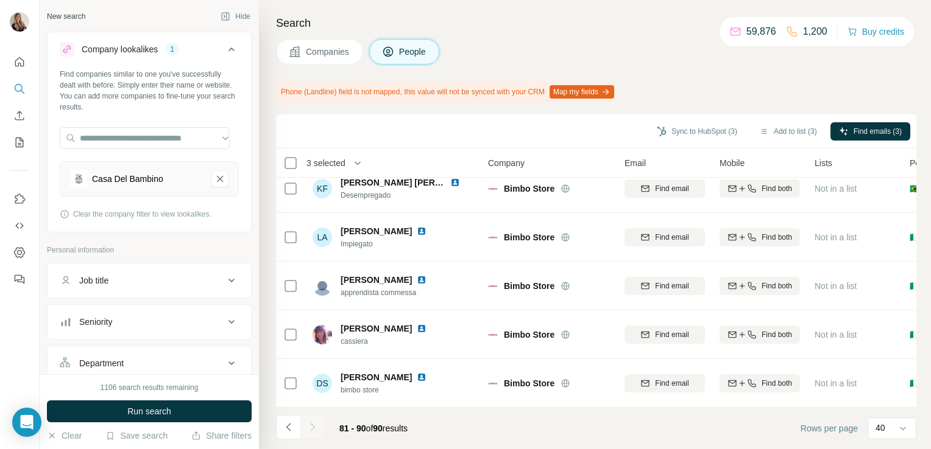
click at [314, 428] on div at bounding box center [312, 427] width 24 height 24
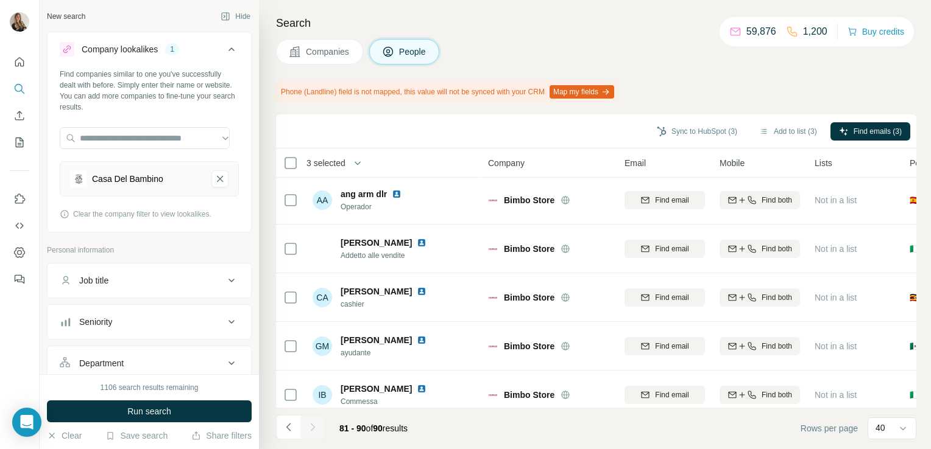
scroll to position [0, 0]
click at [297, 424] on button "Navigate to previous page" at bounding box center [288, 427] width 24 height 24
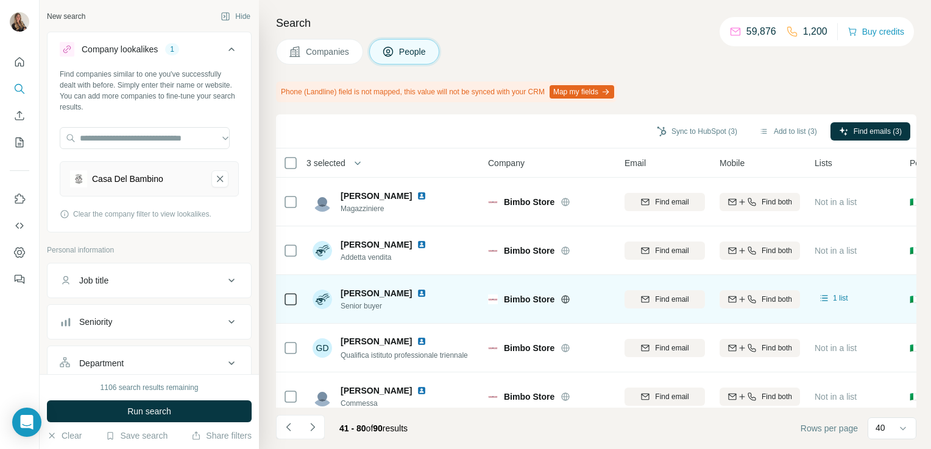
click at [287, 306] on icon at bounding box center [290, 299] width 15 height 15
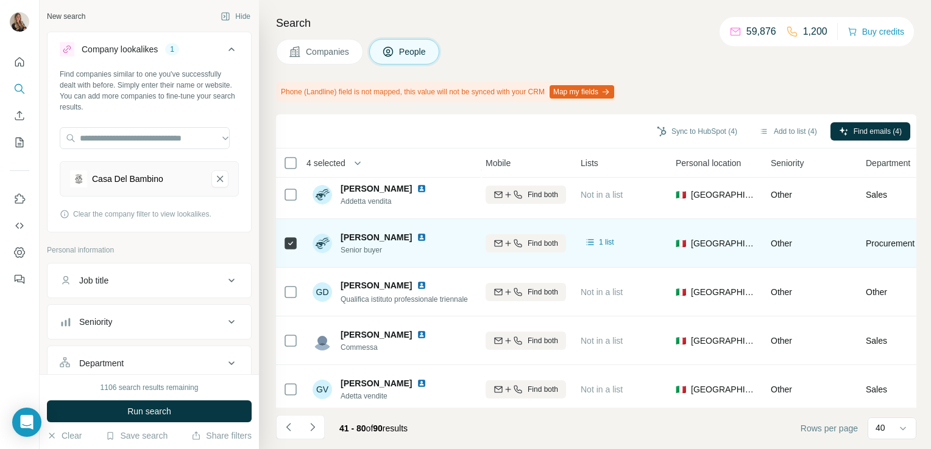
scroll to position [56, 227]
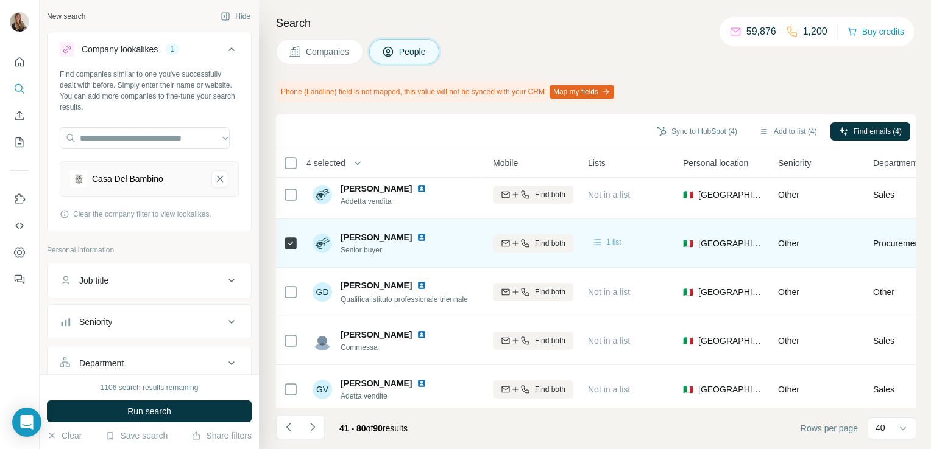
click at [611, 242] on span "1 list" at bounding box center [613, 242] width 15 height 11
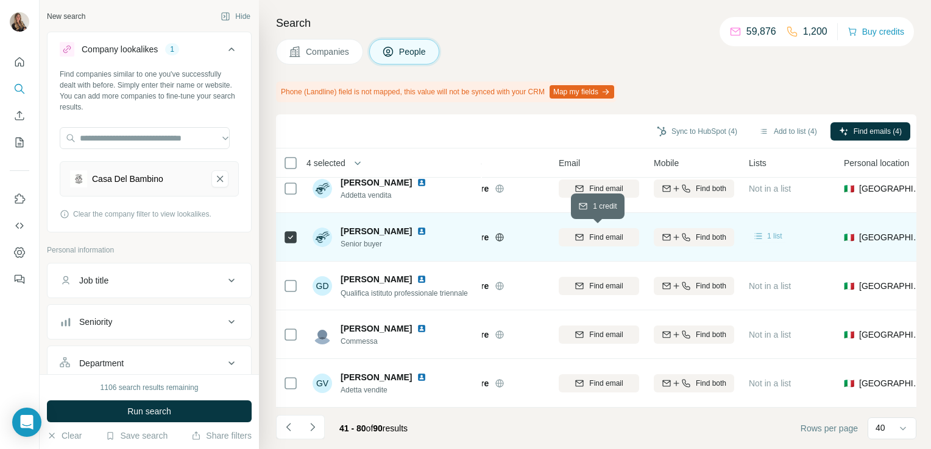
scroll to position [62, 0]
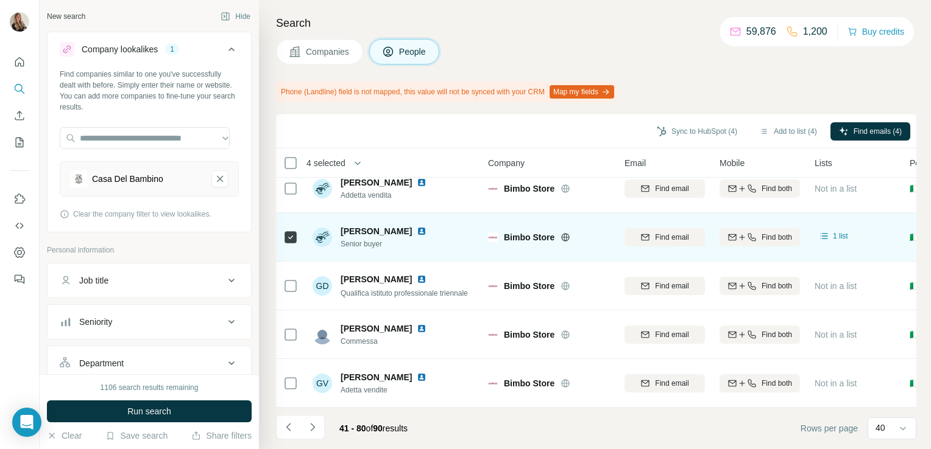
click at [423, 232] on img at bounding box center [422, 232] width 10 height 10
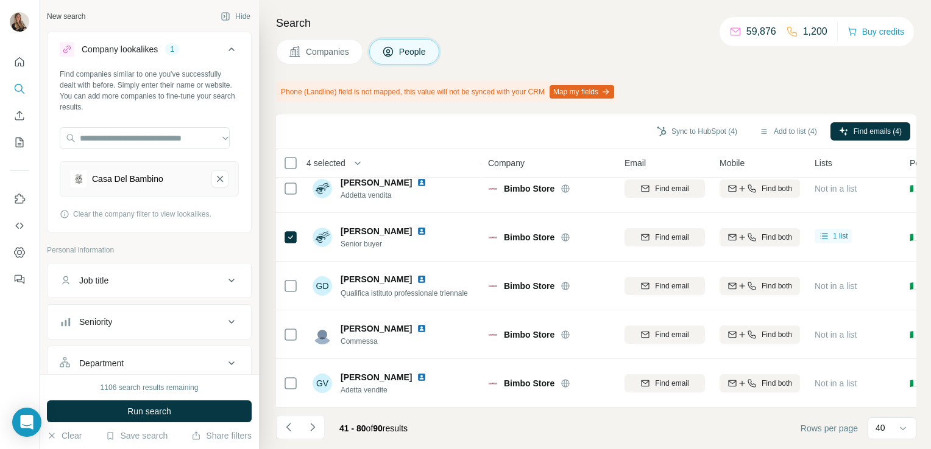
click at [328, 36] on div "Search Companies People Phone (Landline) field is not mapped, this value will n…" at bounding box center [595, 224] width 672 height 449
click at [323, 55] on span "Companies" at bounding box center [328, 52] width 44 height 12
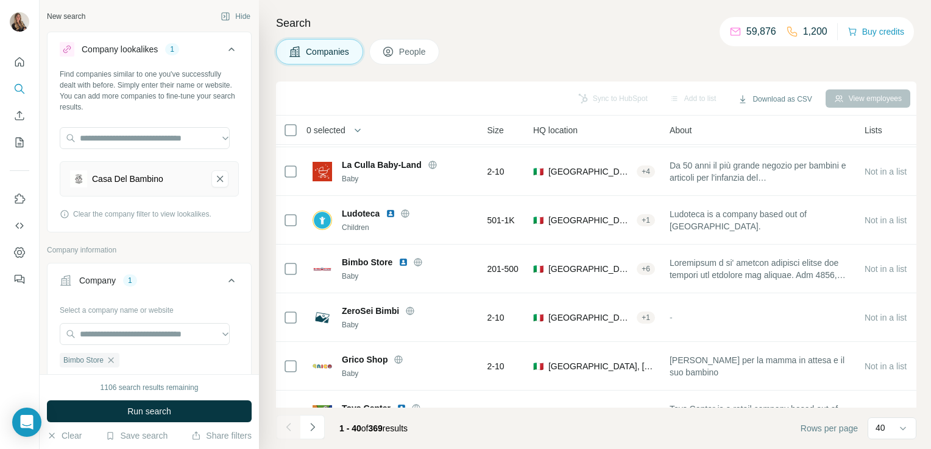
scroll to position [1167, 0]
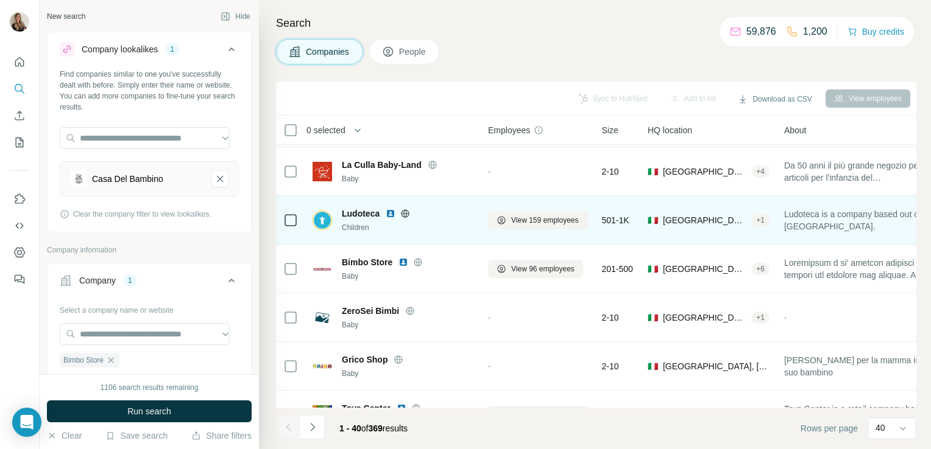
click at [407, 214] on icon at bounding box center [405, 213] width 3 height 8
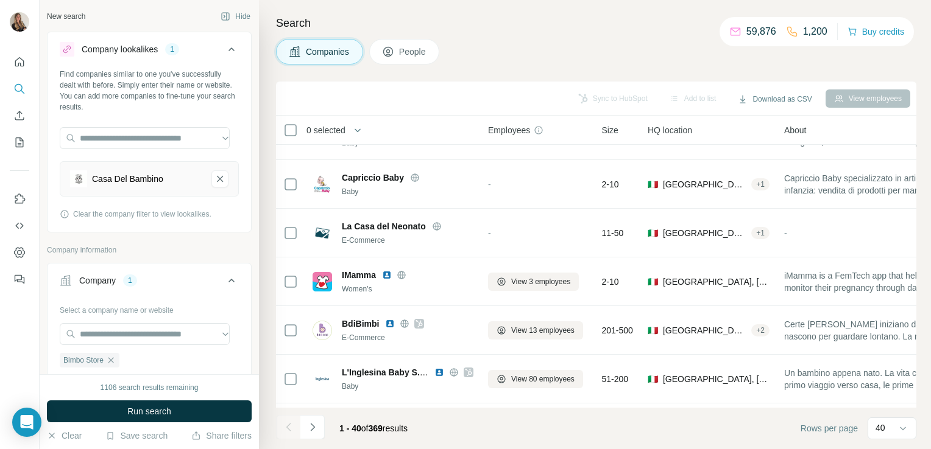
scroll to position [1691, 0]
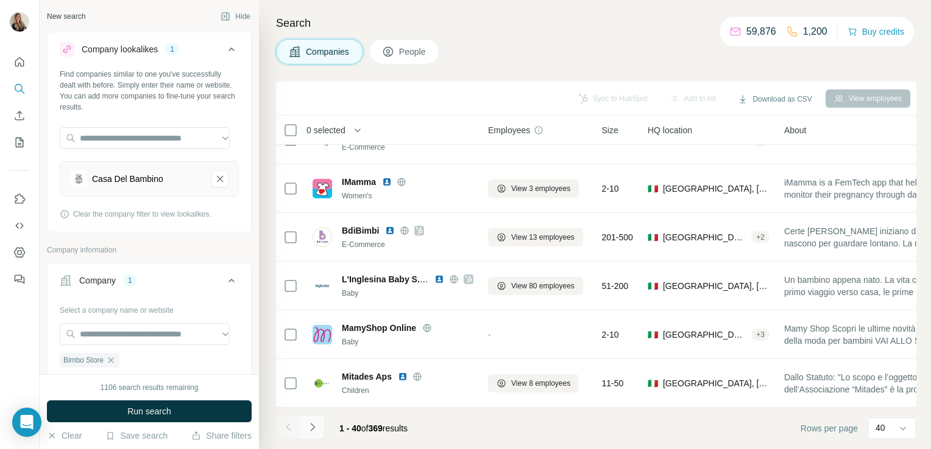
click at [314, 430] on icon "Navigate to next page" at bounding box center [312, 427] width 12 height 12
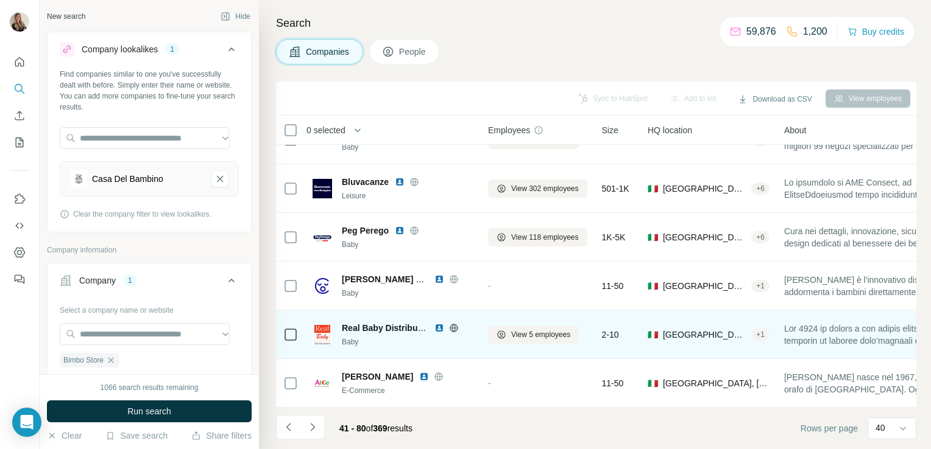
click at [450, 328] on icon at bounding box center [453, 328] width 8 height 1
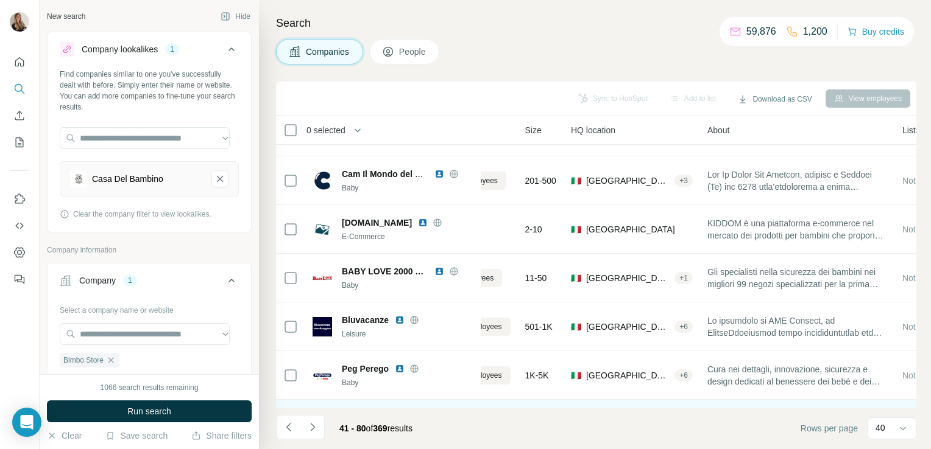
scroll to position [1547, 0]
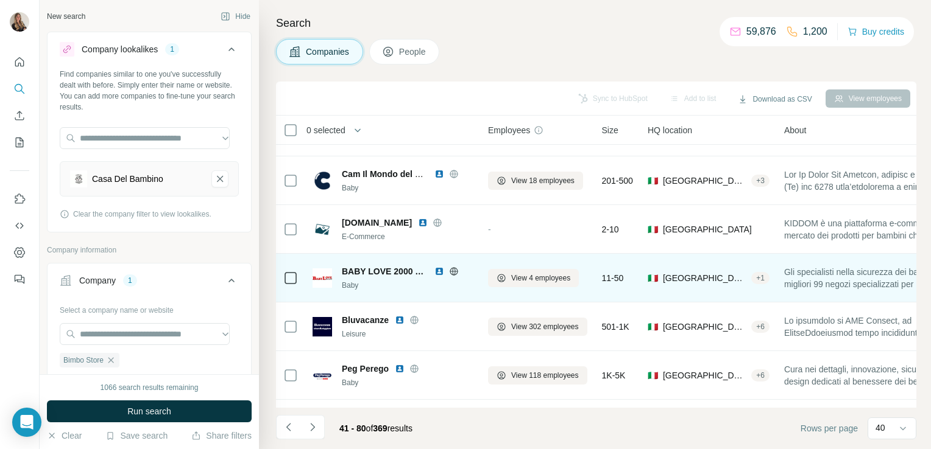
click at [451, 272] on icon at bounding box center [454, 272] width 10 height 10
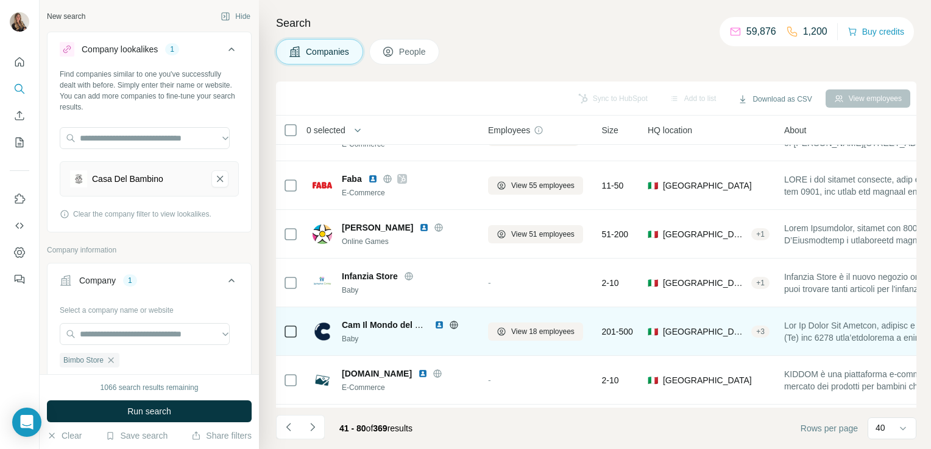
scroll to position [1398, 0]
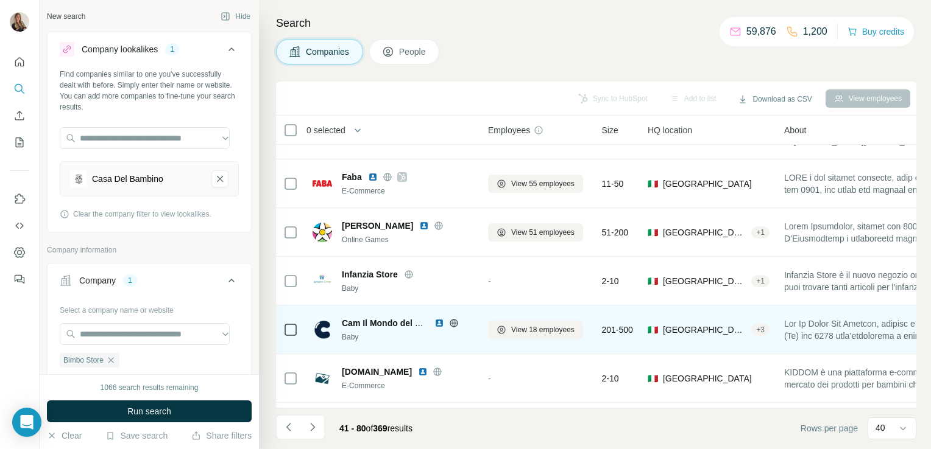
click at [456, 322] on icon at bounding box center [454, 324] width 10 height 10
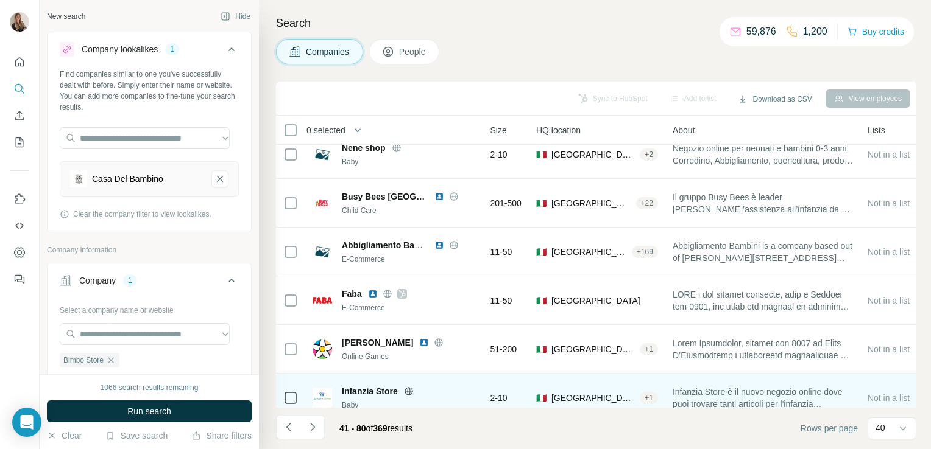
scroll to position [1281, 0]
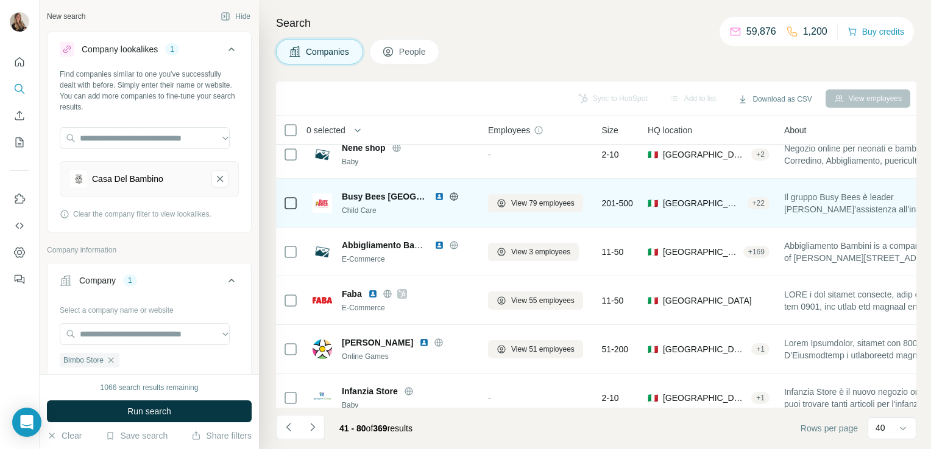
click at [452, 198] on icon at bounding box center [453, 196] width 3 height 8
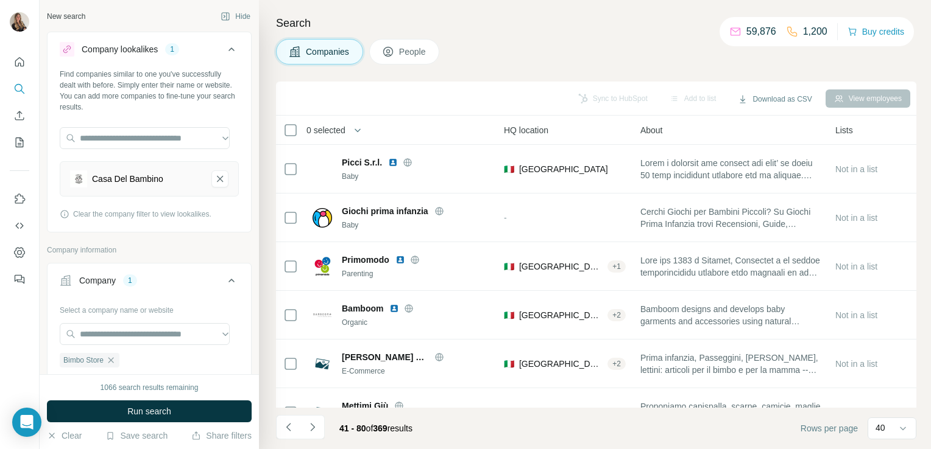
scroll to position [0, 0]
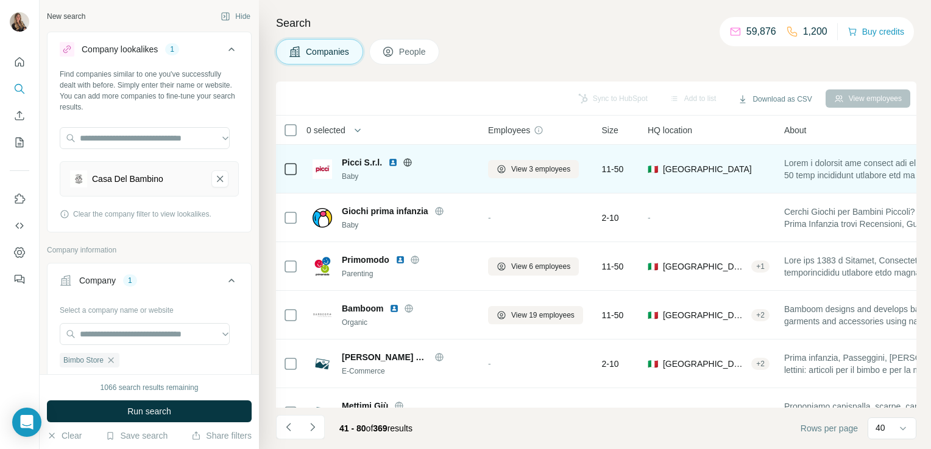
click at [406, 163] on icon at bounding box center [407, 162] width 3 height 8
click at [498, 164] on icon at bounding box center [501, 169] width 10 height 10
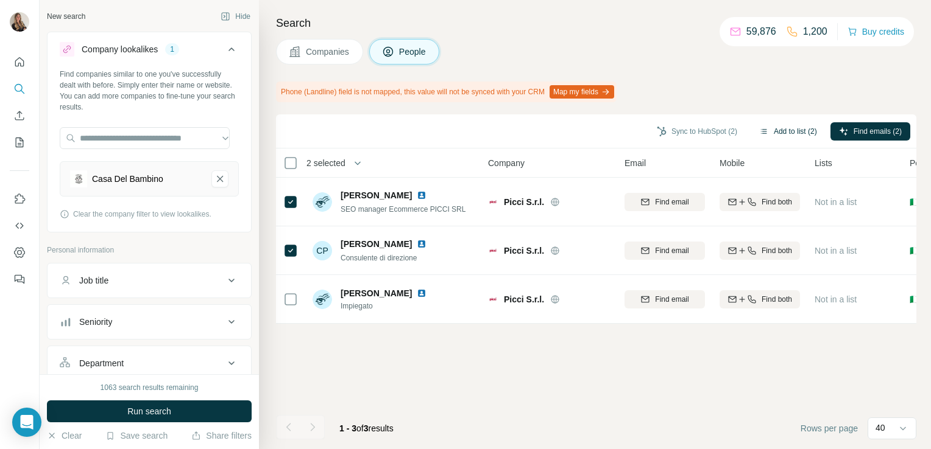
click at [796, 130] on button "Add to list (2)" at bounding box center [787, 131] width 75 height 18
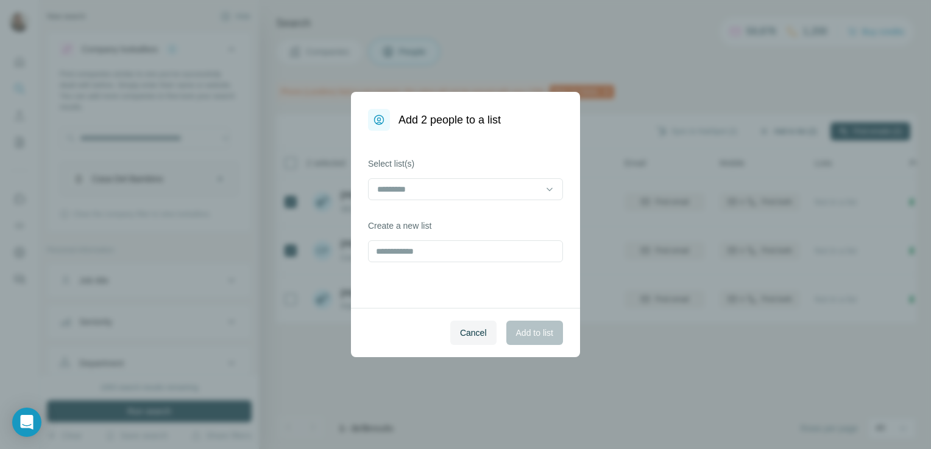
click at [761, 135] on body "New search Hide Company lookalikes 1 Find companies similar to one you've succe…" at bounding box center [465, 224] width 931 height 449
click at [417, 246] on input "text" at bounding box center [465, 252] width 195 height 22
type input "**********"
click at [555, 333] on button "Add to list" at bounding box center [534, 333] width 57 height 24
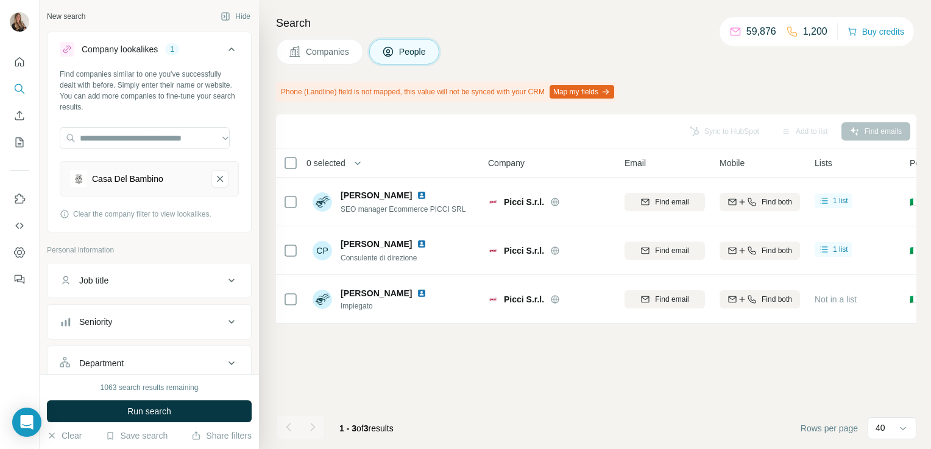
click at [324, 48] on span "Companies" at bounding box center [328, 52] width 44 height 12
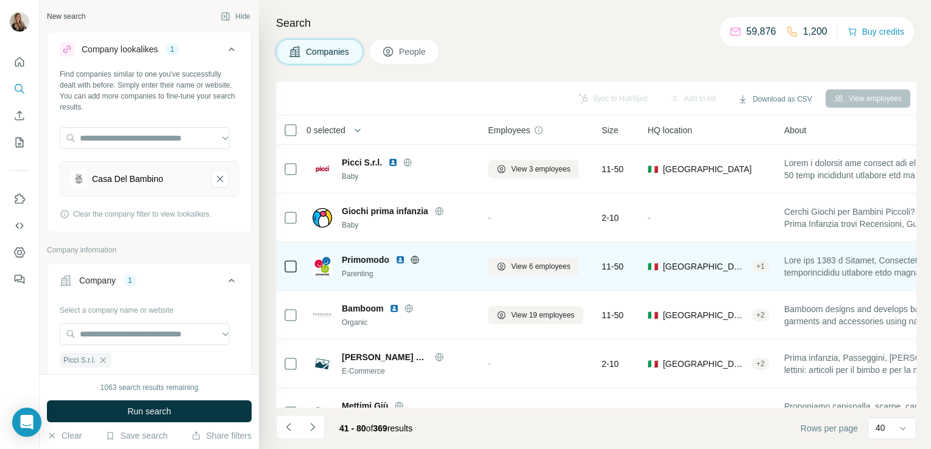
click at [417, 259] on icon at bounding box center [415, 260] width 10 height 10
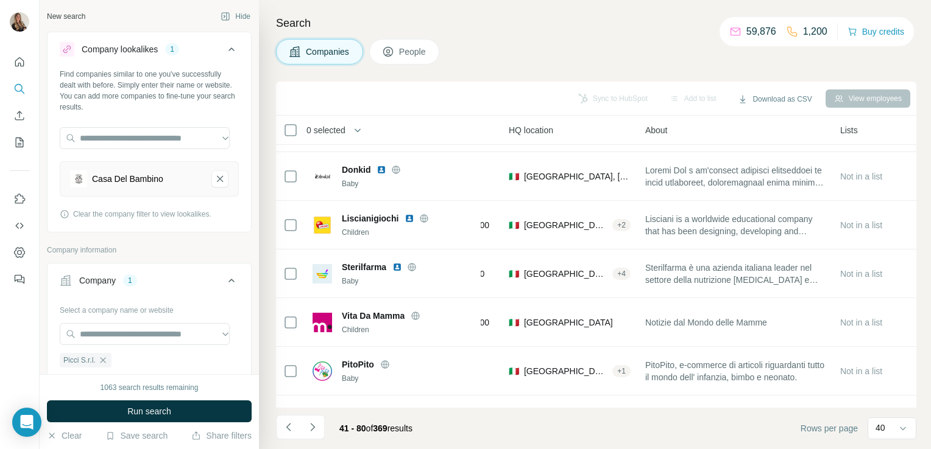
scroll to position [918, 0]
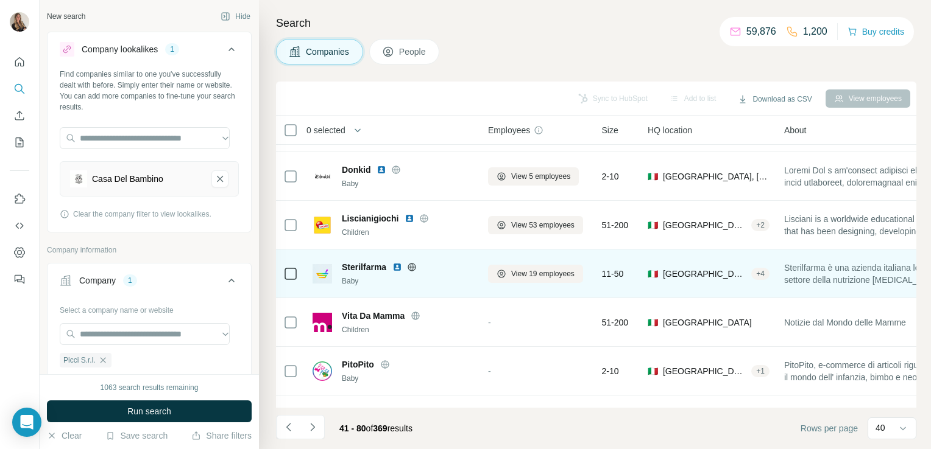
click at [414, 262] on icon at bounding box center [412, 267] width 10 height 10
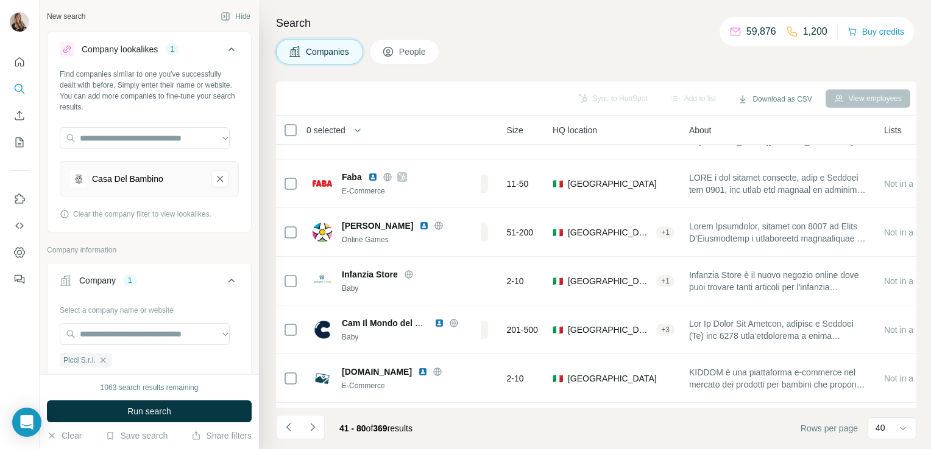
scroll to position [1398, 0]
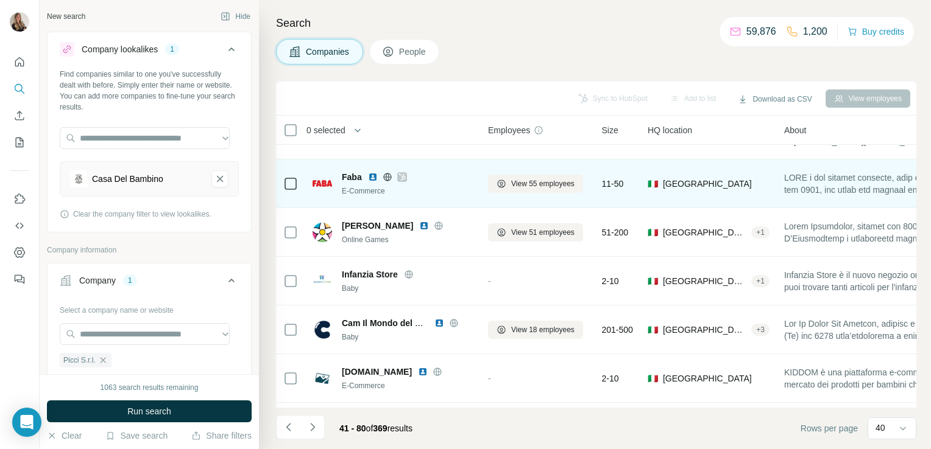
click at [387, 173] on icon at bounding box center [387, 177] width 3 height 8
click at [403, 180] on icon at bounding box center [401, 177] width 7 height 10
click at [507, 185] on button "View 55 employees" at bounding box center [535, 184] width 95 height 18
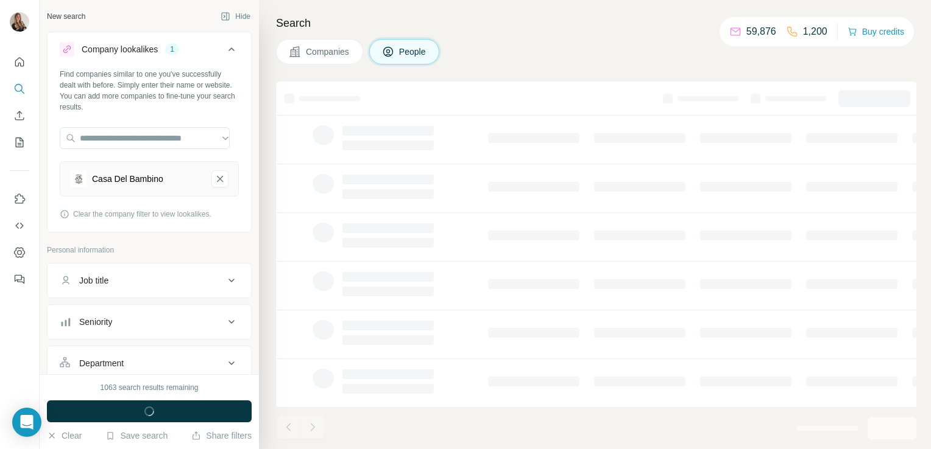
scroll to position [230, 0]
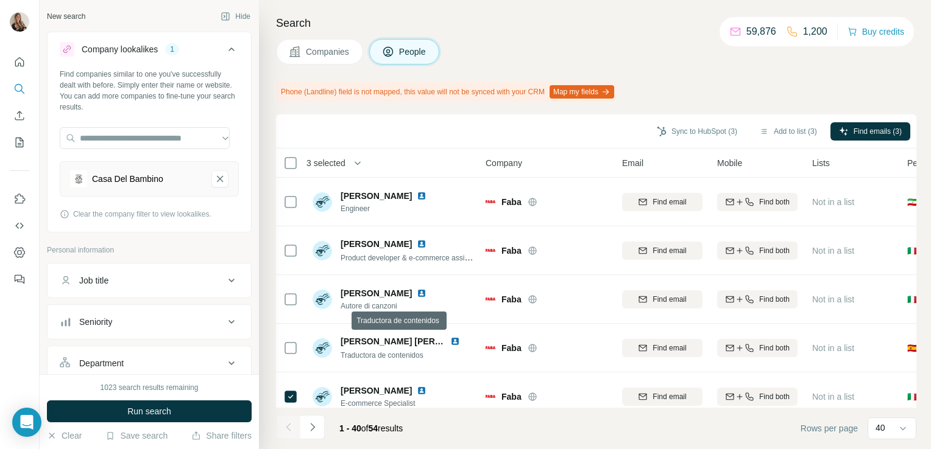
scroll to position [1358, 2]
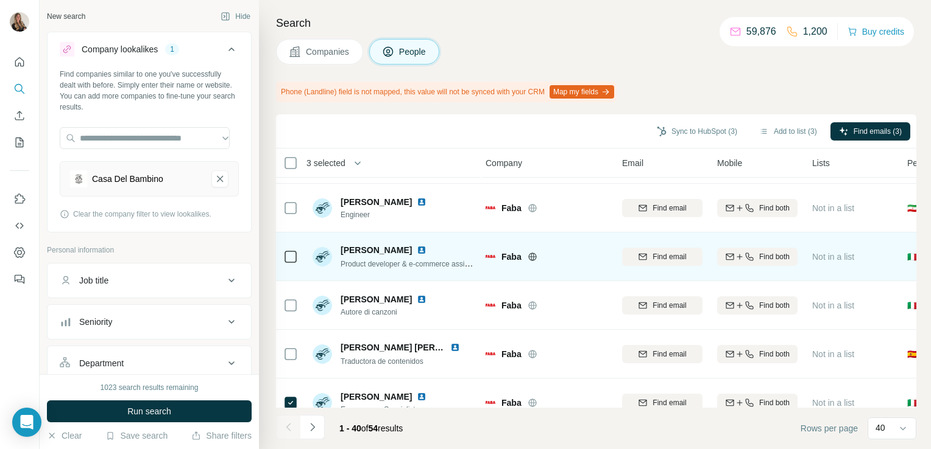
click at [298, 259] on td at bounding box center [290, 257] width 29 height 49
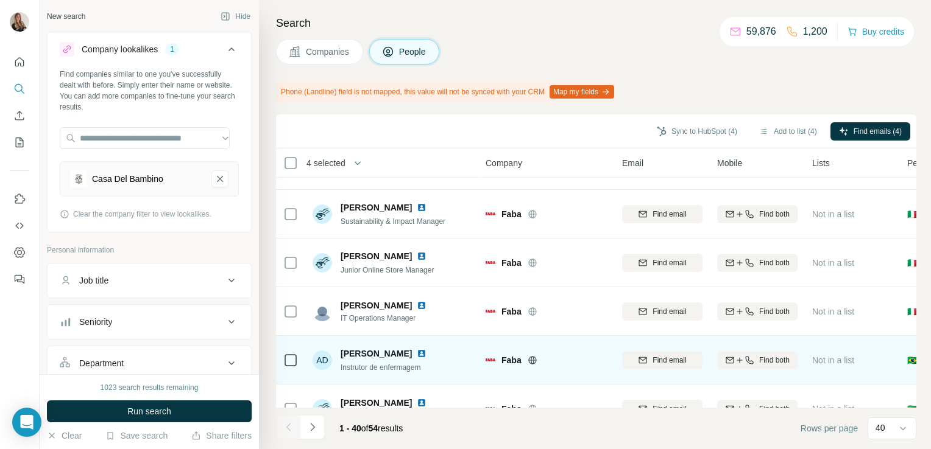
scroll to position [1141, 2]
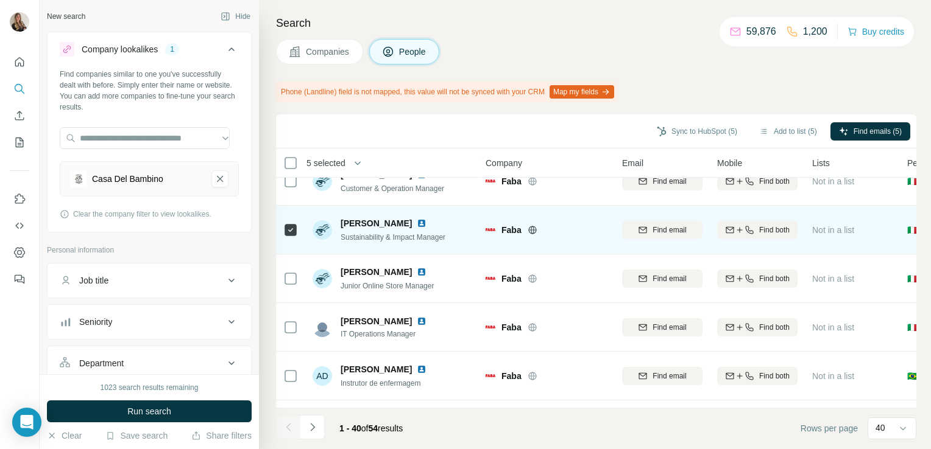
click at [389, 224] on div "[PERSON_NAME]" at bounding box center [392, 223] width 105 height 12
click at [417, 224] on img at bounding box center [422, 224] width 10 height 10
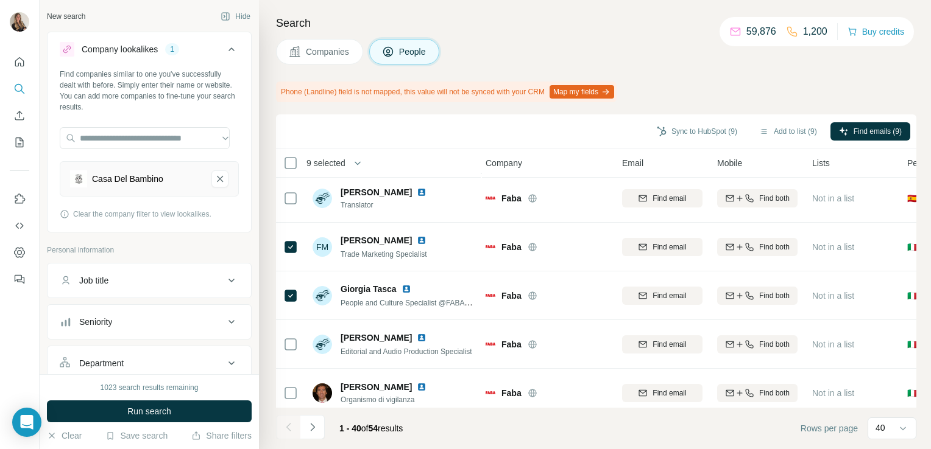
scroll to position [1724, 2]
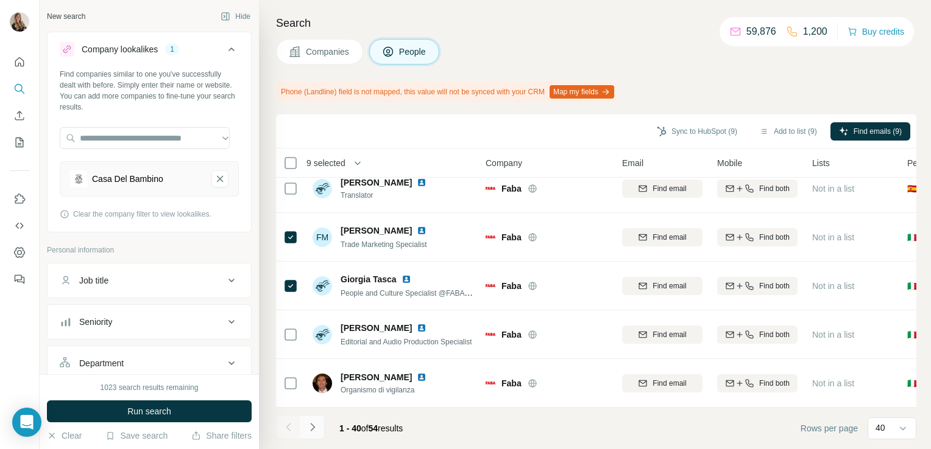
click at [314, 427] on icon "Navigate to next page" at bounding box center [312, 427] width 4 height 8
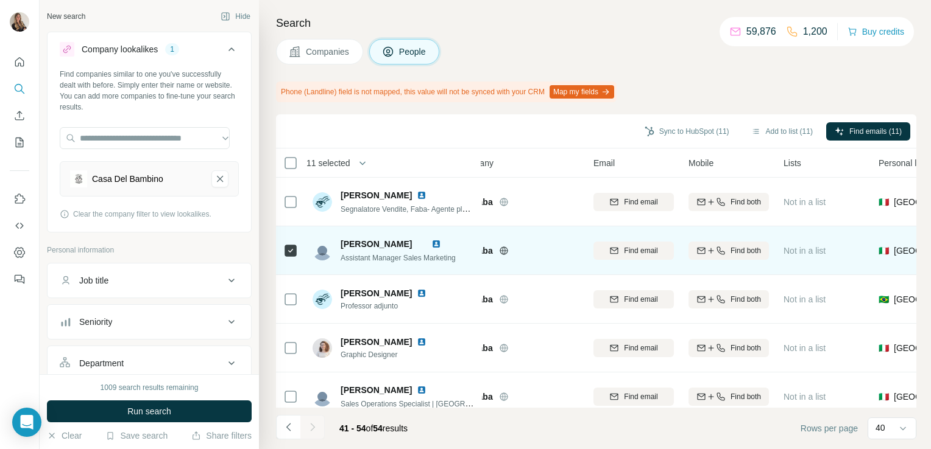
scroll to position [0, 30]
click at [441, 245] on img at bounding box center [436, 244] width 10 height 10
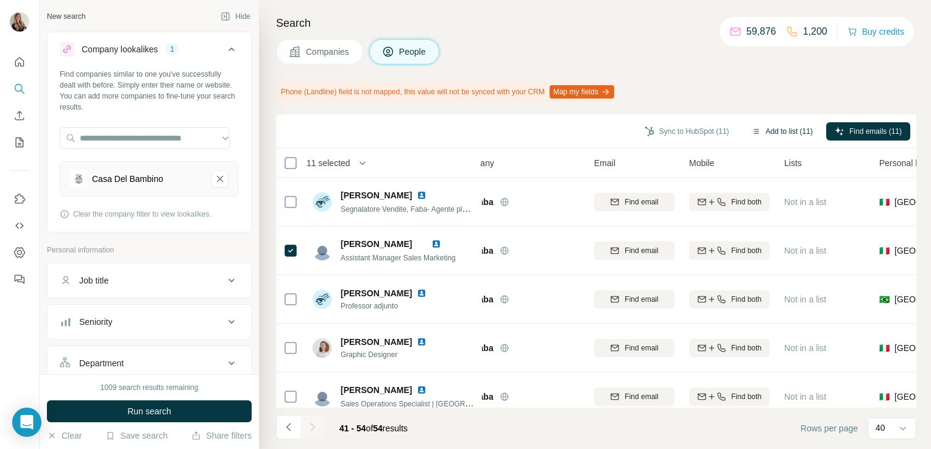
click at [792, 130] on button "Add to list (11)" at bounding box center [781, 131] width 79 height 18
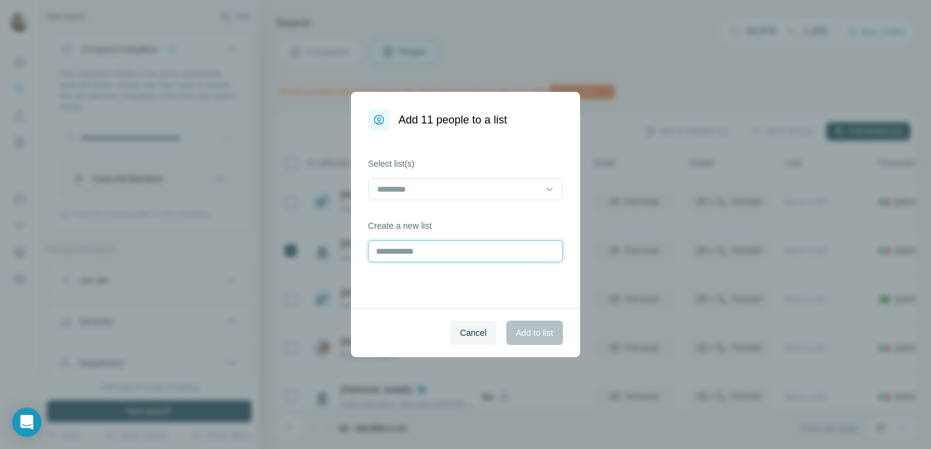
click at [402, 251] on input "text" at bounding box center [465, 252] width 195 height 22
type input "****"
click at [519, 333] on span "Add to list" at bounding box center [534, 333] width 37 height 12
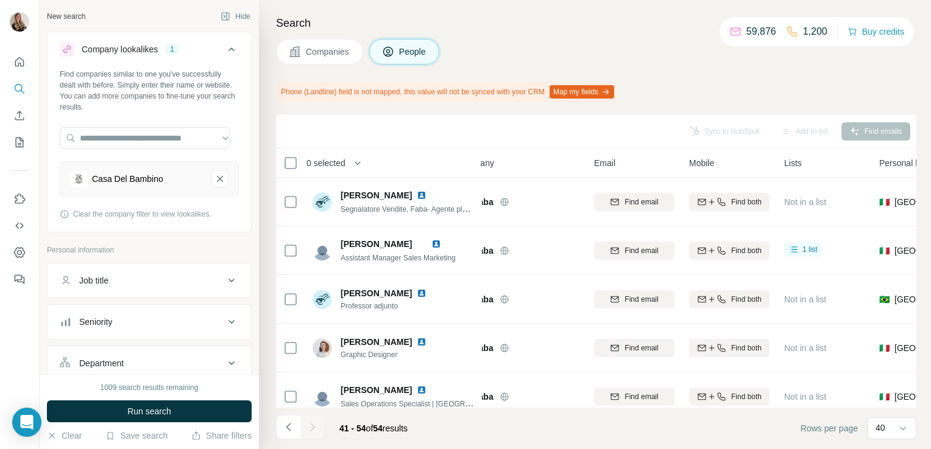
click at [311, 51] on span "Companies" at bounding box center [328, 52] width 44 height 12
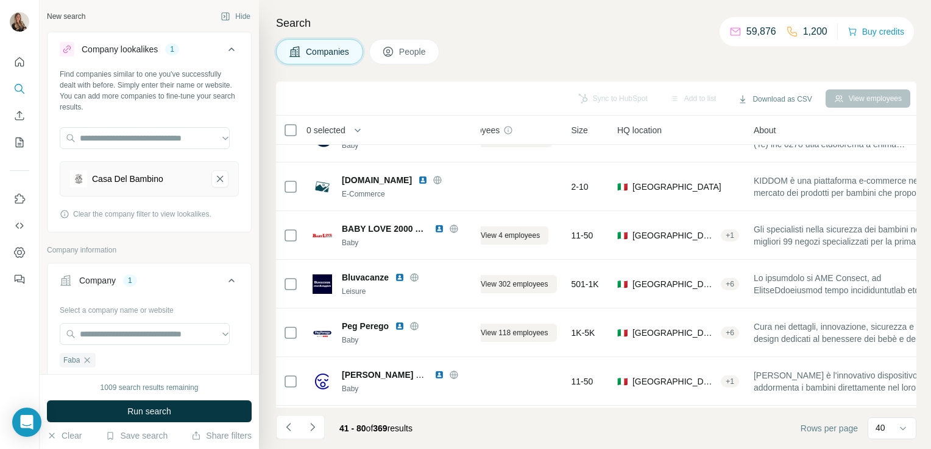
scroll to position [1691, 33]
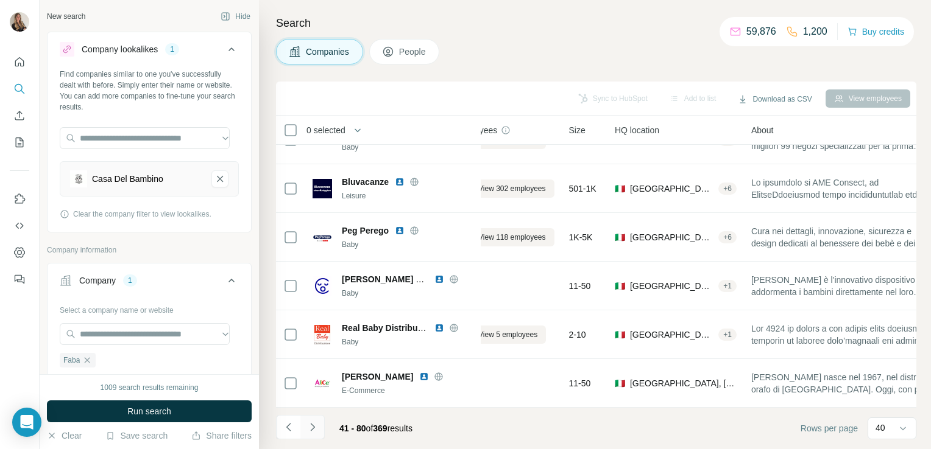
click at [312, 424] on icon "Navigate to next page" at bounding box center [312, 427] width 12 height 12
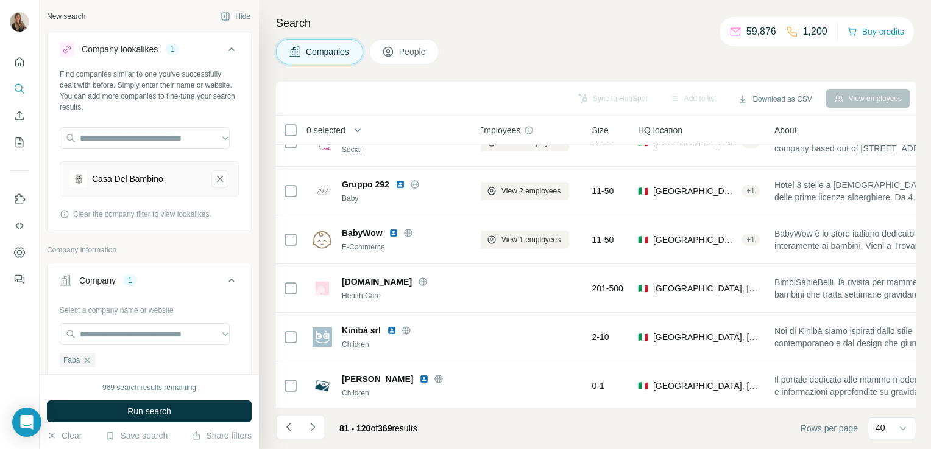
scroll to position [417, 0]
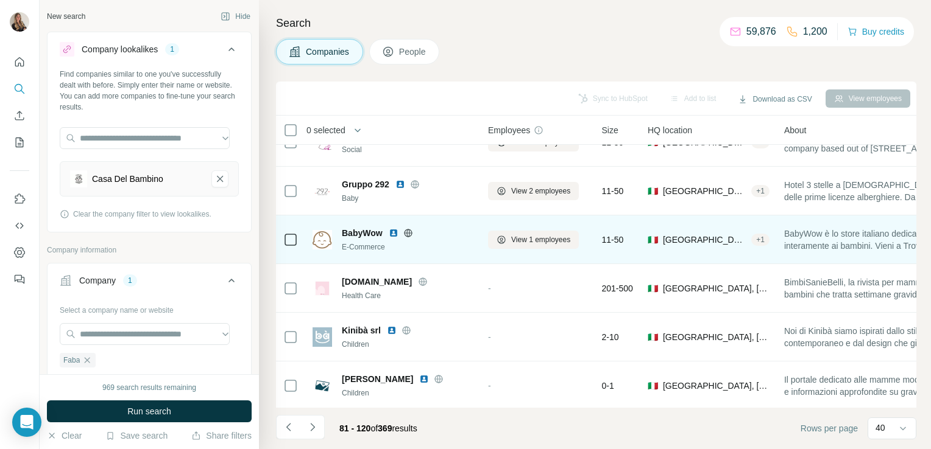
click at [407, 230] on icon at bounding box center [408, 233] width 10 height 10
click at [523, 240] on span "View 1 employees" at bounding box center [540, 239] width 59 height 11
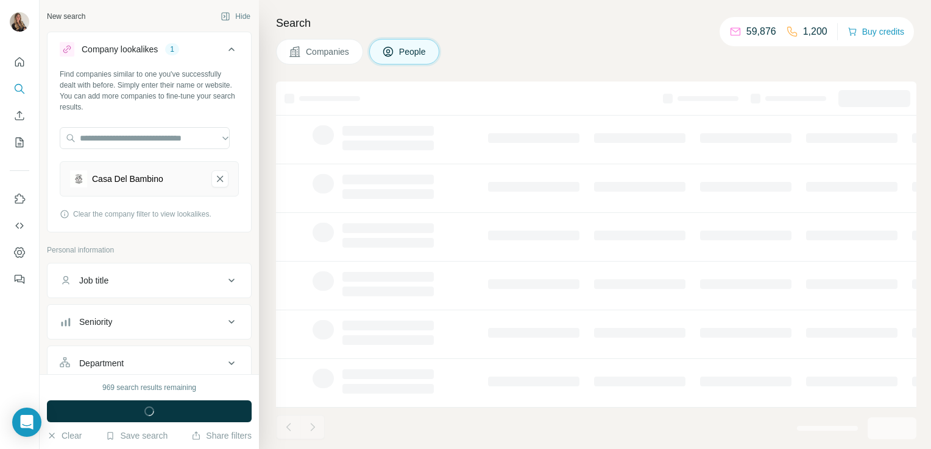
scroll to position [230, 0]
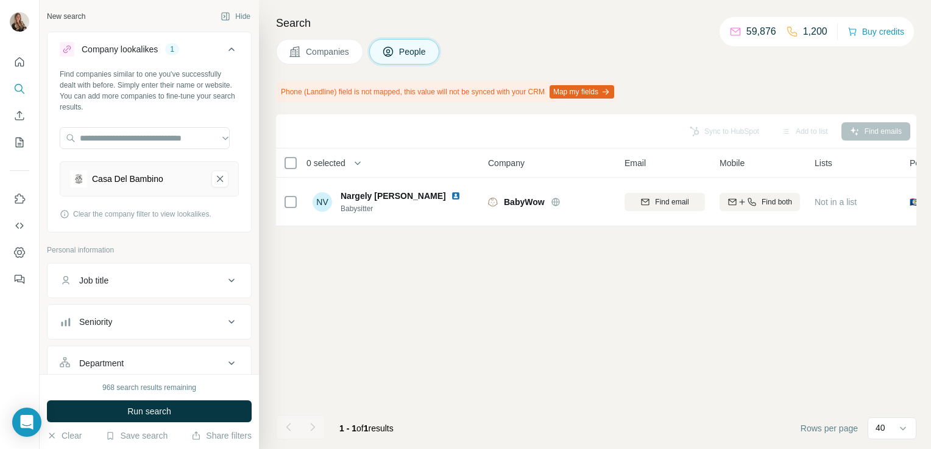
click at [318, 62] on button "Companies" at bounding box center [319, 52] width 87 height 26
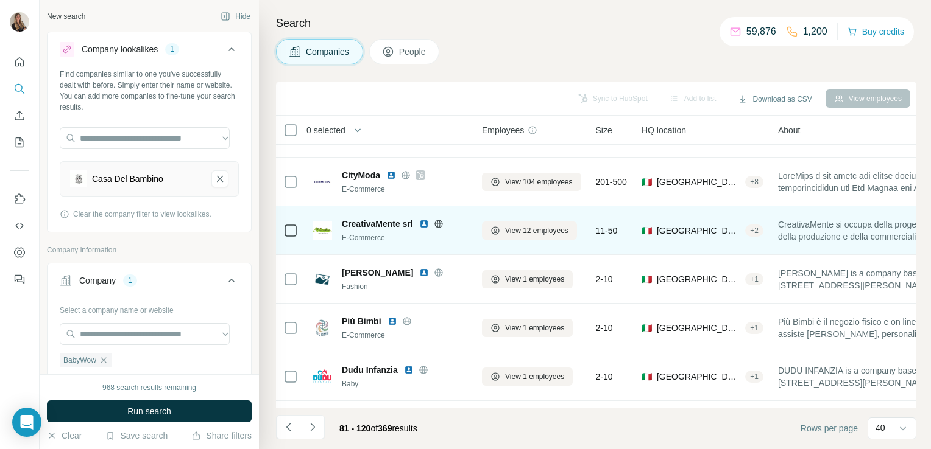
scroll to position [122, 6]
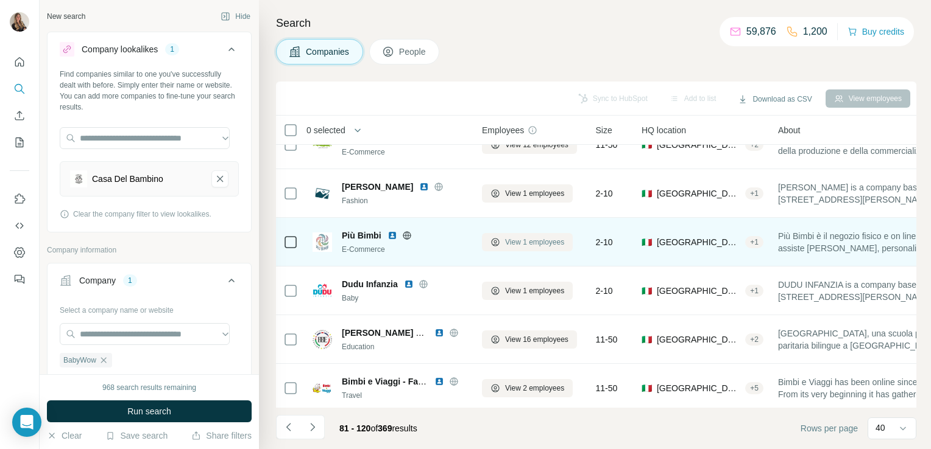
click at [519, 241] on span "View 1 employees" at bounding box center [534, 242] width 59 height 11
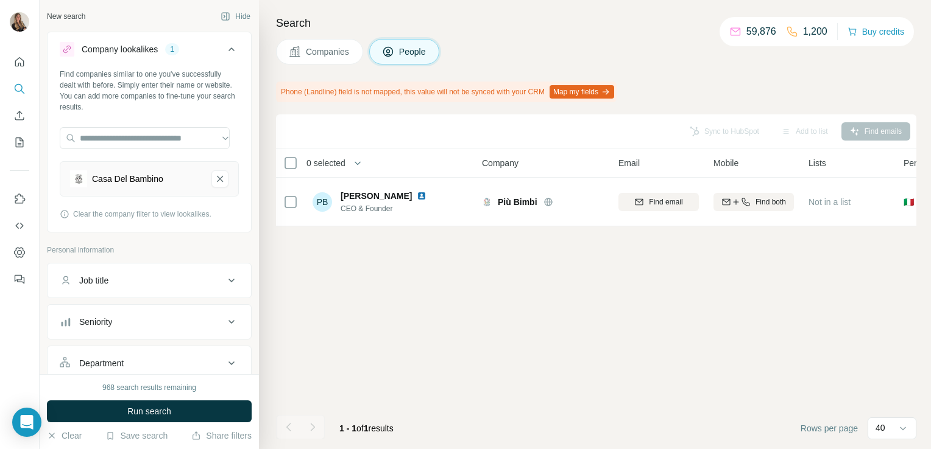
scroll to position [0, 6]
click at [306, 49] on span "Companies" at bounding box center [328, 52] width 44 height 12
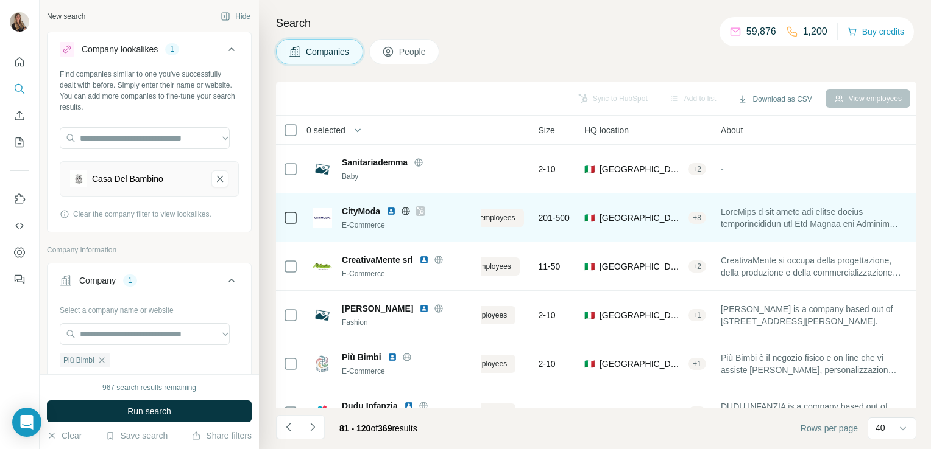
scroll to position [0, 65]
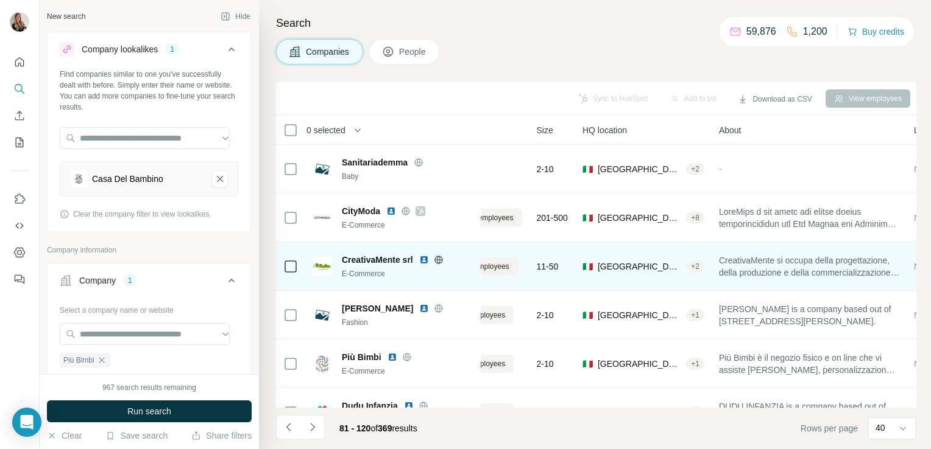
click at [436, 255] on icon at bounding box center [439, 260] width 10 height 10
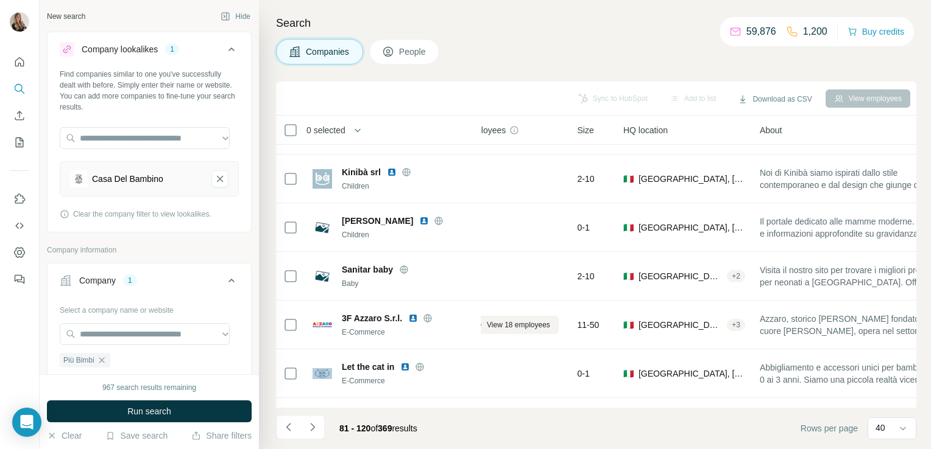
scroll to position [575, 19]
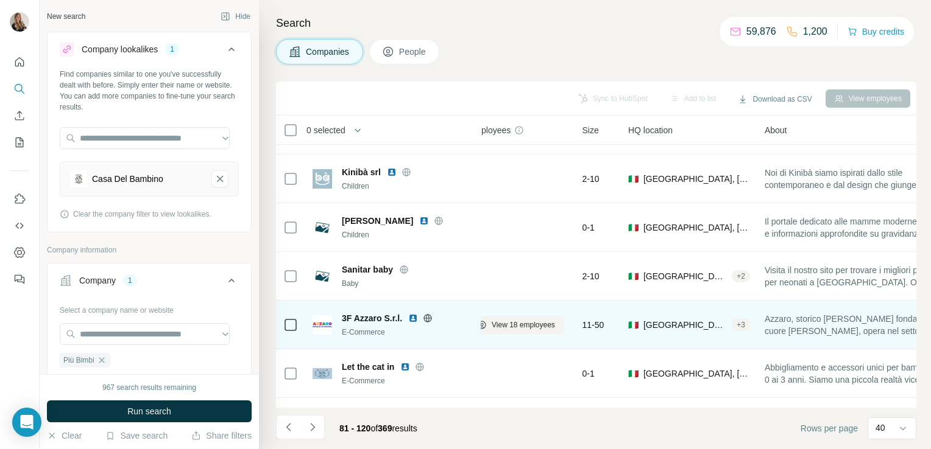
click at [429, 317] on icon at bounding box center [428, 319] width 10 height 10
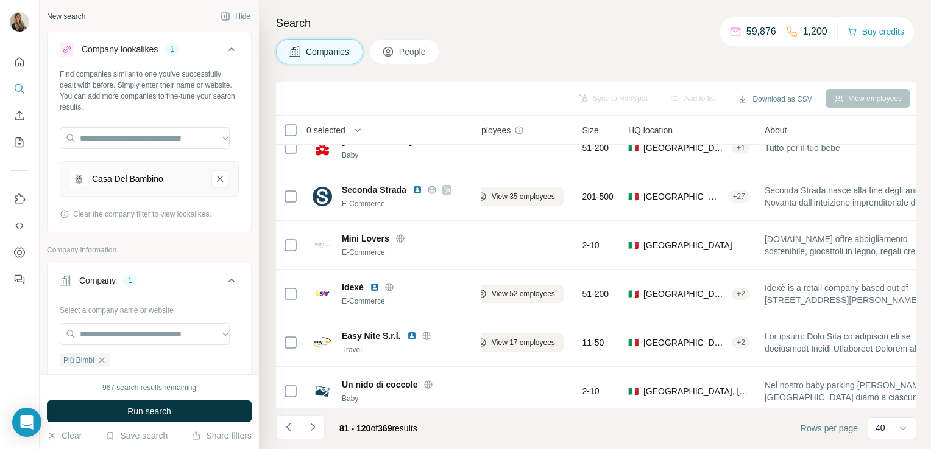
scroll to position [1640, 19]
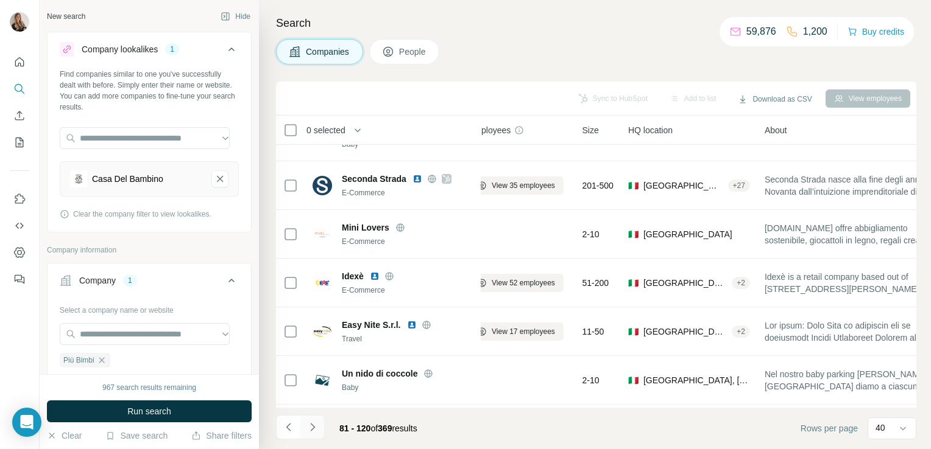
click at [312, 432] on icon "Navigate to next page" at bounding box center [312, 427] width 12 height 12
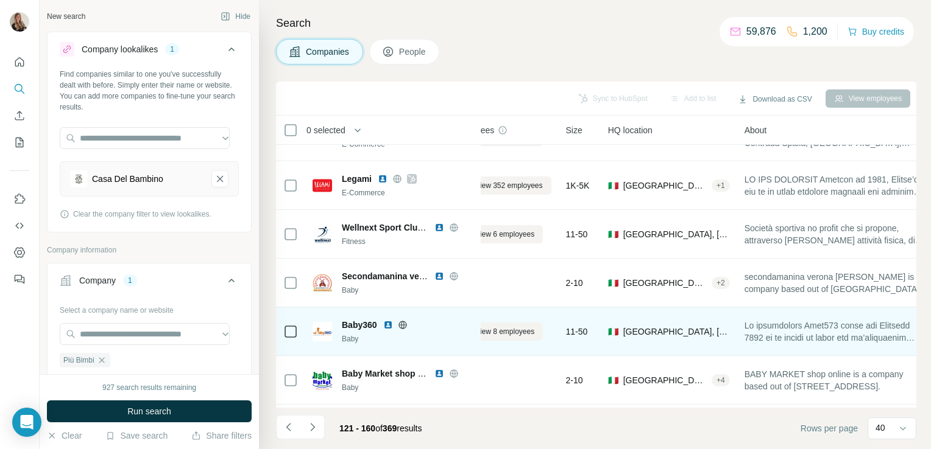
scroll to position [1640, 0]
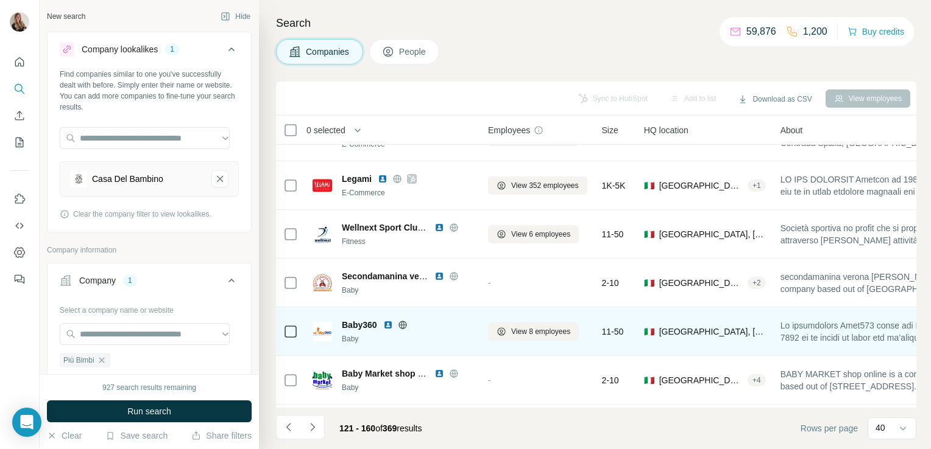
click at [400, 326] on icon at bounding box center [403, 325] width 10 height 10
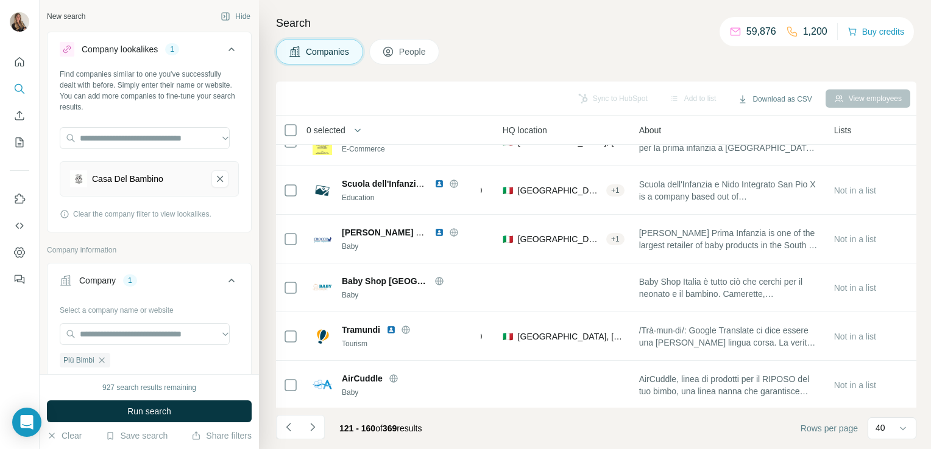
scroll to position [417, 0]
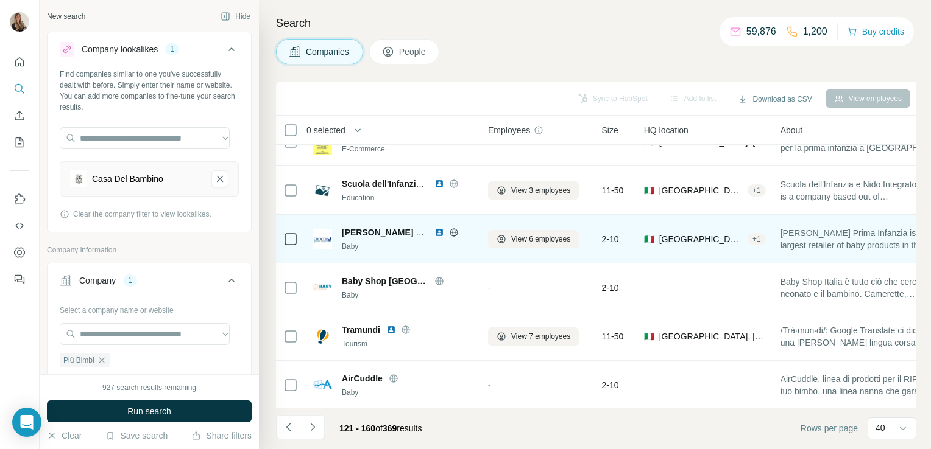
click at [452, 228] on icon at bounding box center [453, 232] width 8 height 8
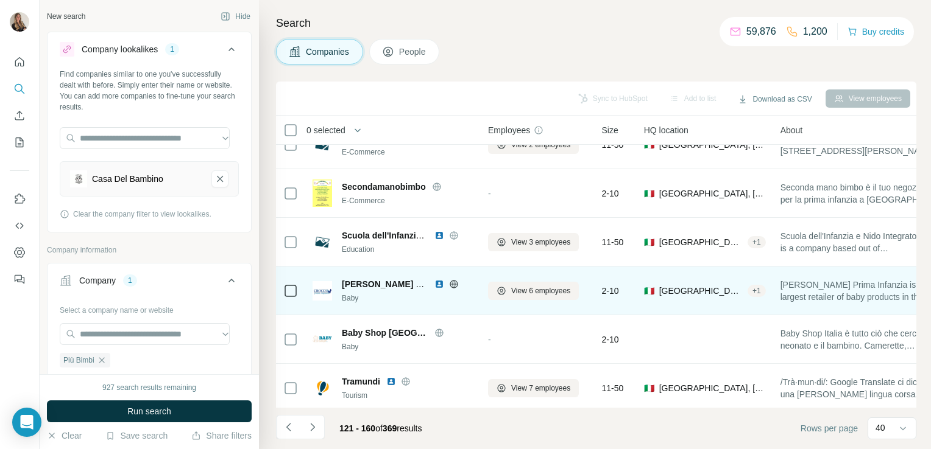
scroll to position [438, 0]
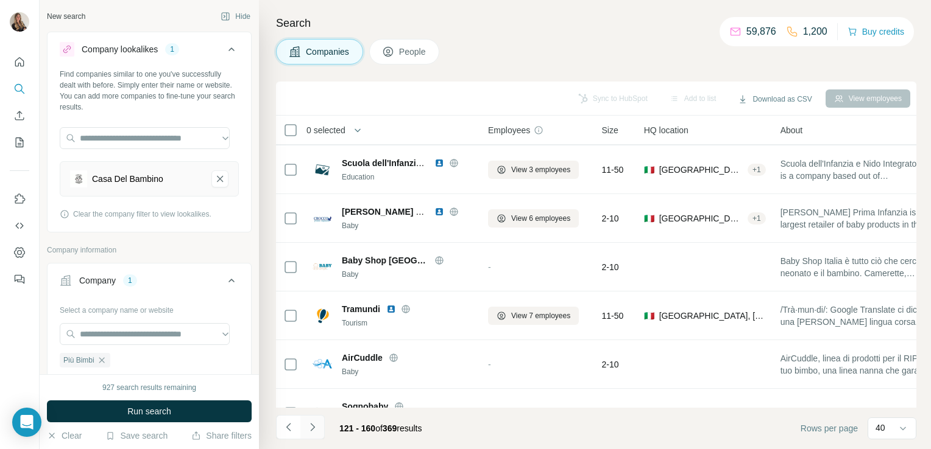
click at [314, 420] on button "Navigate to next page" at bounding box center [312, 427] width 24 height 24
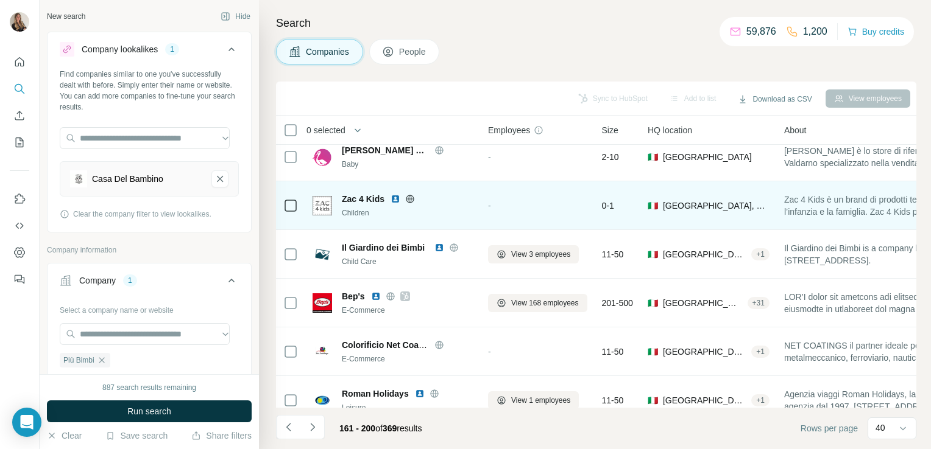
scroll to position [501, 0]
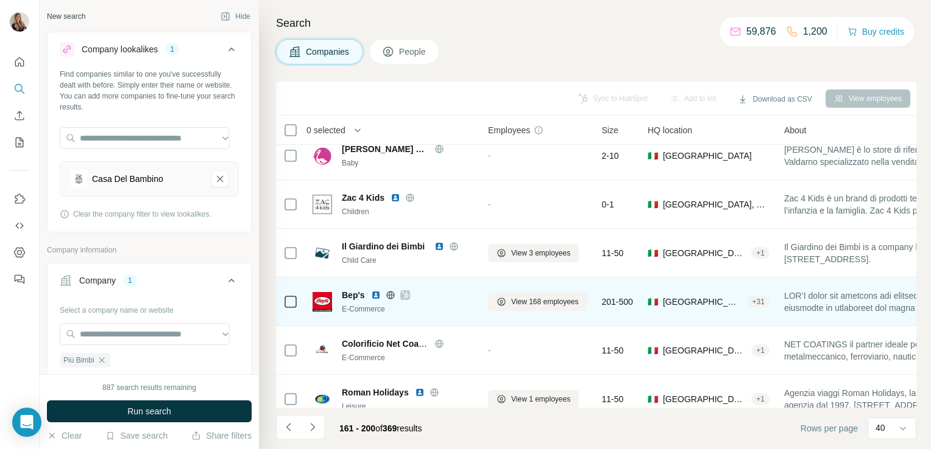
click at [388, 298] on icon at bounding box center [390, 295] width 8 height 8
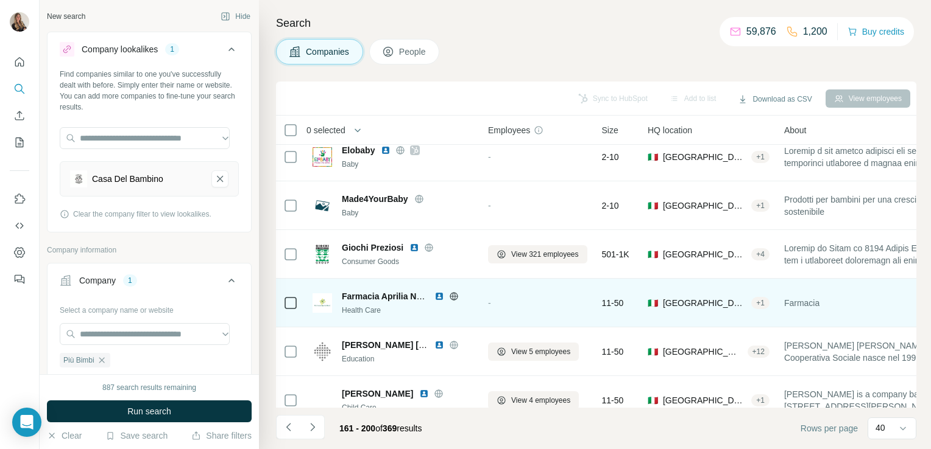
scroll to position [158, 0]
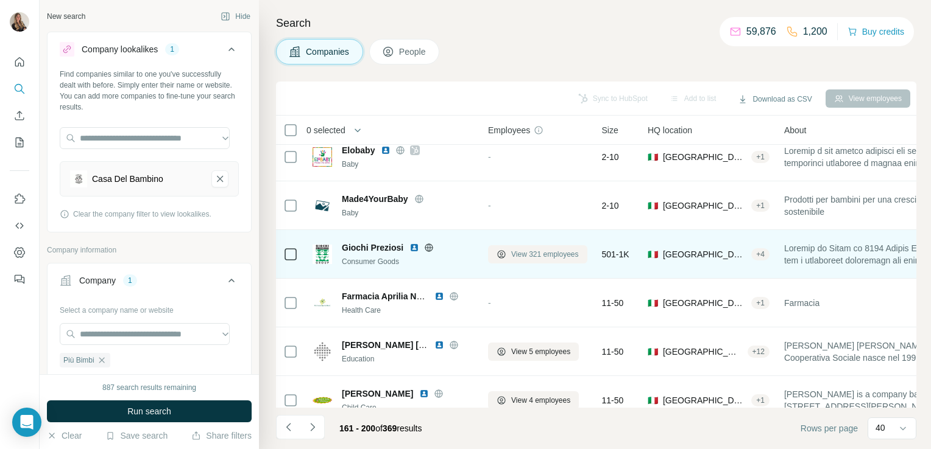
click at [530, 250] on span "View 321 employees" at bounding box center [545, 254] width 68 height 11
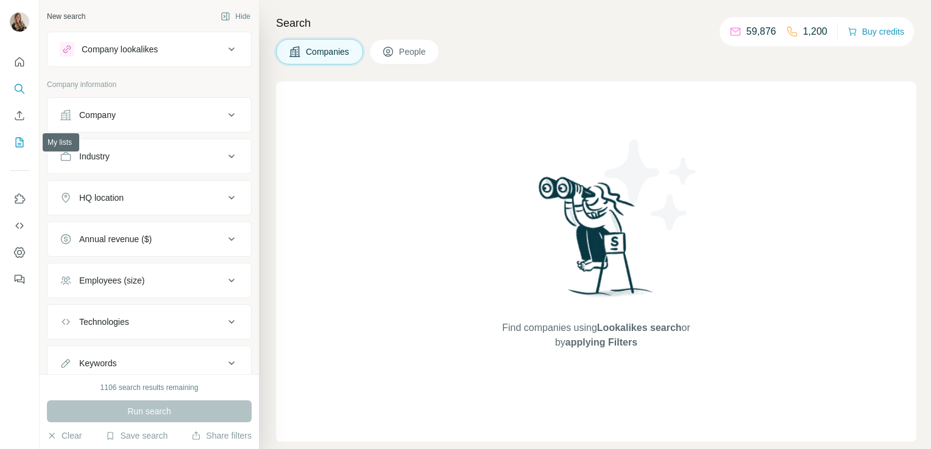
click at [21, 143] on icon "My lists" at bounding box center [19, 142] width 12 height 12
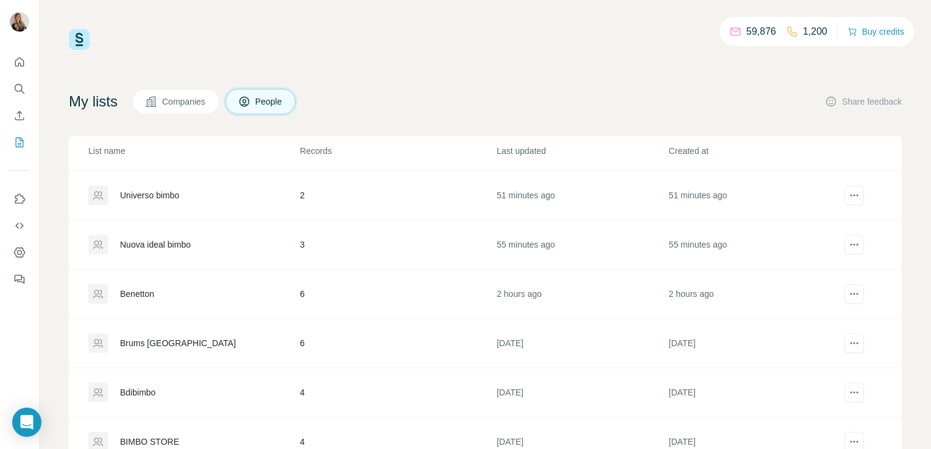
scroll to position [44, 0]
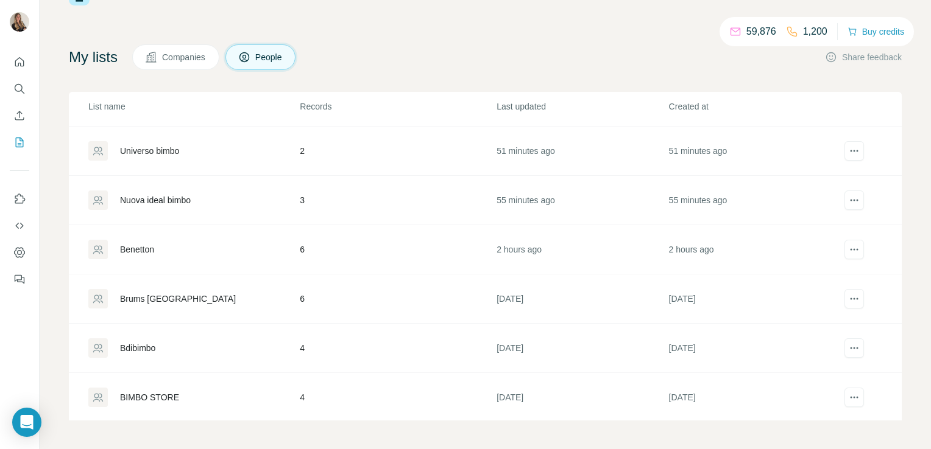
click at [153, 399] on div "BIMBO STORE" at bounding box center [149, 398] width 59 height 12
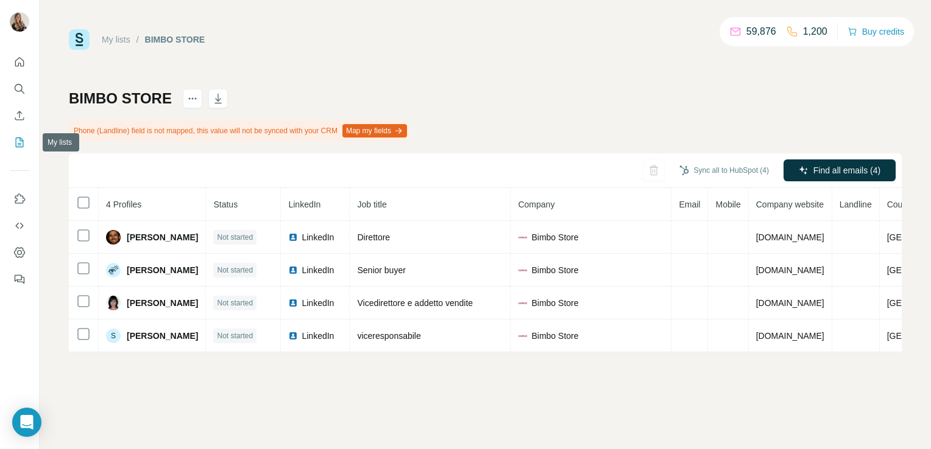
click at [23, 135] on button "My lists" at bounding box center [19, 143] width 19 height 22
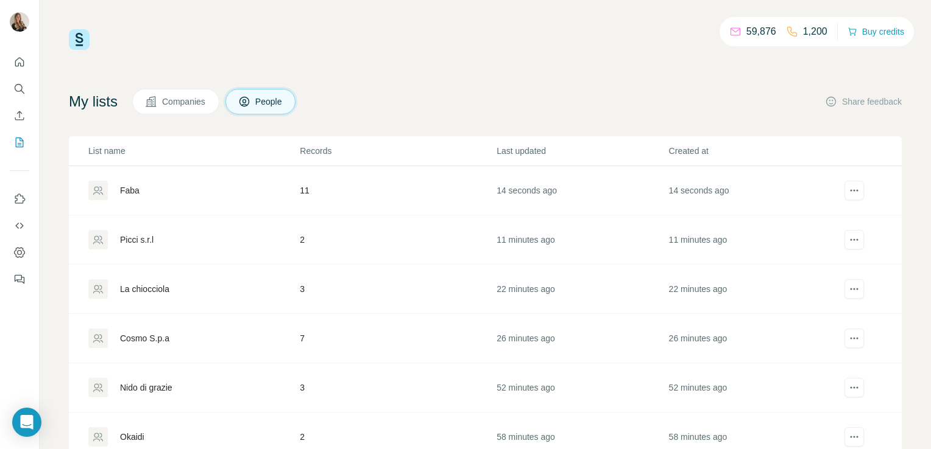
drag, startPoint x: 23, startPoint y: 135, endPoint x: 185, endPoint y: 254, distance: 201.7
click at [185, 254] on div "59,876 1,200 Buy credits My lists Companies People Share feedback List name Rec…" at bounding box center [465, 224] width 931 height 449
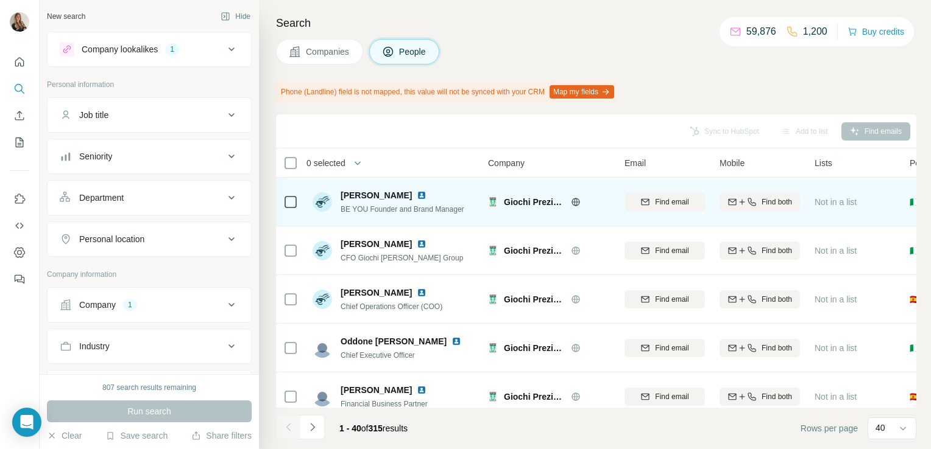
click at [417, 196] on img at bounding box center [422, 196] width 10 height 10
click at [573, 202] on icon at bounding box center [575, 202] width 8 height 1
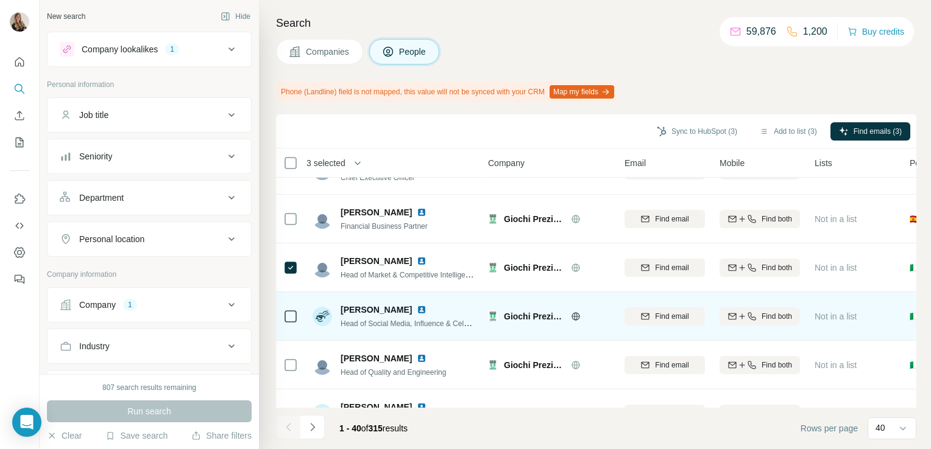
scroll to position [236, 0]
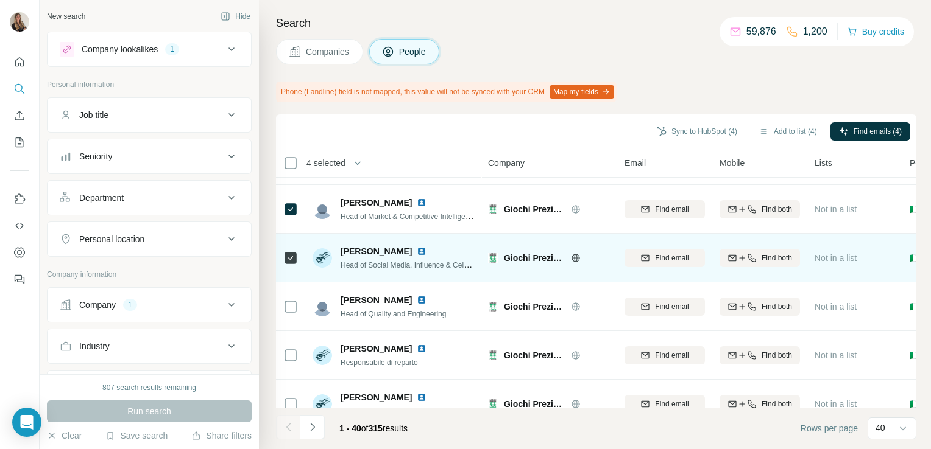
click at [420, 249] on img at bounding box center [422, 252] width 10 height 10
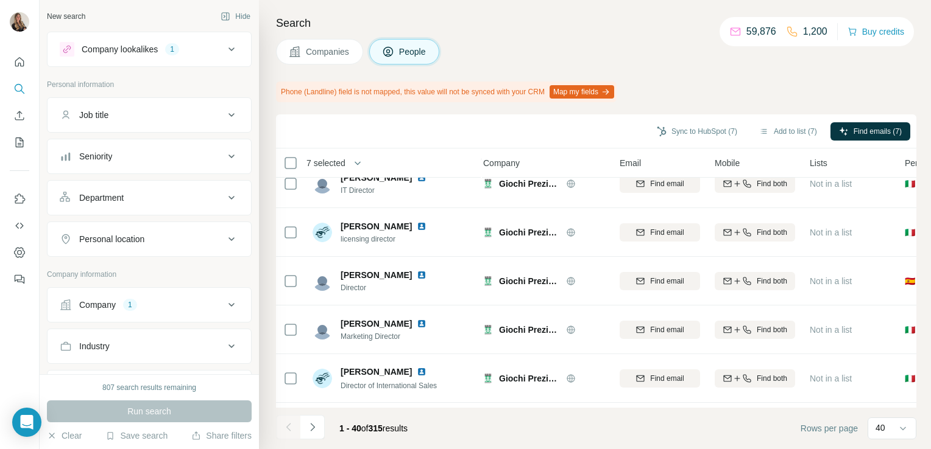
scroll to position [898, 5]
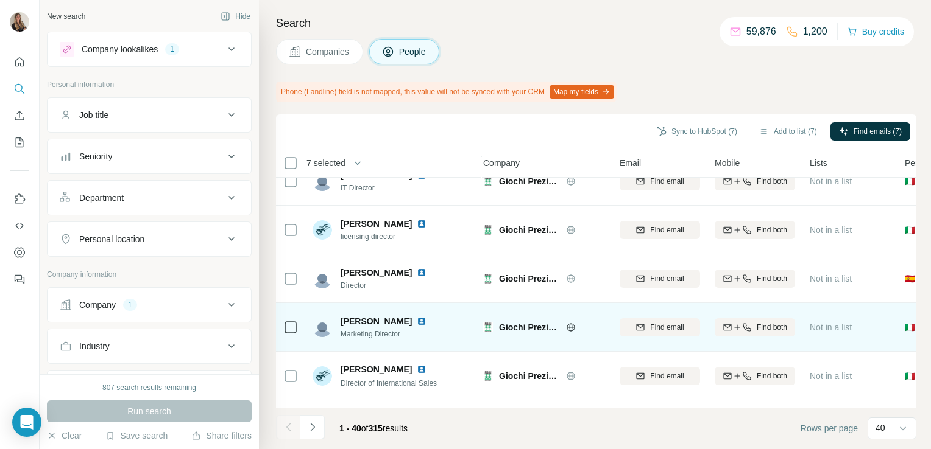
click at [417, 320] on img at bounding box center [422, 322] width 10 height 10
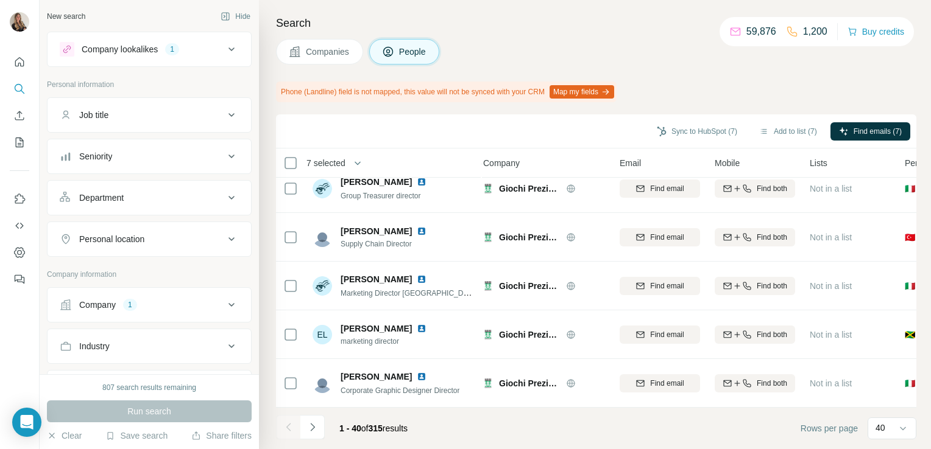
scroll to position [1284, 5]
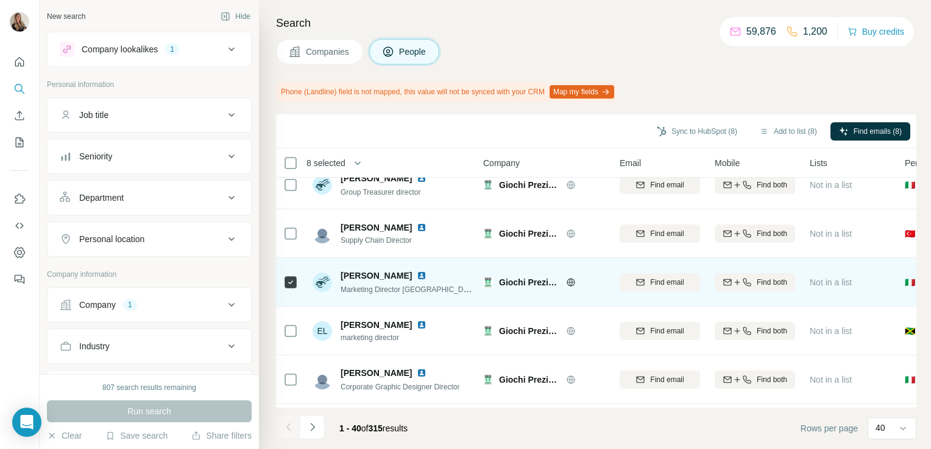
click at [417, 279] on img at bounding box center [422, 276] width 10 height 10
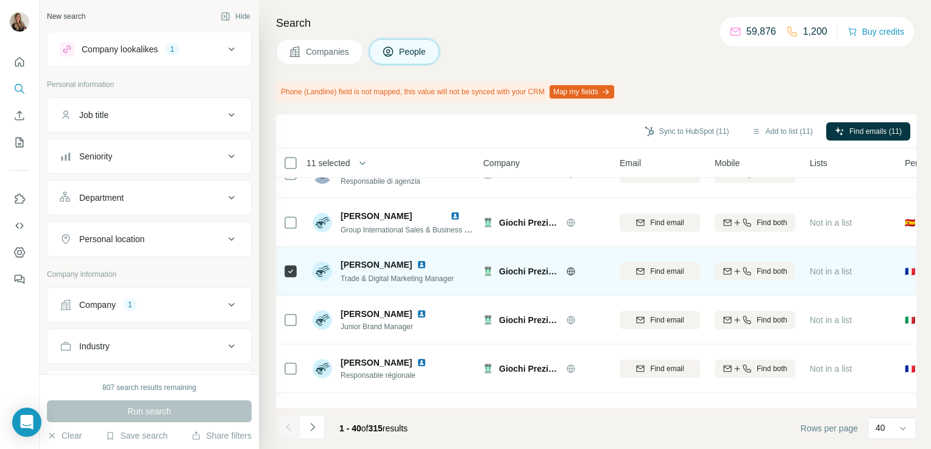
scroll to position [1724, 5]
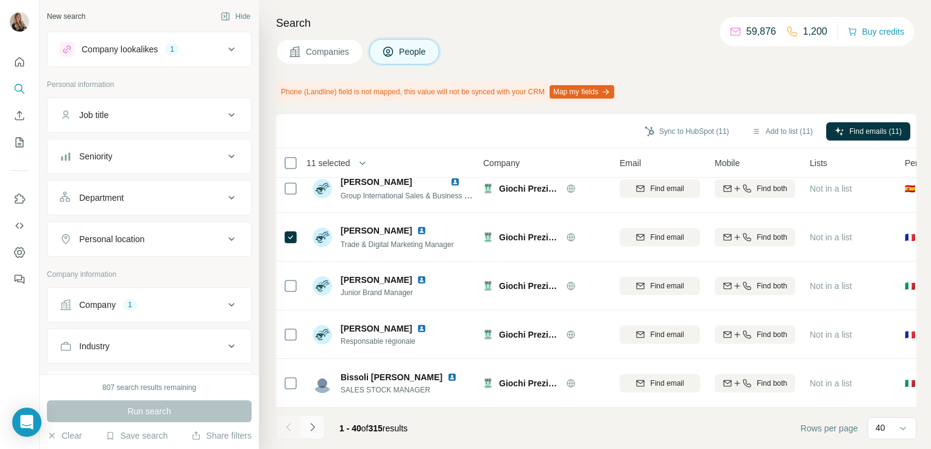
click at [316, 423] on icon "Navigate to next page" at bounding box center [312, 427] width 12 height 12
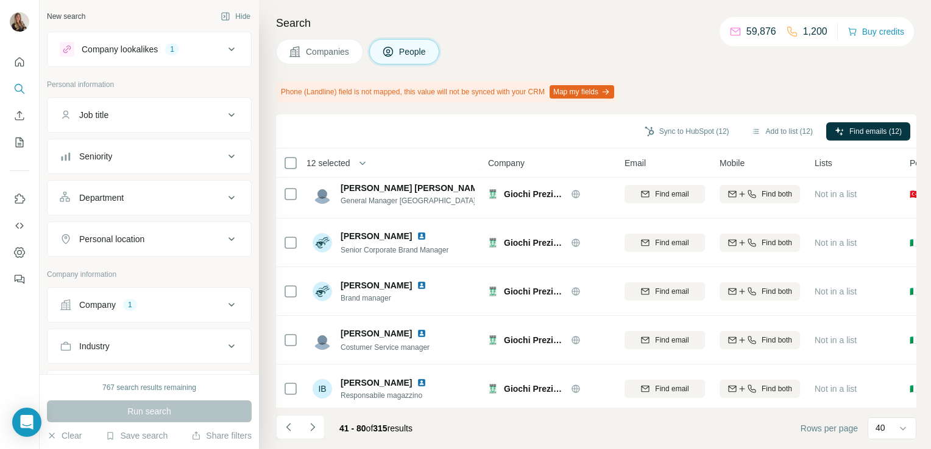
scroll to position [1517, 0]
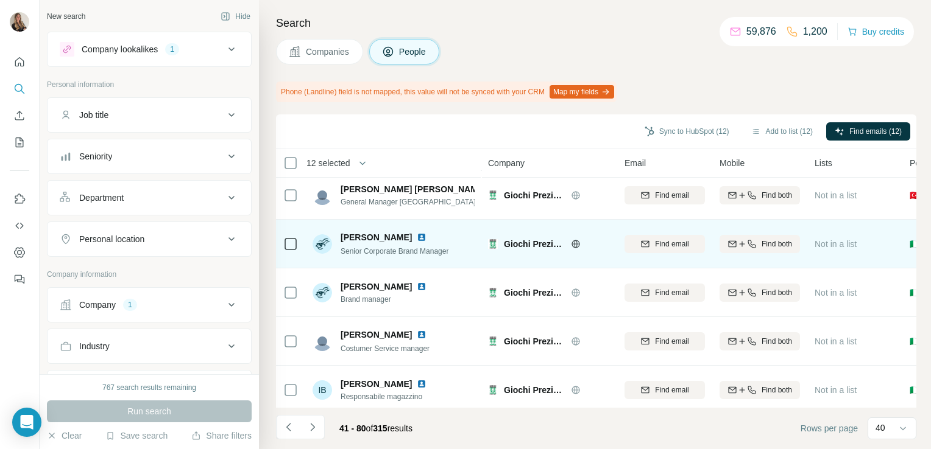
click at [417, 236] on img at bounding box center [422, 238] width 10 height 10
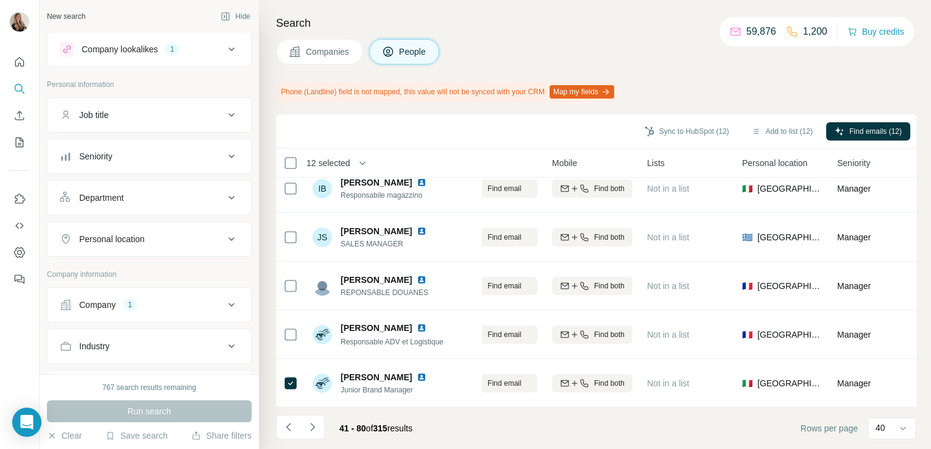
scroll to position [1724, 0]
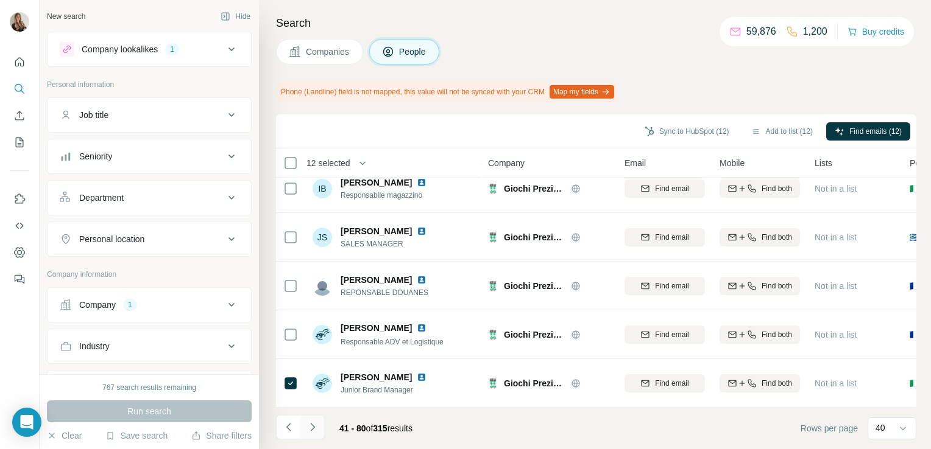
click at [312, 423] on icon "Navigate to next page" at bounding box center [312, 427] width 12 height 12
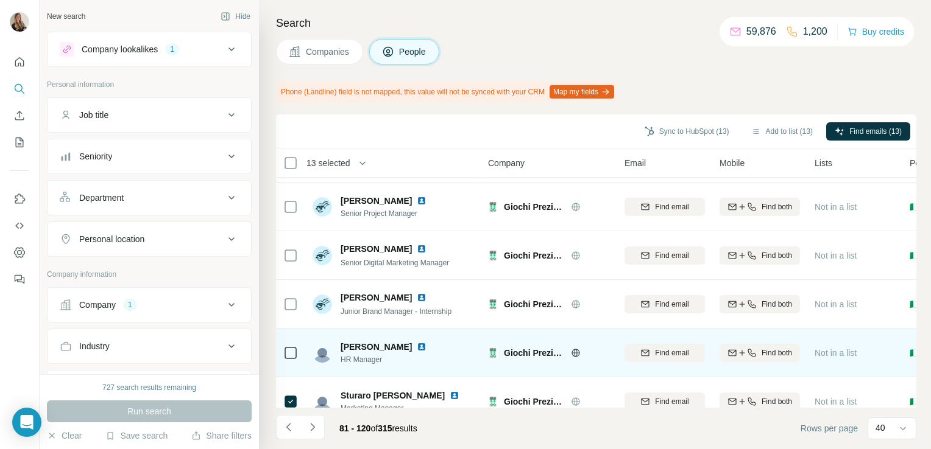
scroll to position [1505, 0]
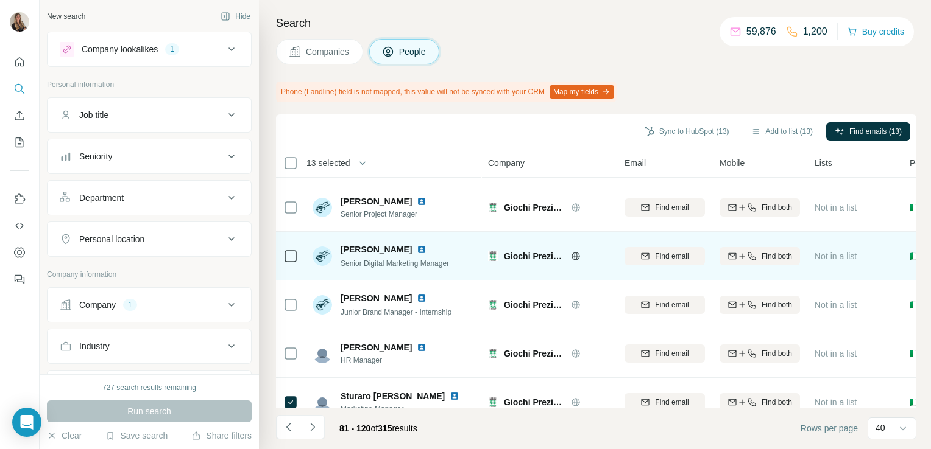
click at [297, 261] on icon at bounding box center [290, 256] width 15 height 15
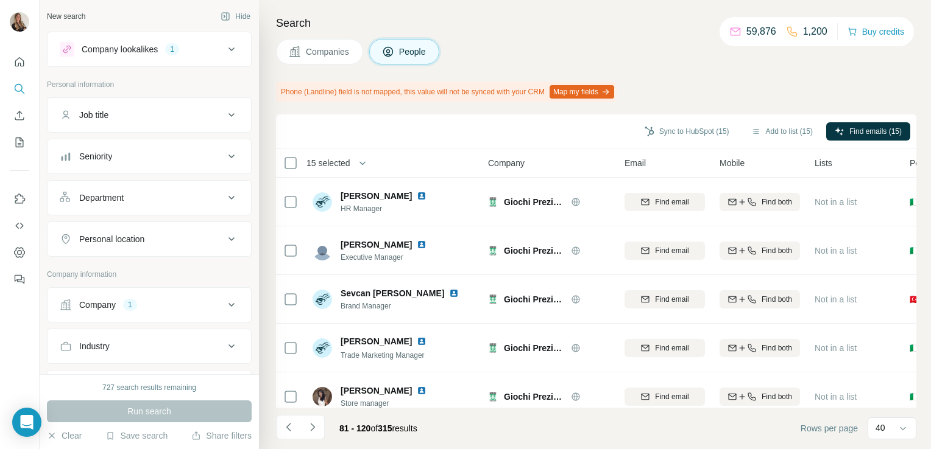
scroll to position [1150, 0]
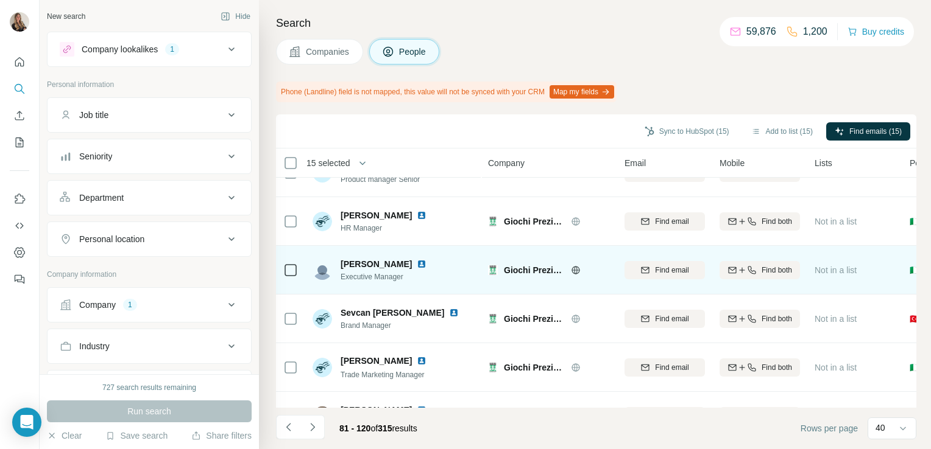
click at [417, 261] on img at bounding box center [422, 264] width 10 height 10
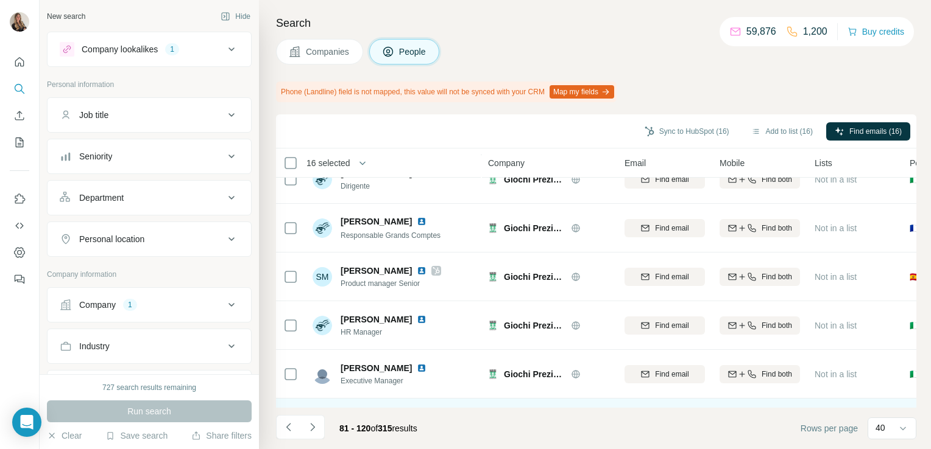
scroll to position [1045, 0]
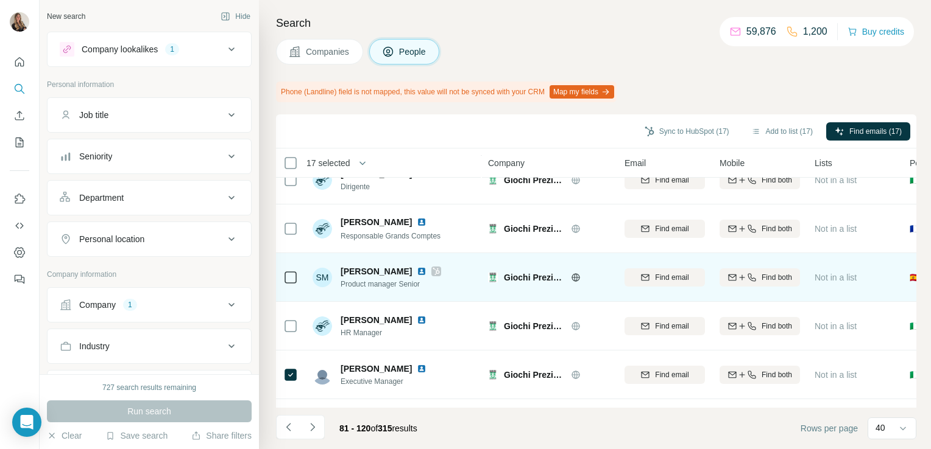
click at [427, 272] on div "SM [PERSON_NAME] Product manager Senior" at bounding box center [393, 277] width 162 height 33
click at [432, 272] on icon at bounding box center [435, 272] width 7 height 10
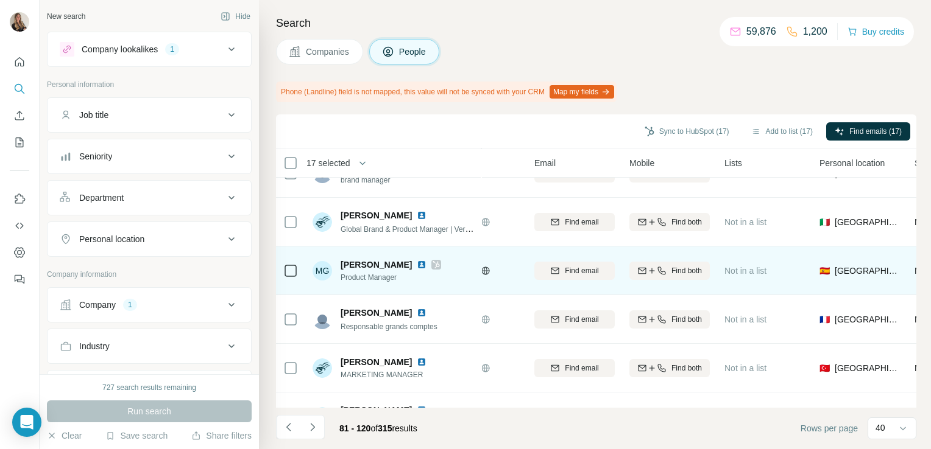
scroll to position [516, 94]
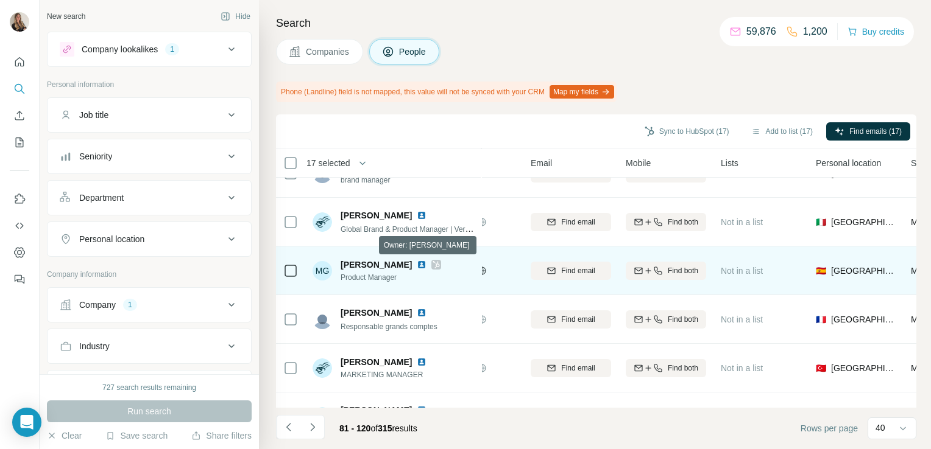
click at [433, 264] on icon at bounding box center [436, 264] width 7 height 7
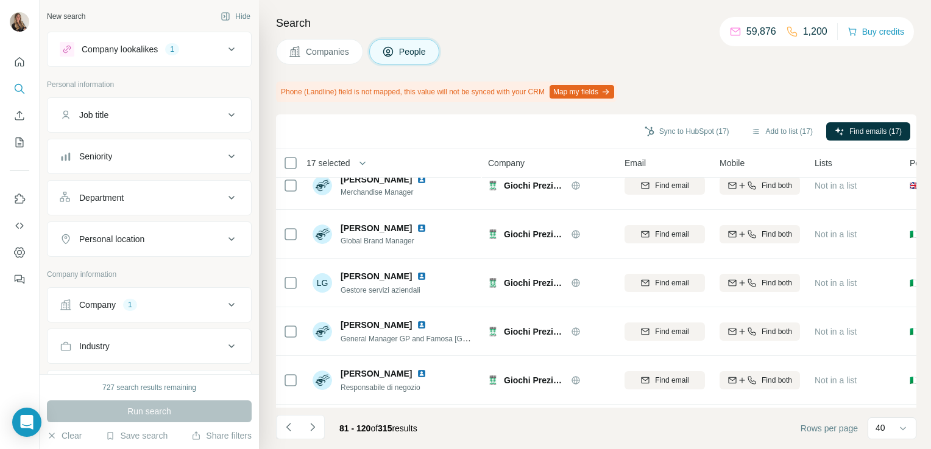
scroll to position [0, 0]
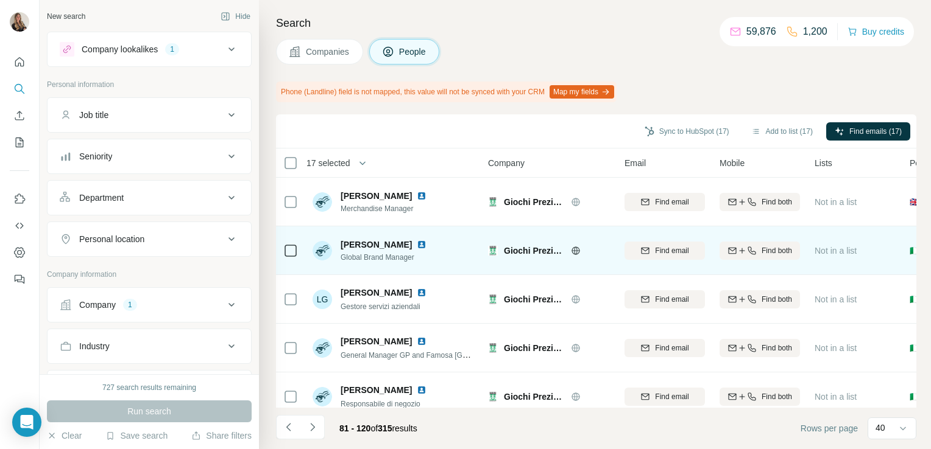
click at [289, 259] on div at bounding box center [290, 250] width 15 height 33
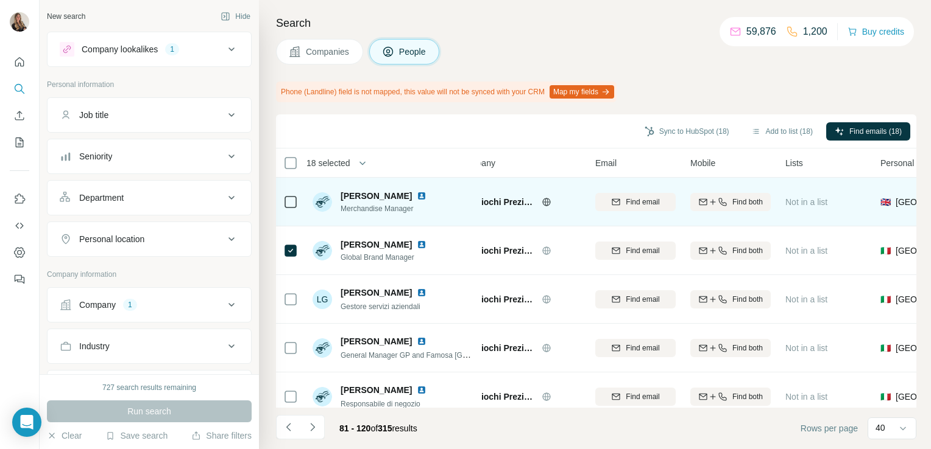
scroll to position [0, 16]
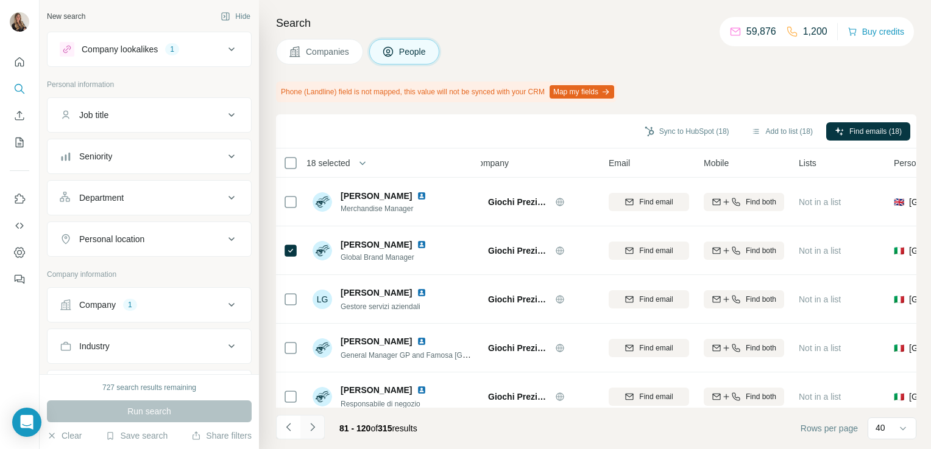
click at [315, 435] on button "Navigate to next page" at bounding box center [312, 427] width 24 height 24
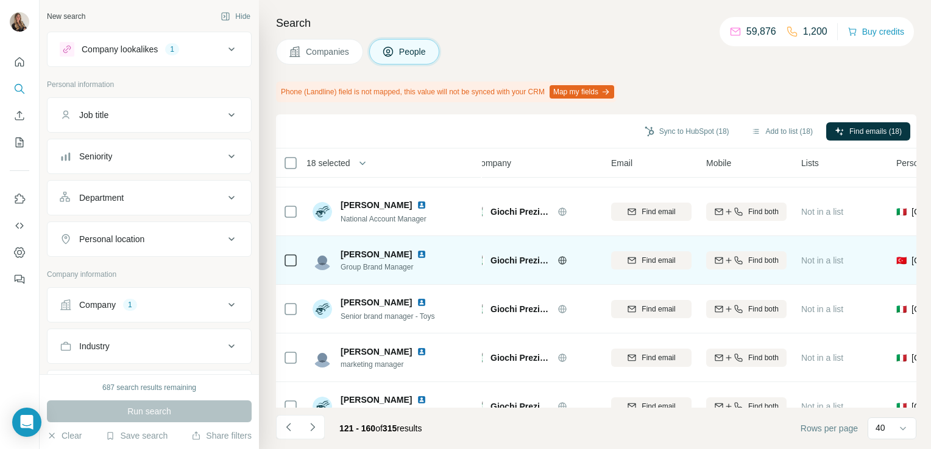
scroll to position [185, 5]
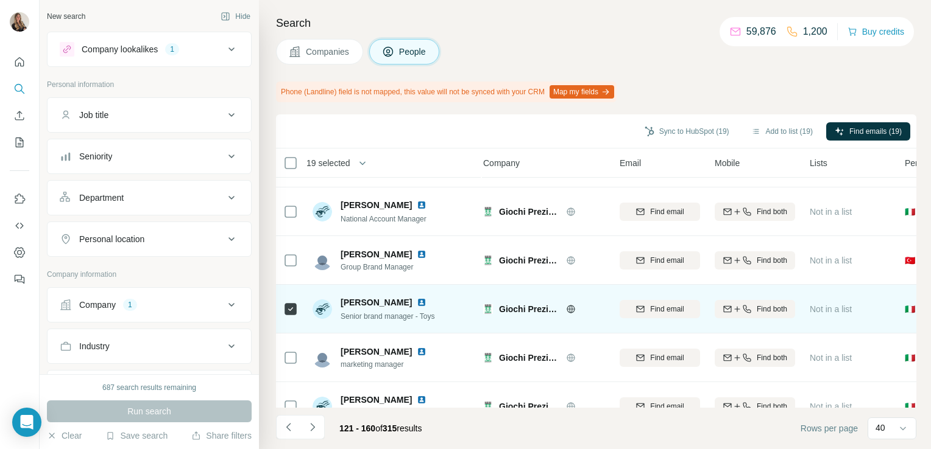
click at [419, 303] on img at bounding box center [422, 303] width 10 height 10
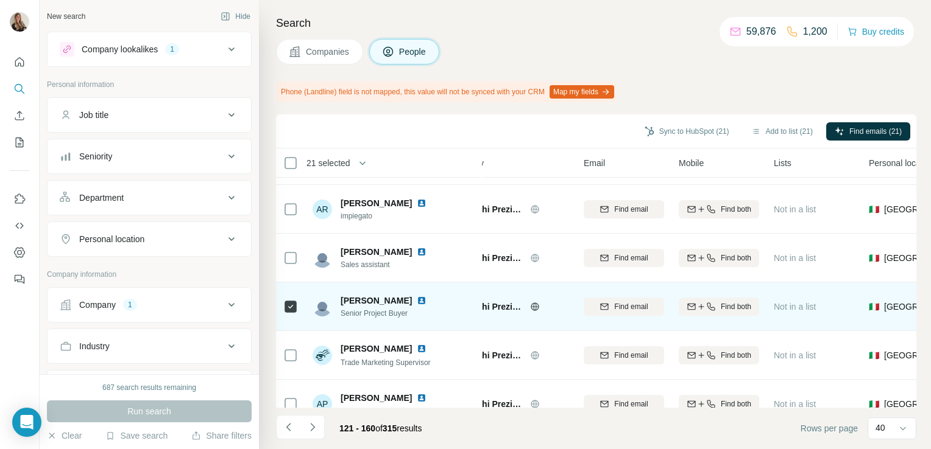
scroll to position [723, 27]
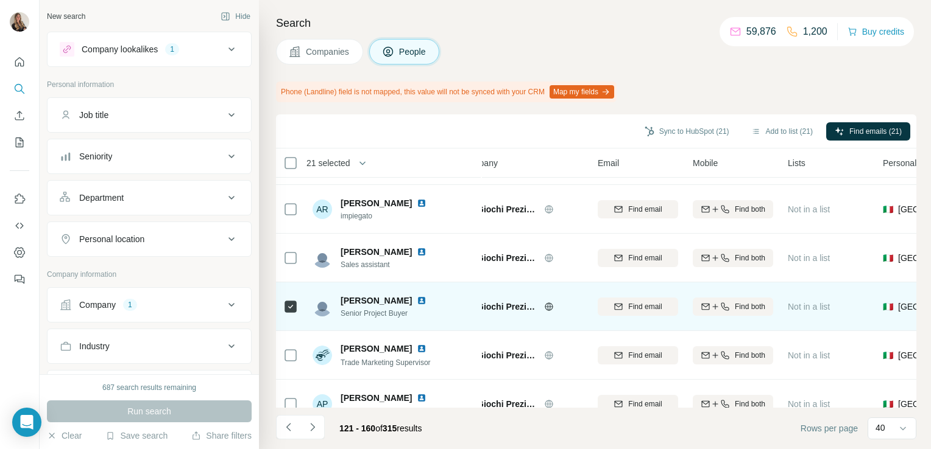
click at [421, 297] on img at bounding box center [422, 301] width 10 height 10
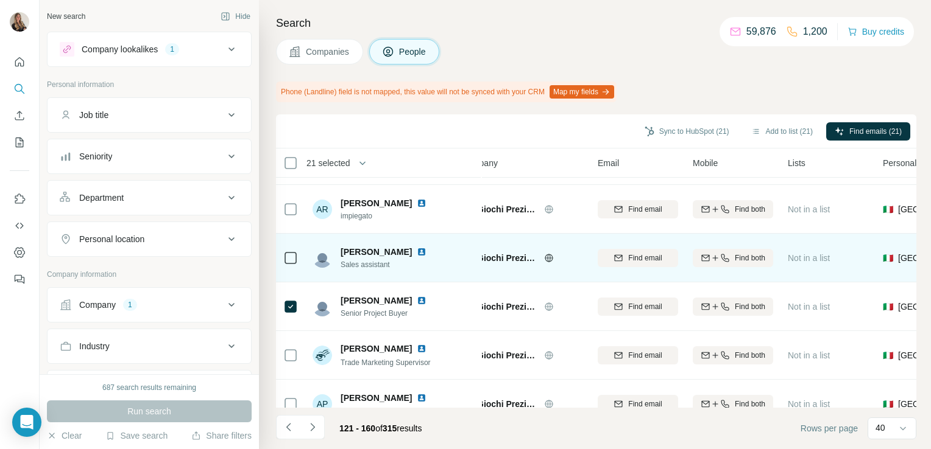
scroll to position [859, 27]
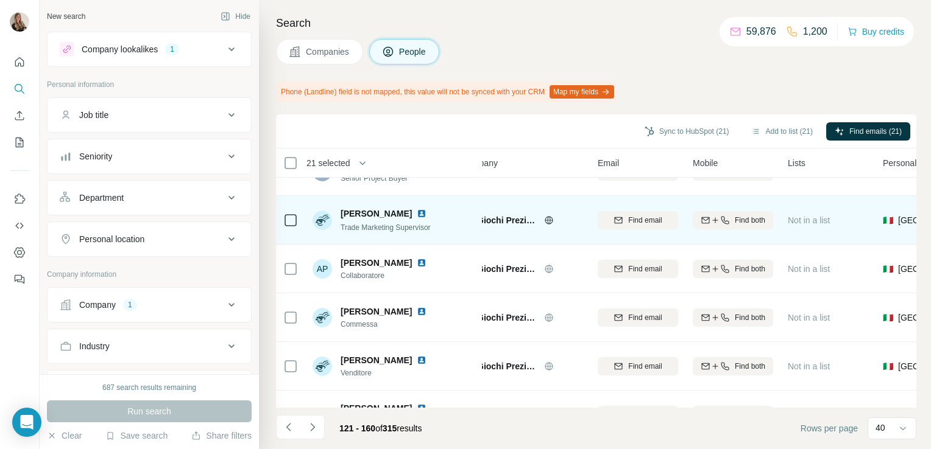
click at [426, 209] on img at bounding box center [422, 214] width 10 height 10
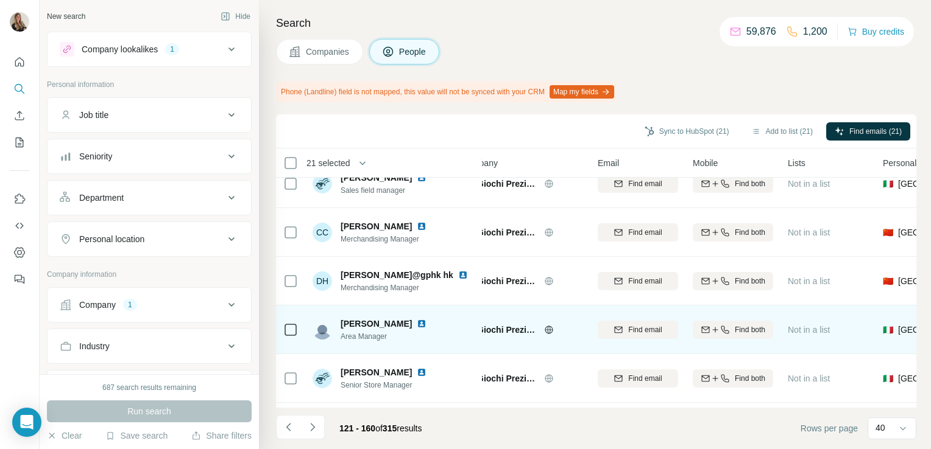
scroll to position [451, 27]
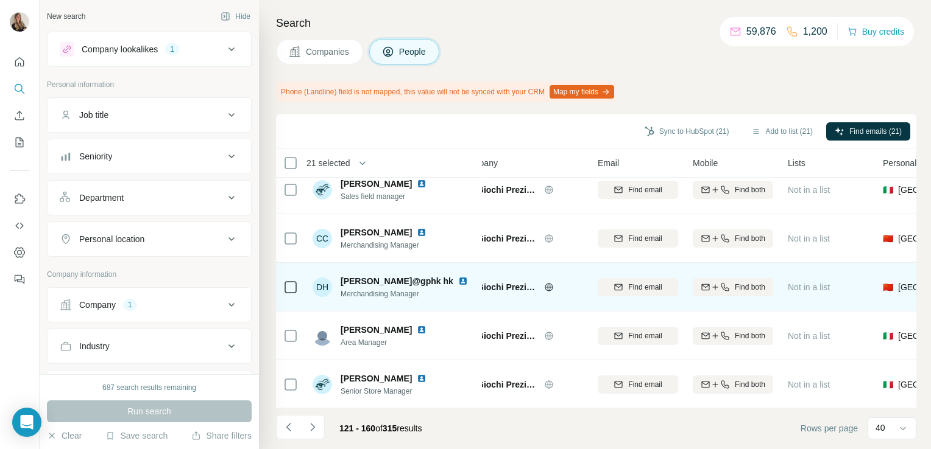
click at [458, 283] on img at bounding box center [463, 281] width 10 height 10
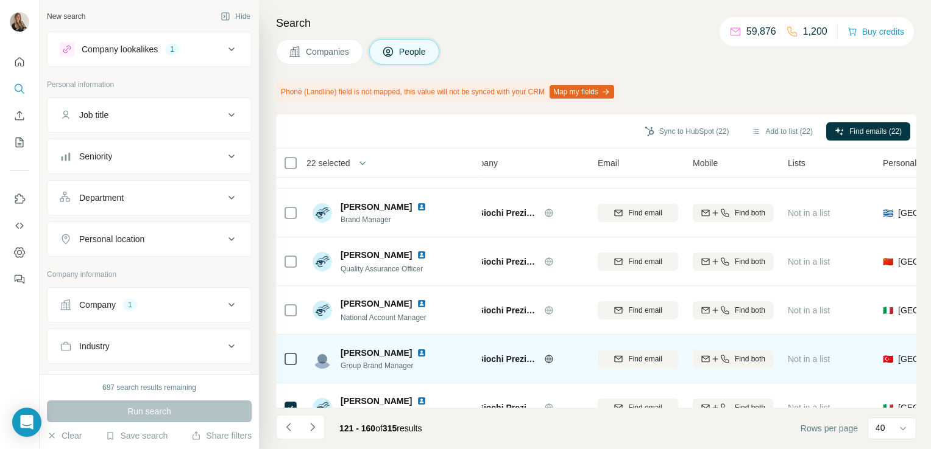
scroll to position [0, 27]
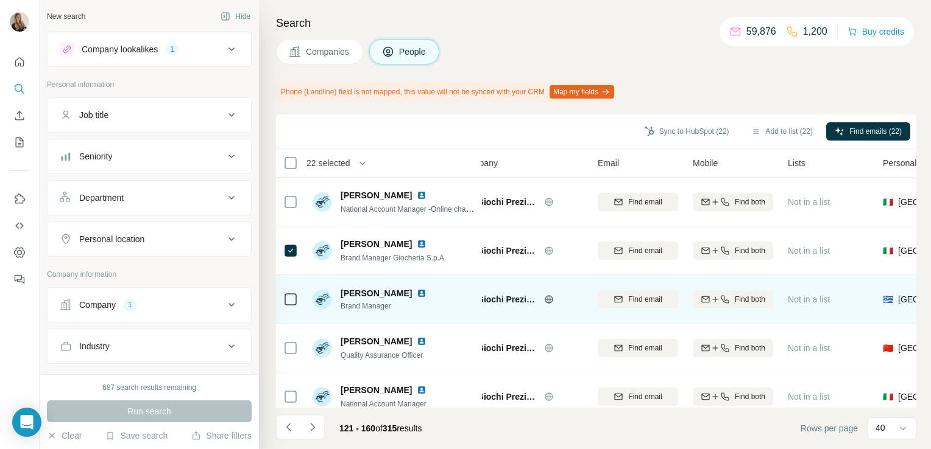
click at [417, 293] on img at bounding box center [422, 294] width 10 height 10
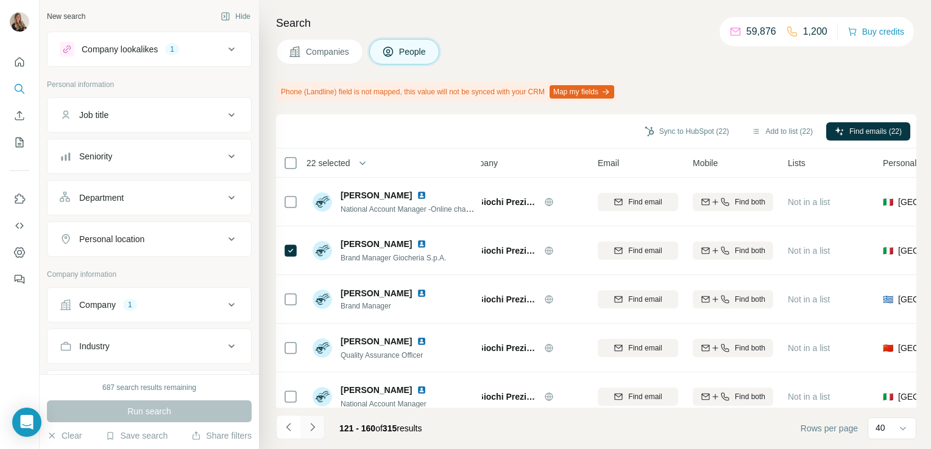
click at [319, 431] on button "Navigate to next page" at bounding box center [312, 427] width 24 height 24
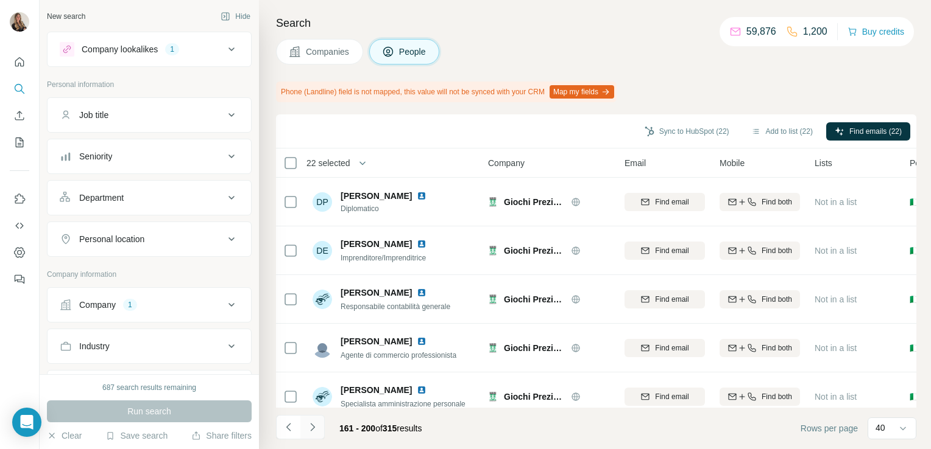
scroll to position [0, 0]
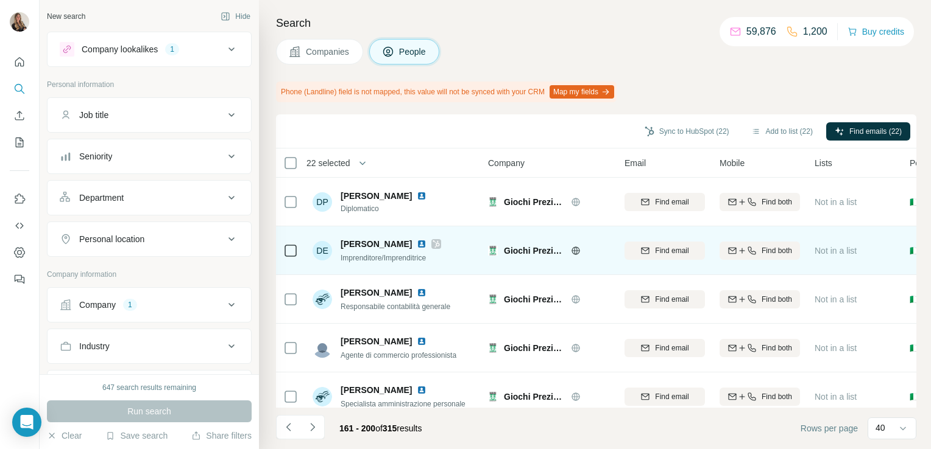
click at [430, 242] on div "[PERSON_NAME]" at bounding box center [390, 244] width 100 height 12
click at [432, 242] on icon at bounding box center [435, 244] width 7 height 10
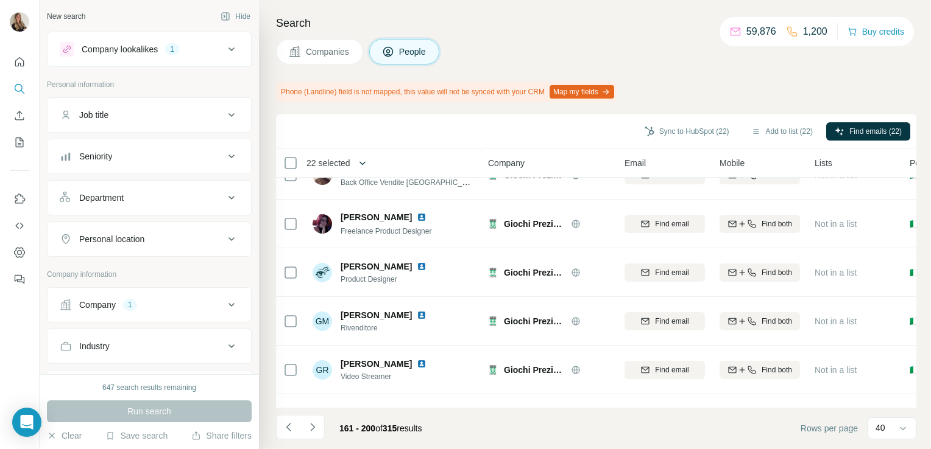
scroll to position [1724, 0]
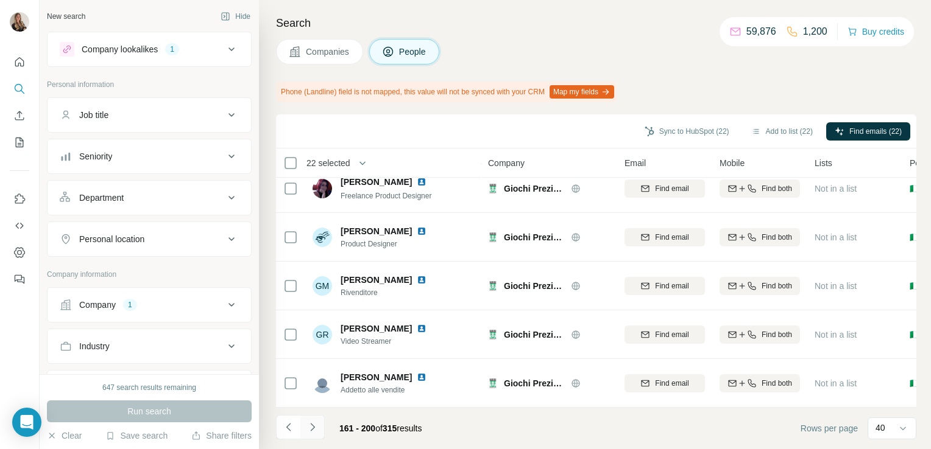
click at [323, 430] on button "Navigate to next page" at bounding box center [312, 427] width 24 height 24
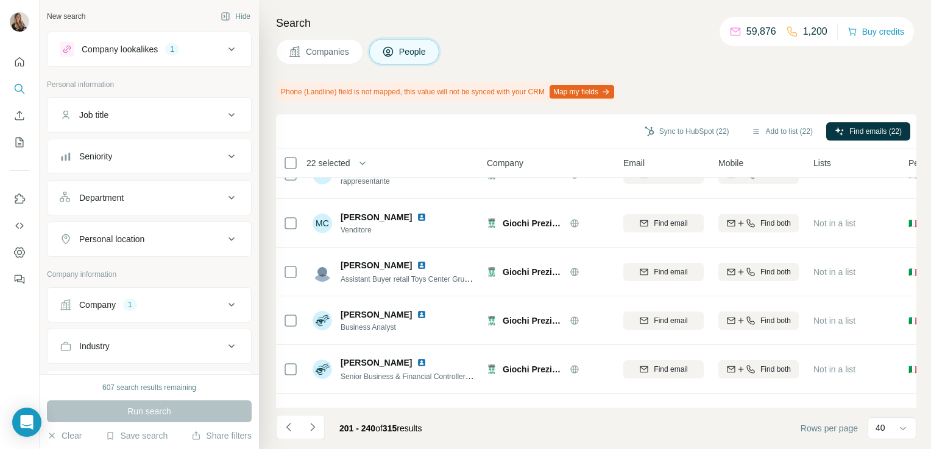
scroll to position [1538, 0]
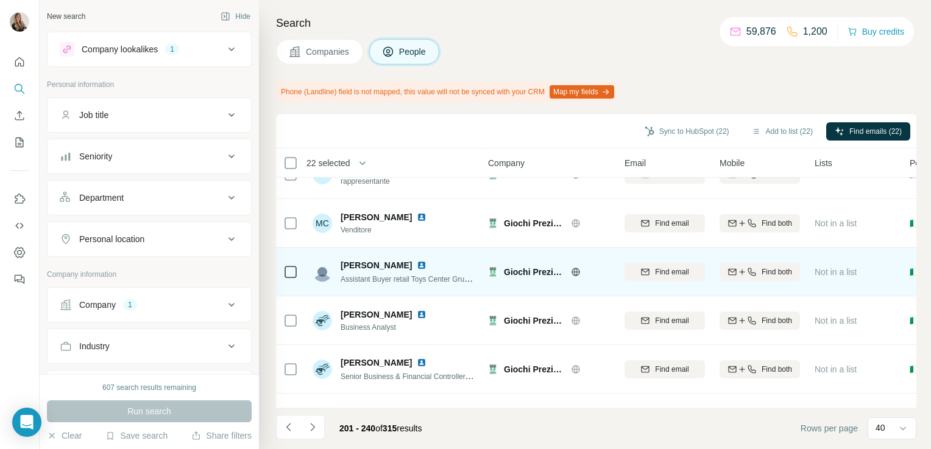
click at [426, 261] on img at bounding box center [422, 266] width 10 height 10
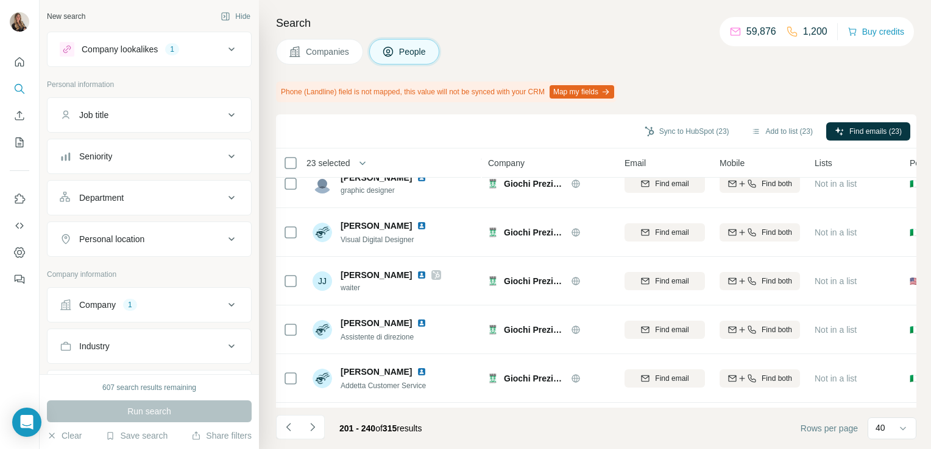
scroll to position [311, 0]
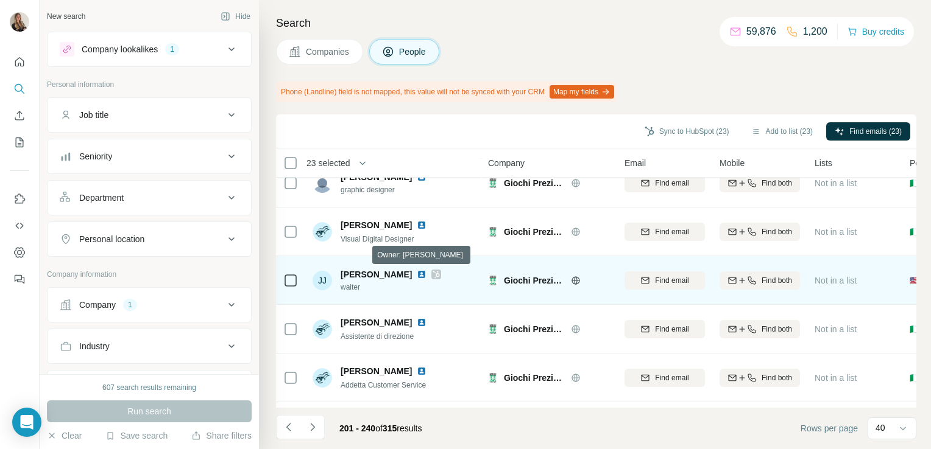
click at [432, 274] on icon at bounding box center [435, 275] width 7 height 10
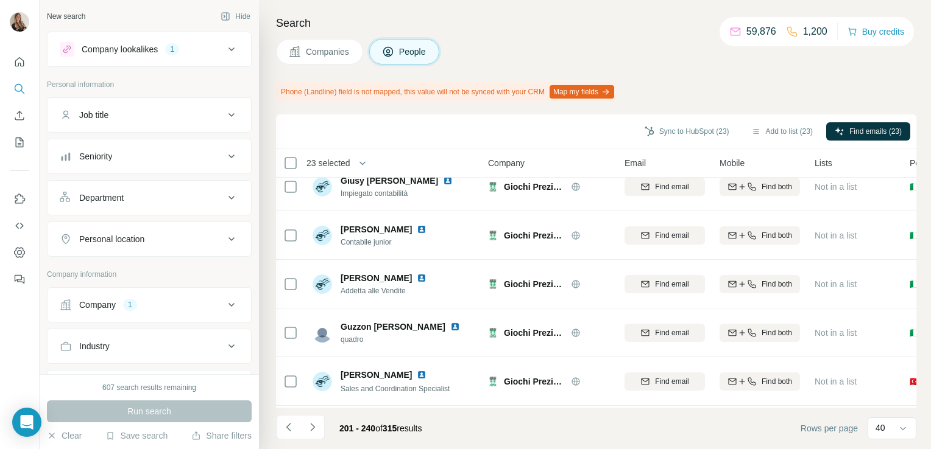
scroll to position [0, 0]
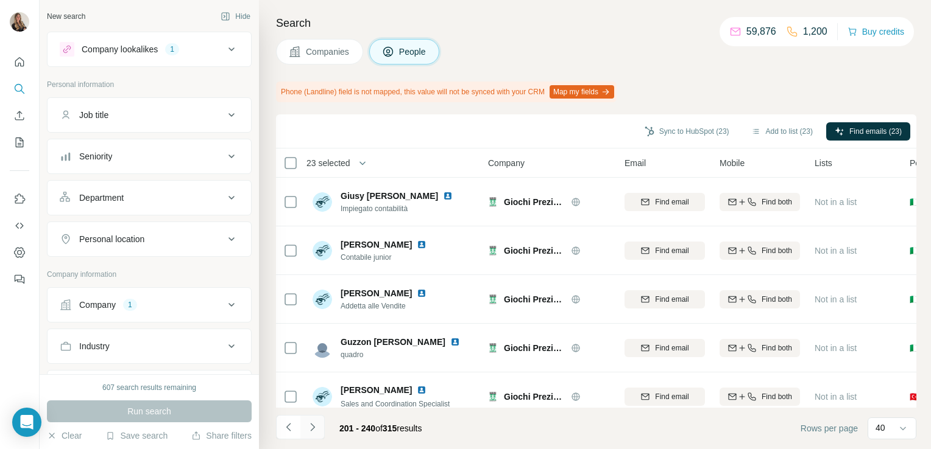
click at [317, 427] on icon "Navigate to next page" at bounding box center [312, 427] width 12 height 12
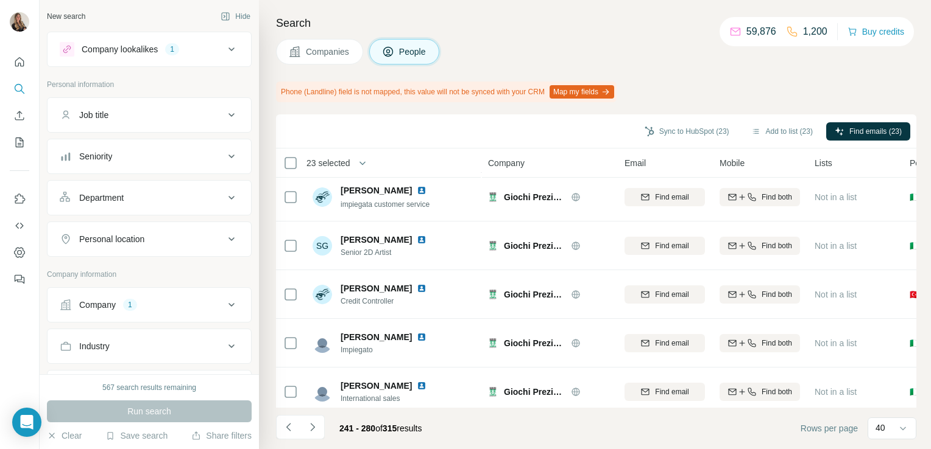
scroll to position [1724, 0]
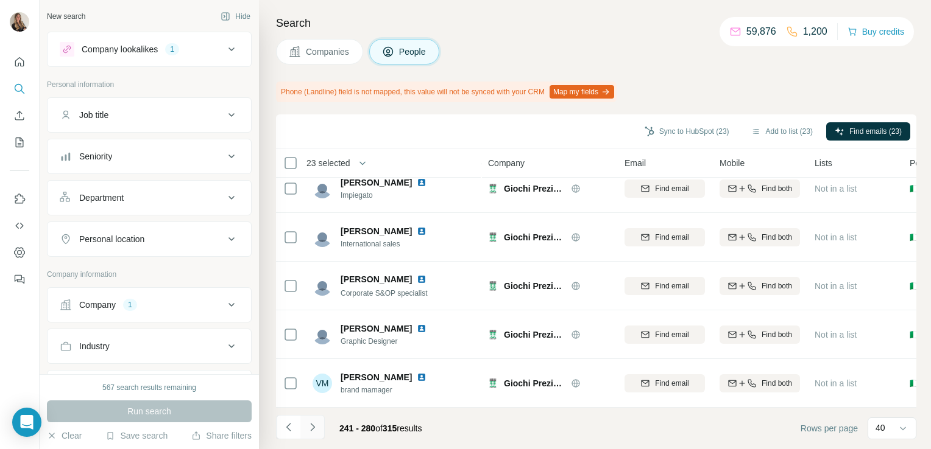
click at [316, 432] on icon "Navigate to next page" at bounding box center [312, 427] width 12 height 12
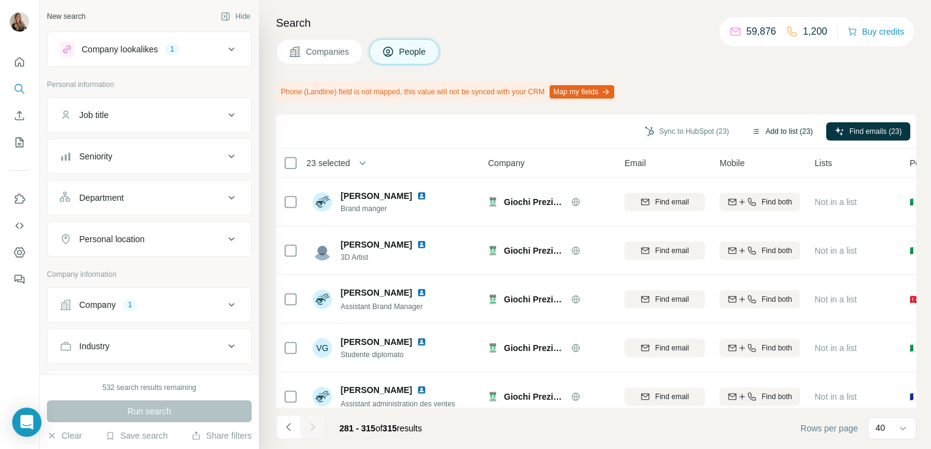
click at [767, 138] on button "Add to list (23)" at bounding box center [781, 131] width 79 height 18
click at [773, 130] on button "Add to list (23)" at bounding box center [781, 131] width 79 height 18
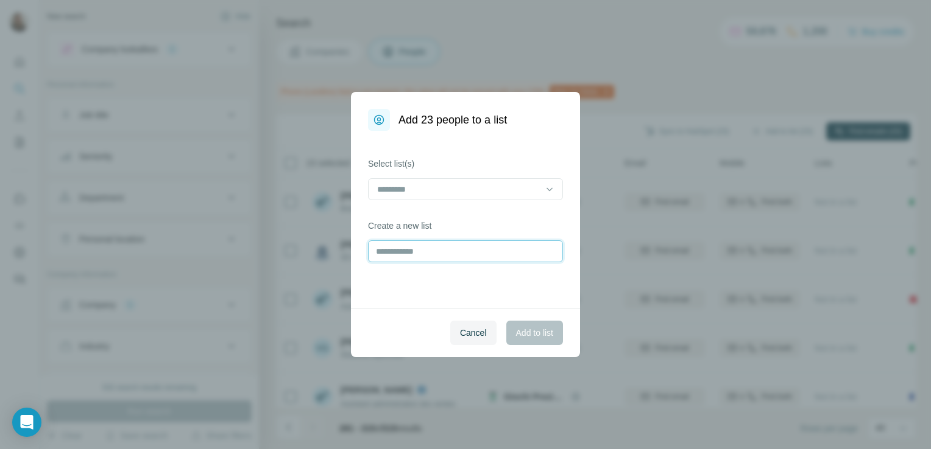
click at [402, 242] on input "text" at bounding box center [465, 252] width 195 height 22
type input "**********"
click at [524, 337] on span "Add to list" at bounding box center [534, 333] width 37 height 12
